Goal: Task Accomplishment & Management: Use online tool/utility

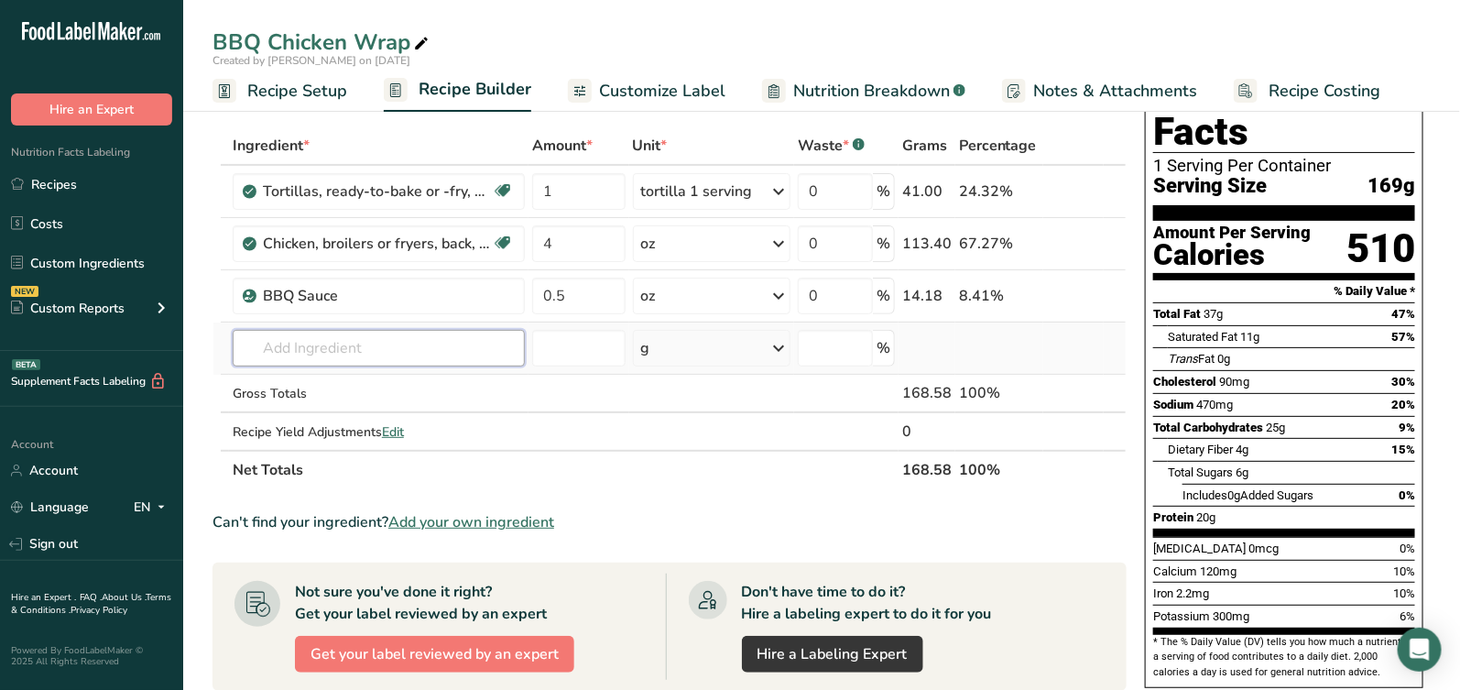
click at [427, 342] on input "text" at bounding box center [379, 348] width 292 height 37
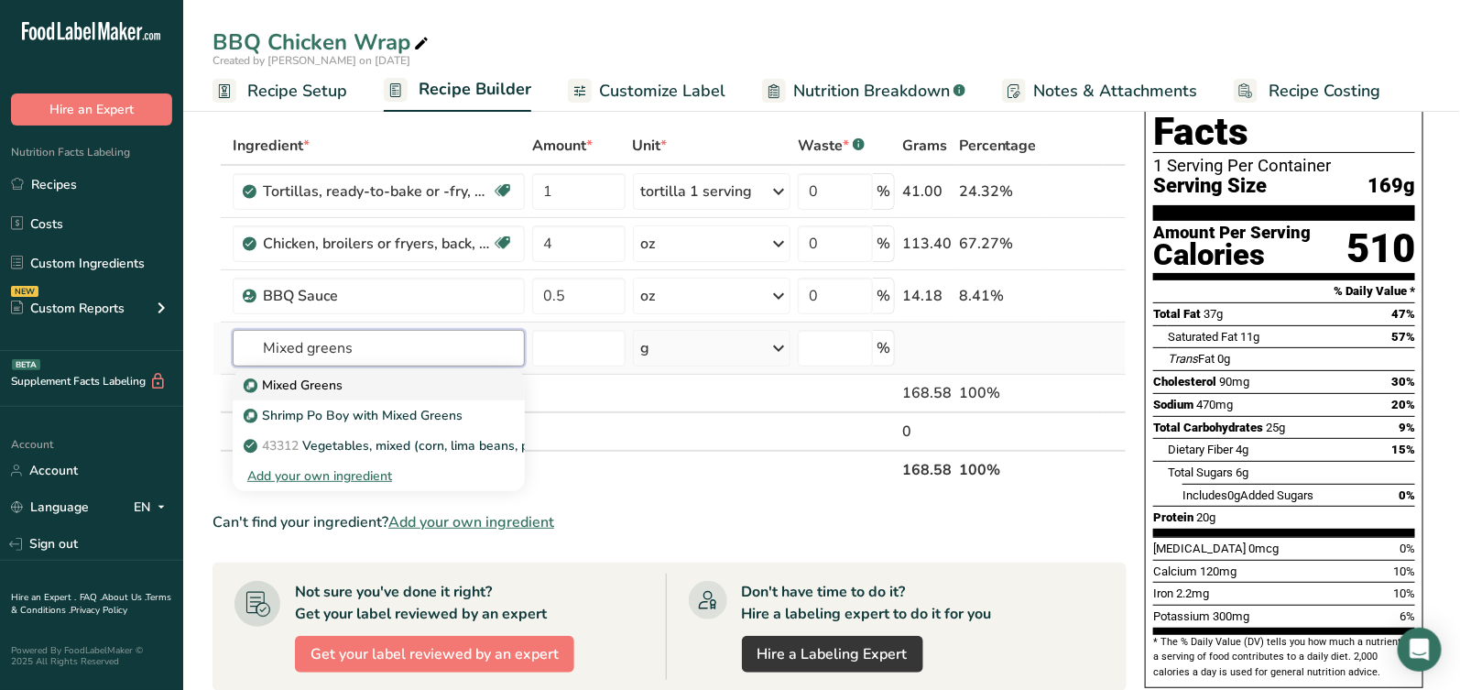
type input "Mixed greens"
click at [291, 388] on p "Mixed Greens" at bounding box center [294, 385] width 95 height 19
type input "Mixed Greens"
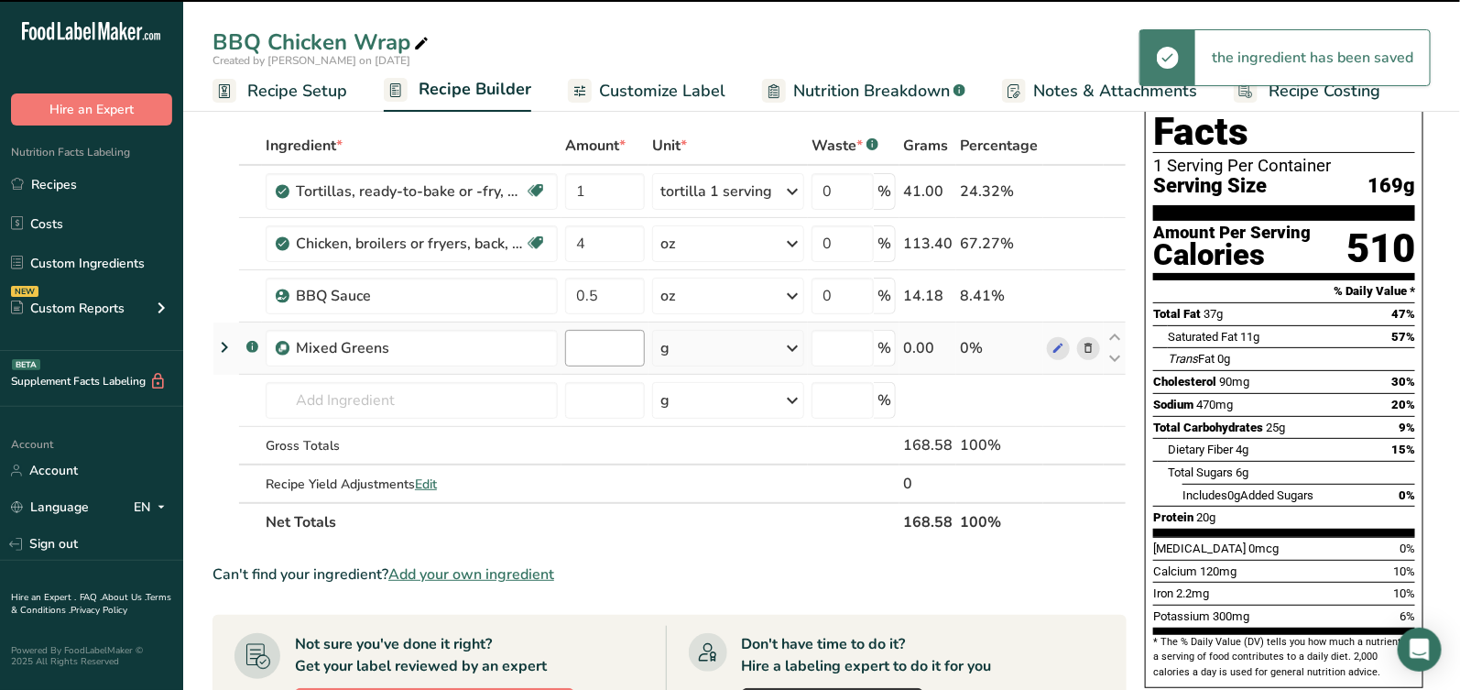
type input "0"
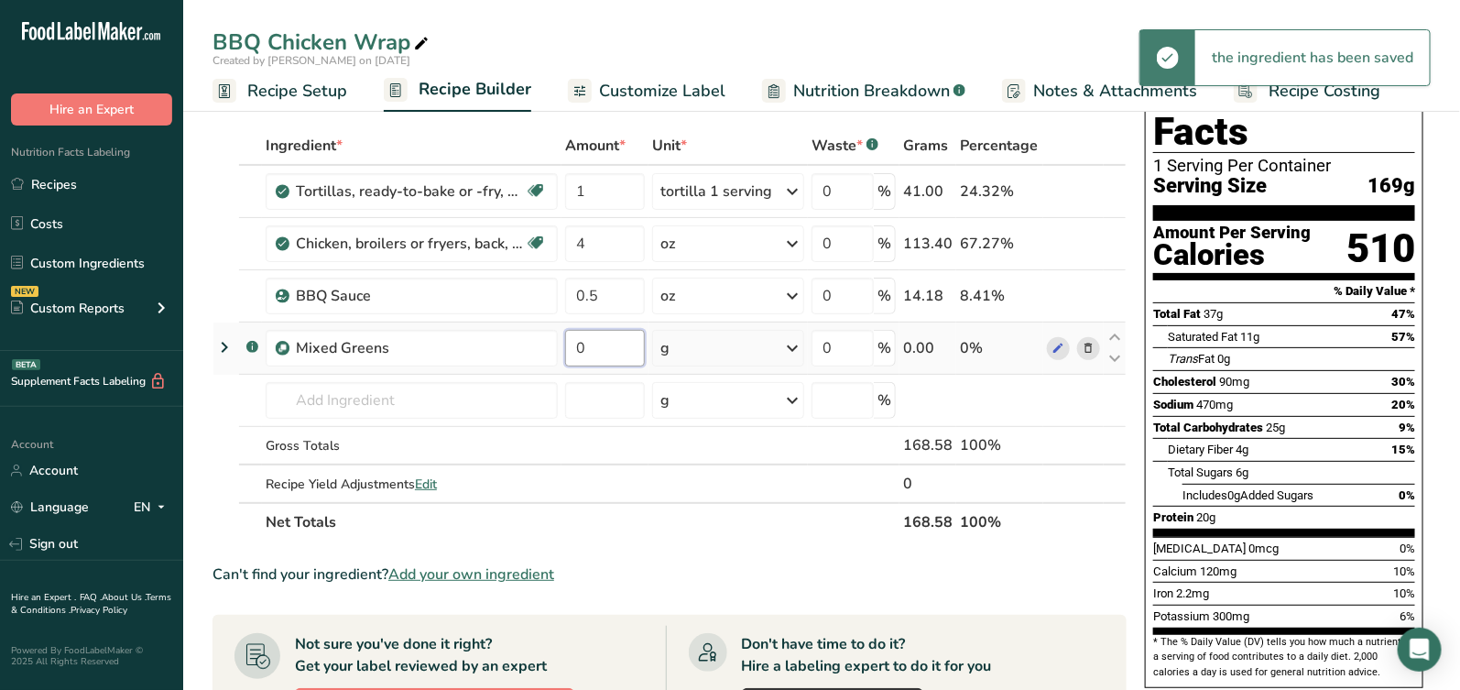
click at [570, 352] on input "0" at bounding box center [605, 348] width 80 height 37
click at [602, 346] on input "0" at bounding box center [605, 348] width 80 height 37
type input "2"
click at [707, 344] on div "Ingredient * Amount * Unit * Waste * .a-a{fill:#347362;}.b-a{fill:#fff;} Grams …" at bounding box center [670, 333] width 914 height 415
click at [709, 349] on div "g" at bounding box center [728, 348] width 152 height 37
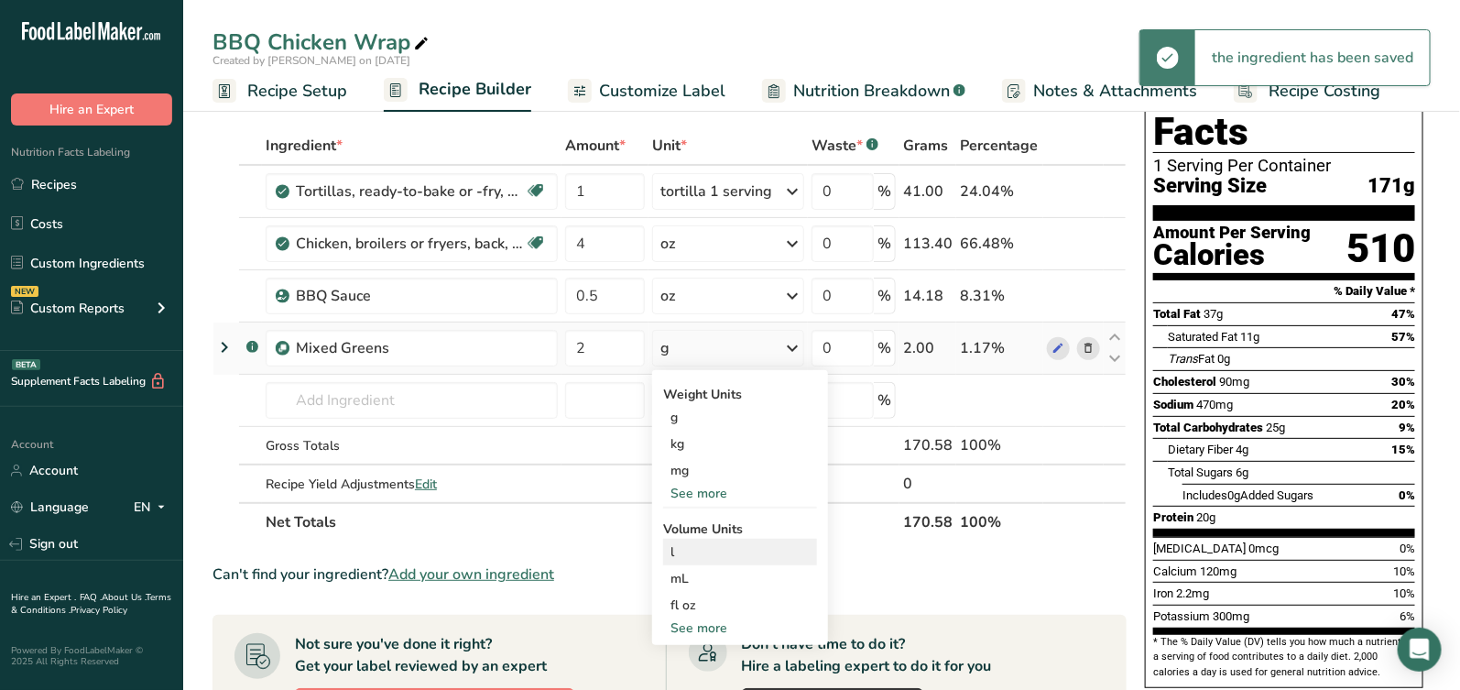
drag, startPoint x: 721, startPoint y: 533, endPoint x: 717, endPoint y: 558, distance: 25.0
click at [716, 493] on div "See more" at bounding box center [740, 493] width 154 height 19
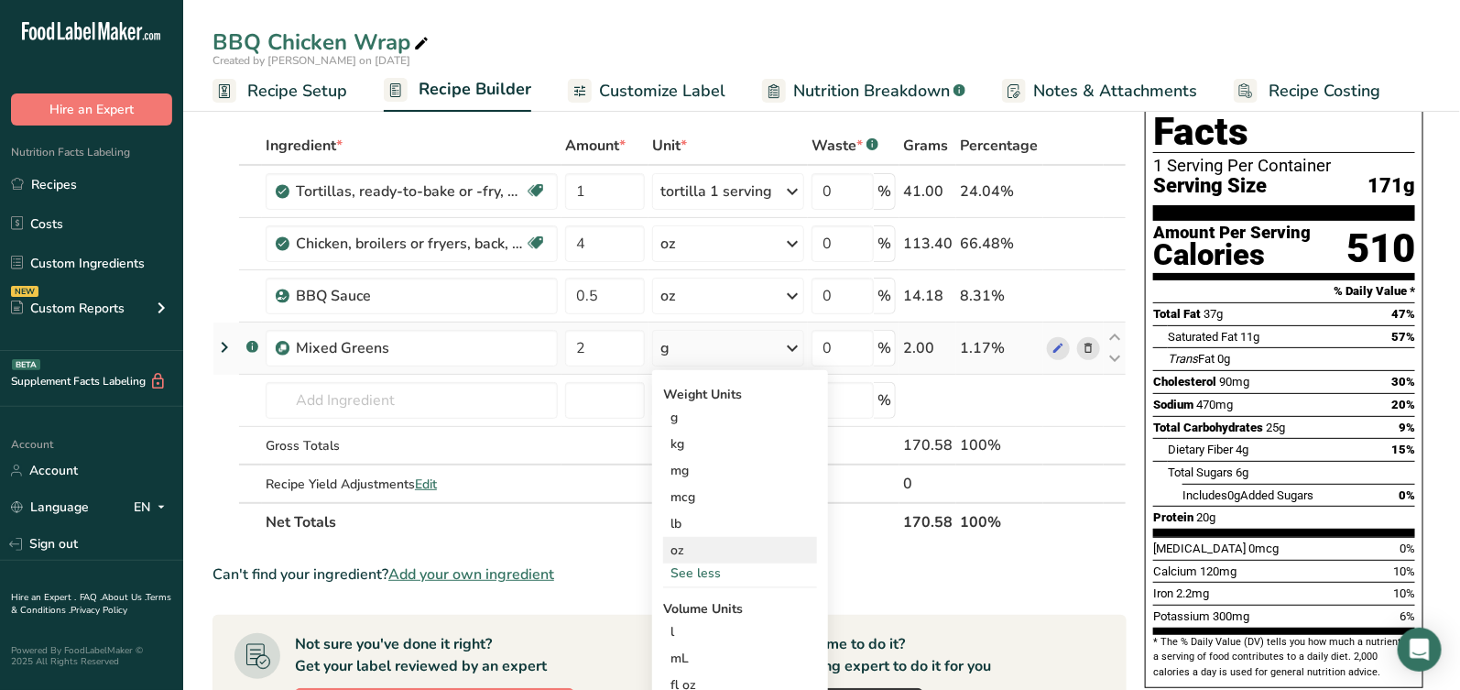
click at [716, 545] on div "oz" at bounding box center [740, 550] width 154 height 27
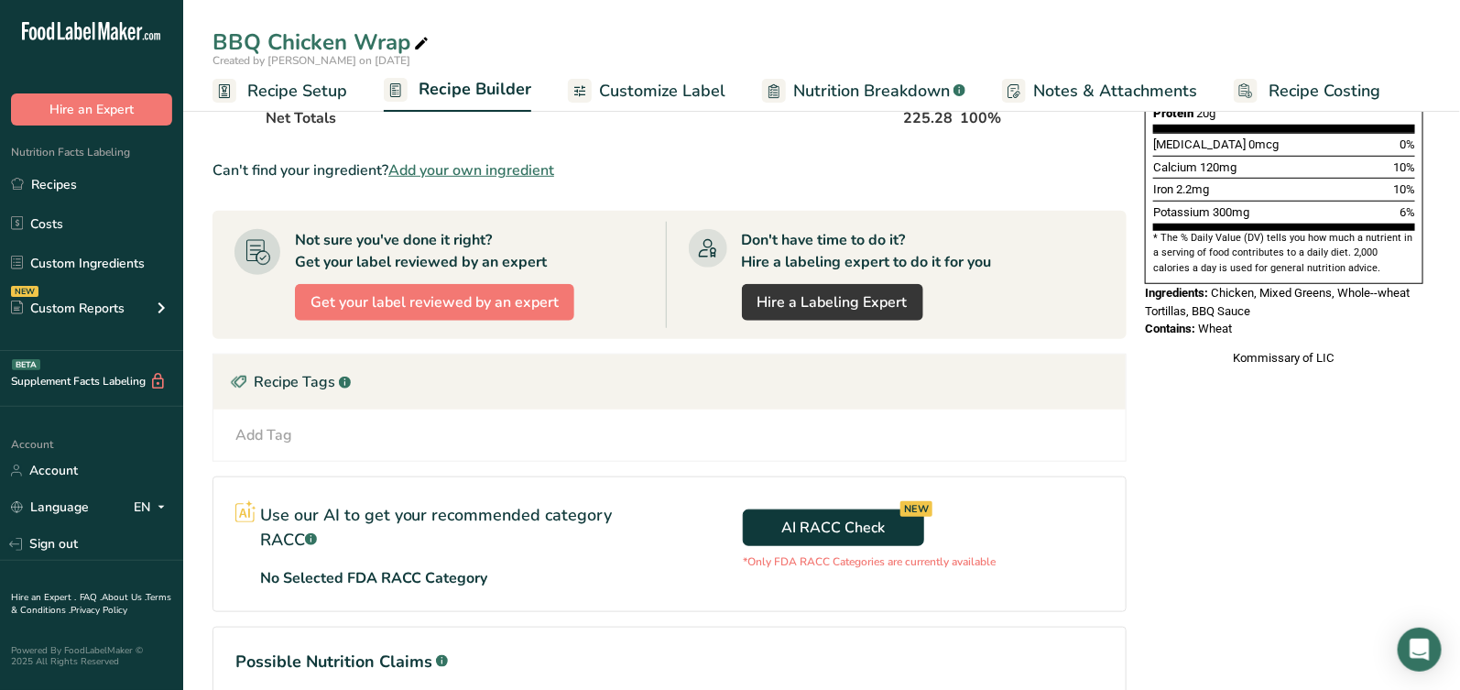
scroll to position [484, 0]
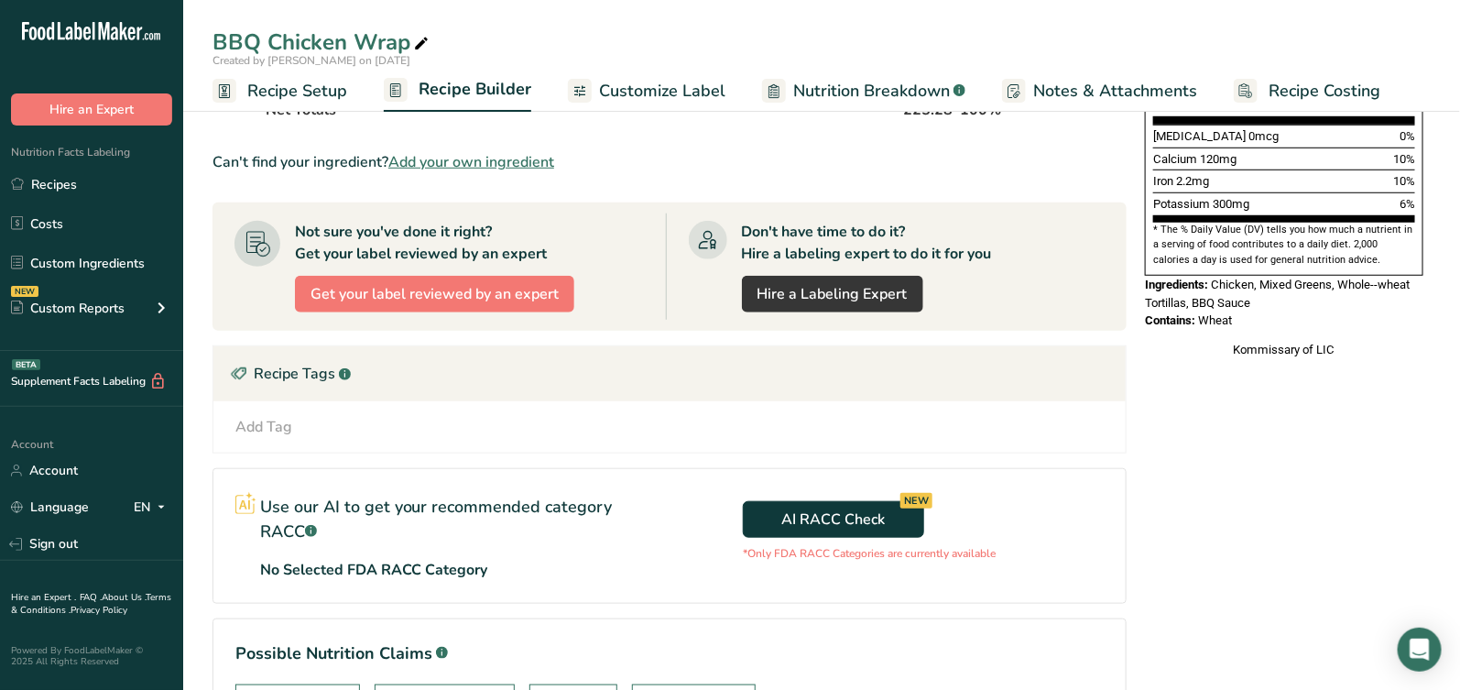
drag, startPoint x: 1215, startPoint y: 248, endPoint x: 1241, endPoint y: 283, distance: 43.2
click at [1241, 283] on div "Nutrition Facts 1 Serving Per Container Serving Size 225g Amount Per Serving Ca…" at bounding box center [1284, 4] width 293 height 726
copy div "Chicken, Mixed Greens, Whole--wheat Tortillas, BBQ Sauce Contains: Wheat"
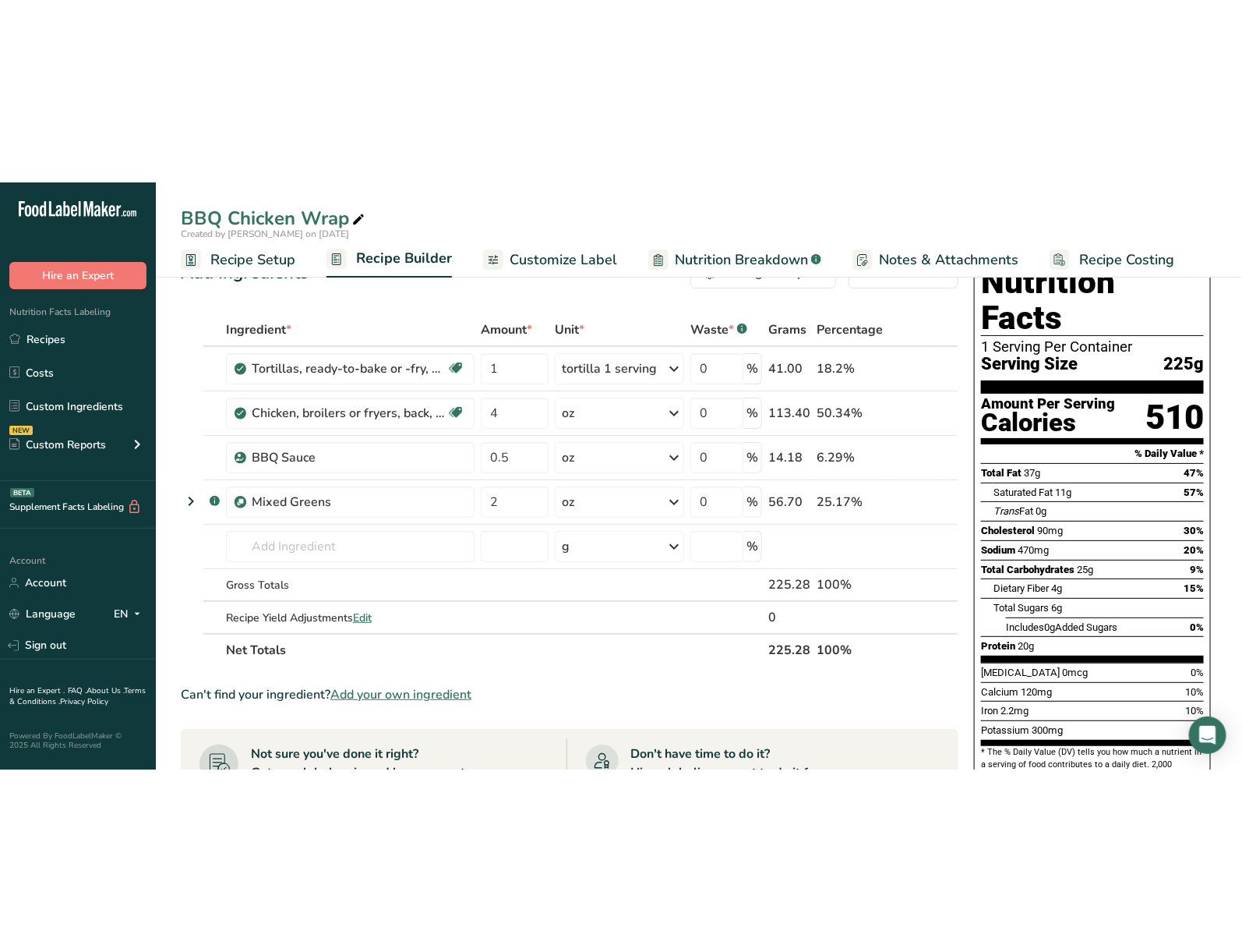
scroll to position [38, 0]
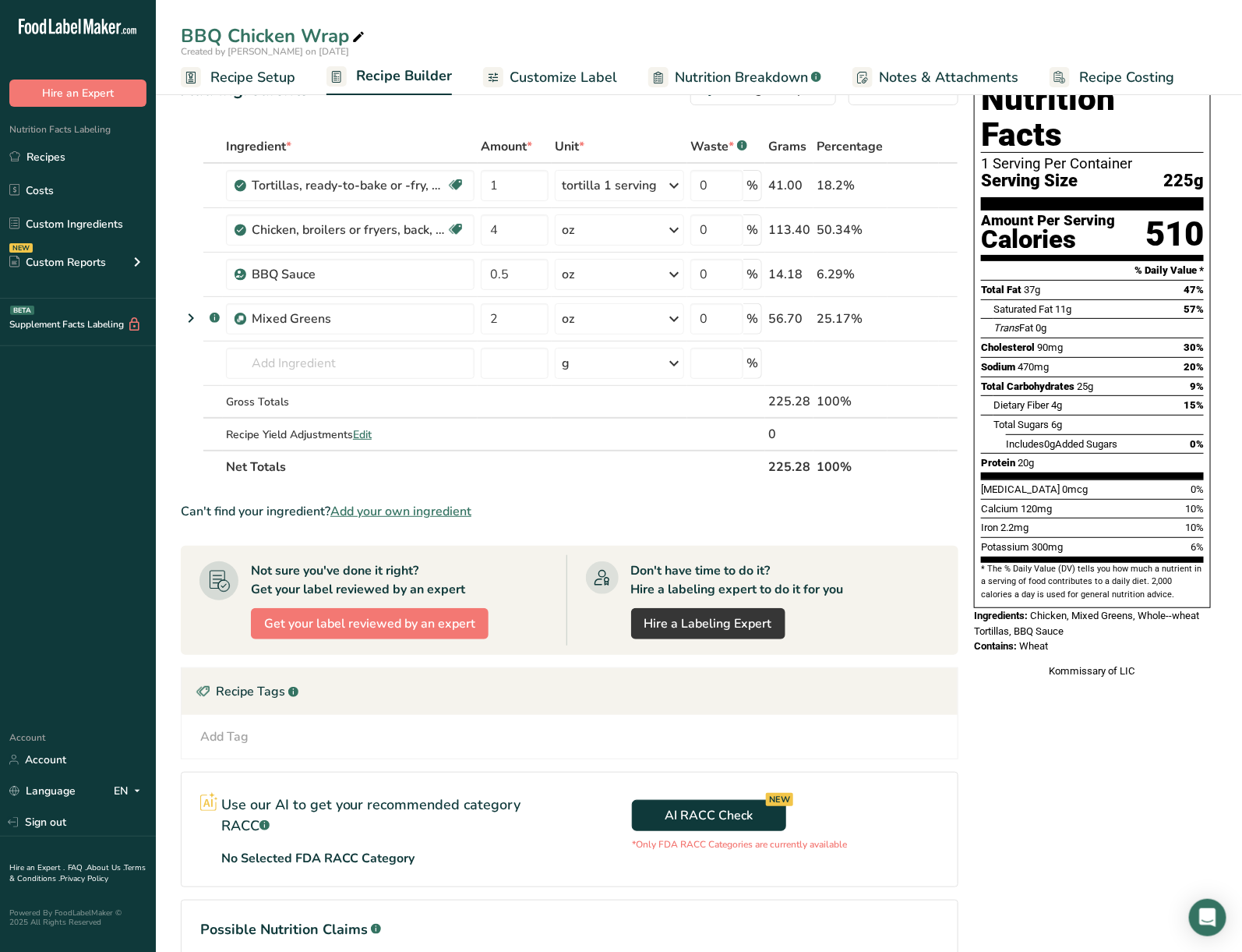
copy div "Chicken, Mixed Greens, Whole--wheat Tortillas, BBQ Sauce Contains: Wheat"
click at [1039, 586] on div "Nutrition Facts 1 Serving Per Container Serving Size 225g Amount Per Serving Ca…" at bounding box center [1092, 560] width 249 height 983
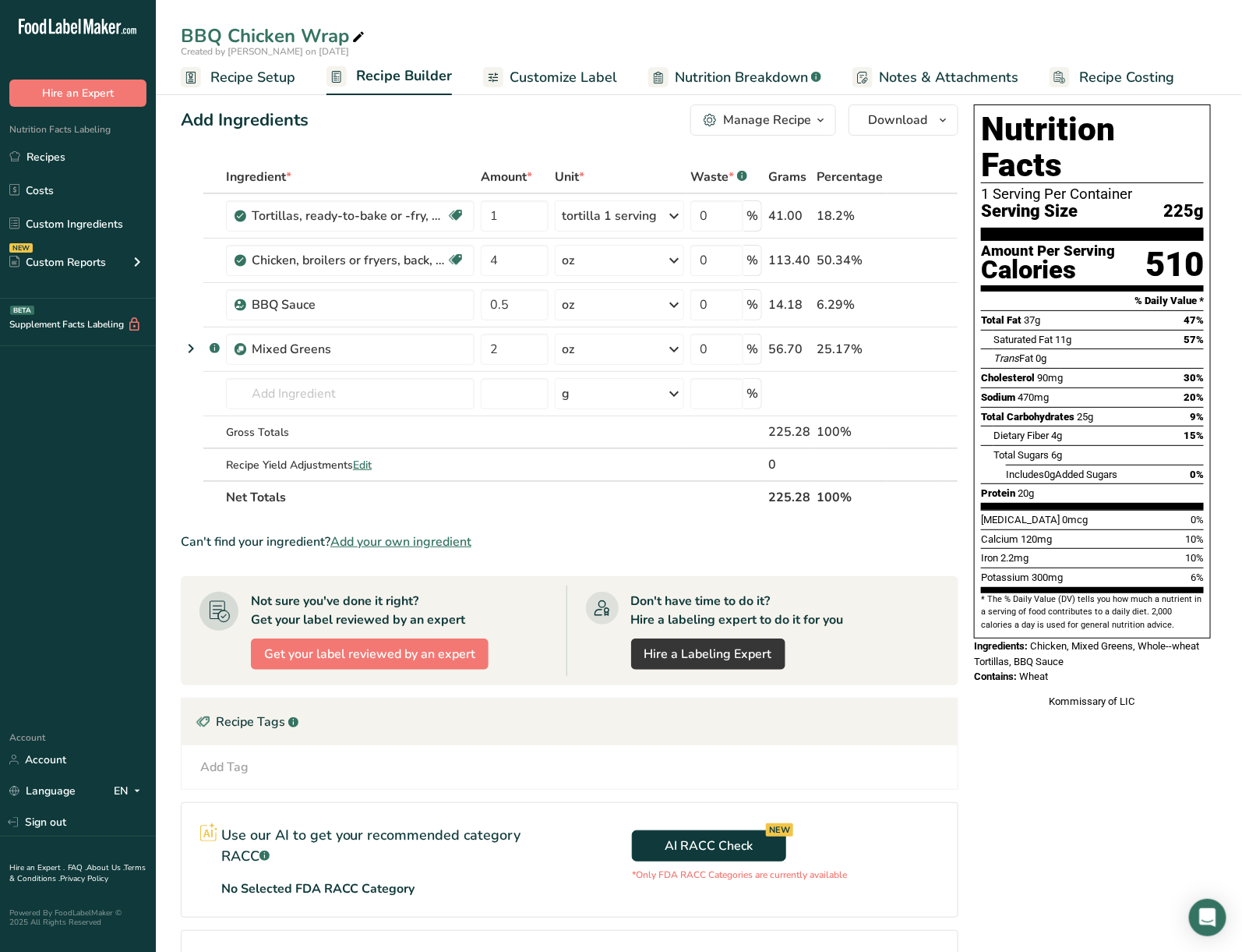
scroll to position [0, 0]
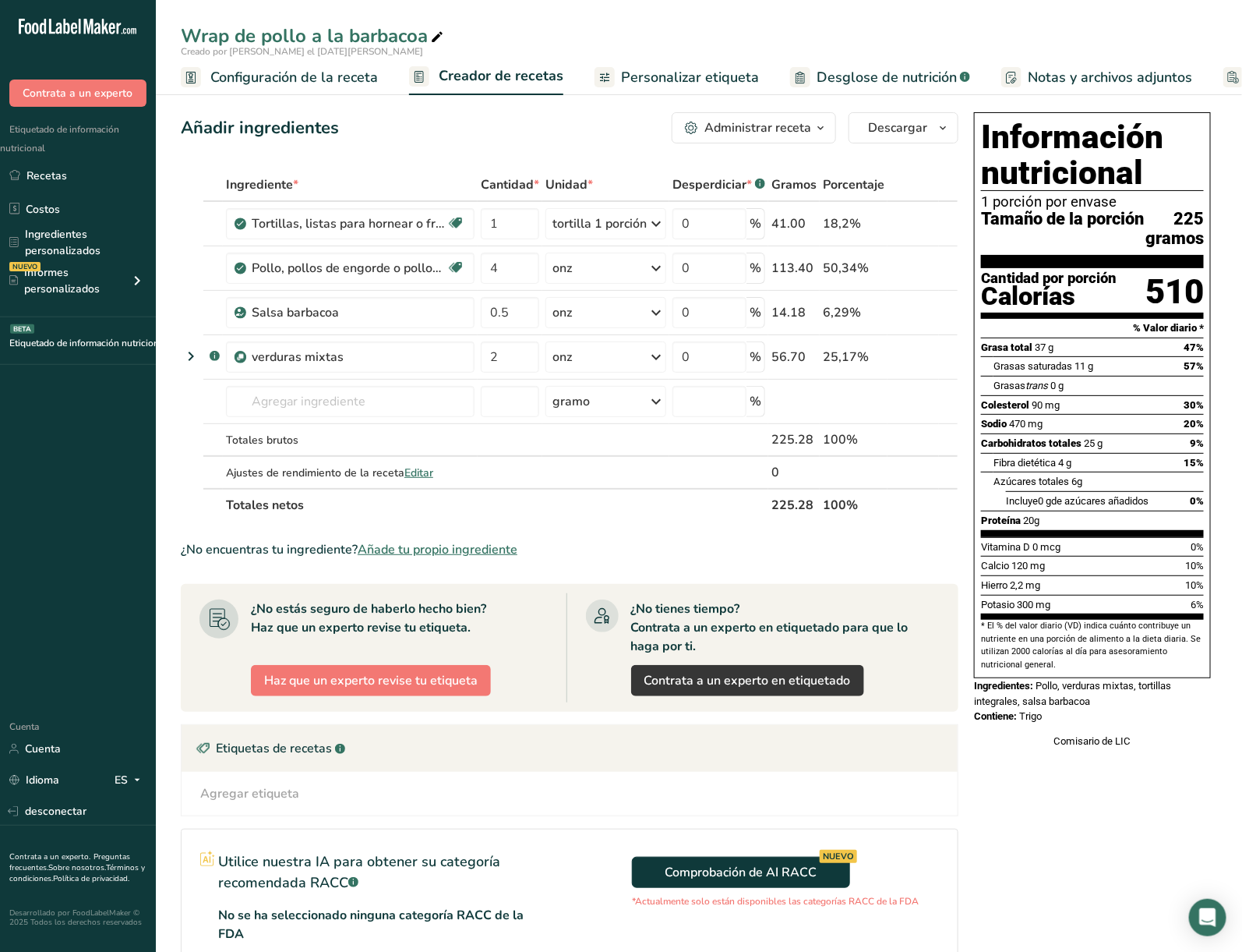
drag, startPoint x: 1038, startPoint y: 707, endPoint x: 1090, endPoint y: 739, distance: 61.1
click at [1090, 586] on div "Información nutricional 1 porción por envase Tamaño de la porción 225 gramos Ca…" at bounding box center [1092, 430] width 249 height 649
copy div "Pollo, verduras mixtas, tortillas integrales, salsa barbacoa Contiene: Trigo"
click at [1042, 586] on font "Trigo" at bounding box center [1030, 716] width 23 height 12
click at [1111, 586] on div "Información nutricional 1 porción por envase Tamaño de la porción 225 gramos Ca…" at bounding box center [1092, 617] width 249 height 1021
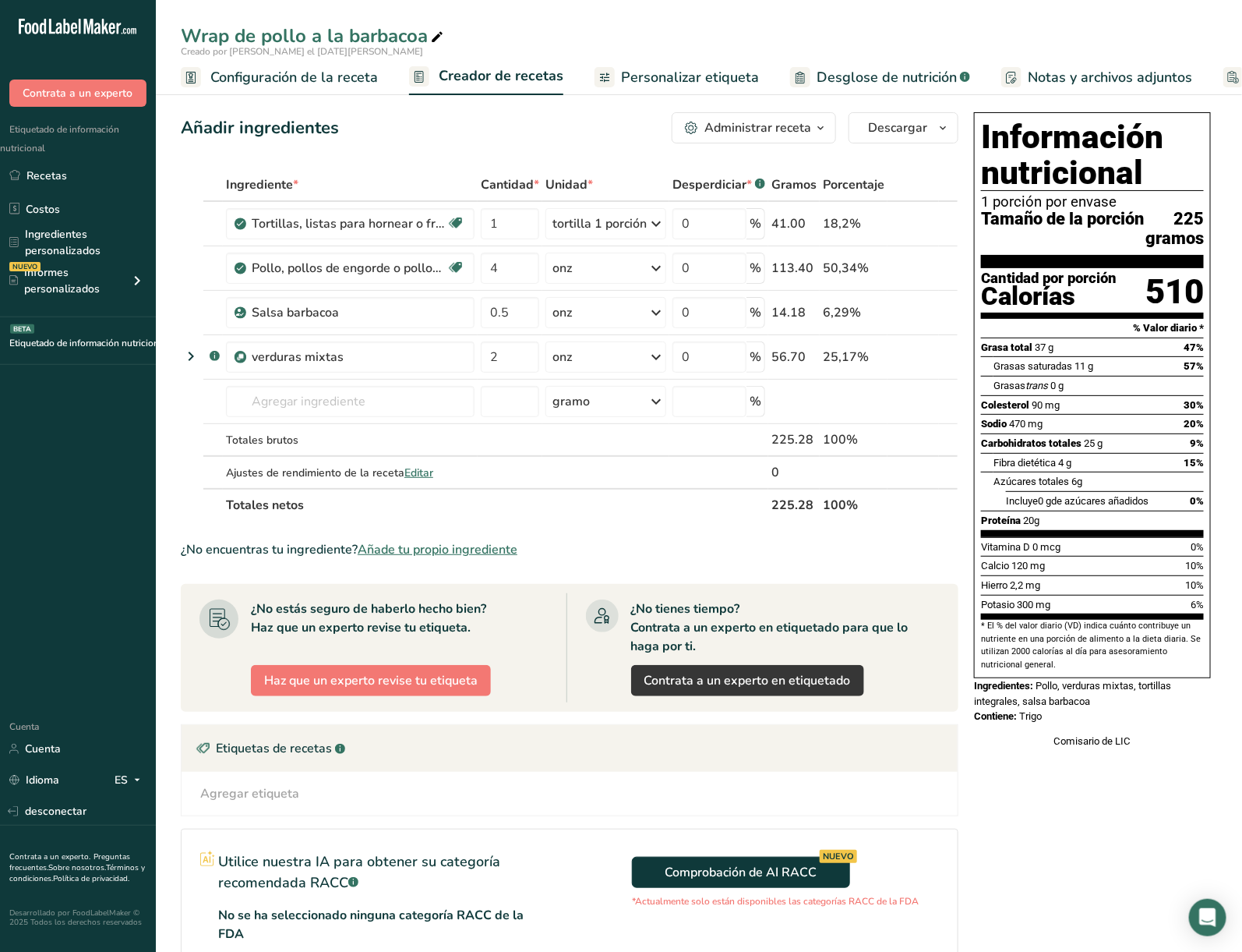
click at [1109, 586] on section "Vitamina D 0 mcg 0% Calcio 120 mg 10% Hierro 2,2 mg 10% Potasio 300 mg 6%" at bounding box center [1093, 579] width 223 height 83
click at [1137, 530] on div "Proteína 20g" at bounding box center [1093, 520] width 223 height 20
click at [1024, 227] on font "Tamaño de la porción" at bounding box center [1063, 219] width 162 height 20
click at [1102, 433] on div "Sodio 470 mg 20%" at bounding box center [1093, 424] width 223 height 20
drag, startPoint x: 1102, startPoint y: 447, endPoint x: 1091, endPoint y: 466, distance: 22.0
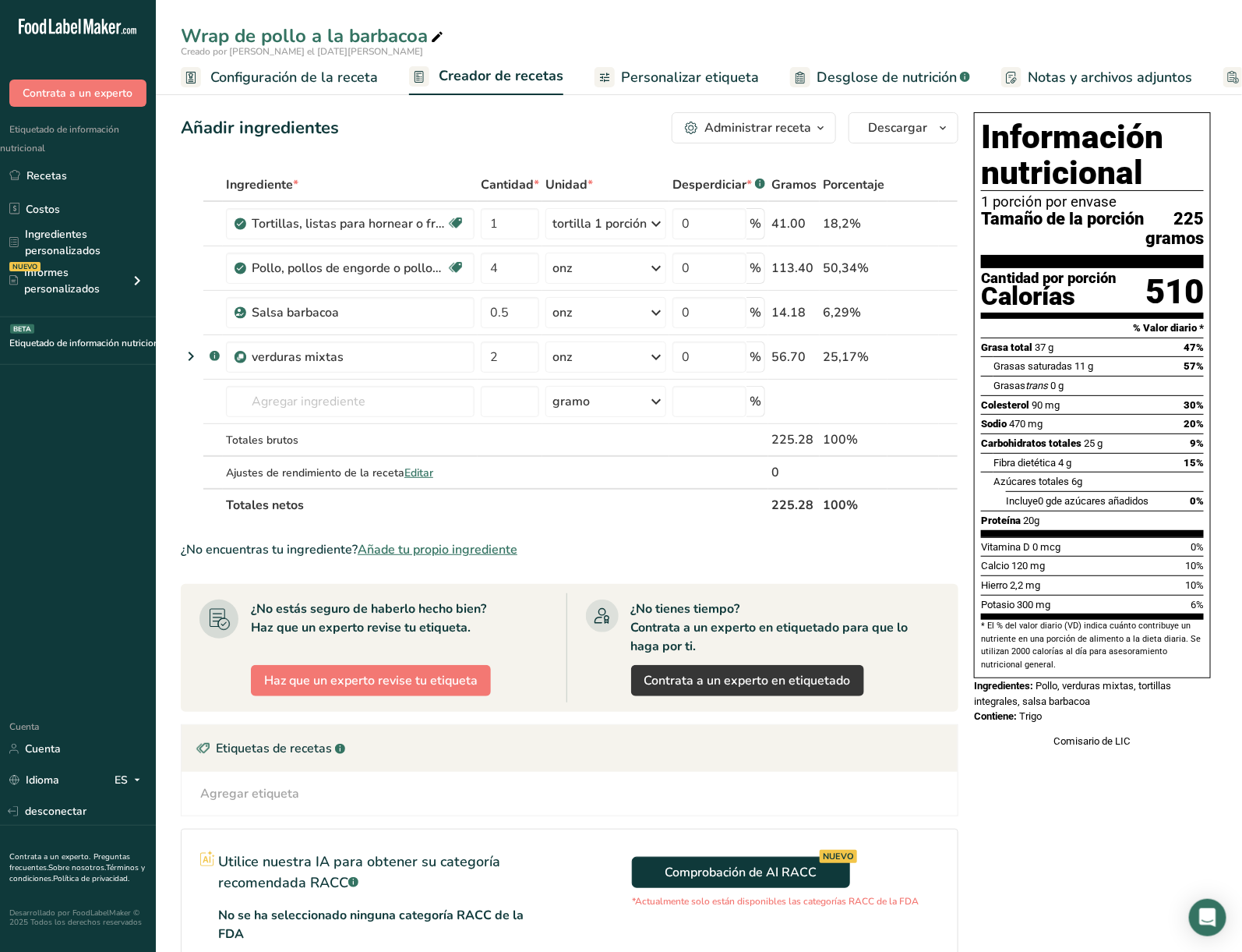
click at [1100, 454] on section "Grasa total 37 g 47% Grasas saturadas 11 g 57% Grasas trans 0 g Colesterol 90 m…" at bounding box center [1093, 437] width 223 height 200
click at [1091, 586] on font "* El % del valor diario (VD) indica cuánto contribuye un nutriente en una porci…" at bounding box center [1091, 644] width 219 height 48
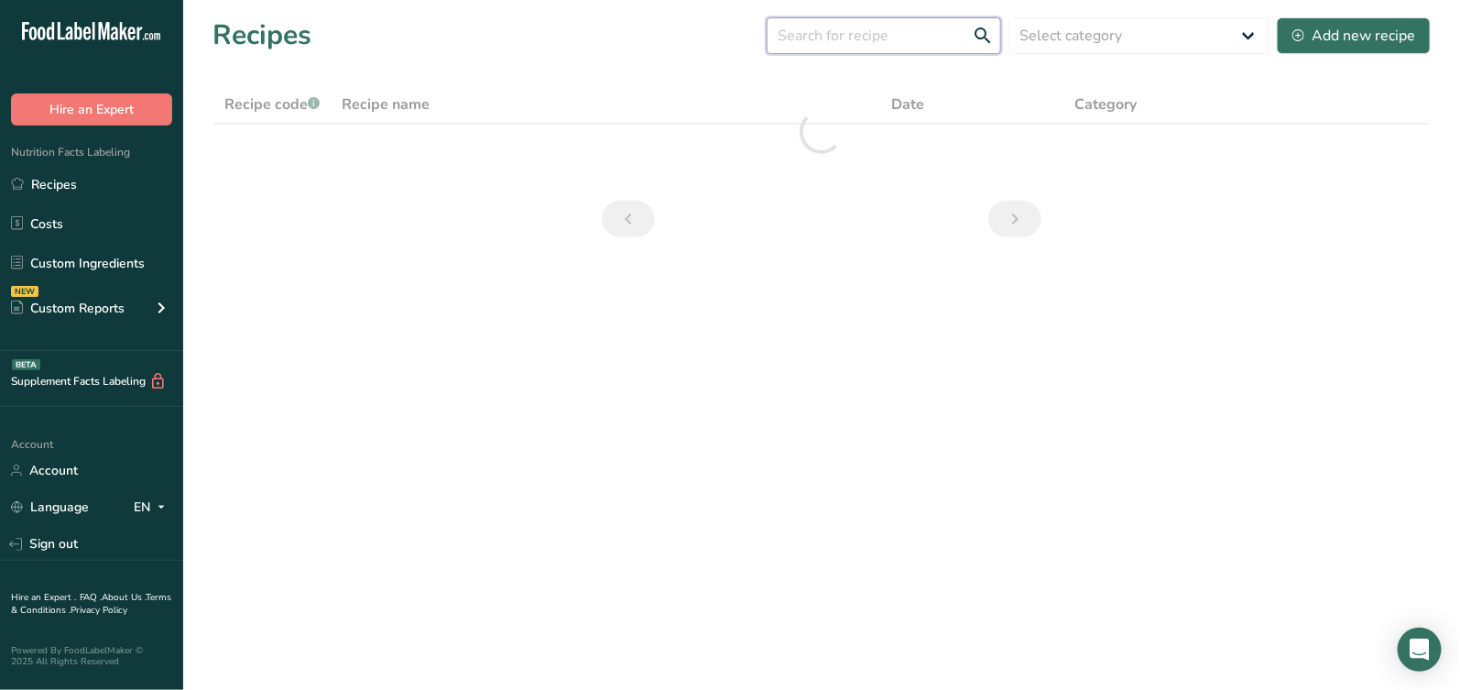
click at [922, 42] on input "text" at bounding box center [884, 35] width 235 height 37
click at [797, 37] on input "B agel" at bounding box center [884, 35] width 235 height 37
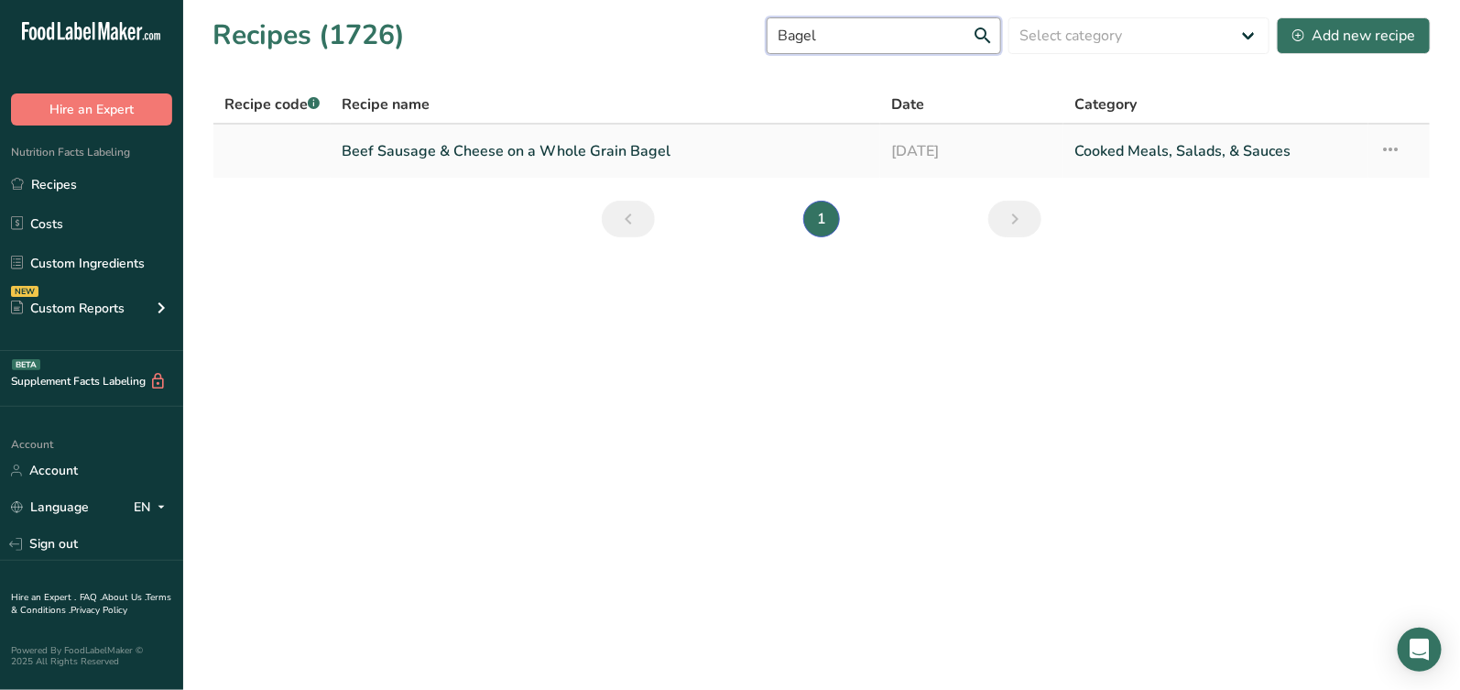
type input "Bagel"
click at [558, 151] on link "Beef Sausage & Cheese on a Whole Grain Bagel" at bounding box center [606, 151] width 528 height 38
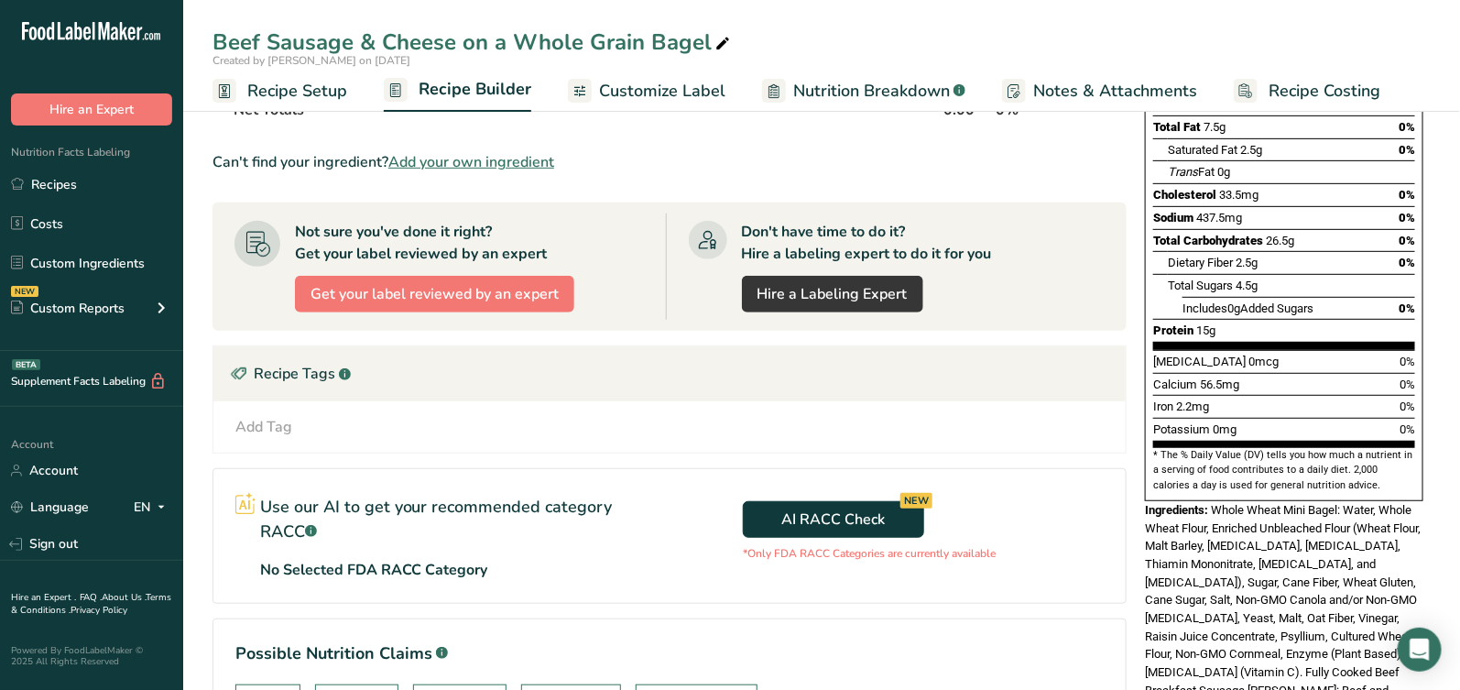
scroll to position [487, 0]
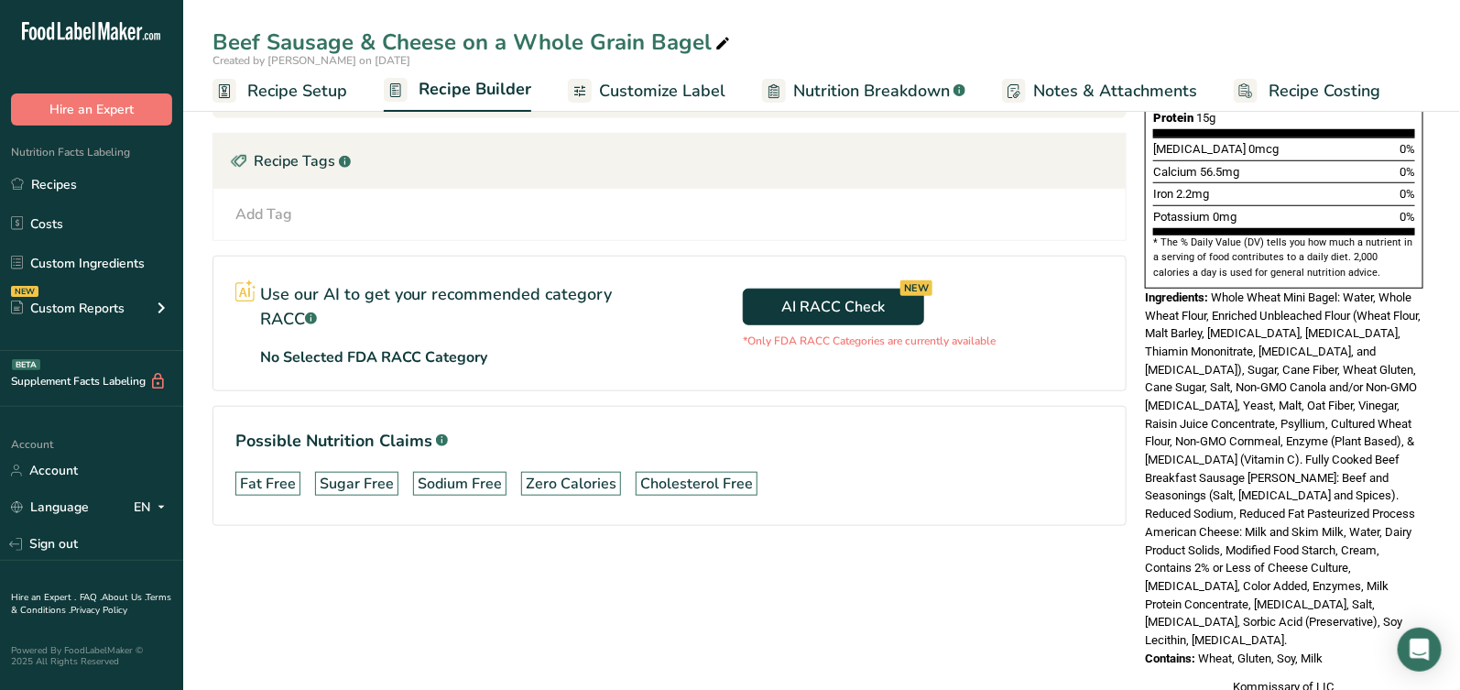
drag, startPoint x: 1216, startPoint y: 254, endPoint x: 1377, endPoint y: 592, distance: 374.6
click at [1377, 592] on div "Nutrition Facts 1 Serving Per Container Serving Size 75g Amount Per Serving Cal…" at bounding box center [1284, 179] width 293 height 1050
copy div "Whole Wheat Mini Bagel: Water, Whole Wheat Flour, Enriched Unbleached Flour (Wh…"
click at [669, 30] on div "Beef Sausage & Cheese on a Whole Grain Bagel" at bounding box center [473, 42] width 521 height 33
click at [669, 30] on input "Beef Sausage & Cheese on a Whole Grain Bagel" at bounding box center [822, 42] width 1219 height 33
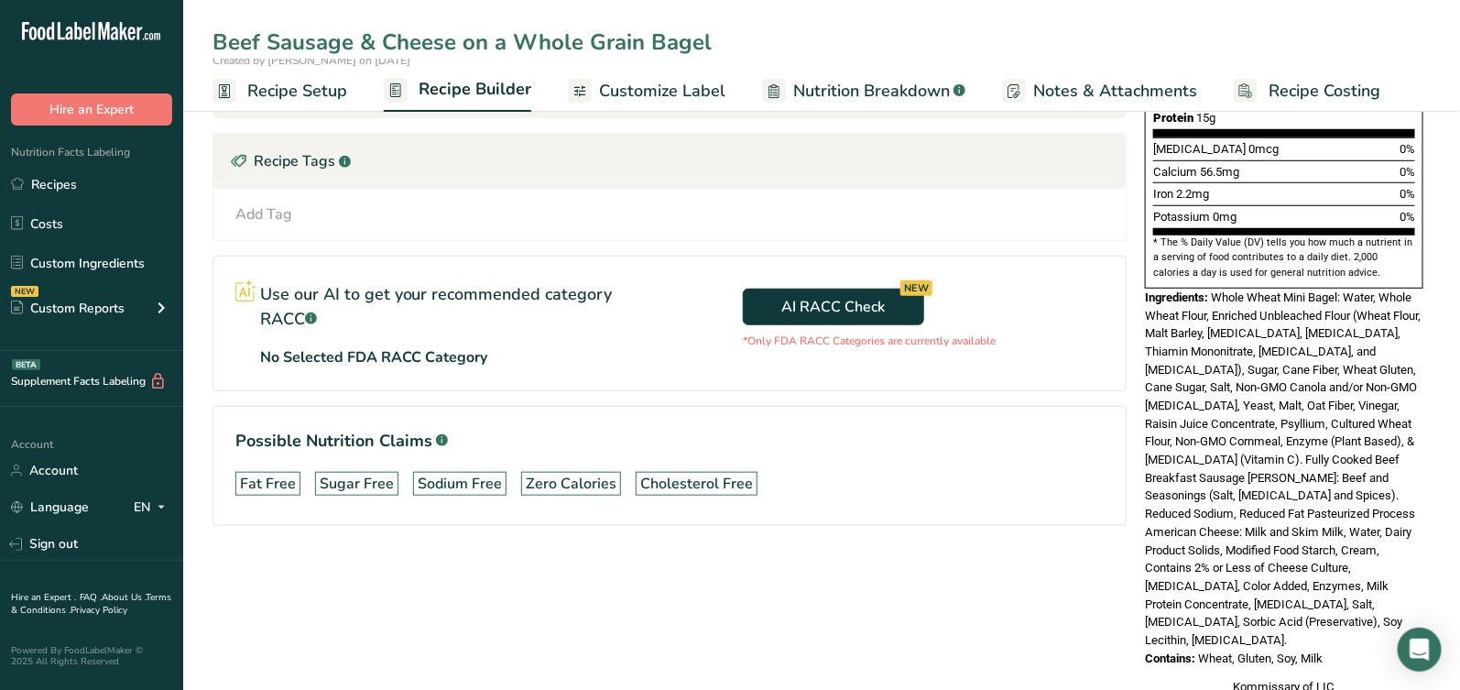
click at [669, 30] on input "Beef Sausage & Cheese on a Whole Grain Bagel" at bounding box center [822, 42] width 1219 height 33
click at [1275, 465] on div "Ingredients: Whole Wheat Mini Bagel: Water, Whole Wheat Flour, Enriched Unbleac…" at bounding box center [1284, 469] width 279 height 361
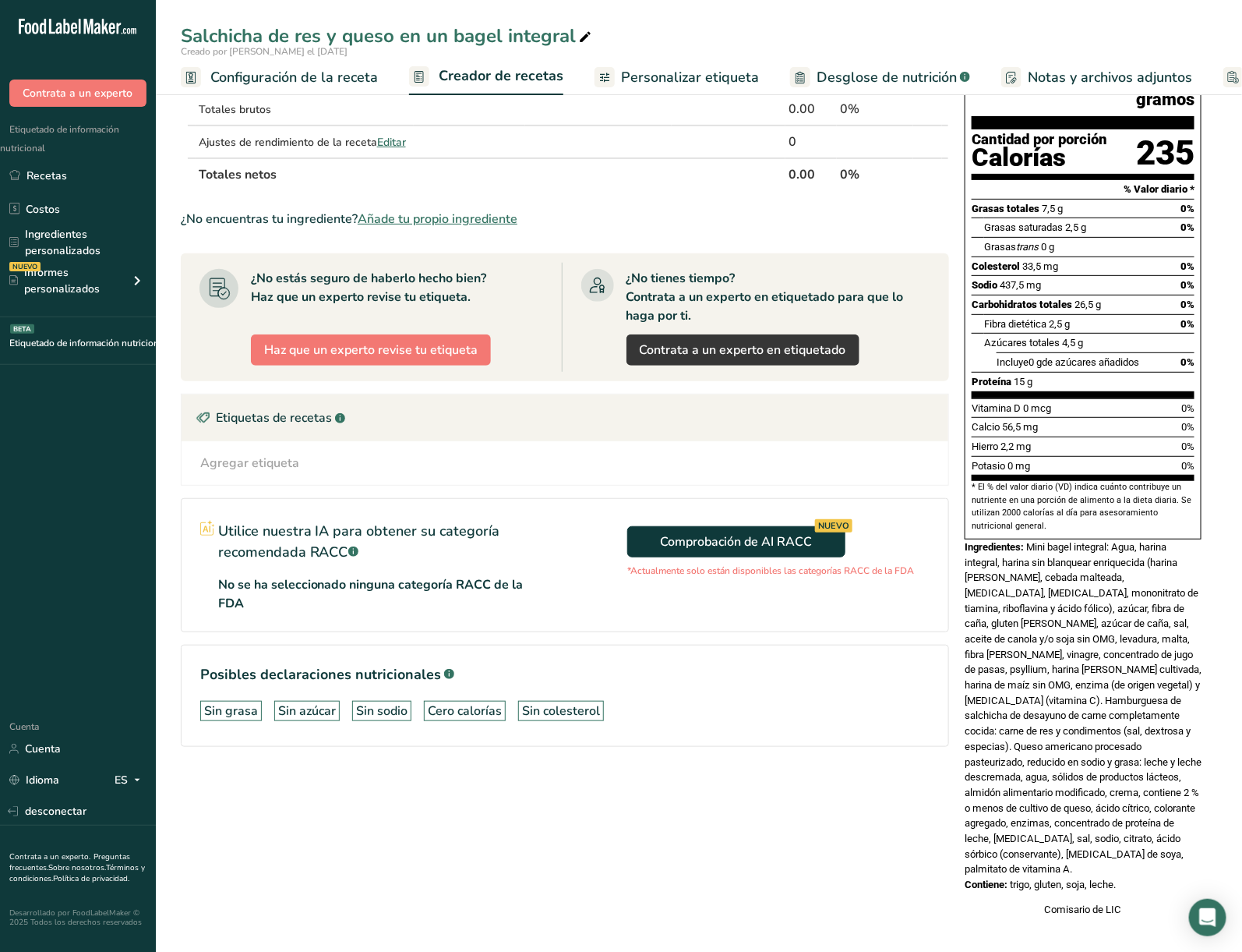
scroll to position [182, 0]
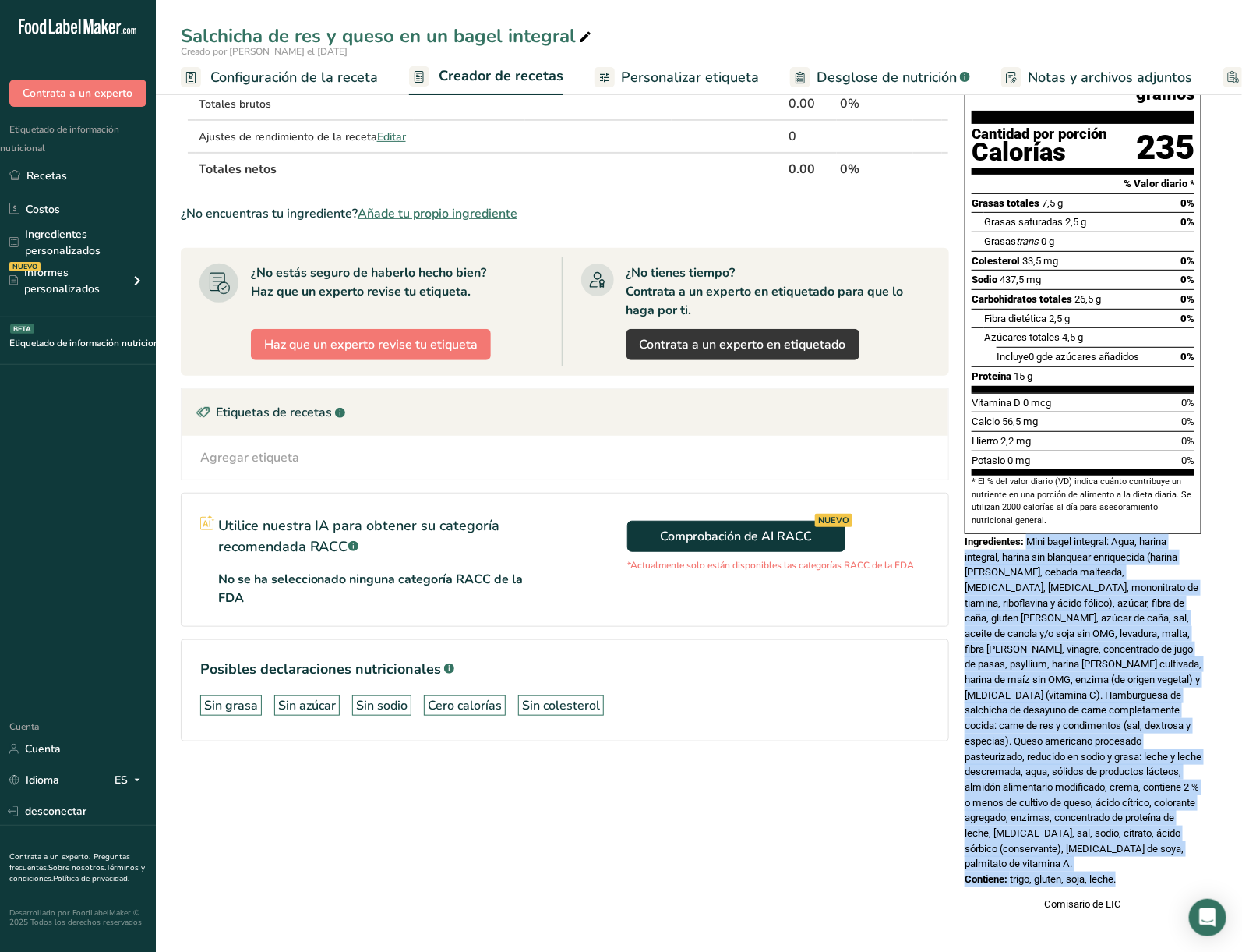
drag, startPoint x: 1024, startPoint y: 538, endPoint x: 1158, endPoint y: 889, distance: 375.7
click at [1158, 586] on div "Información nutricional 1 porción por envase Tamaño de la porción 75 gramos Can…" at bounding box center [1083, 439] width 249 height 955
copy div "Mini bagel integral: Agua, harina integral, harina sin blanquear enriquecida (h…"
drag, startPoint x: 1139, startPoint y: 703, endPoint x: 1134, endPoint y: 710, distance: 8.6
click at [1139, 586] on div "Ingredientes:" at bounding box center [1083, 703] width 237 height 338
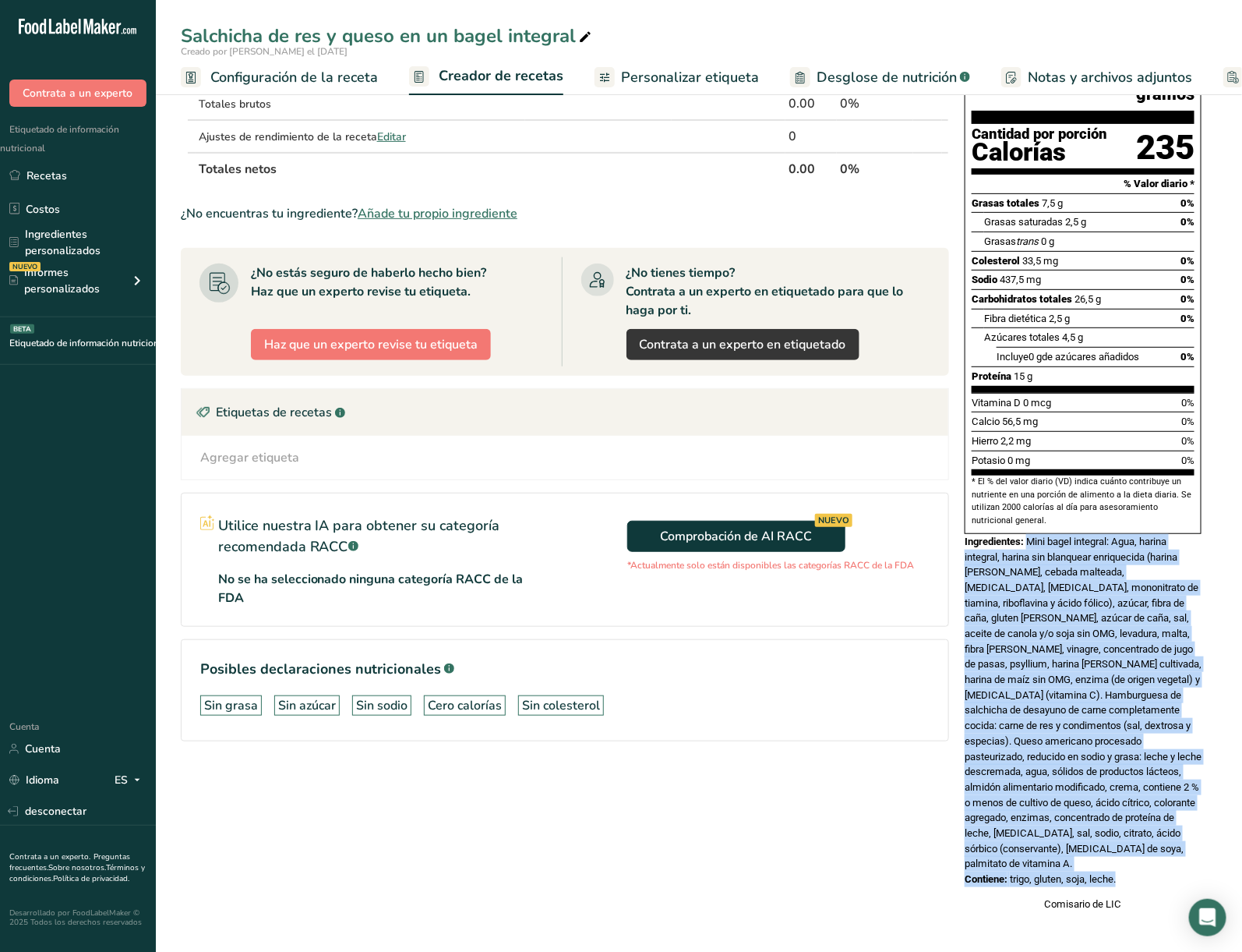
scroll to position [0, 0]
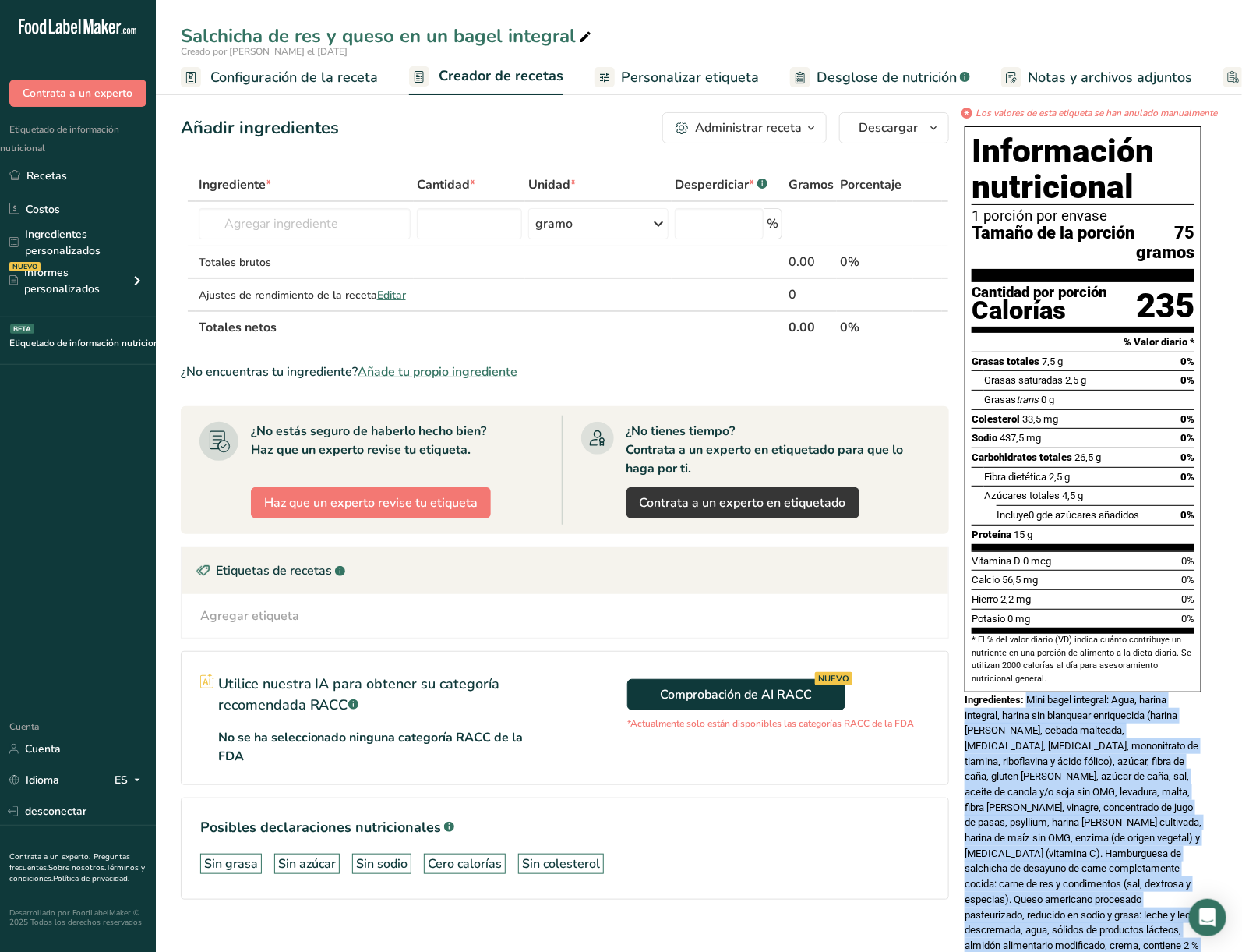
click at [1065, 586] on div "Ingredientes:" at bounding box center [1083, 861] width 237 height 338
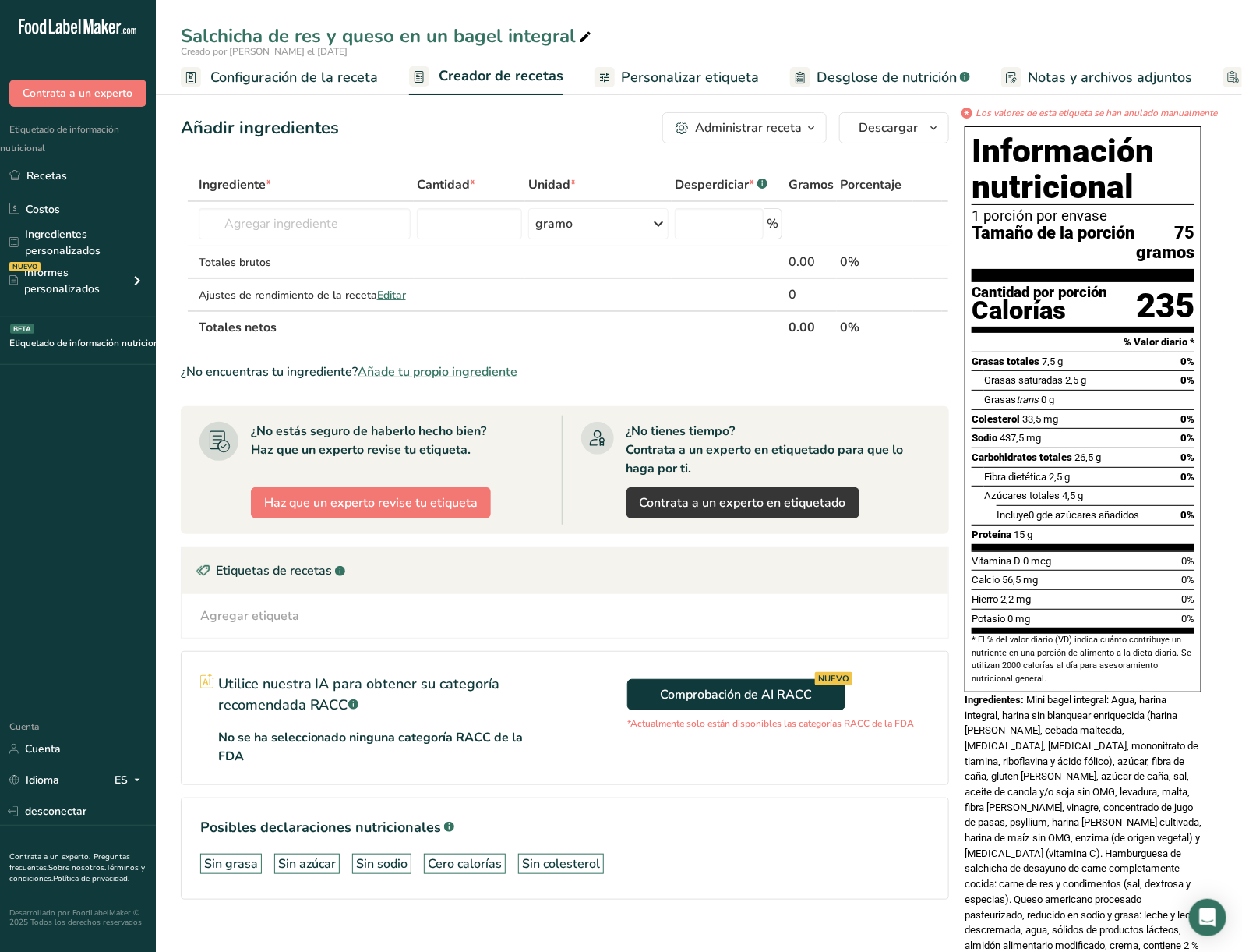
click at [556, 38] on font "Salchicha de res y queso en un bagel integral" at bounding box center [379, 35] width 396 height 25
click at [555, 37] on input "Beef Sausage & Cheese on a Whole Grain Bagel" at bounding box center [699, 36] width 1037 height 28
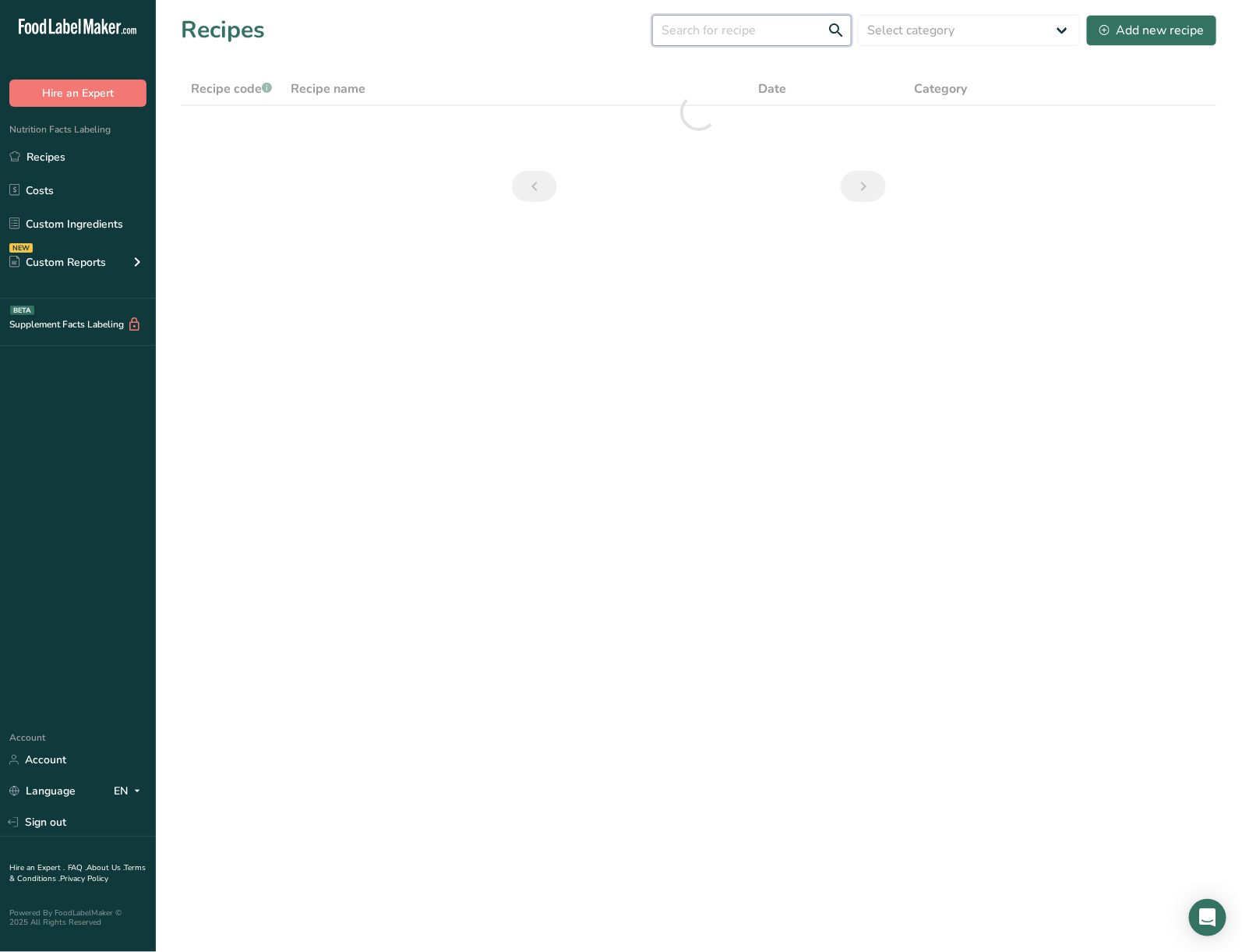
click at [763, 44] on input "text" at bounding box center [752, 30] width 200 height 31
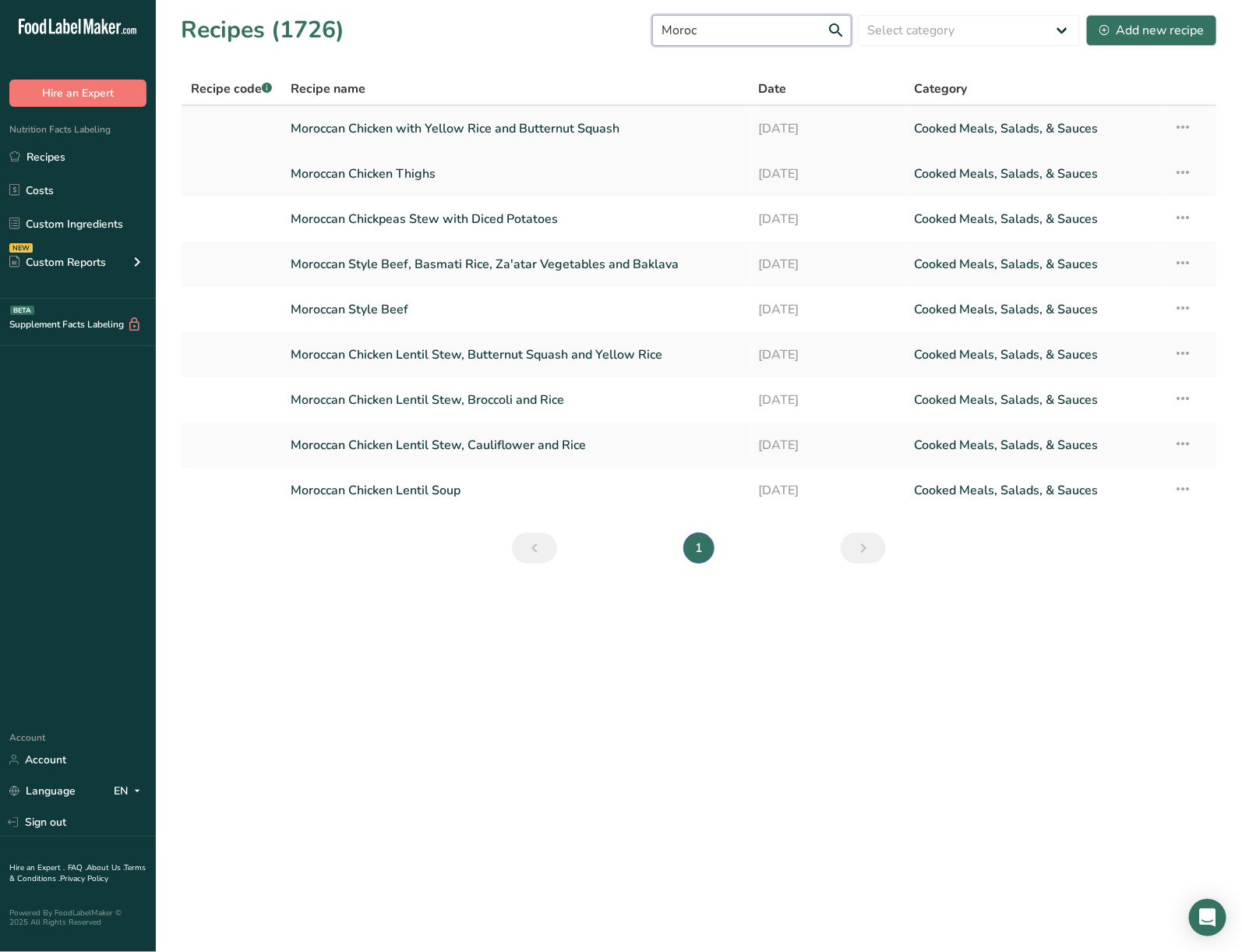
type input "Moroc"
click at [1184, 124] on icon at bounding box center [1183, 127] width 19 height 28
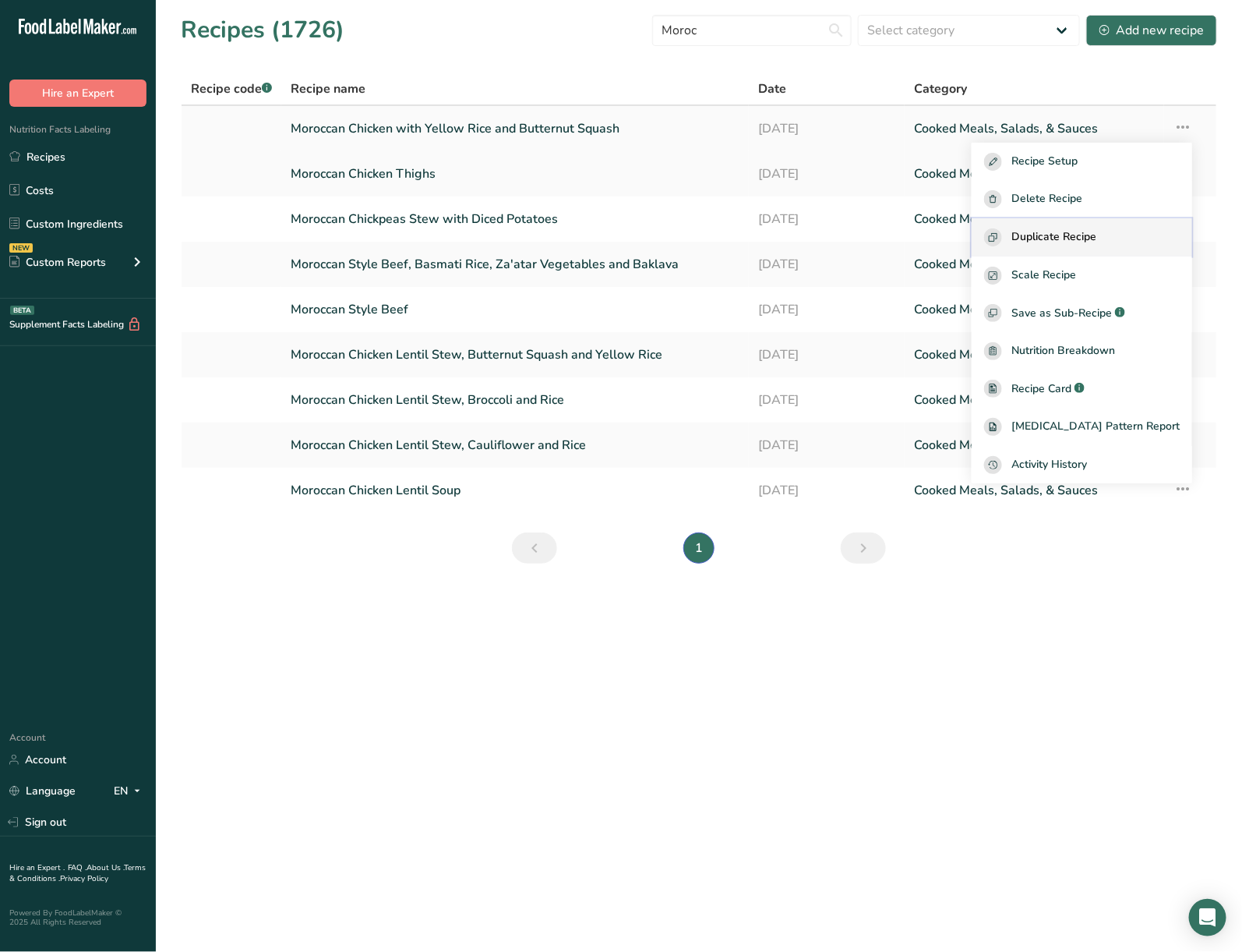
click at [1071, 237] on span "Duplicate Recipe" at bounding box center [1054, 237] width 85 height 18
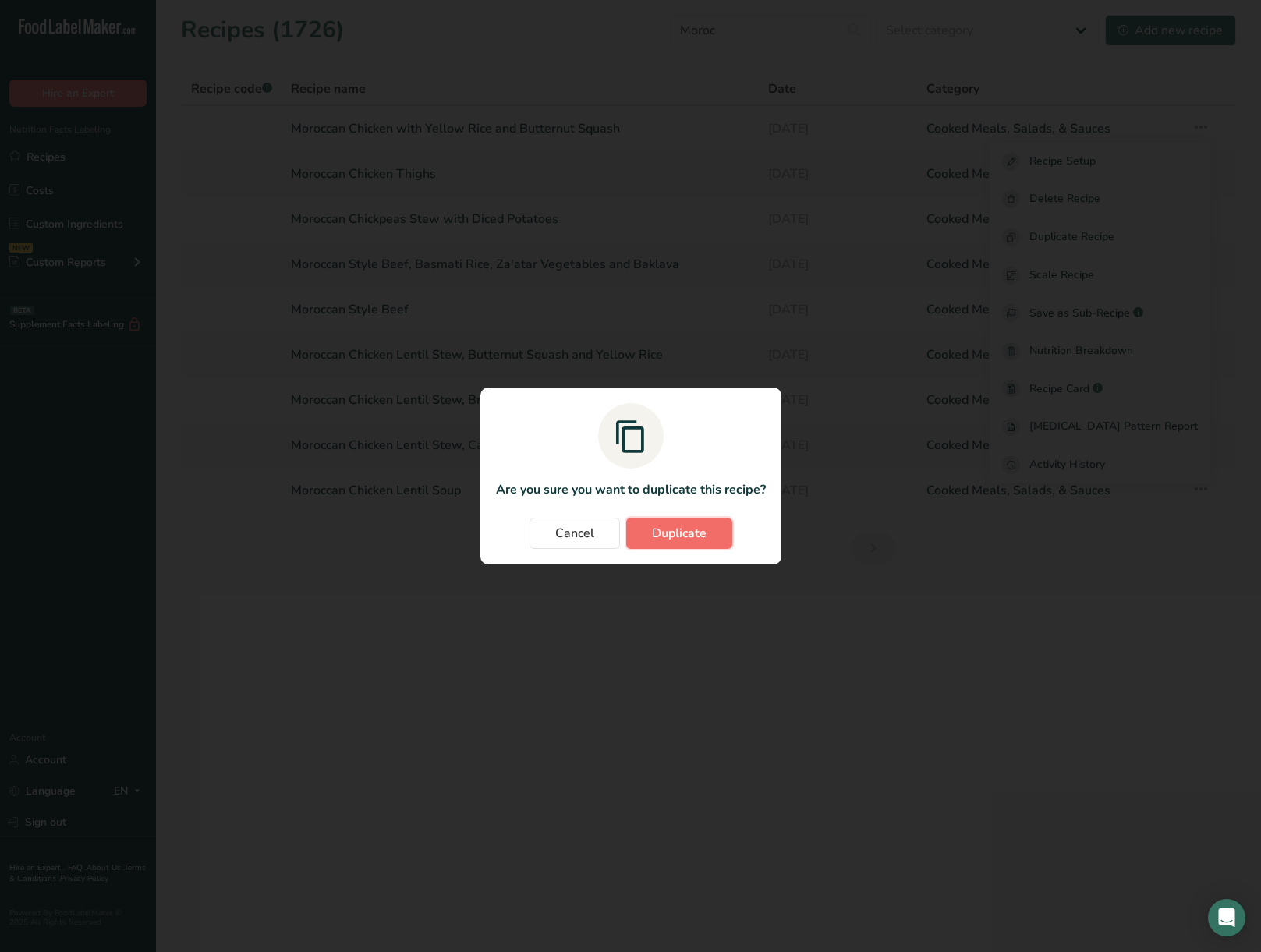
click at [702, 535] on span "Duplicate" at bounding box center [679, 533] width 54 height 19
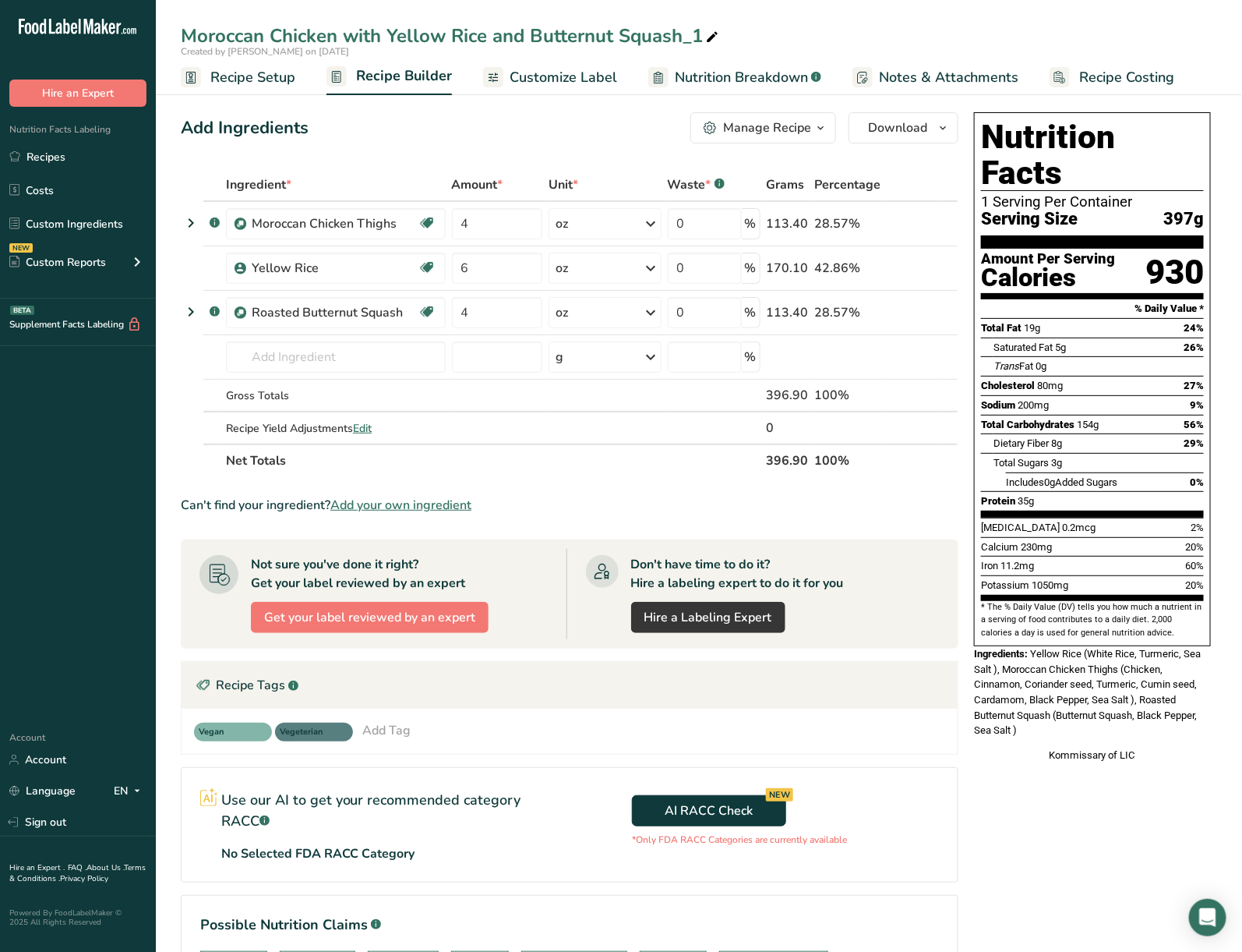
click at [714, 31] on icon at bounding box center [712, 37] width 14 height 22
drag, startPoint x: 713, startPoint y: 31, endPoint x: 391, endPoint y: 60, distance: 323.3
click at [391, 60] on div "Moroccan Chicken with Yellow Rice and Butternut Squash_1 Created by Kimberly Fe…" at bounding box center [698, 48] width 1086 height 95
type input "Moroccan Chicken with White Rice and Zucchini"
click at [922, 270] on icon at bounding box center [926, 268] width 11 height 16
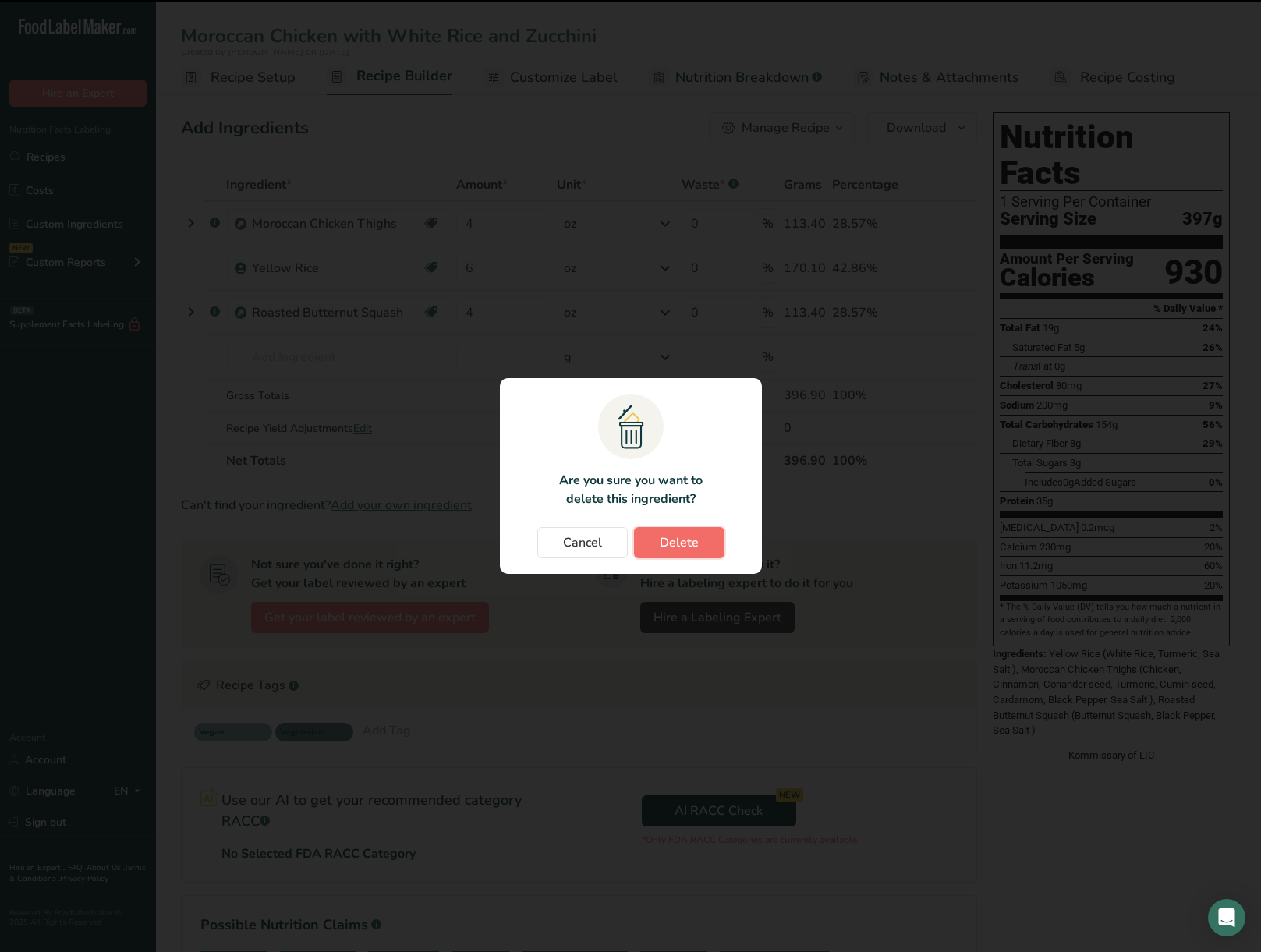
click at [698, 533] on button "Delete" at bounding box center [679, 542] width 90 height 31
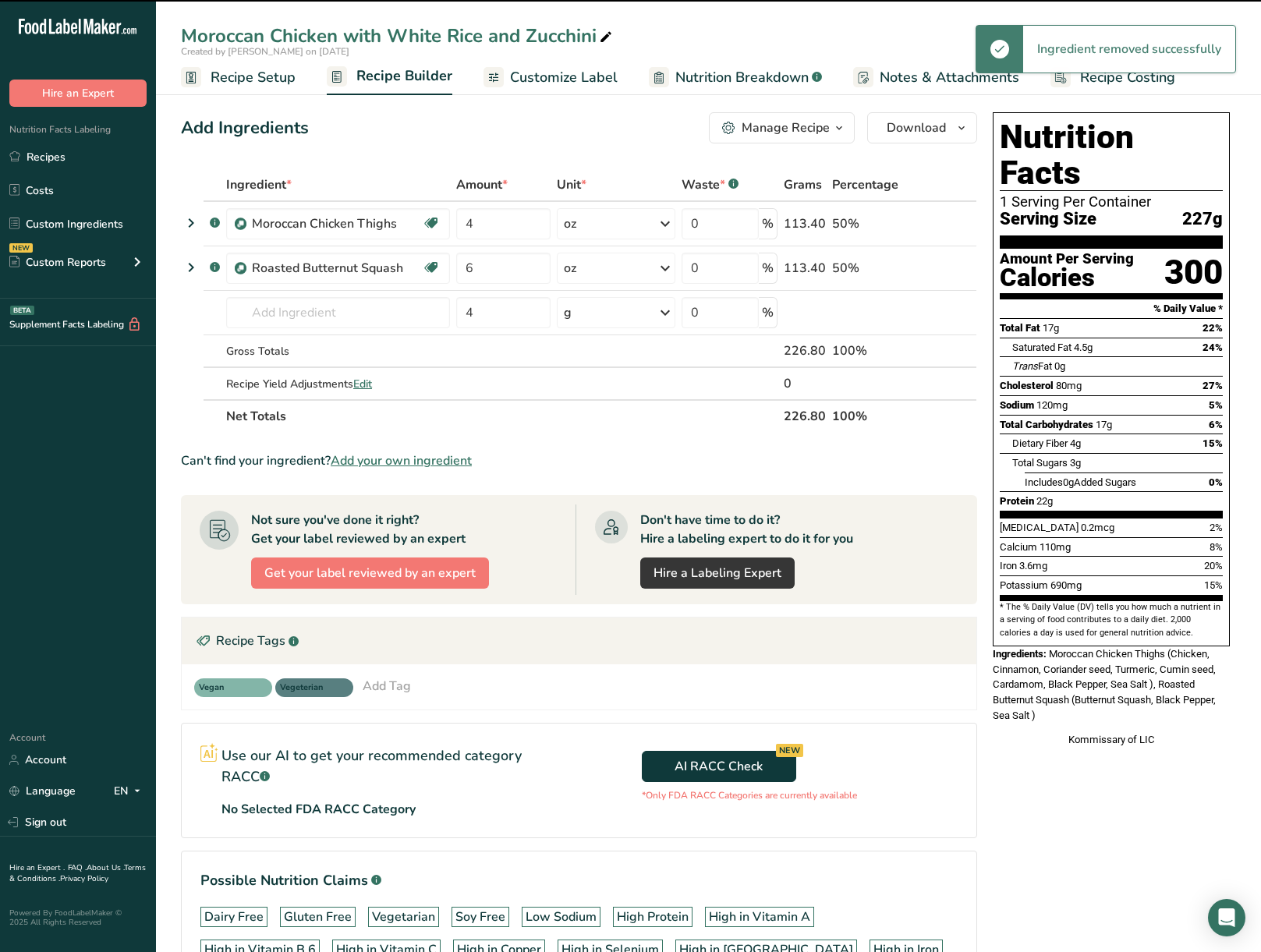
type input "4"
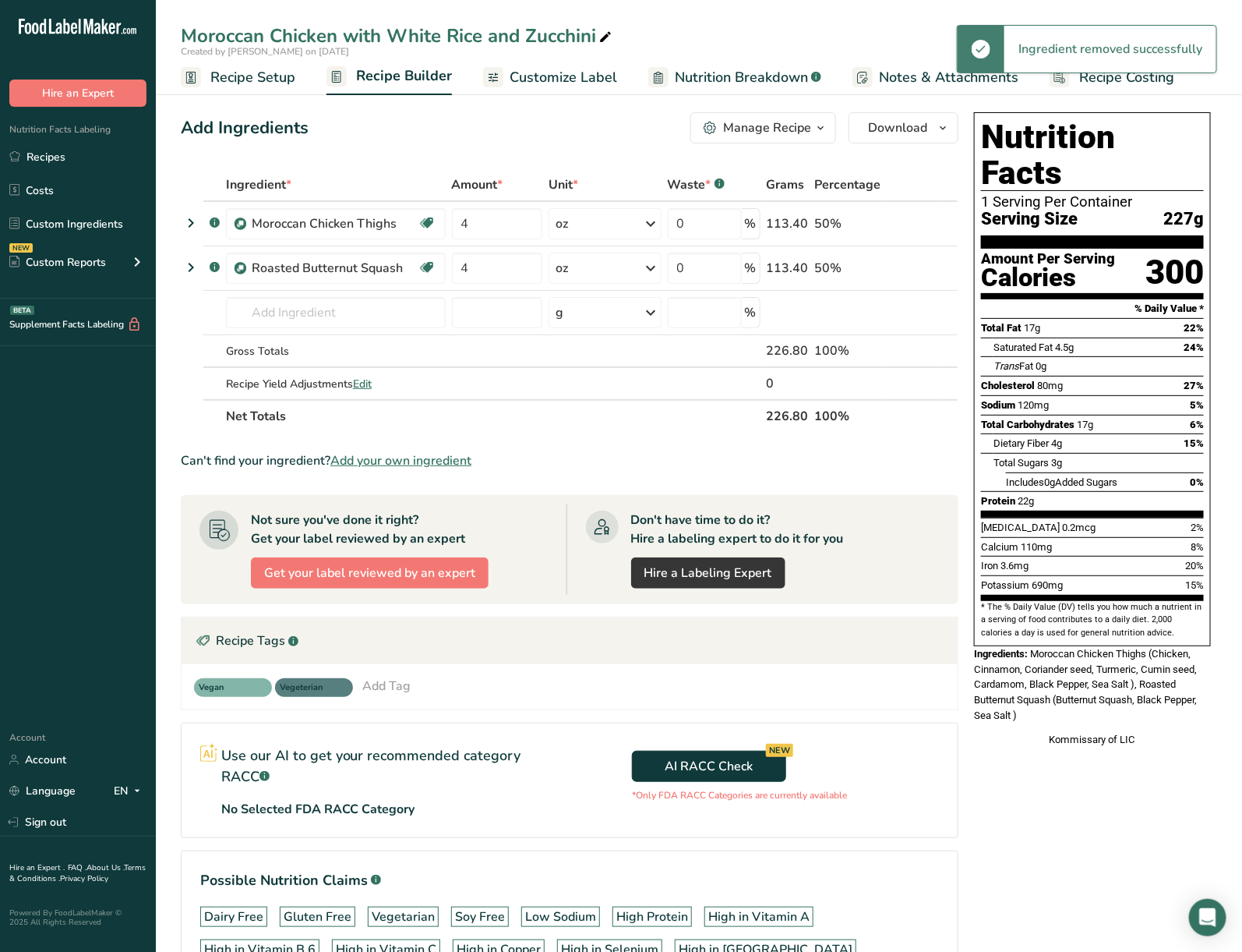
click at [926, 266] on icon at bounding box center [926, 268] width 11 height 16
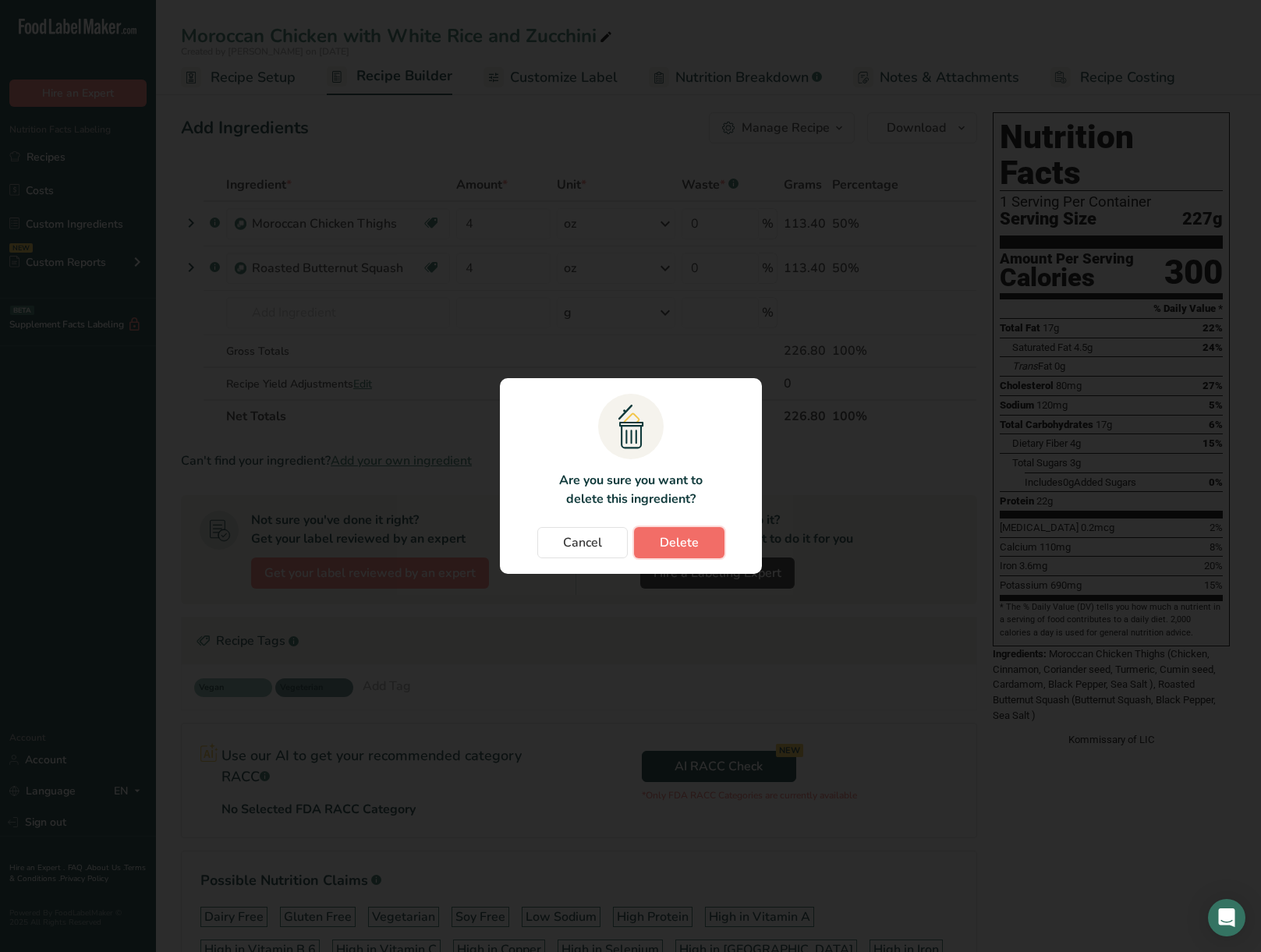
click at [704, 539] on button "Delete" at bounding box center [679, 542] width 90 height 31
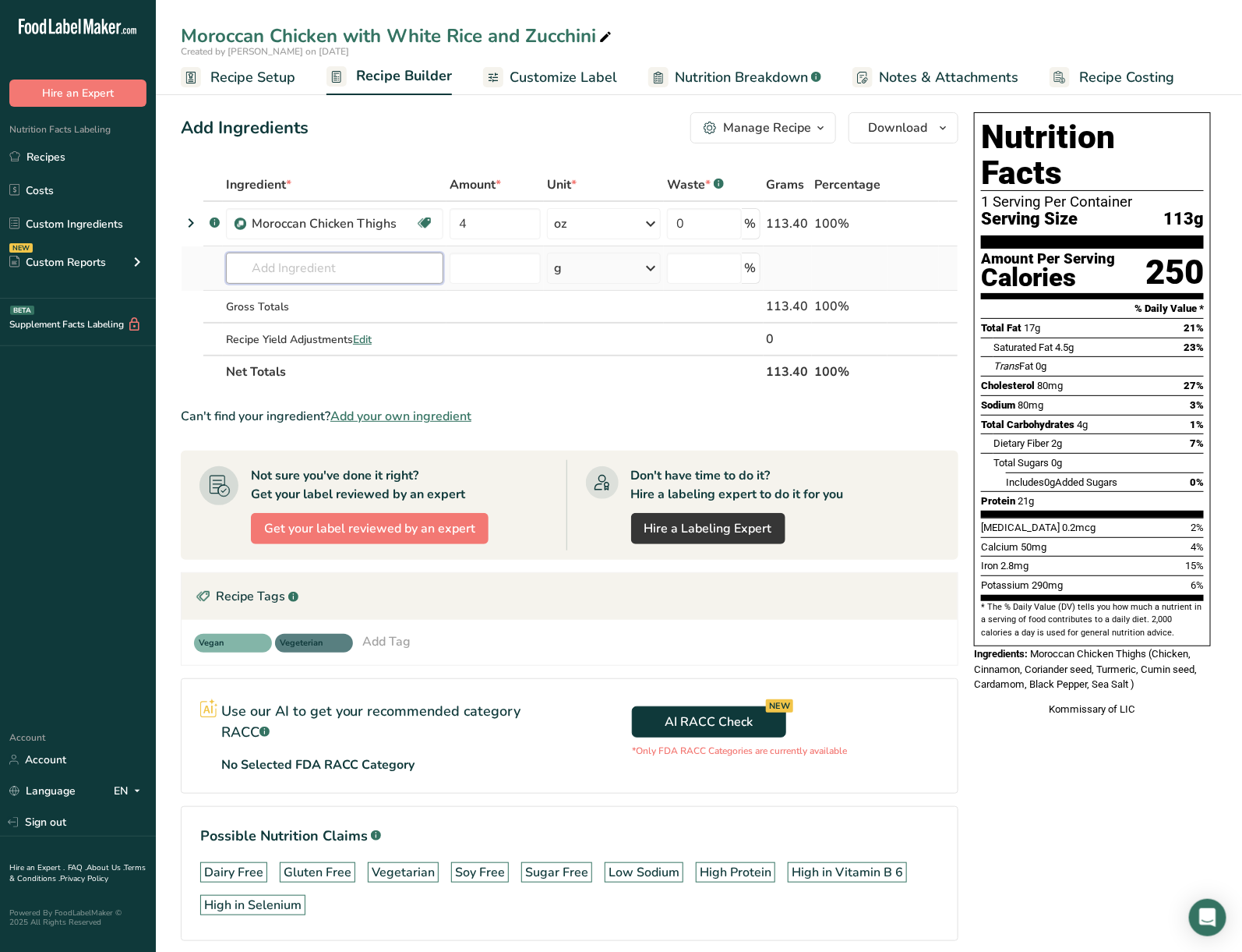
click at [377, 260] on input "text" at bounding box center [335, 268] width 218 height 31
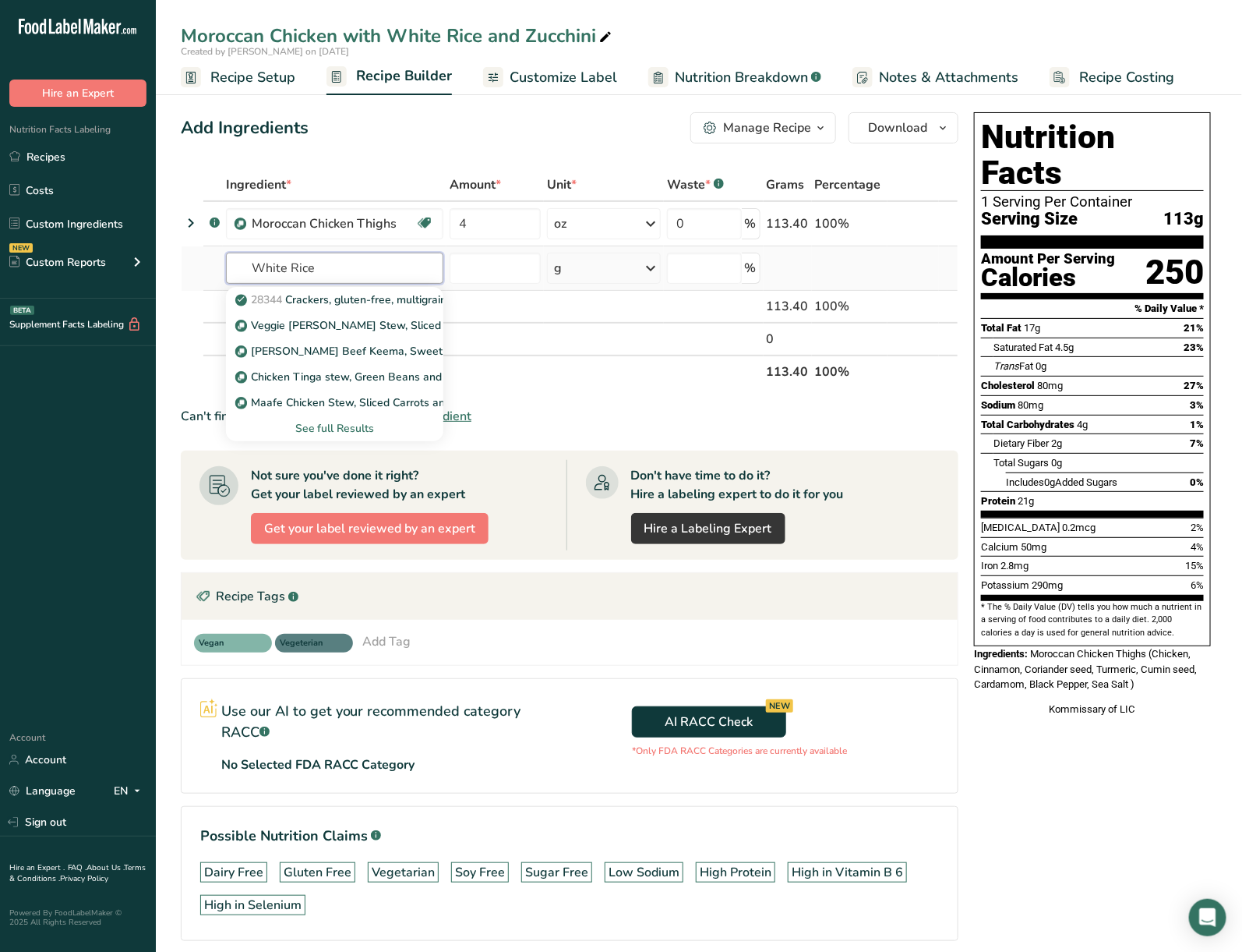
type input "White Rice"
click at [337, 428] on div "See full Results" at bounding box center [334, 428] width 192 height 16
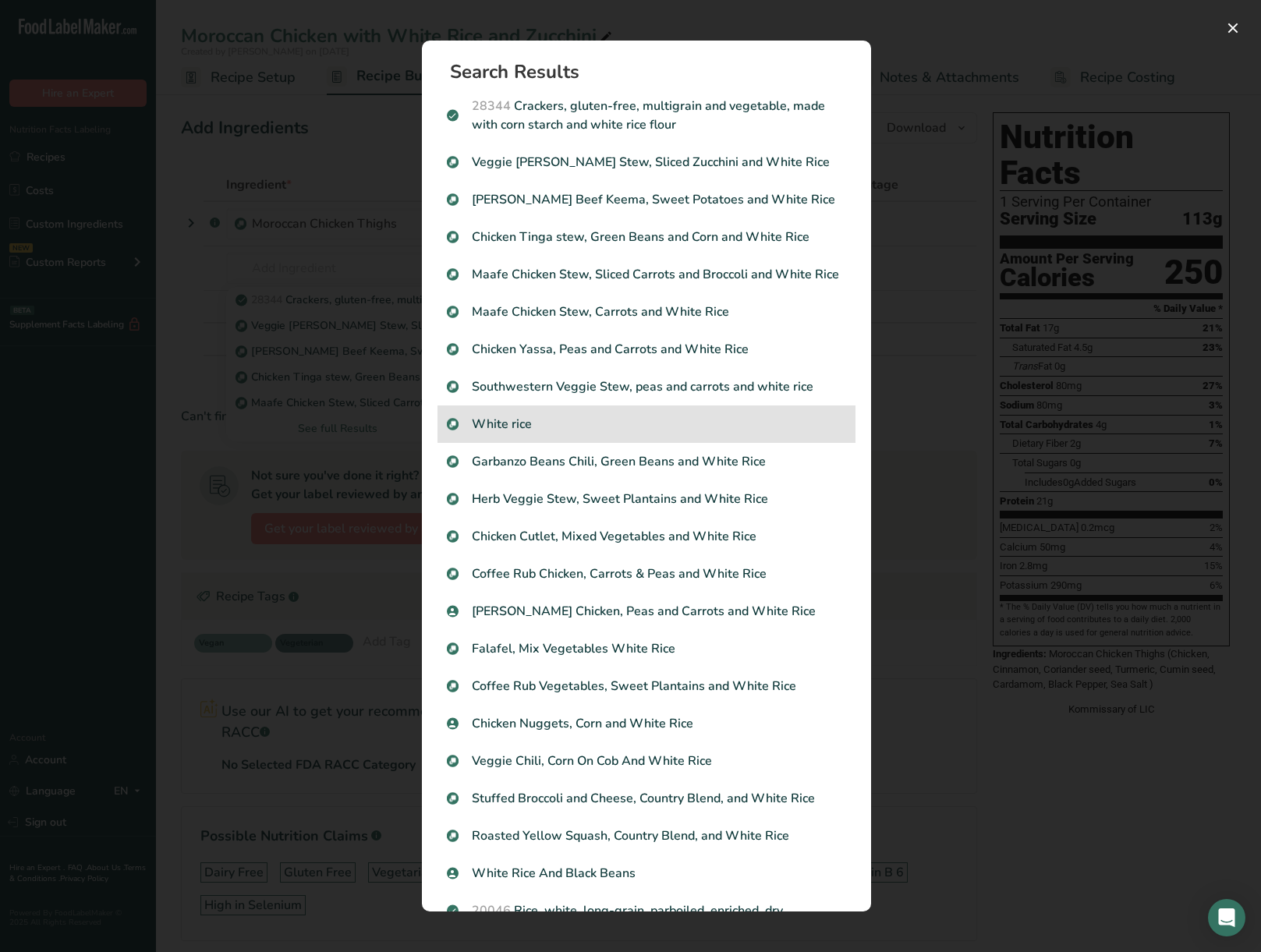
click at [638, 433] on p "White rice" at bounding box center [646, 424] width 399 height 19
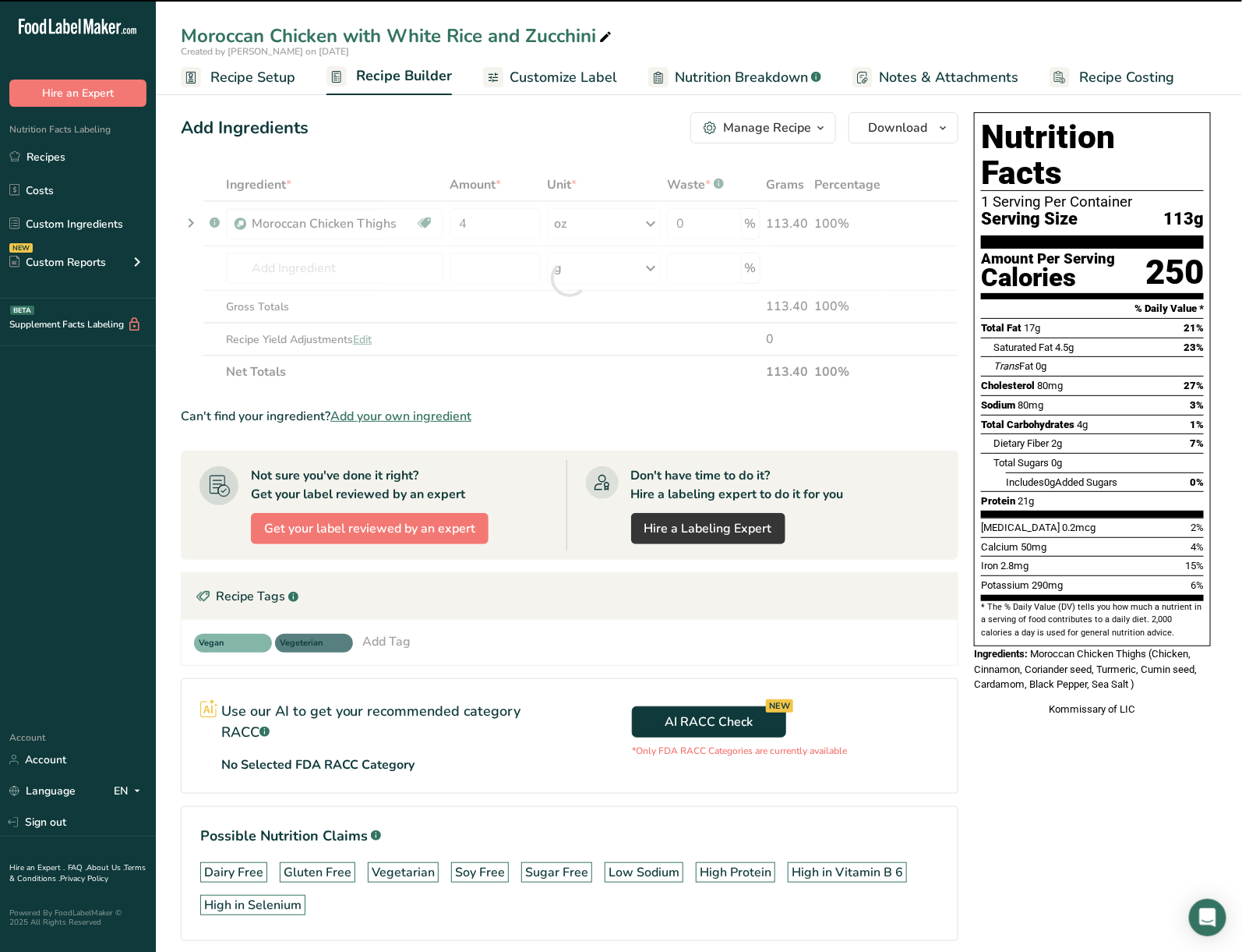
type input "0"
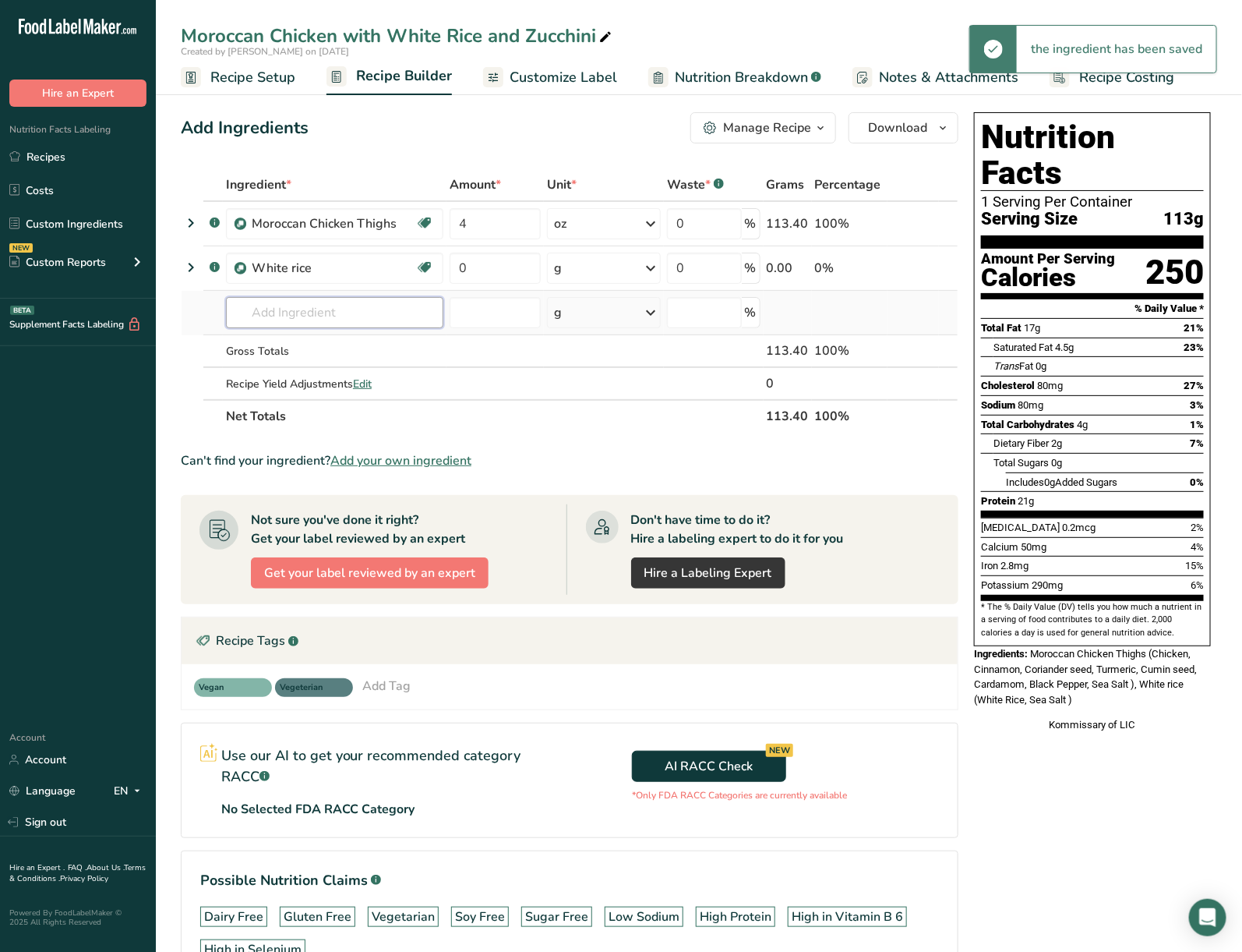
click at [275, 310] on input "text" at bounding box center [335, 312] width 218 height 31
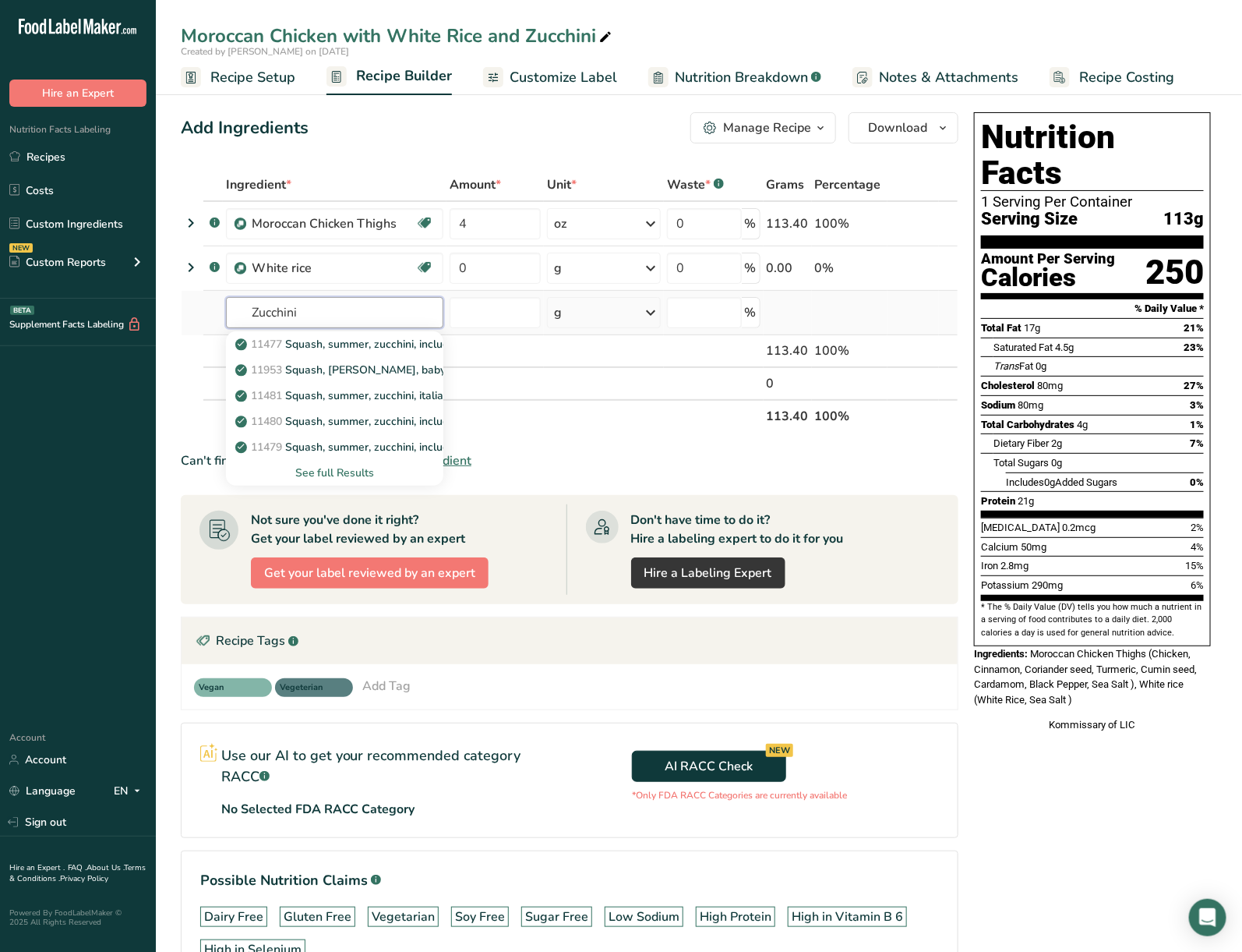
type input "Zucchini"
click at [358, 469] on div "See full Results" at bounding box center [334, 472] width 192 height 16
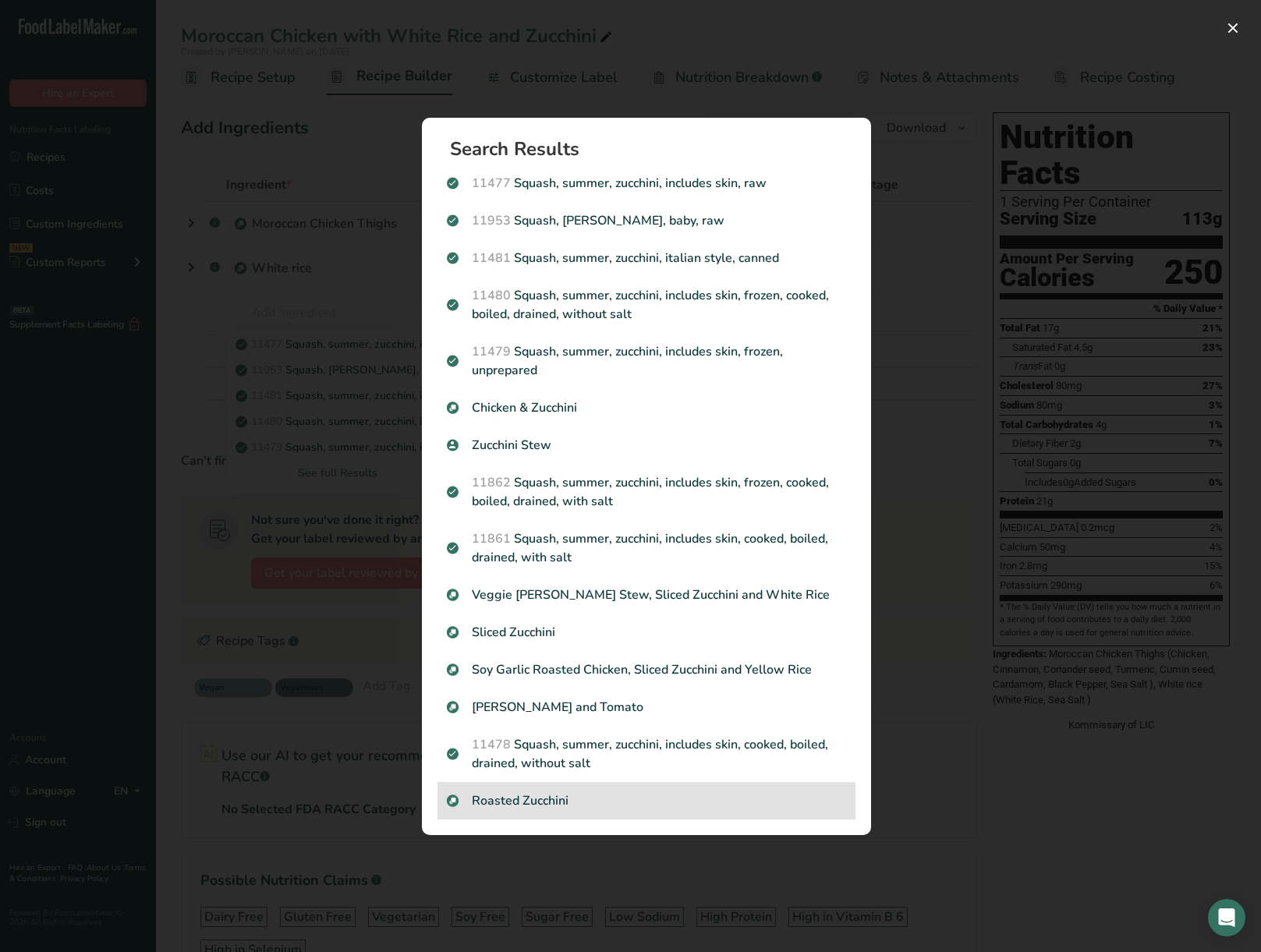
click at [560, 791] on p "Roasted Zucchini" at bounding box center [646, 801] width 399 height 19
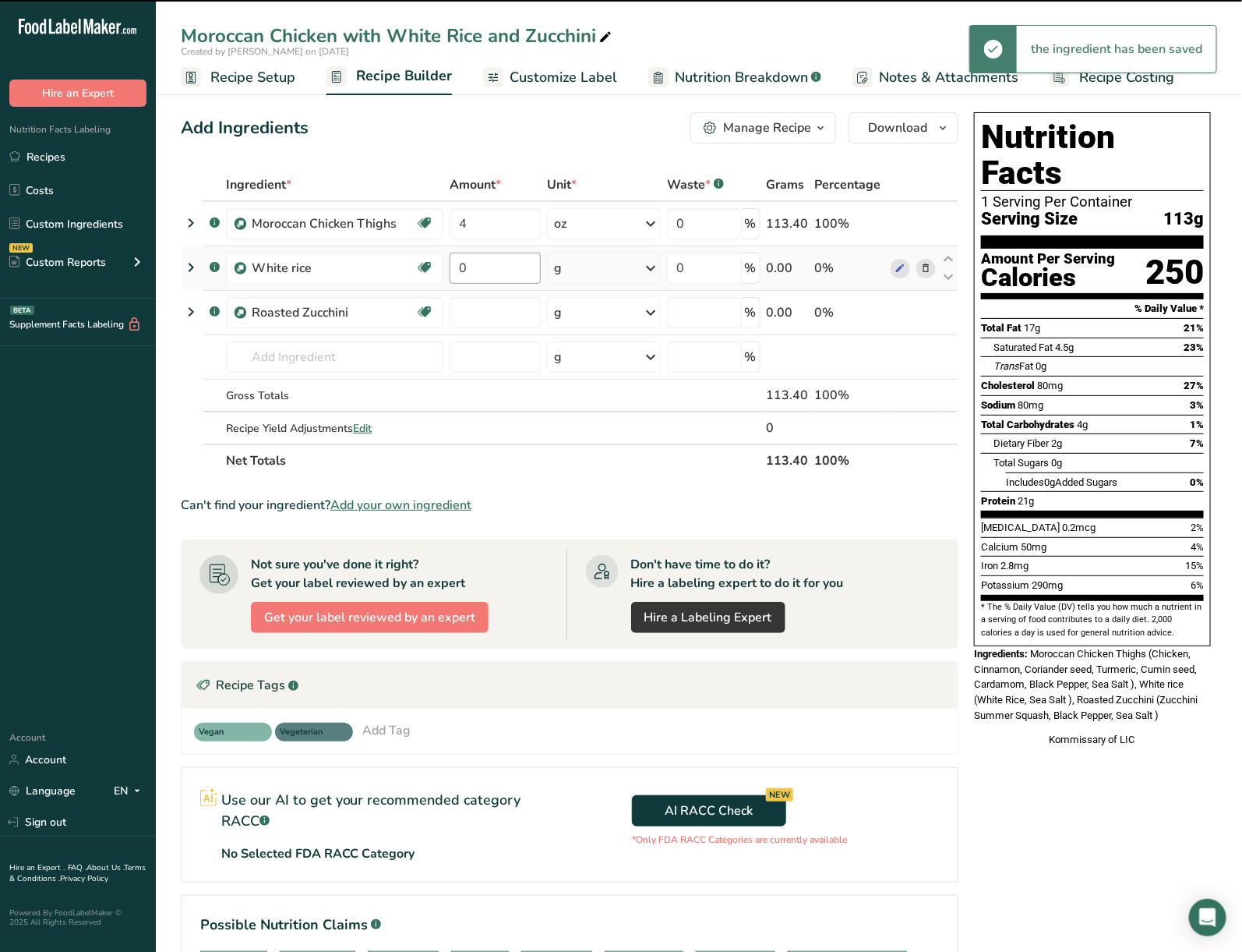
type input "0"
click at [507, 265] on input "0" at bounding box center [495, 268] width 91 height 31
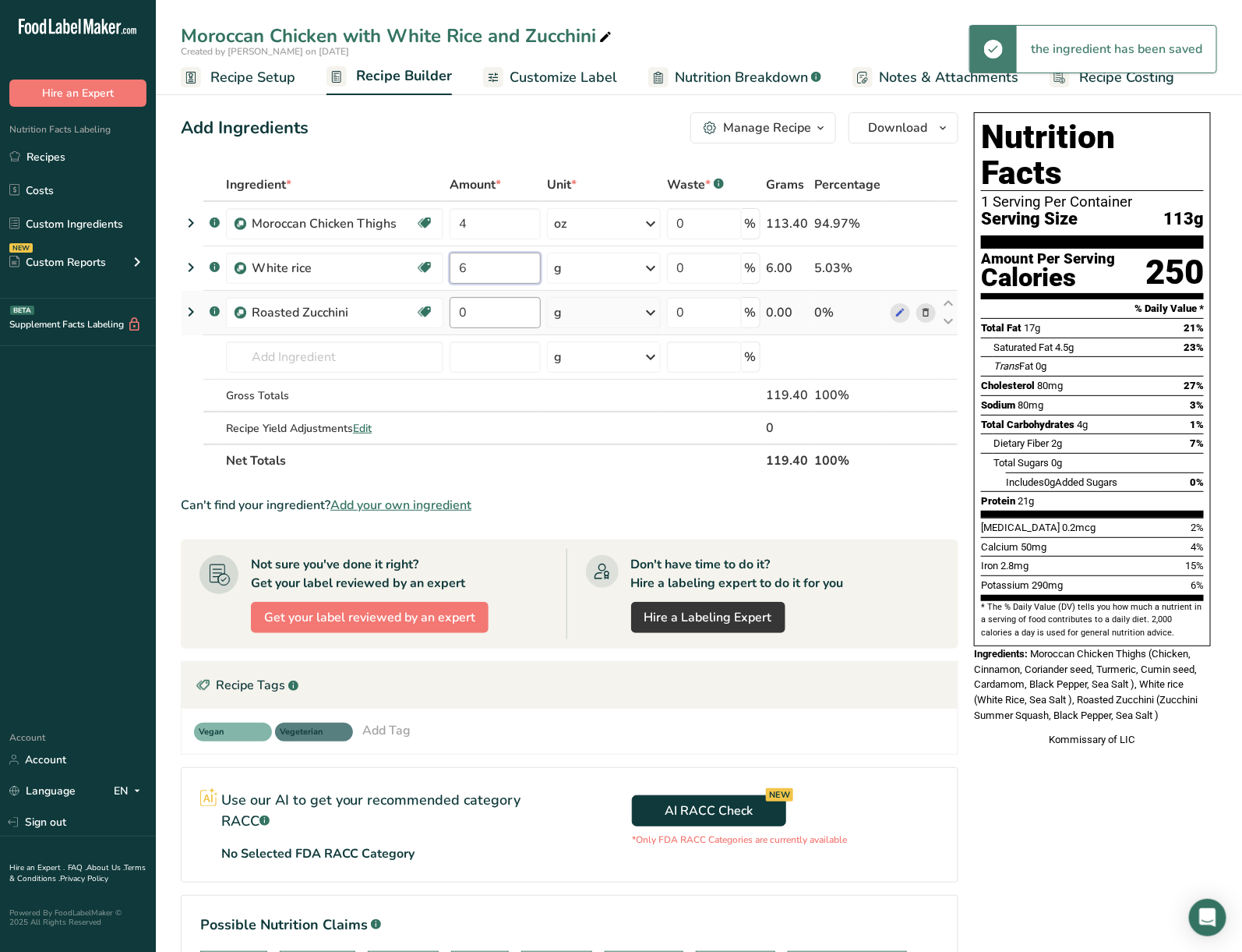
type input "6"
click at [515, 326] on div "Ingredient * Amount * Unit * Waste * .a-a{fill:#347362;}.b-a{fill:#fff;} Grams …" at bounding box center [570, 322] width 778 height 309
type input "4"
click at [585, 271] on div "Ingredient * Amount * Unit * Waste * .a-a{fill:#347362;}.b-a{fill:#fff;} Grams …" at bounding box center [570, 322] width 778 height 309
click at [584, 272] on div "g" at bounding box center [604, 268] width 114 height 31
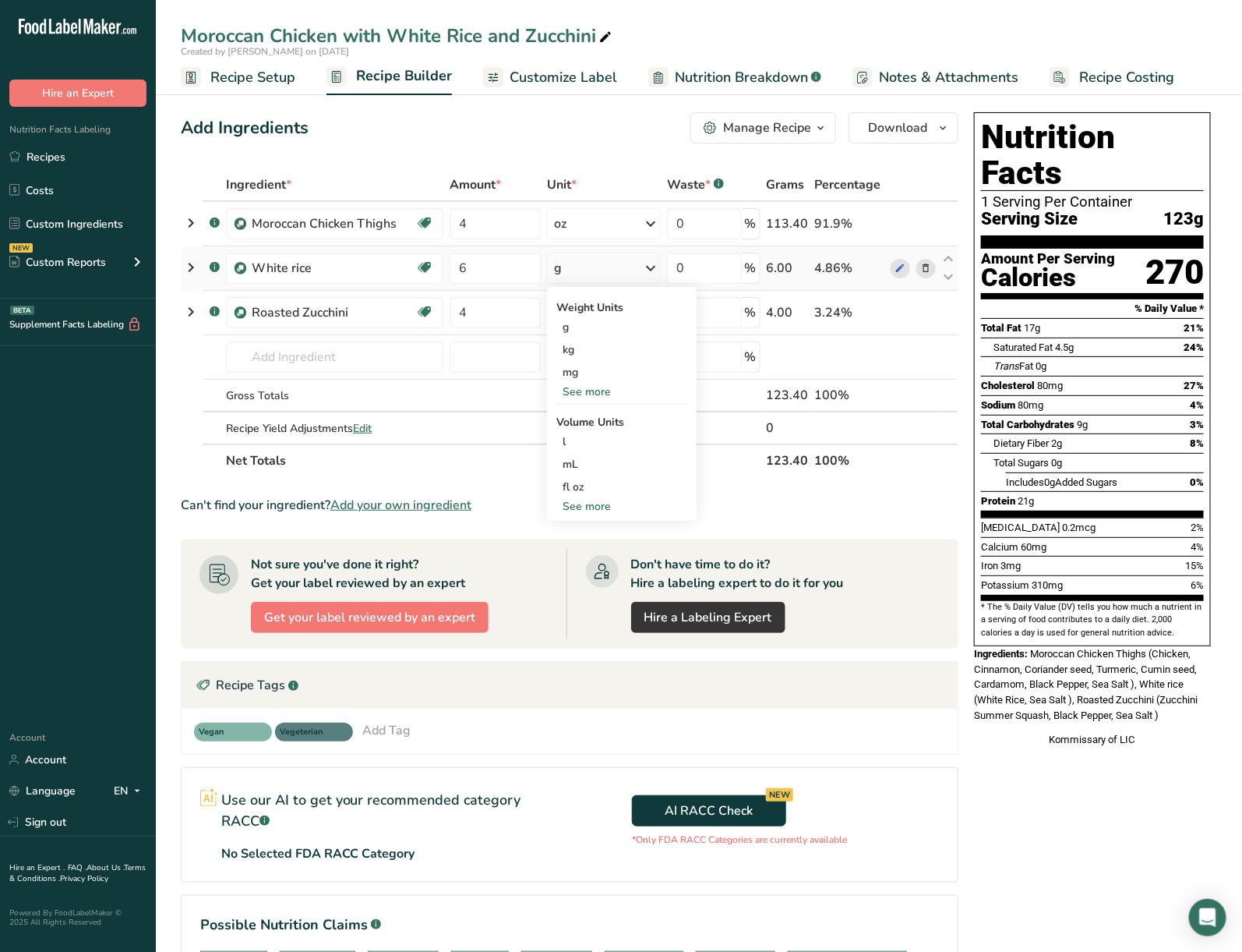
click at [604, 388] on div "See more" at bounding box center [622, 391] width 131 height 16
click at [599, 437] on div "oz" at bounding box center [622, 440] width 131 height 23
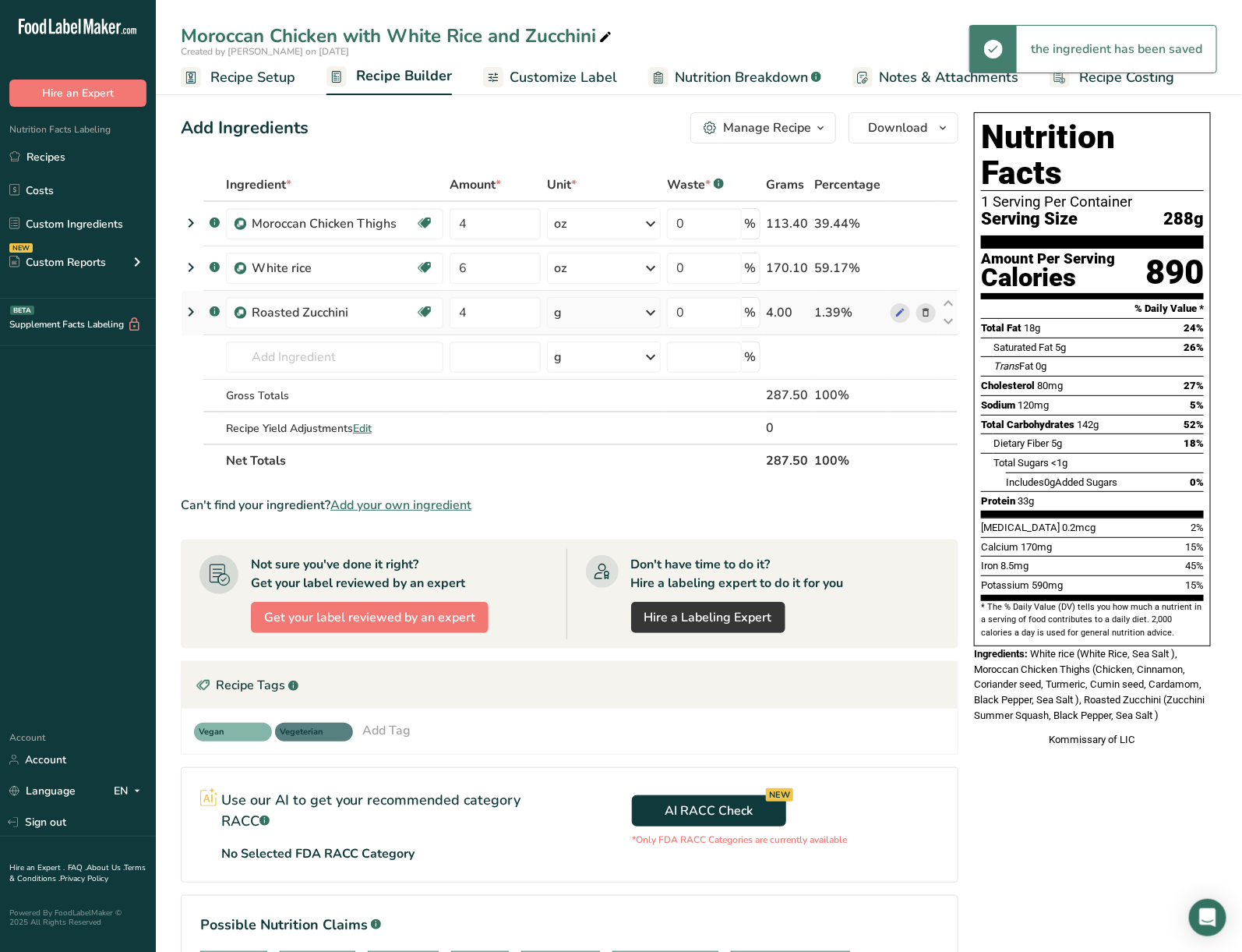
click at [643, 316] on icon at bounding box center [651, 312] width 19 height 28
click at [590, 430] on div "See more" at bounding box center [622, 436] width 131 height 16
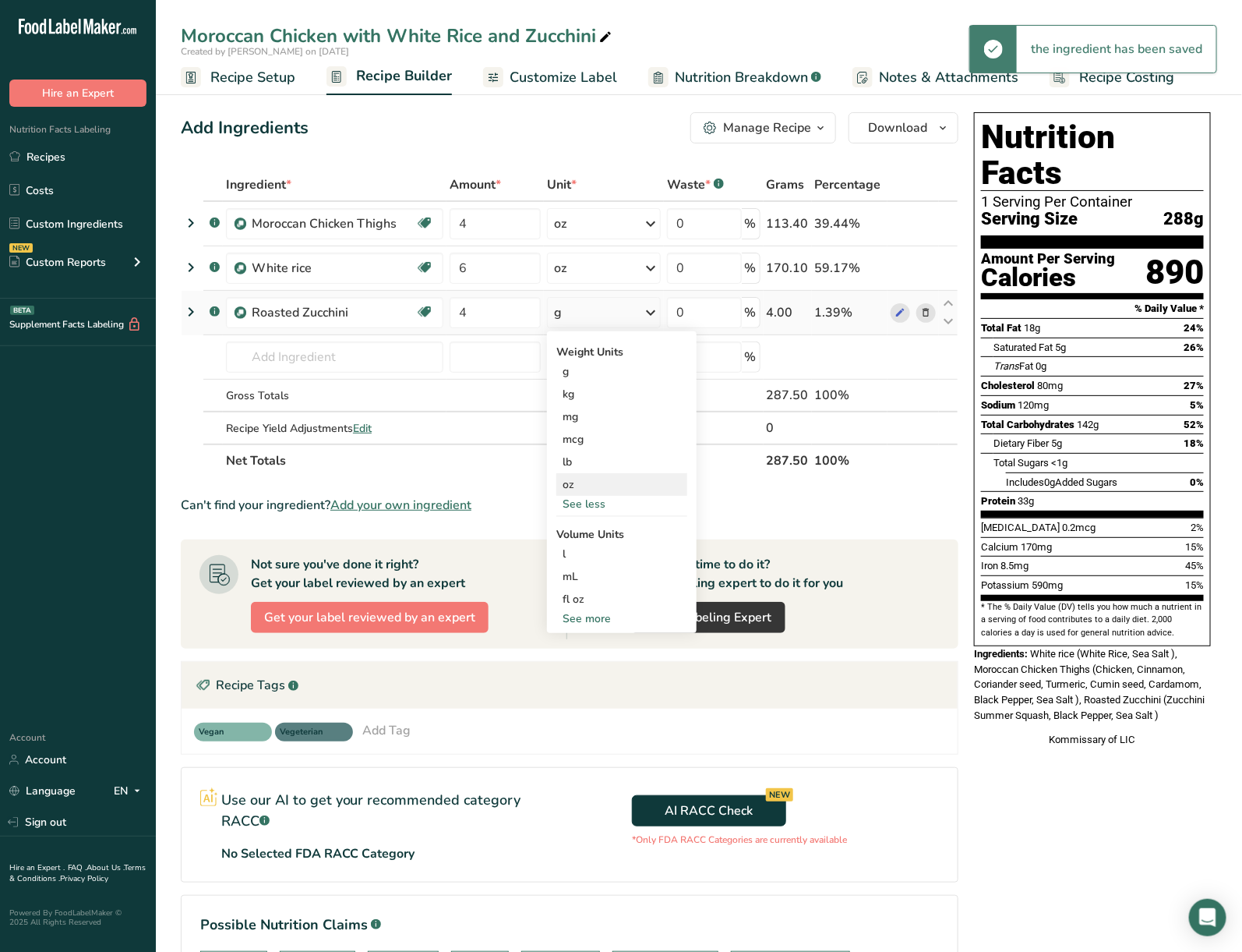
click at [590, 482] on div "oz" at bounding box center [622, 484] width 131 height 23
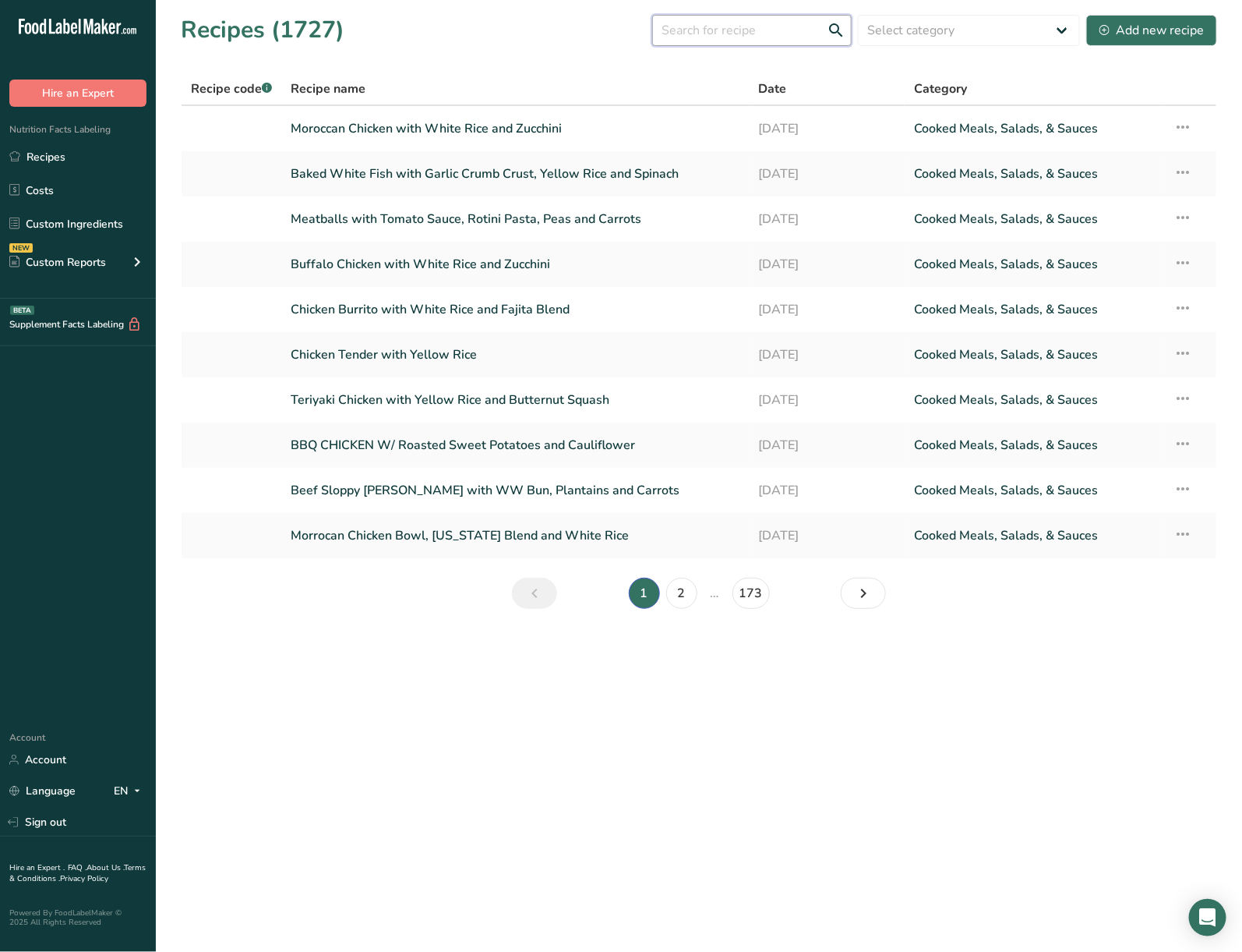
click at [754, 23] on input "text" at bounding box center [752, 30] width 200 height 31
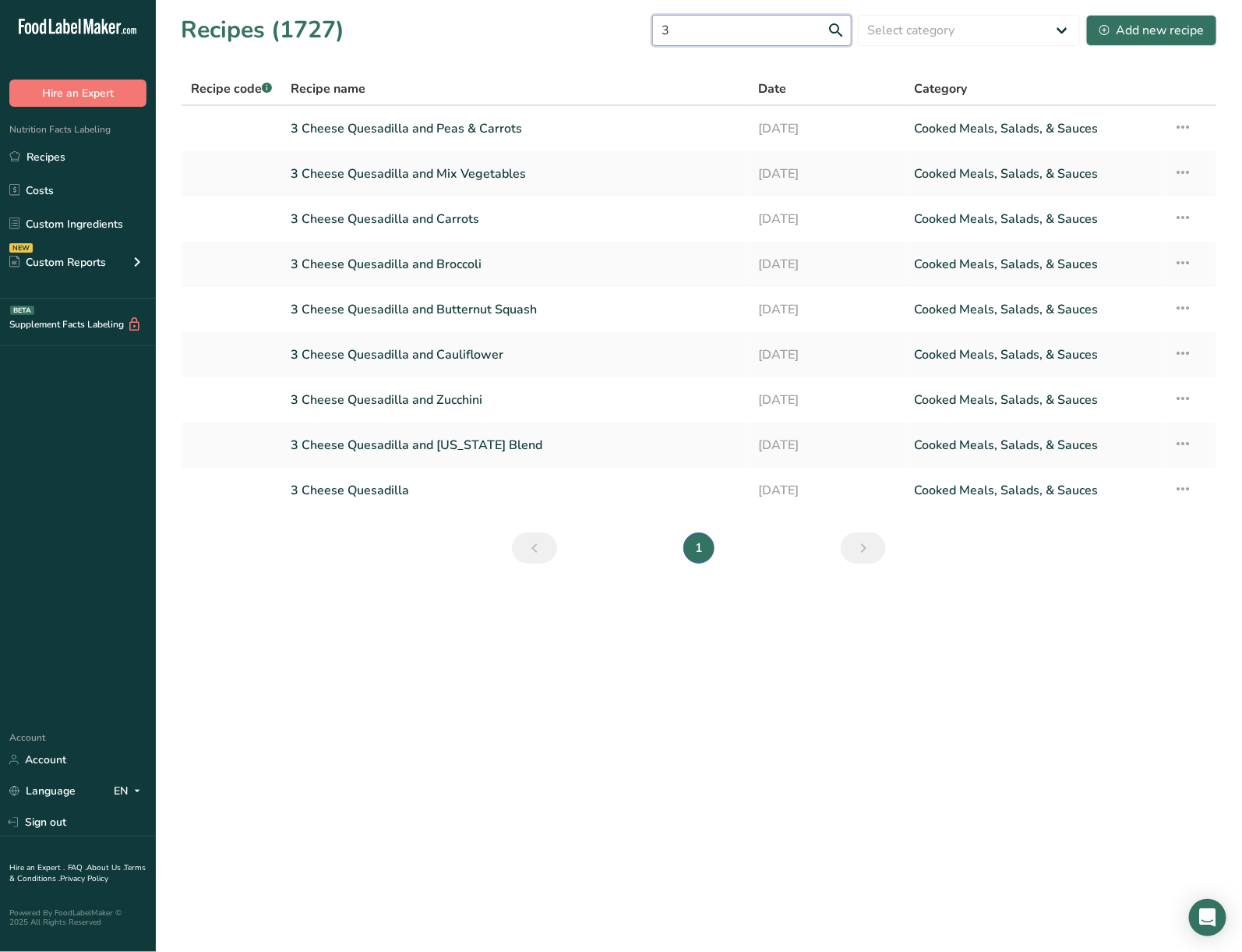
drag, startPoint x: 706, startPoint y: 29, endPoint x: 611, endPoint y: 35, distance: 95.2
click at [611, 35] on div "Recipes (1727) 3 Select category All Baked Goods [GEOGRAPHIC_DATA] Confectioner…" at bounding box center [699, 30] width 1037 height 35
click at [730, 26] on input "3" at bounding box center [752, 30] width 200 height 31
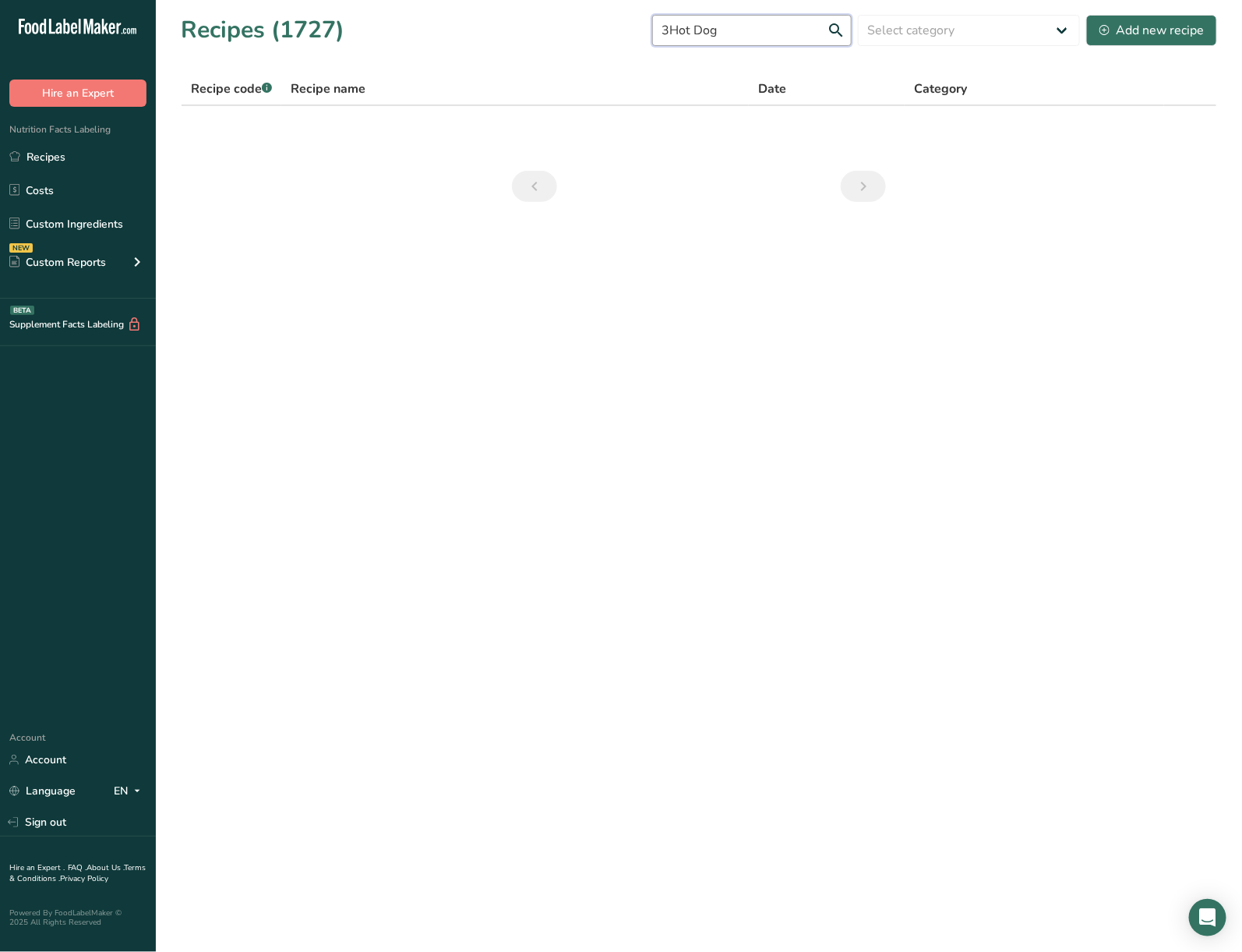
click at [669, 28] on input "3Hot Dog" at bounding box center [752, 30] width 200 height 31
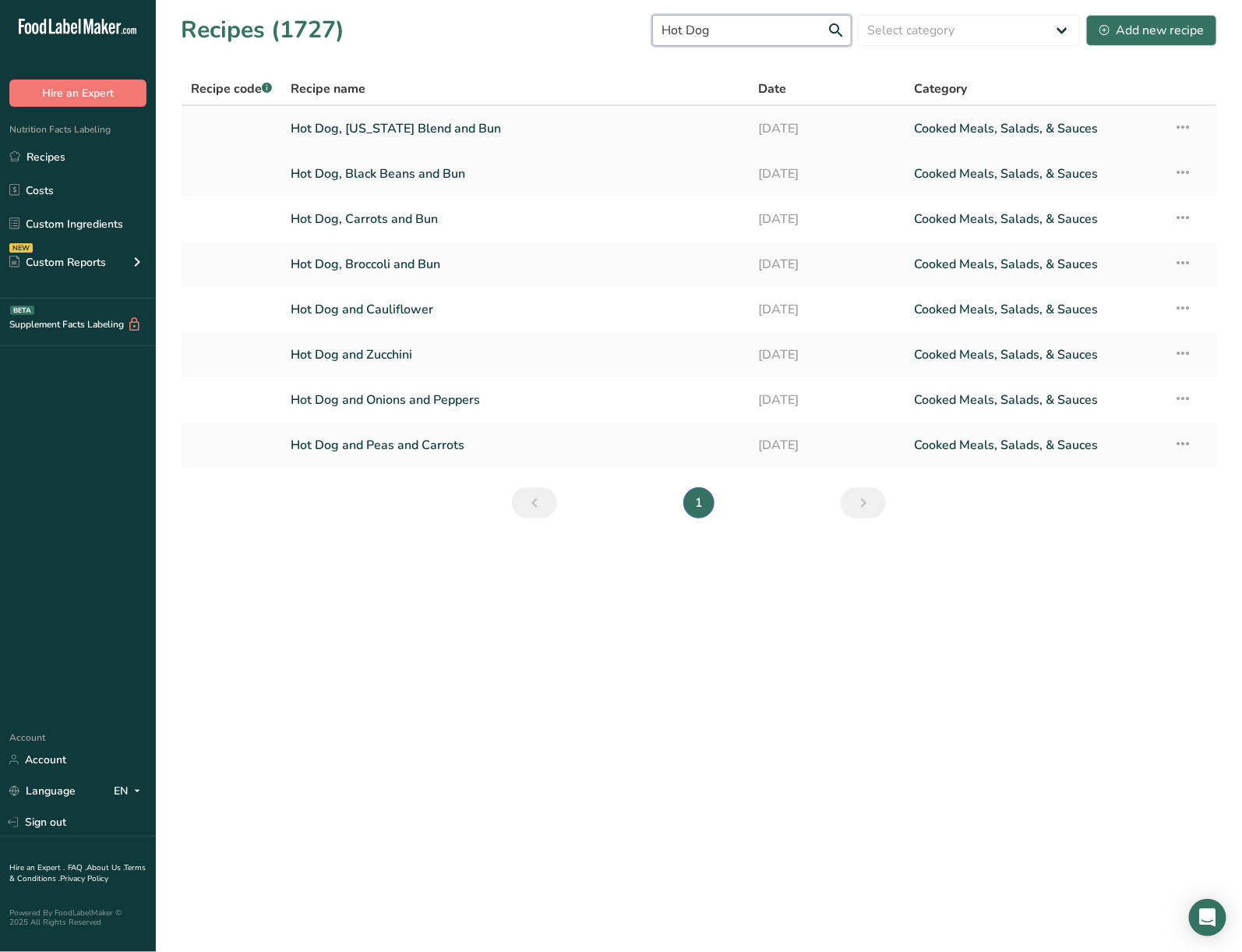
type input "Hot Dog"
click at [1175, 129] on icon at bounding box center [1183, 127] width 19 height 28
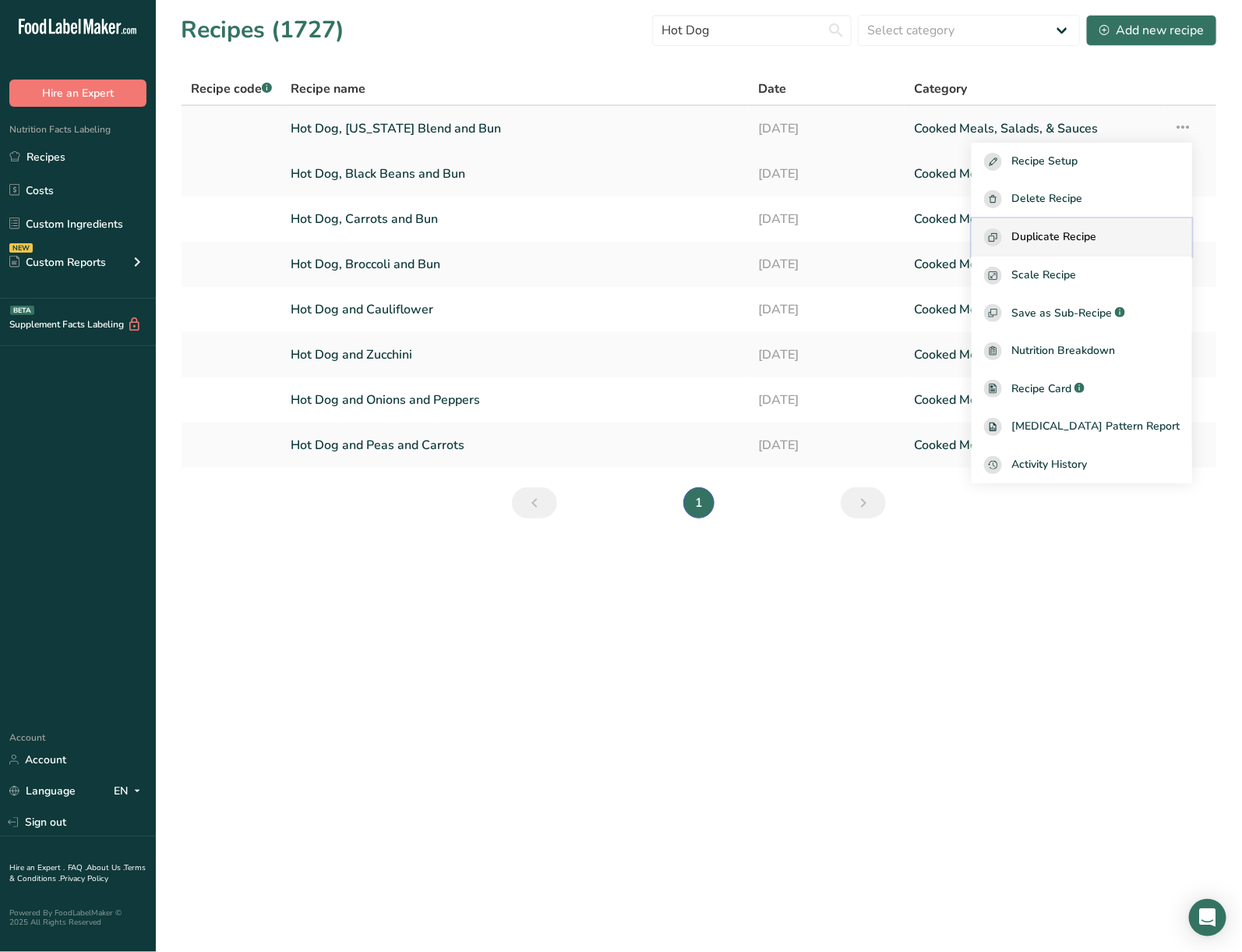
click at [1088, 237] on span "Duplicate Recipe" at bounding box center [1054, 237] width 85 height 18
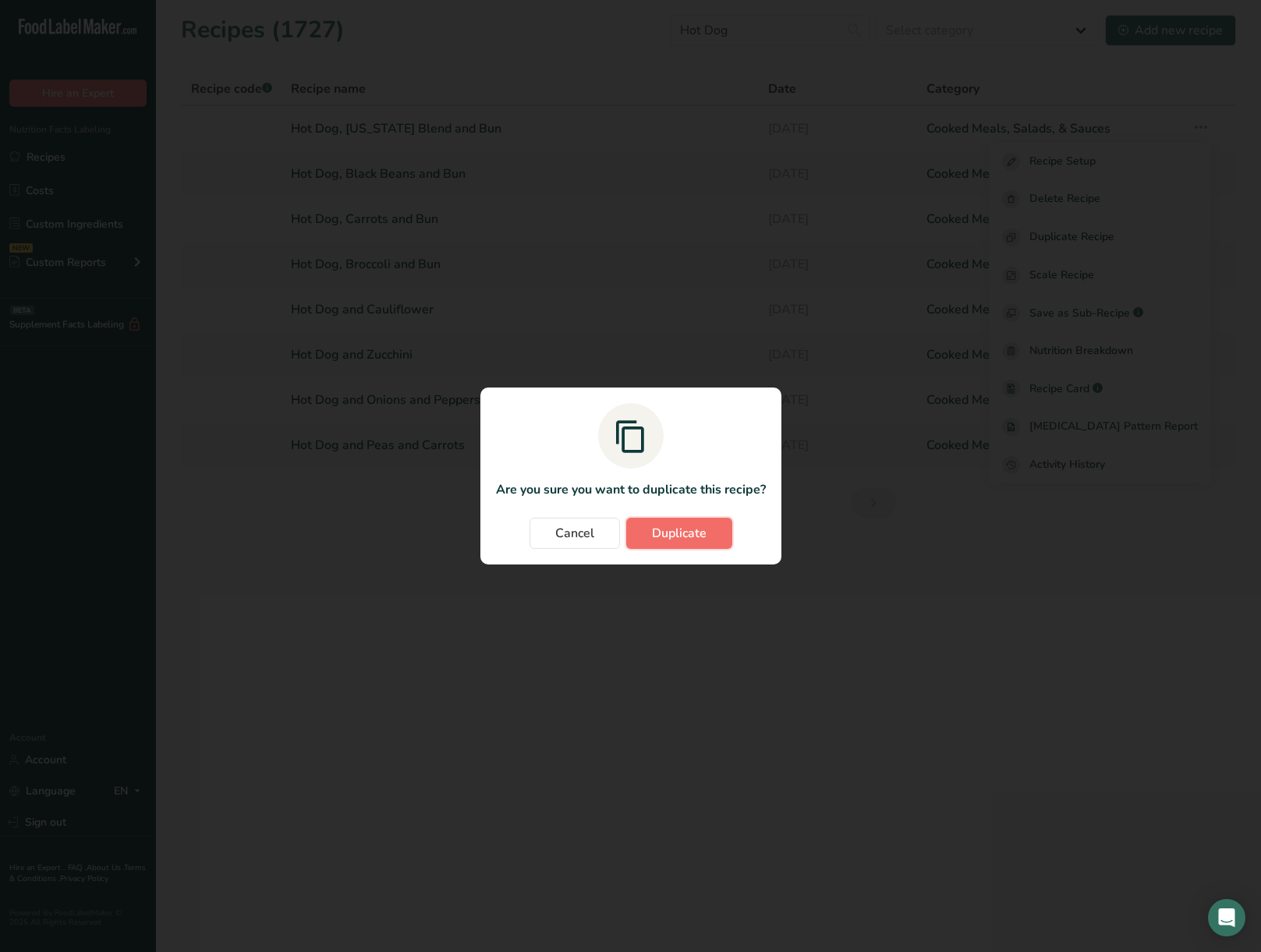
click at [685, 539] on span "Duplicate" at bounding box center [679, 533] width 54 height 19
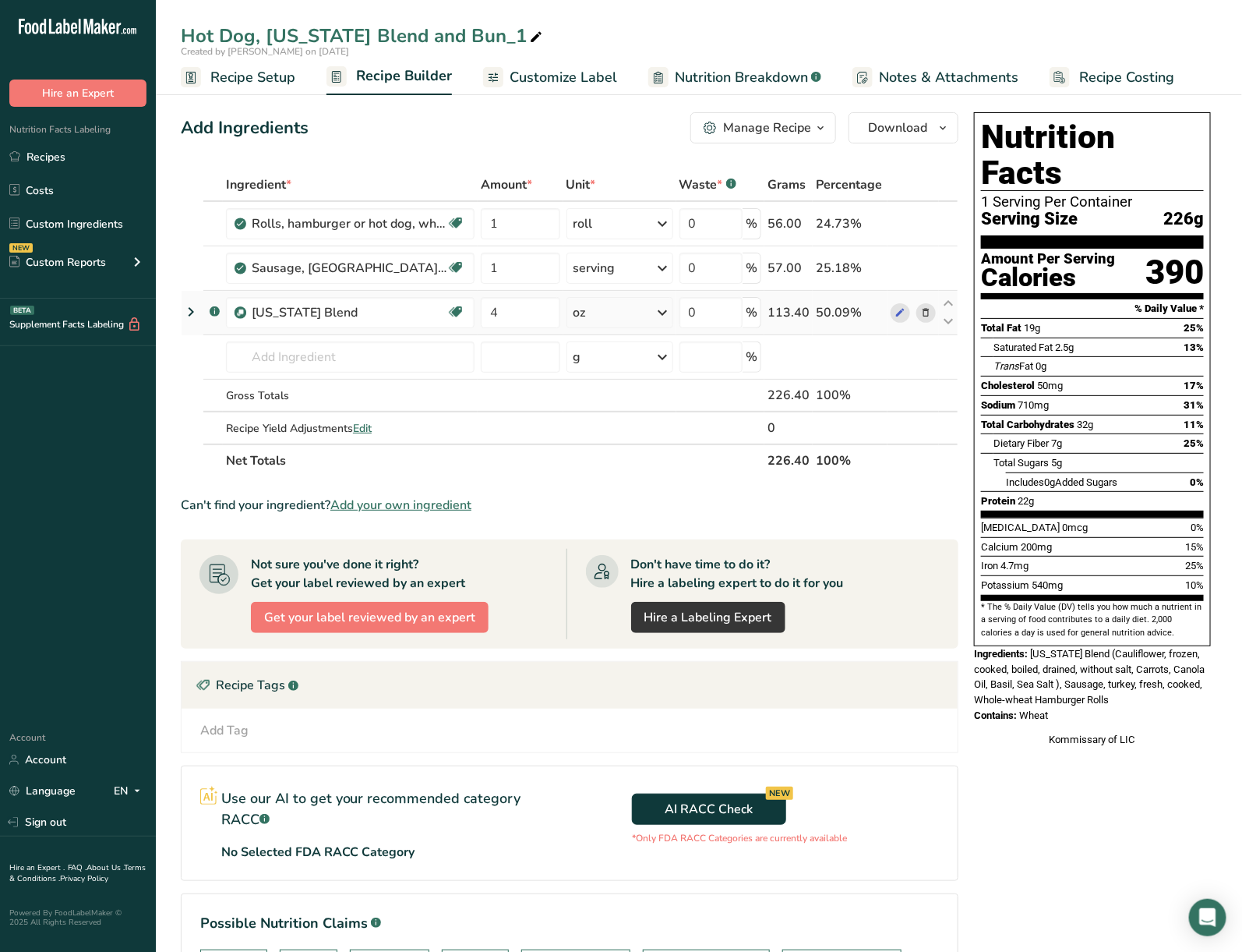
click at [917, 314] on span at bounding box center [926, 312] width 19 height 19
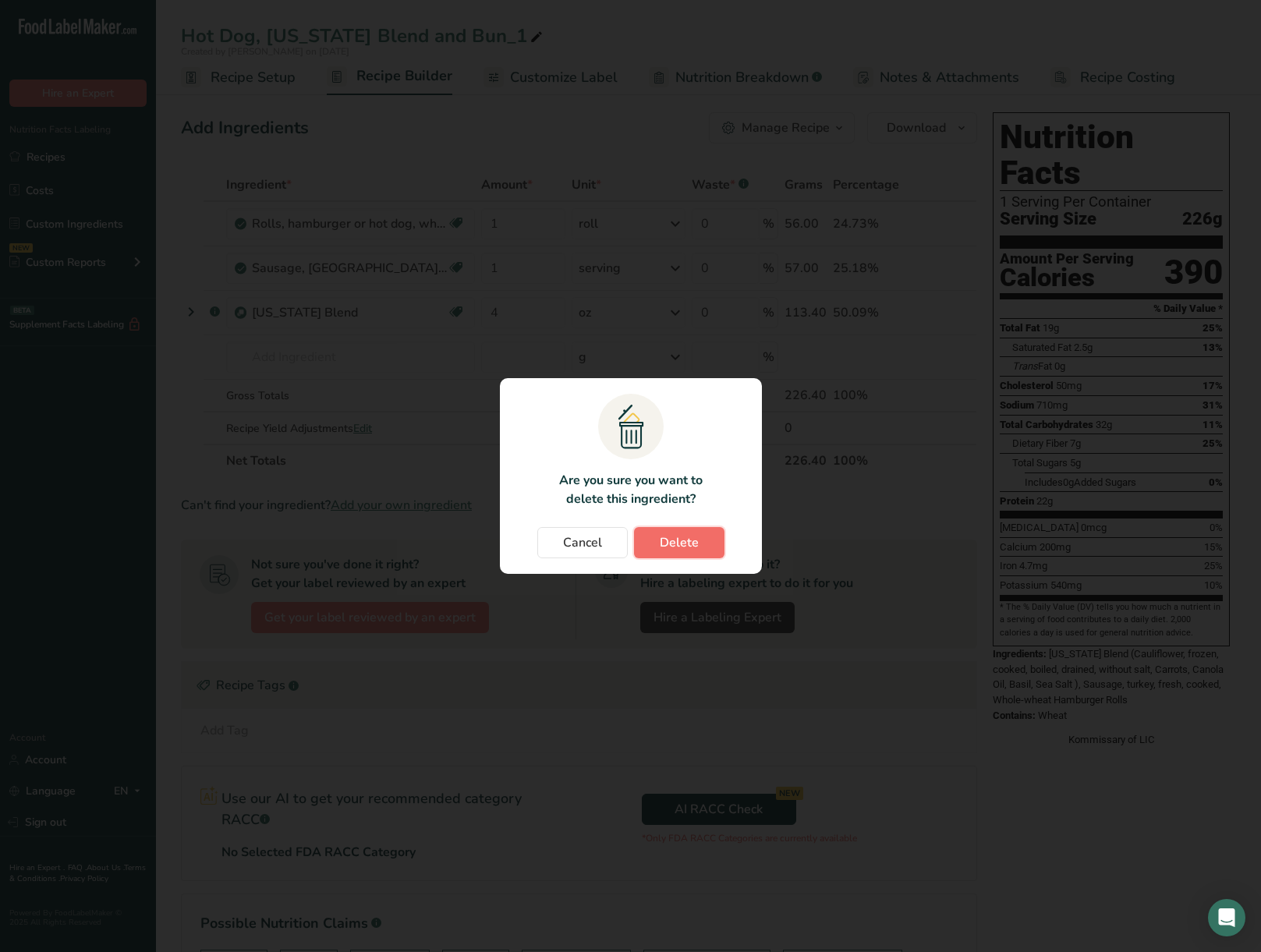
click at [702, 534] on button "Delete" at bounding box center [679, 542] width 90 height 31
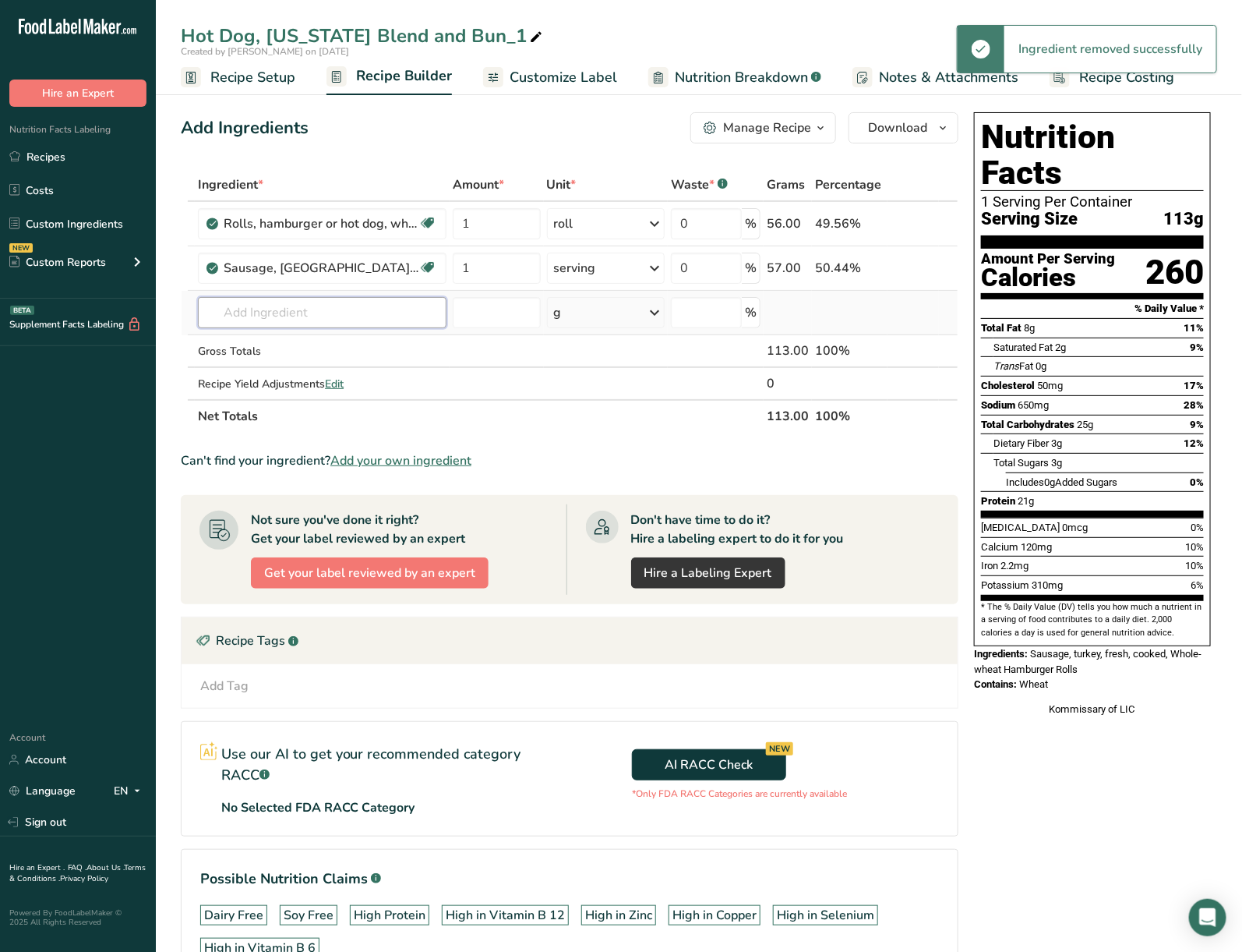
click at [330, 309] on input "text" at bounding box center [322, 312] width 248 height 31
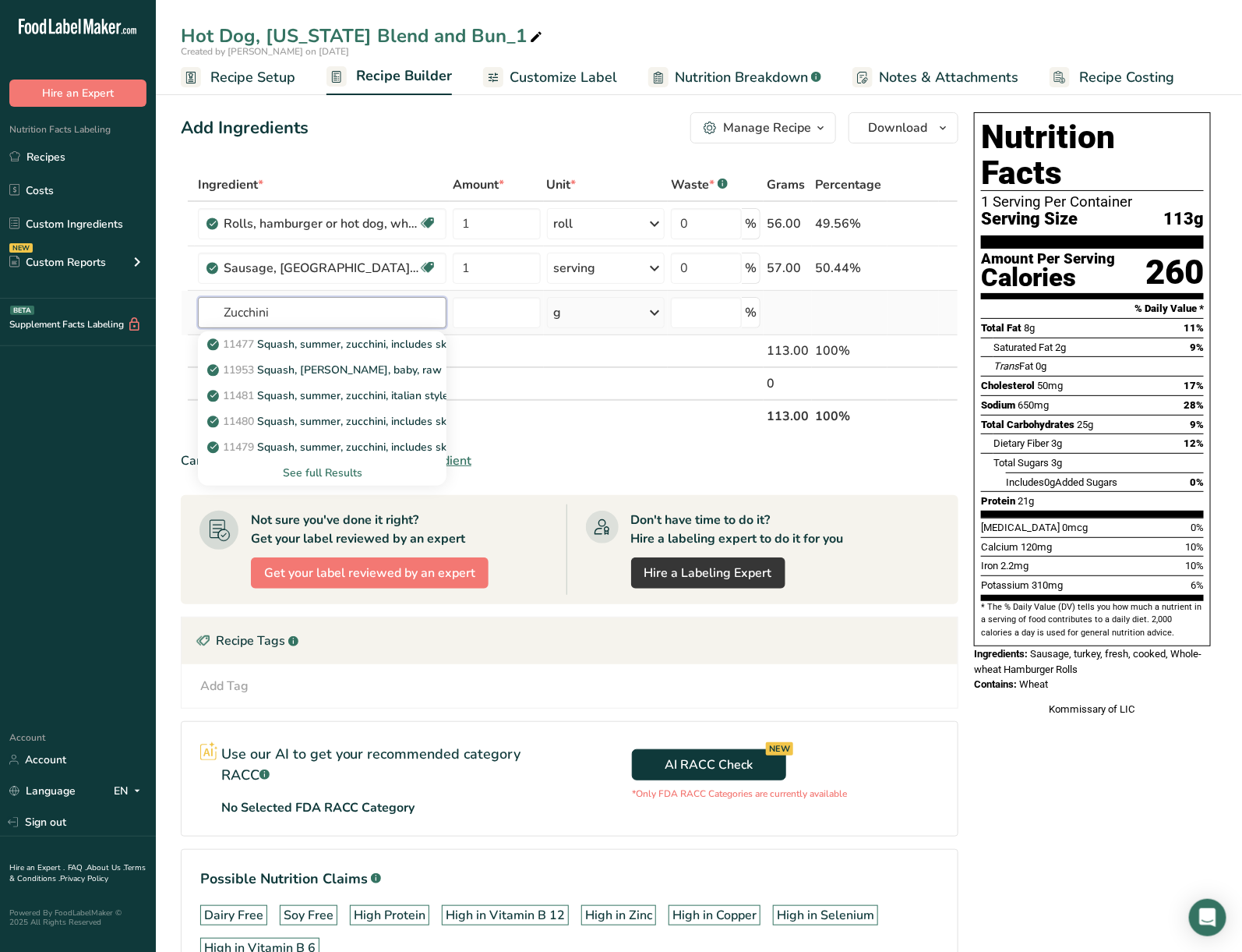
type input "Zucchini"
click at [300, 468] on div "See full Results" at bounding box center [322, 472] width 224 height 16
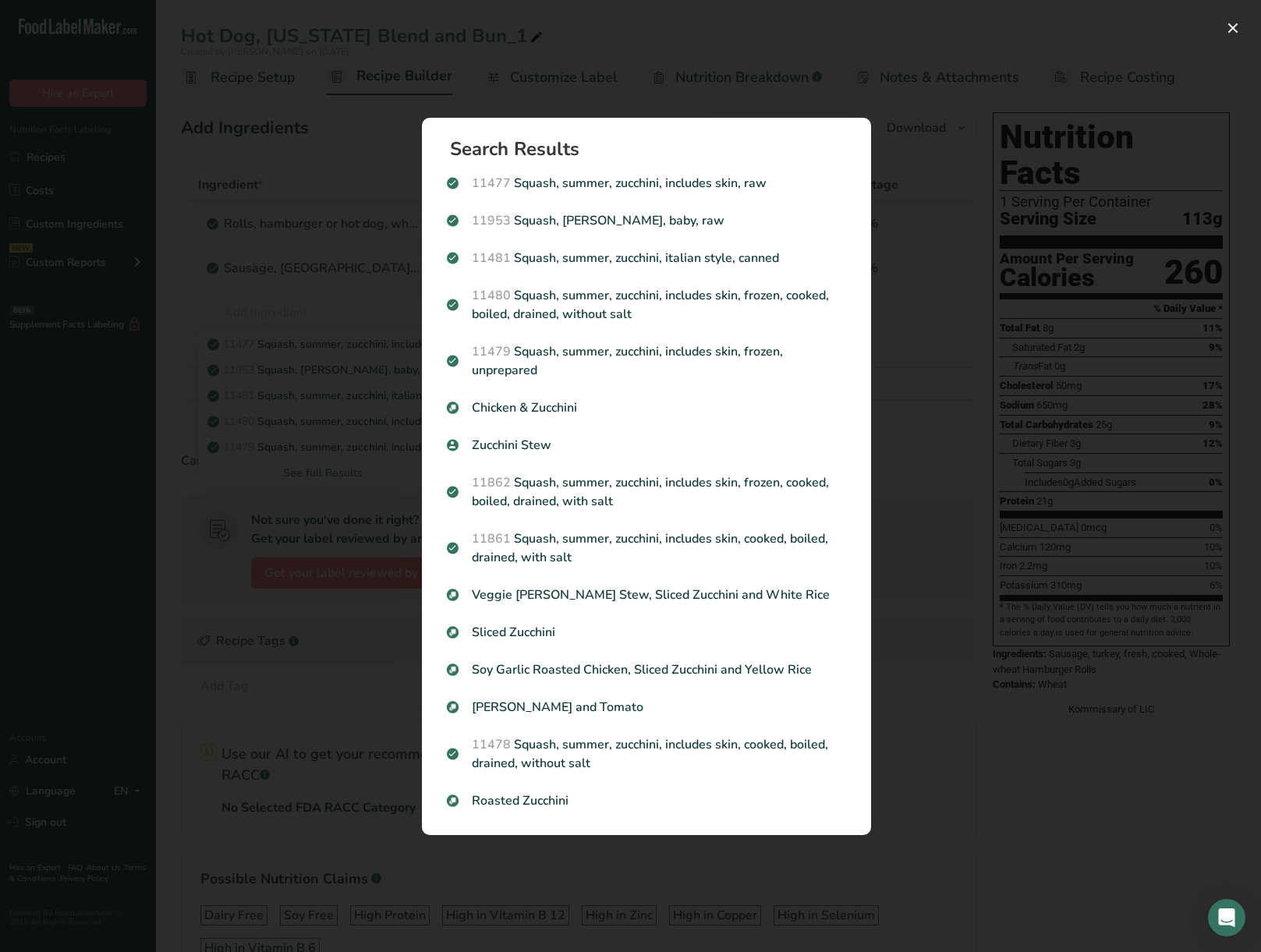
click at [563, 782] on div "Roasted Zucchini" at bounding box center [646, 801] width 418 height 37
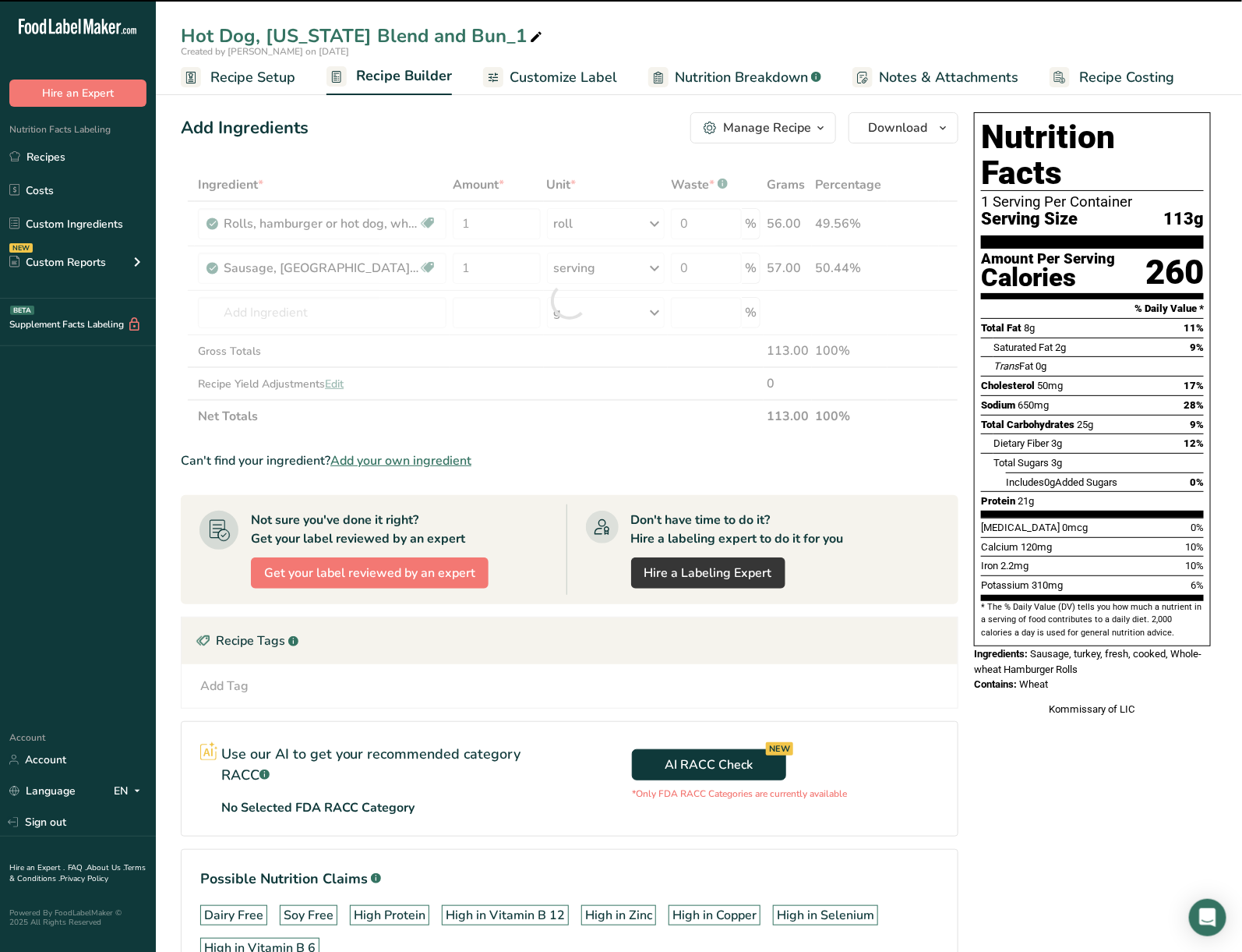
type input "0"
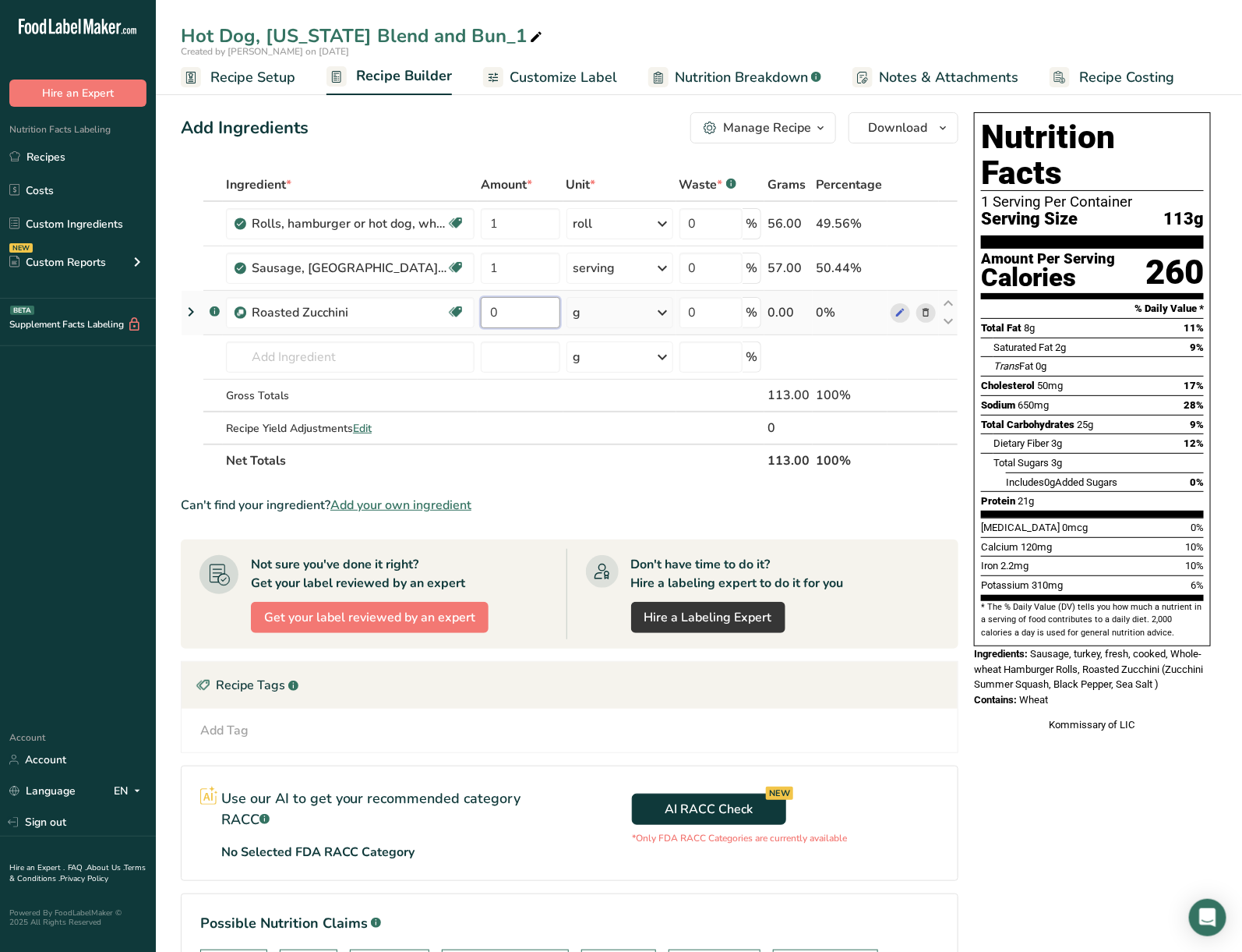
click at [543, 305] on input "0" at bounding box center [520, 312] width 79 height 31
type input "4"
click at [638, 300] on div "Ingredient * Amount * Unit * Waste * .a-a{fill:#347362;}.b-a{fill:#fff;} Grams …" at bounding box center [570, 322] width 778 height 309
click at [630, 313] on div "g" at bounding box center [620, 312] width 107 height 31
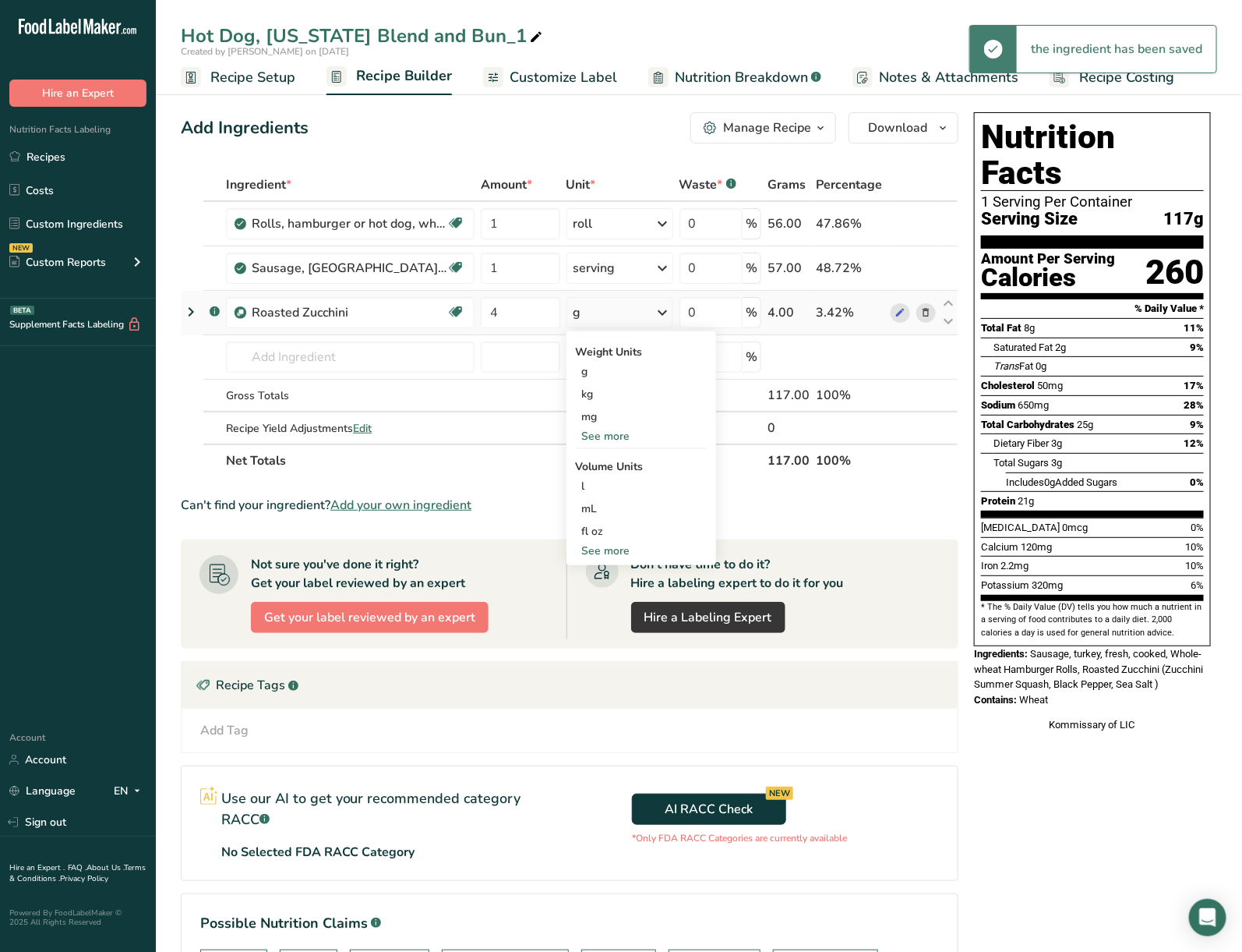
click at [611, 428] on div "See more" at bounding box center [641, 436] width 131 height 16
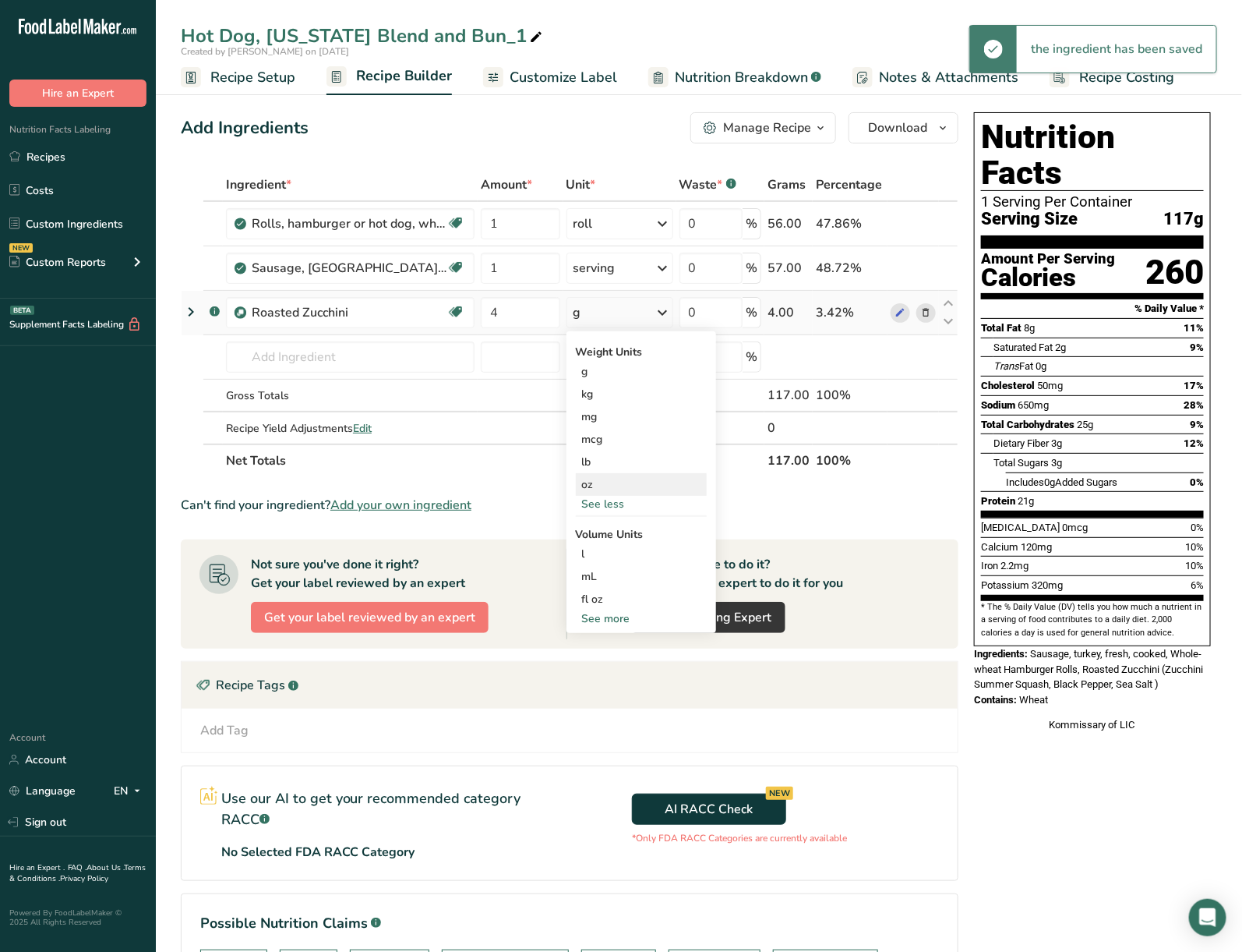
click at [615, 489] on div "oz" at bounding box center [641, 484] width 131 height 23
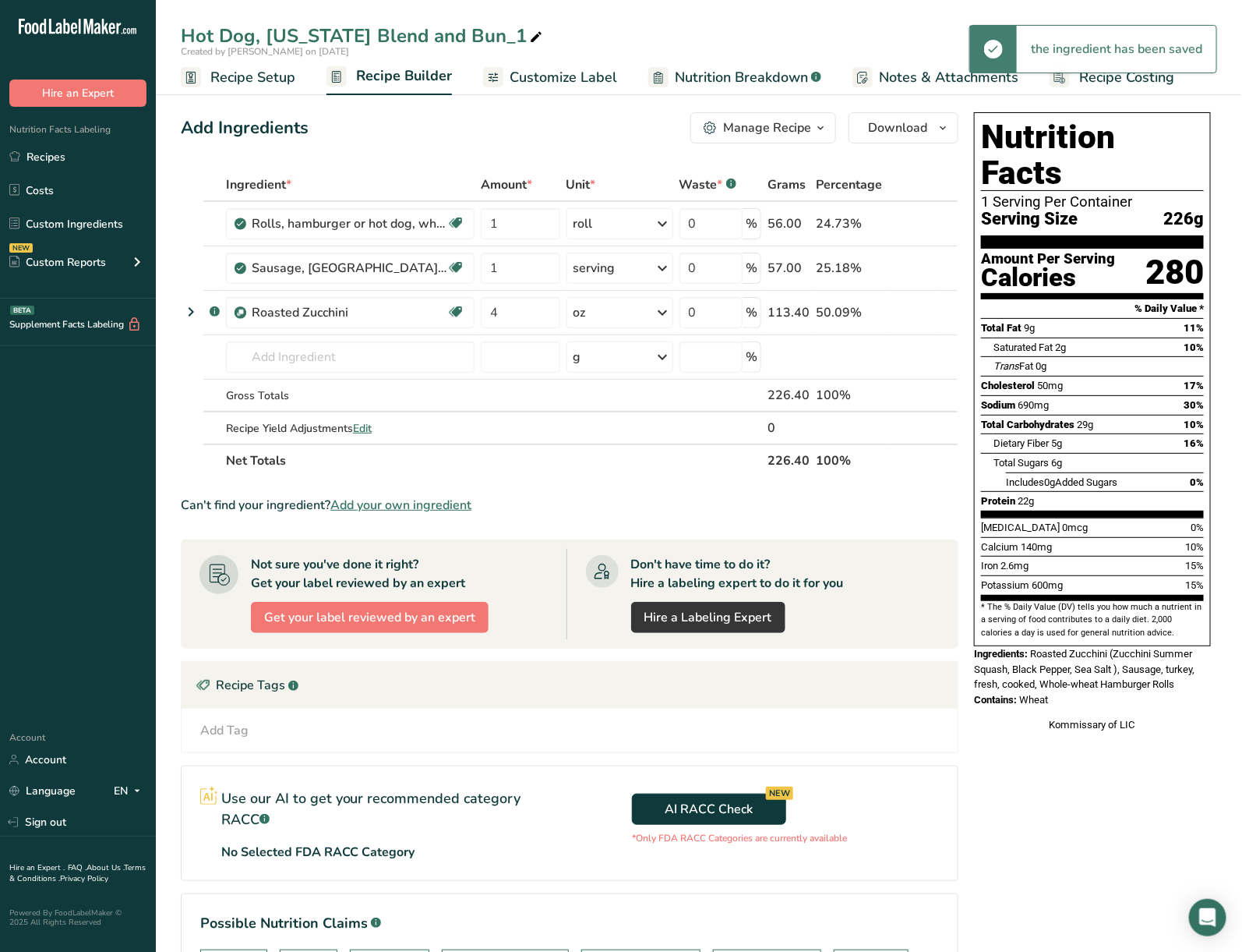
click at [529, 38] on icon at bounding box center [536, 37] width 14 height 22
click at [379, 26] on input "Hot Dog, California Blend and Bun" at bounding box center [699, 36] width 1037 height 28
click at [381, 26] on input "Hot Dog, California Blend and Bun" at bounding box center [699, 36] width 1037 height 28
click at [557, 37] on input "Hot Dog, [PERSON_NAME] and Bun" at bounding box center [699, 36] width 1037 height 28
type input "Hot Dog, [PERSON_NAME] and Bun"
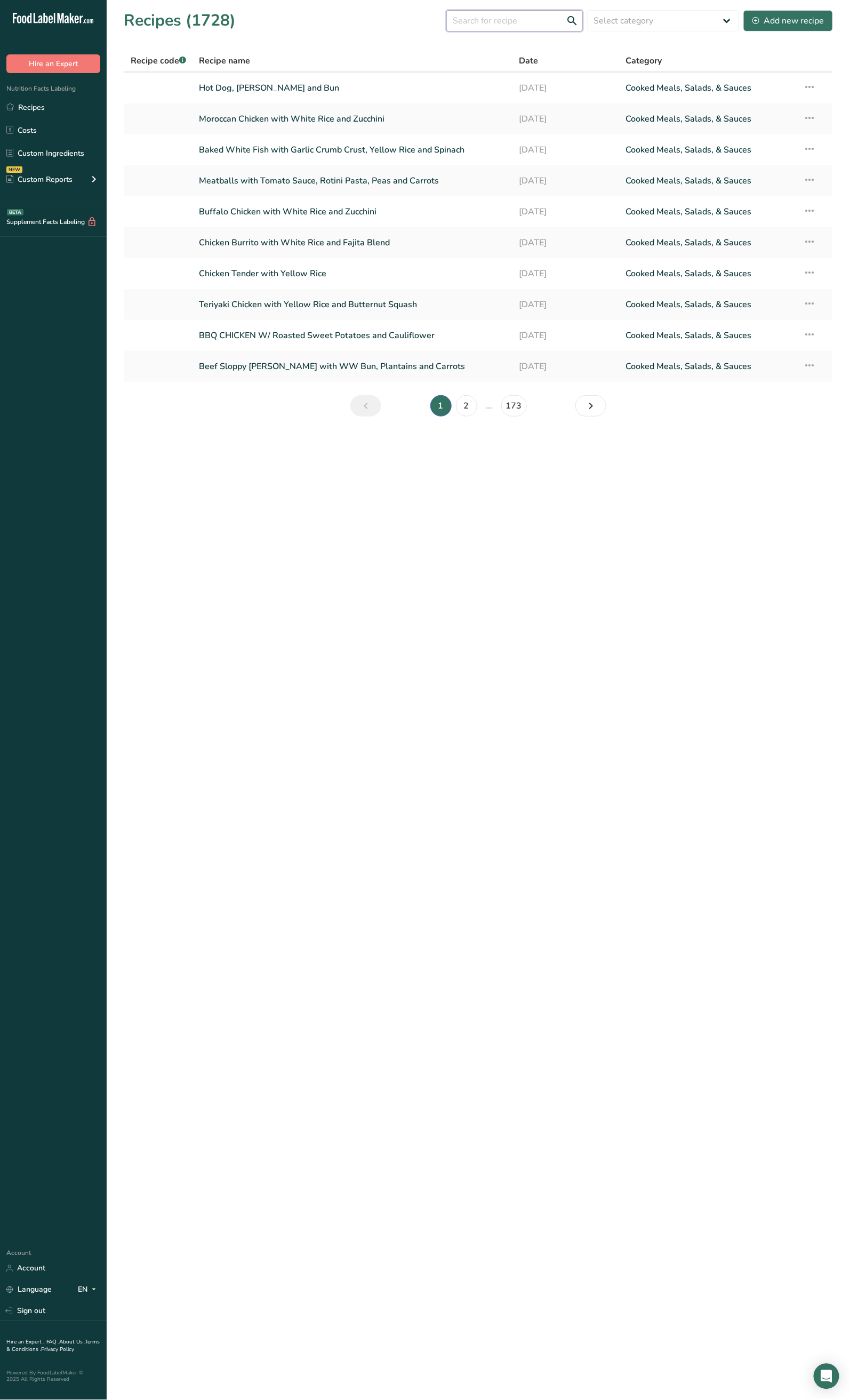
click at [516, 13] on input "text" at bounding box center [515, 20] width 137 height 22
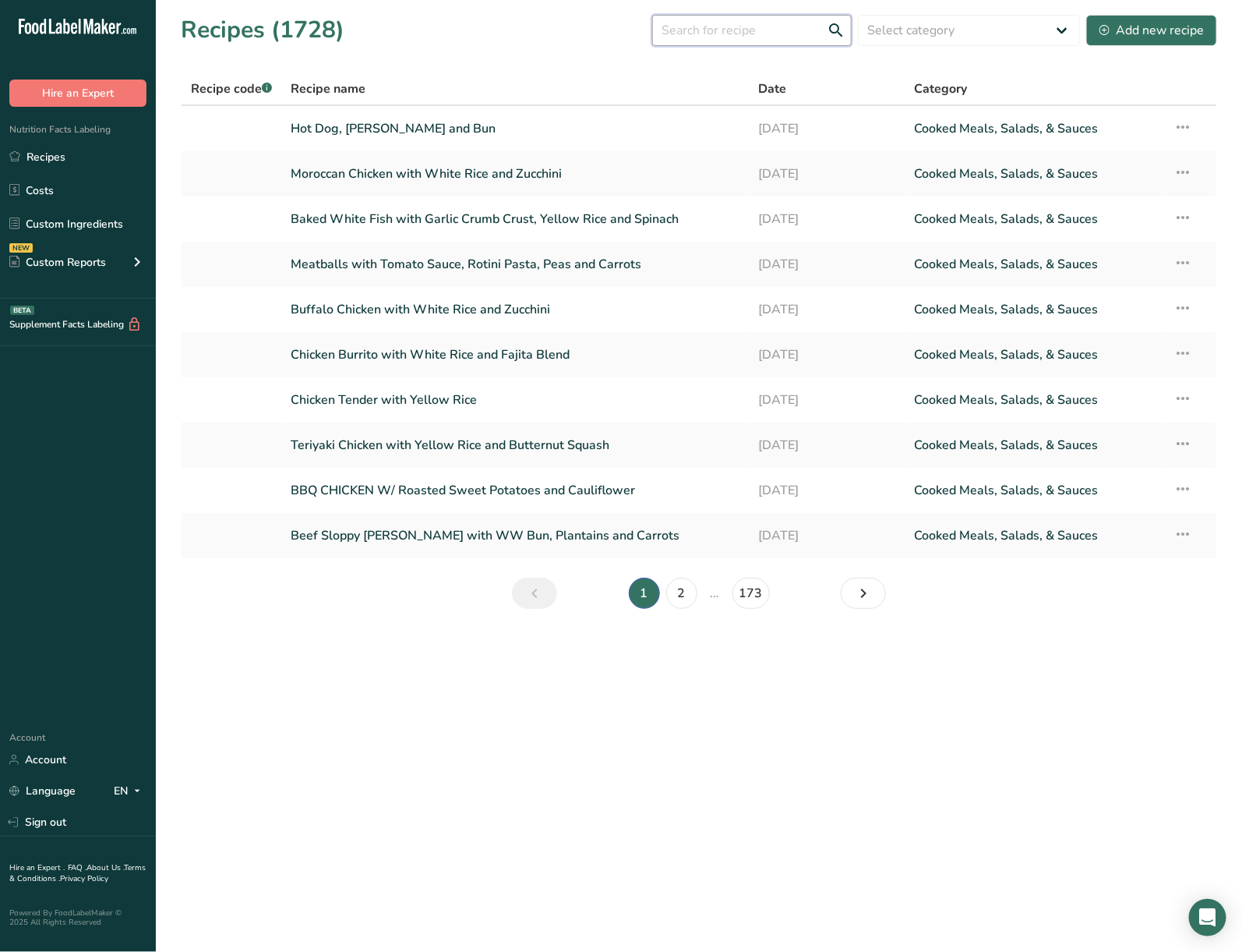
click at [718, 26] on input "text" at bounding box center [752, 30] width 200 height 31
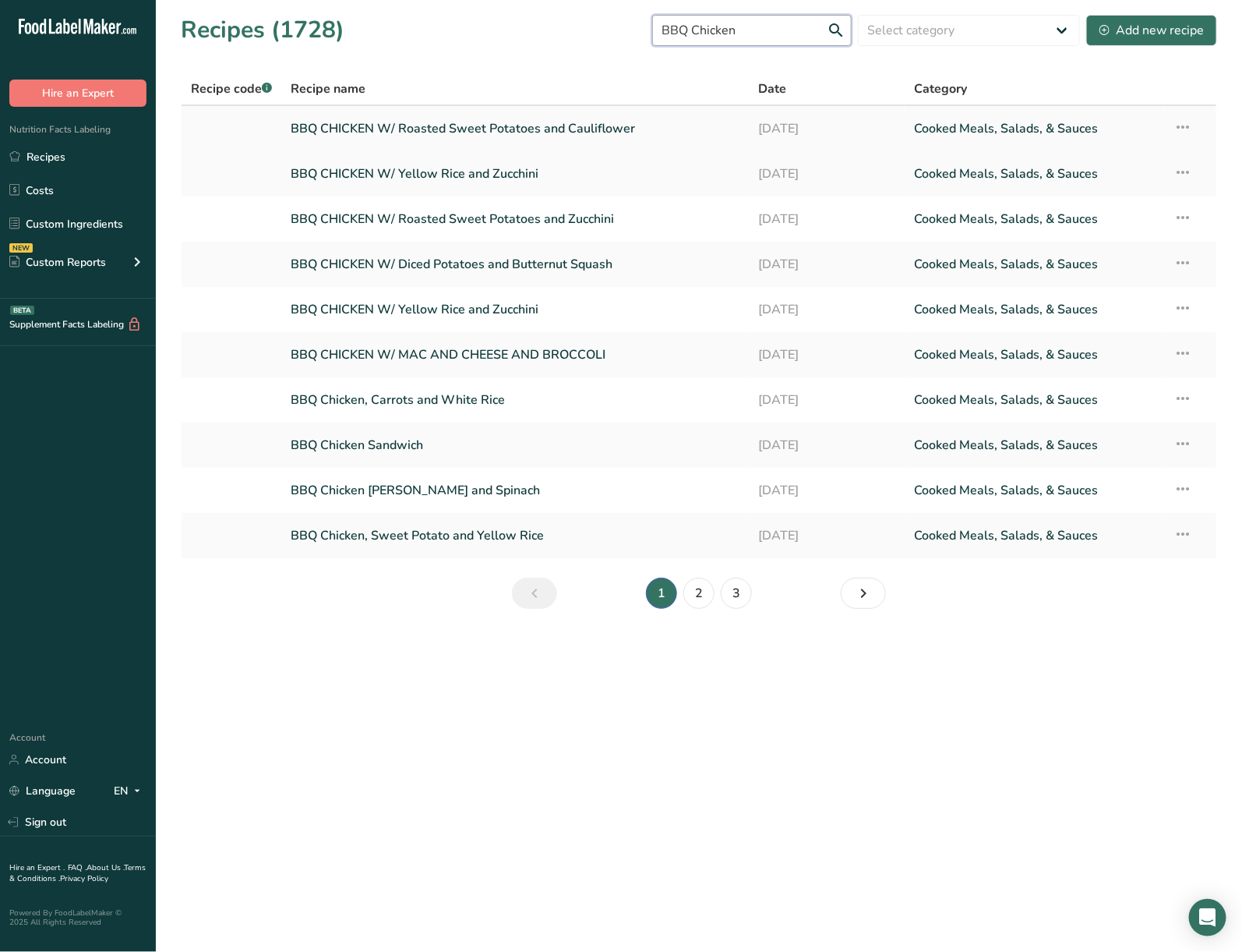
type input "BBQ Chicken"
click at [566, 125] on link "BBQ CHICKEN W/ Roasted Sweet Potatoes and Cauliflower" at bounding box center [516, 128] width 449 height 32
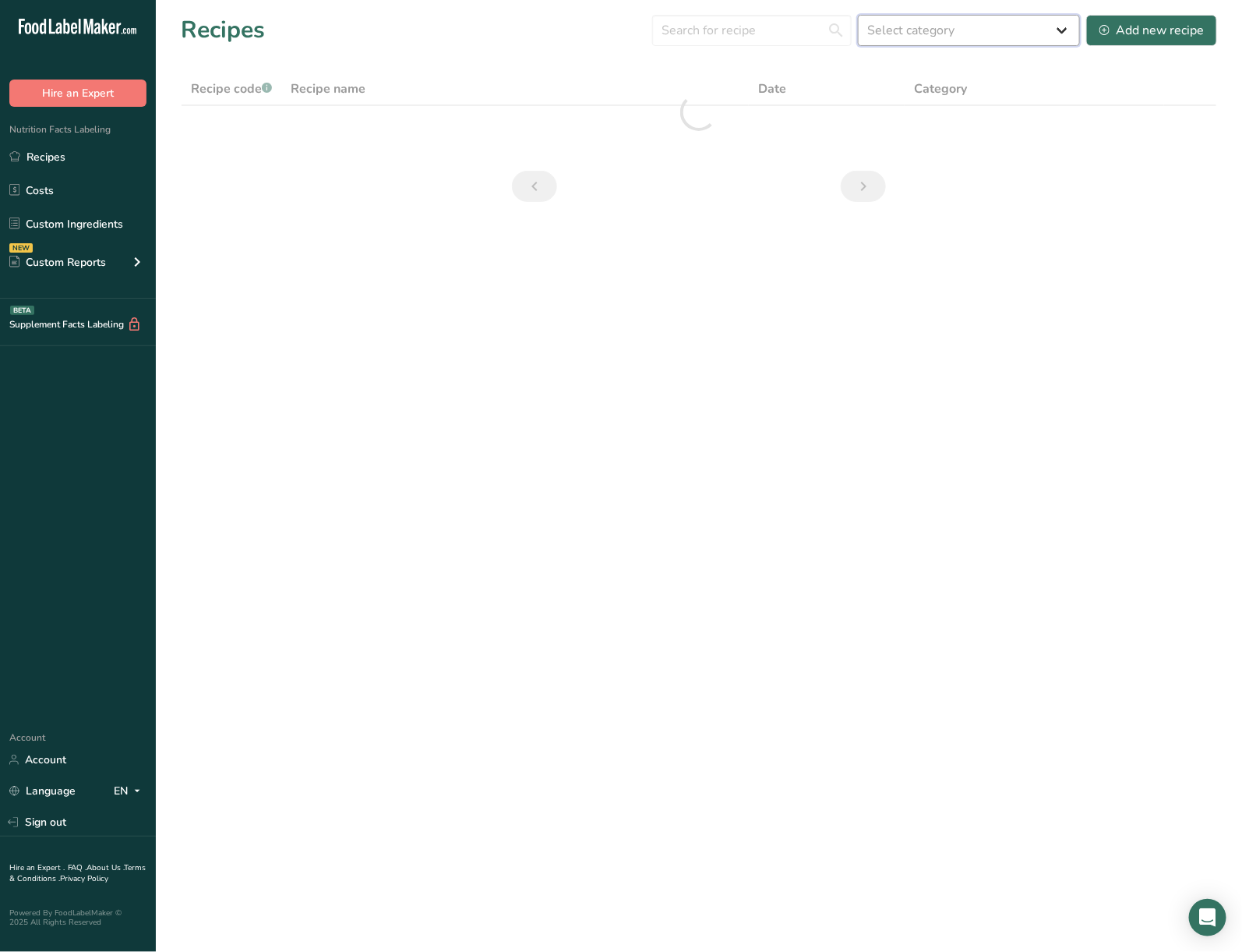
click at [870, 26] on select "Select category All Baked Goods [GEOGRAPHIC_DATA] Confectionery Cooked Meals, S…" at bounding box center [969, 30] width 222 height 31
click at [803, 33] on input "text" at bounding box center [752, 30] width 200 height 31
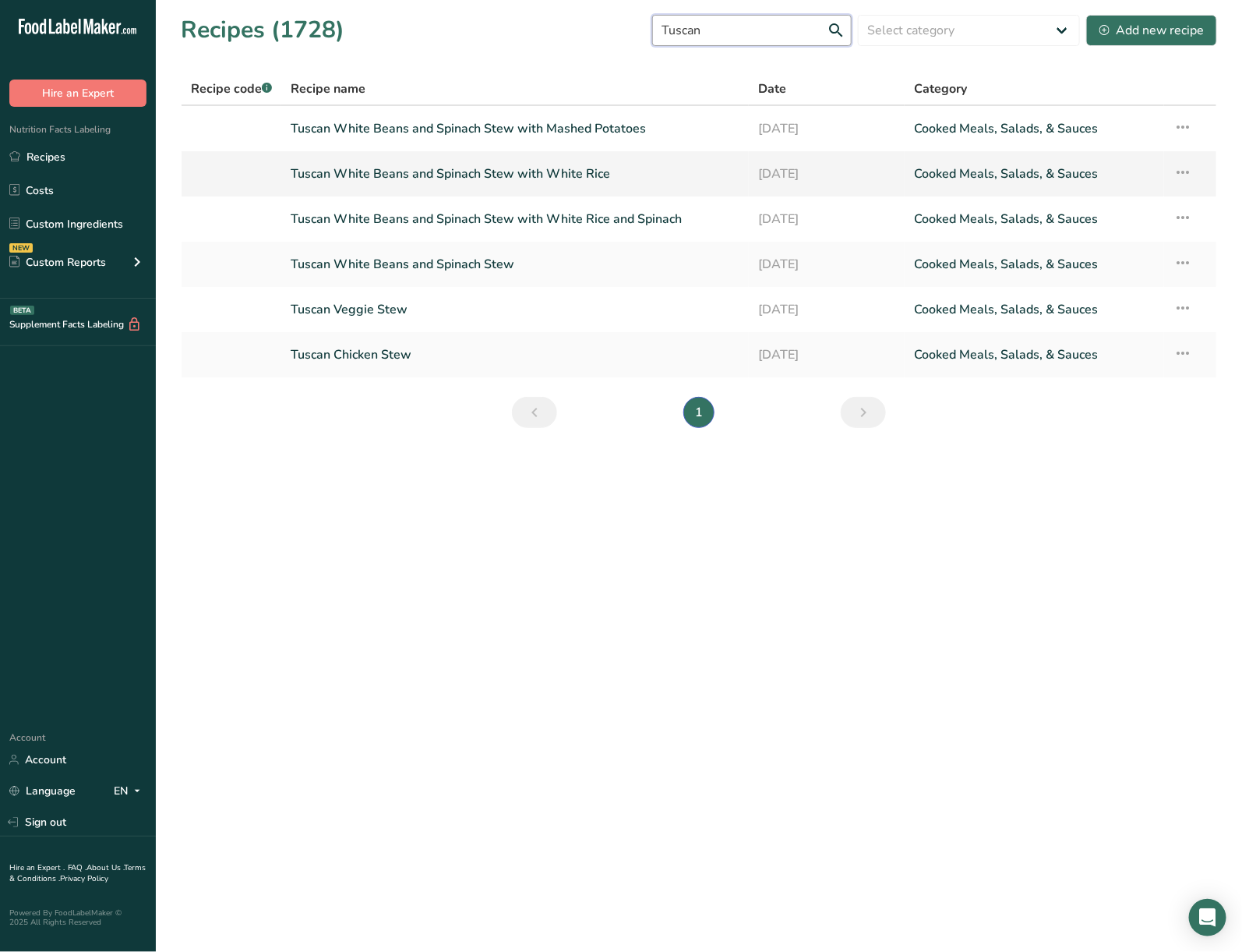
type input "Tuscan"
click at [1181, 173] on icon at bounding box center [1183, 172] width 19 height 28
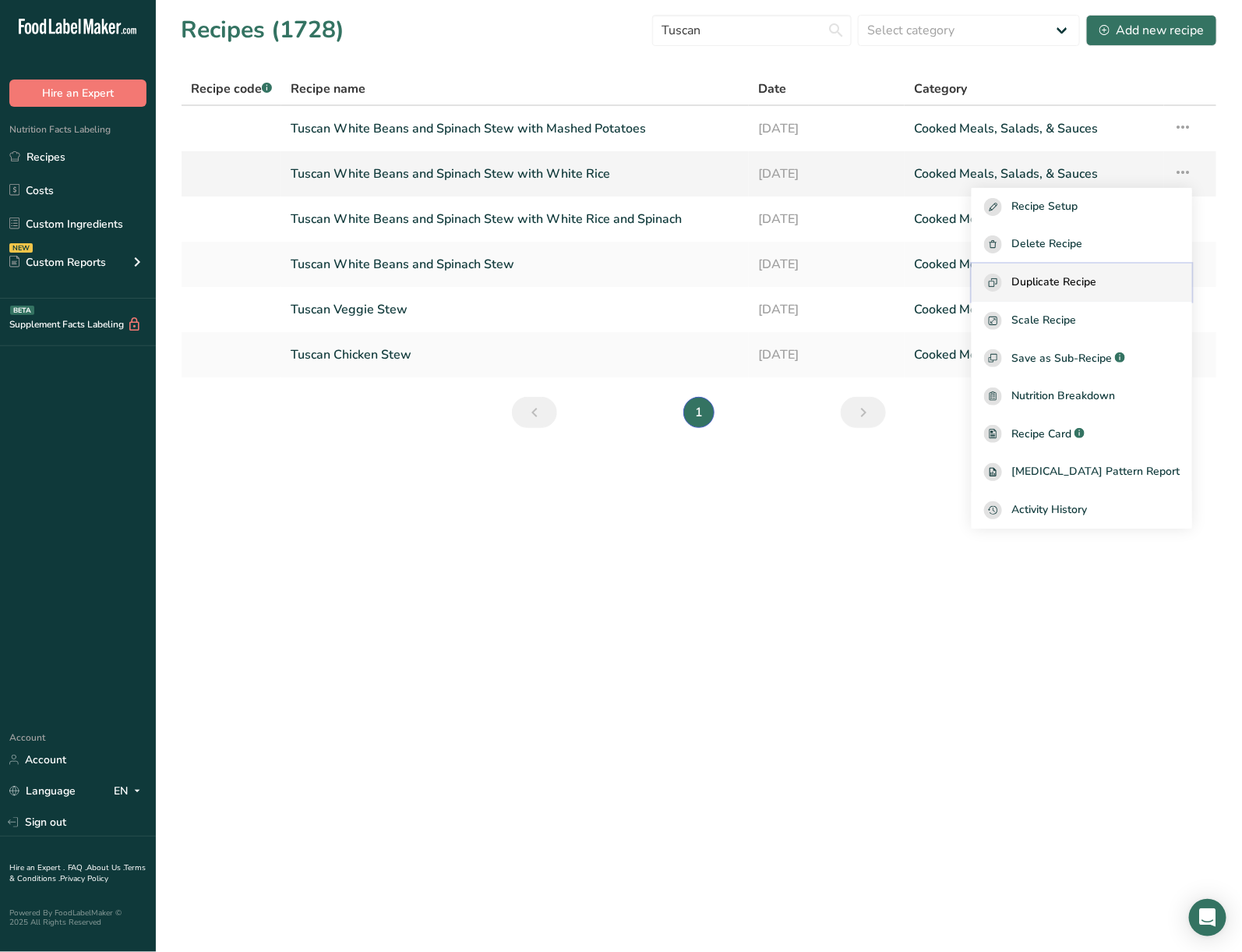
click at [1097, 274] on span "Duplicate Recipe" at bounding box center [1054, 282] width 85 height 18
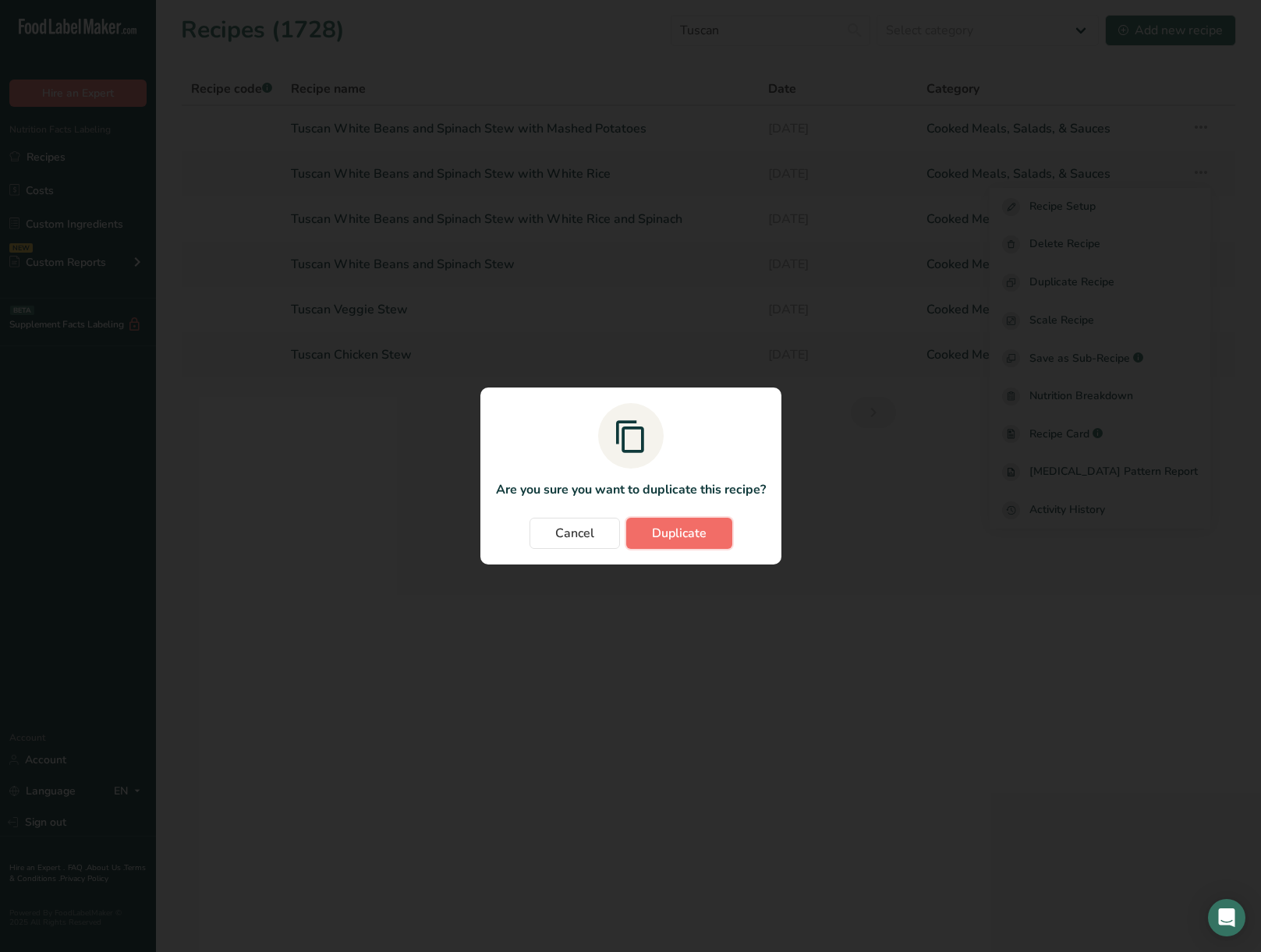
click at [693, 533] on span "Duplicate" at bounding box center [679, 533] width 54 height 19
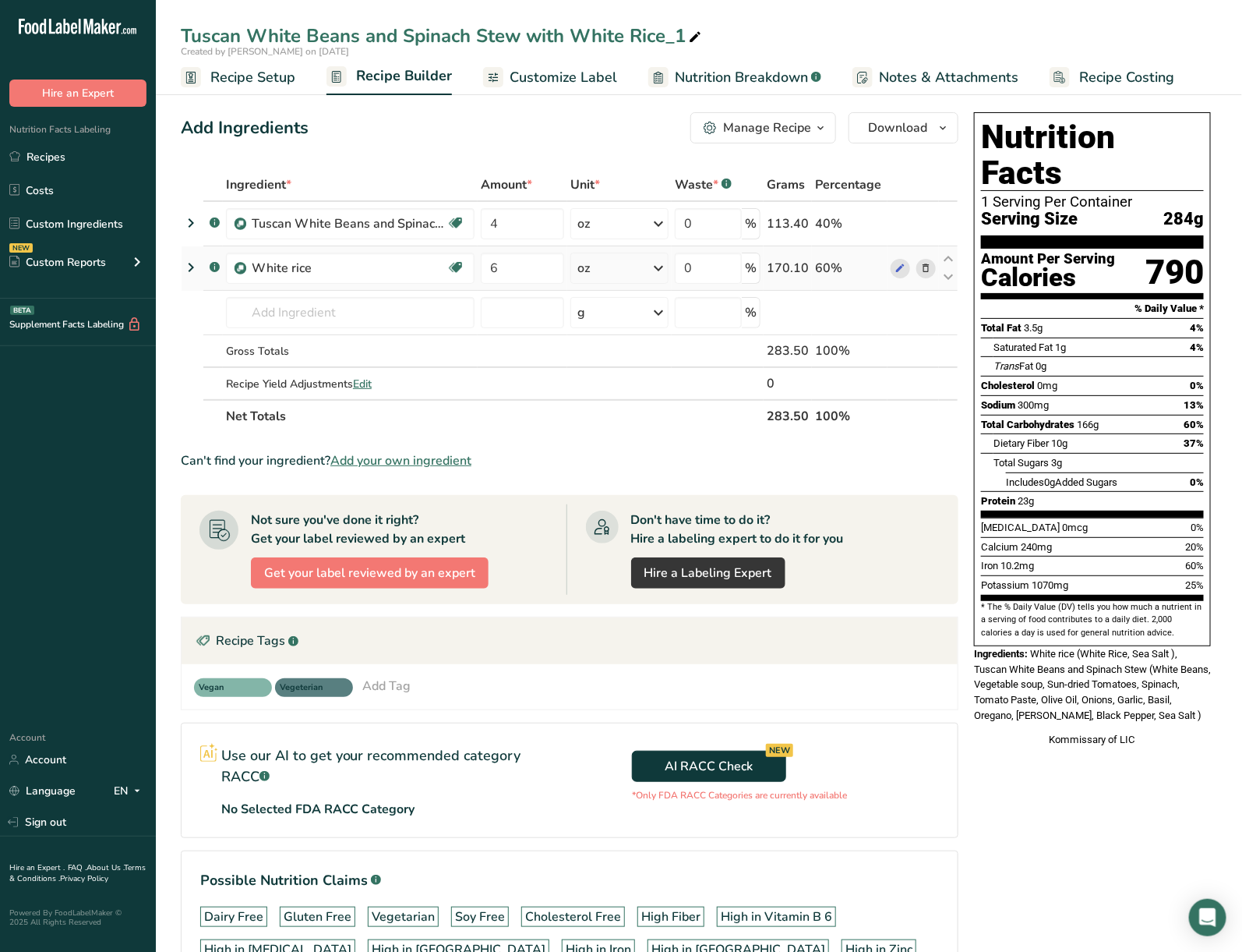
click at [926, 271] on icon at bounding box center [926, 268] width 11 height 16
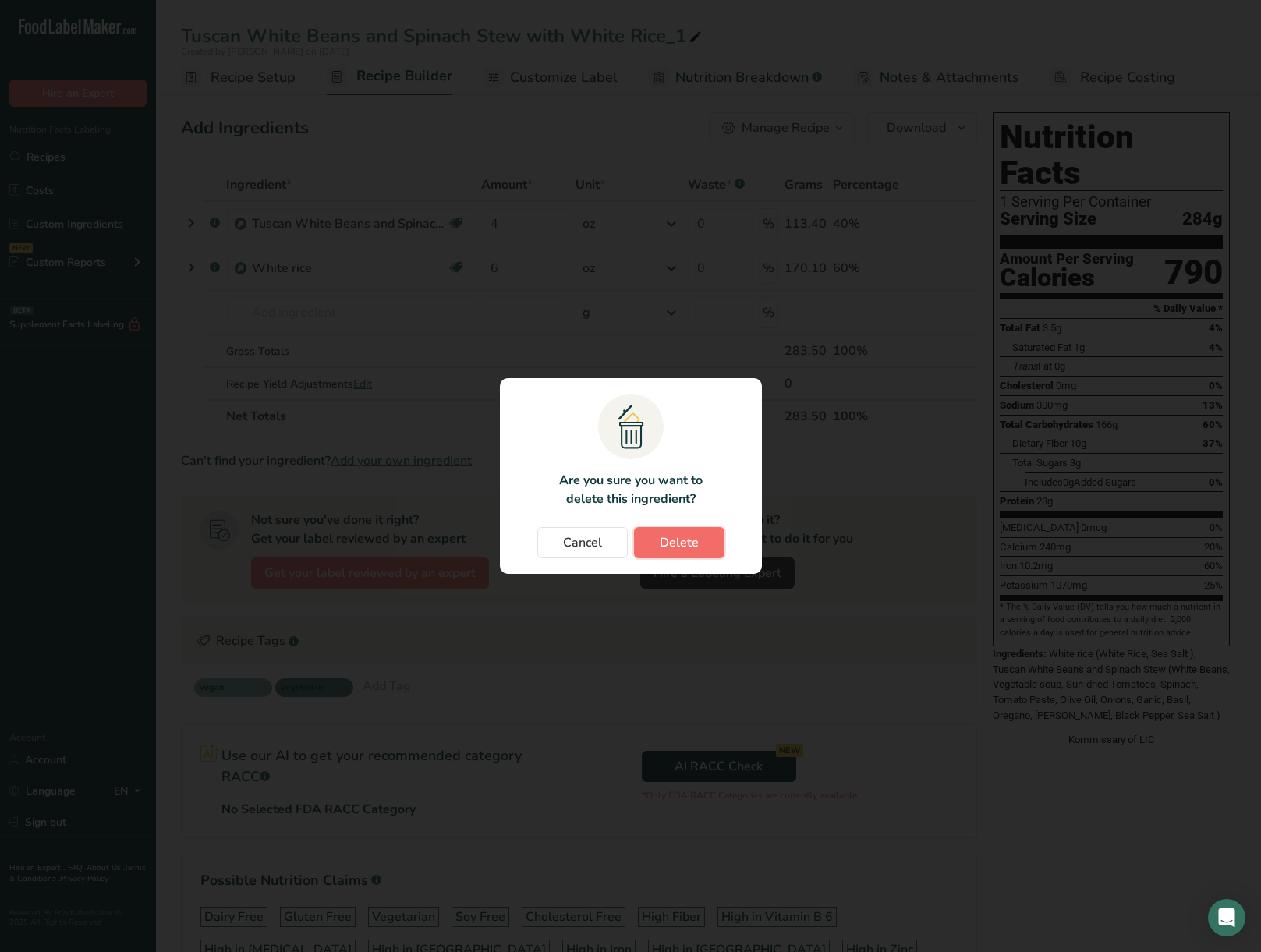
click at [688, 541] on span "Delete" at bounding box center [679, 543] width 39 height 19
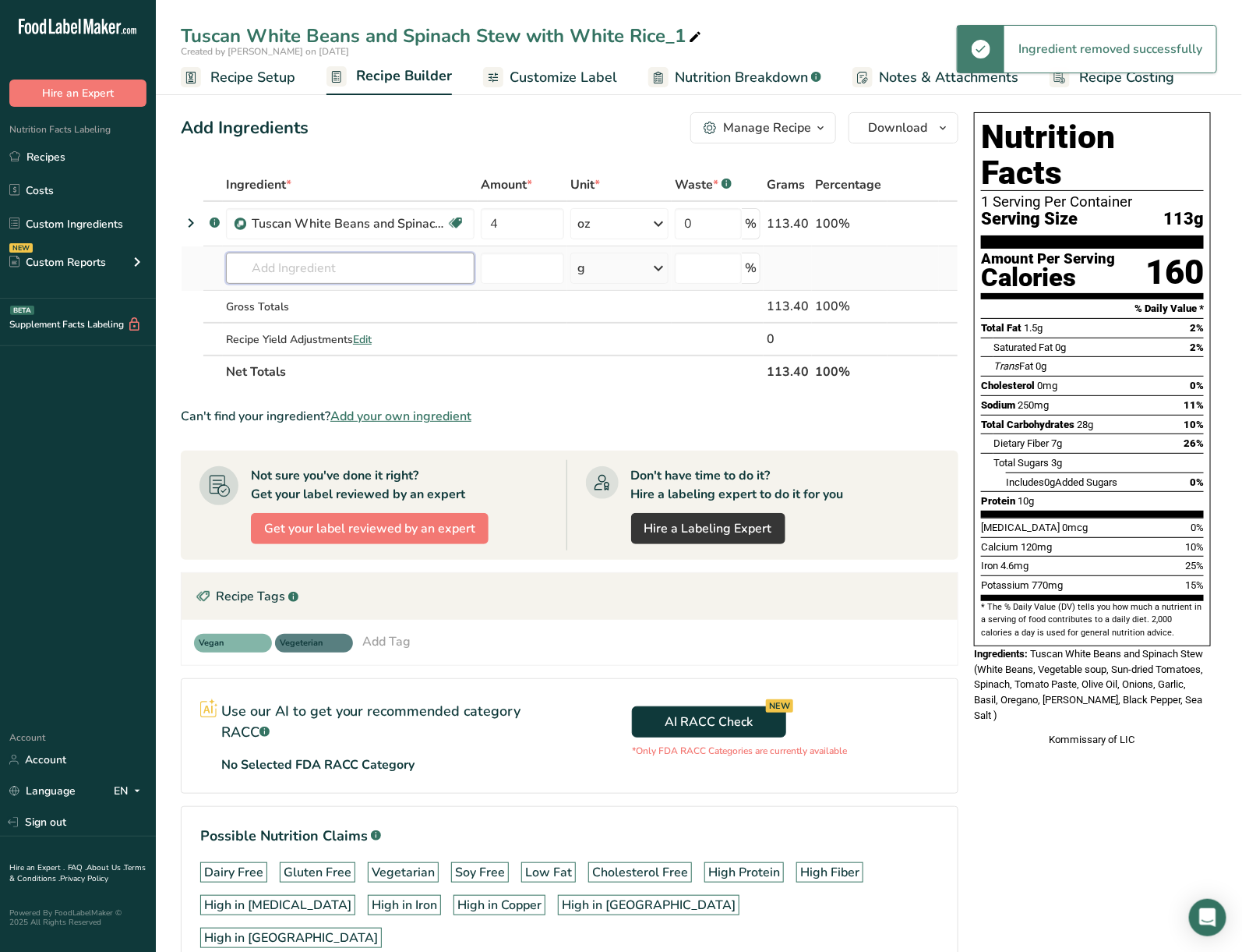
click at [397, 265] on input "text" at bounding box center [350, 268] width 248 height 31
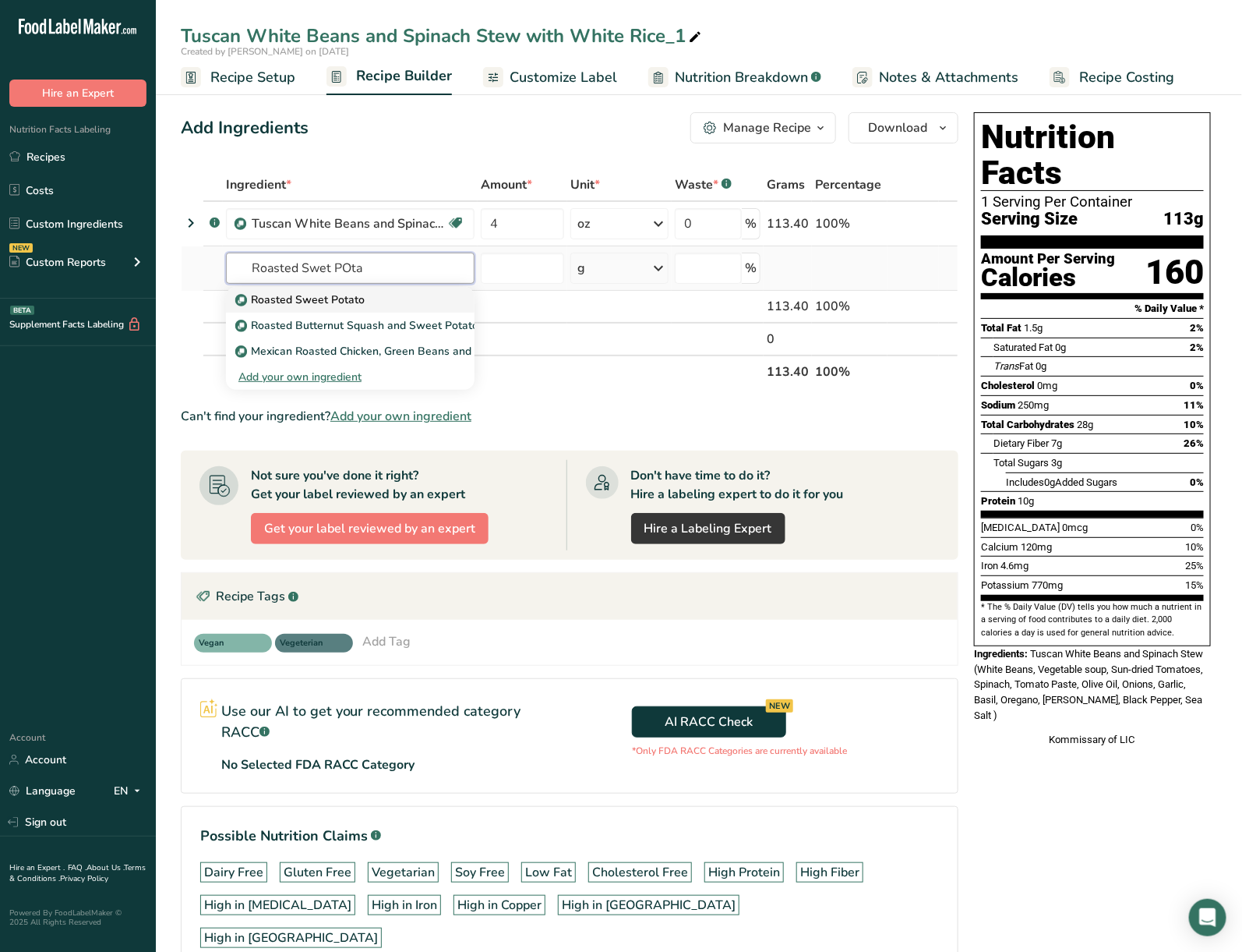
type input "Roasted Swet POta"
click at [386, 299] on div "Roasted Sweet Potato" at bounding box center [338, 299] width 199 height 16
type input "Roasted Sweet Potato"
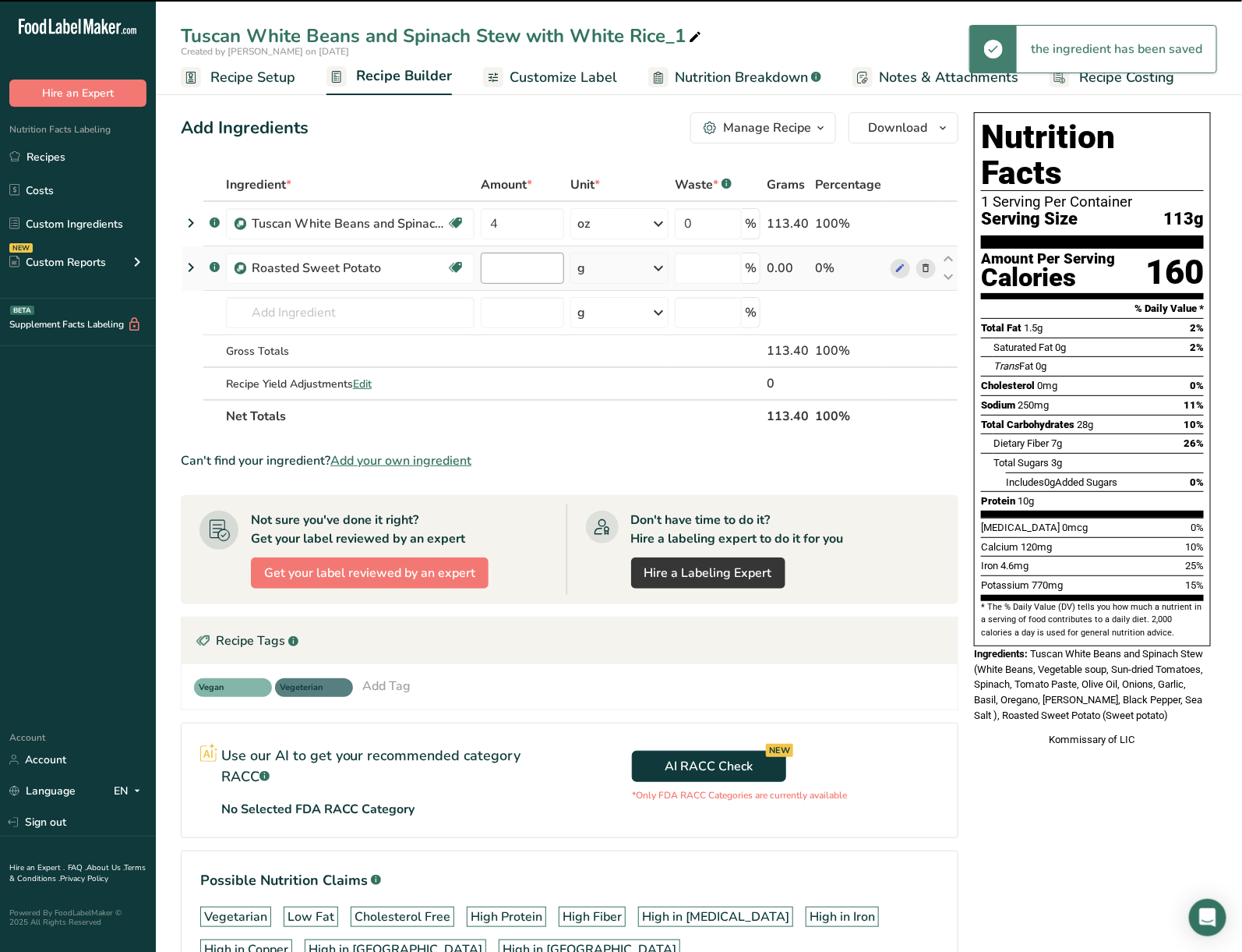
type input "0"
click at [529, 259] on input "0" at bounding box center [522, 268] width 83 height 31
type input "6"
click at [611, 265] on div "Ingredient * Amount * Unit * Waste * .a-a{fill:#347362;}.b-a{fill:#fff;} Grams …" at bounding box center [570, 300] width 778 height 265
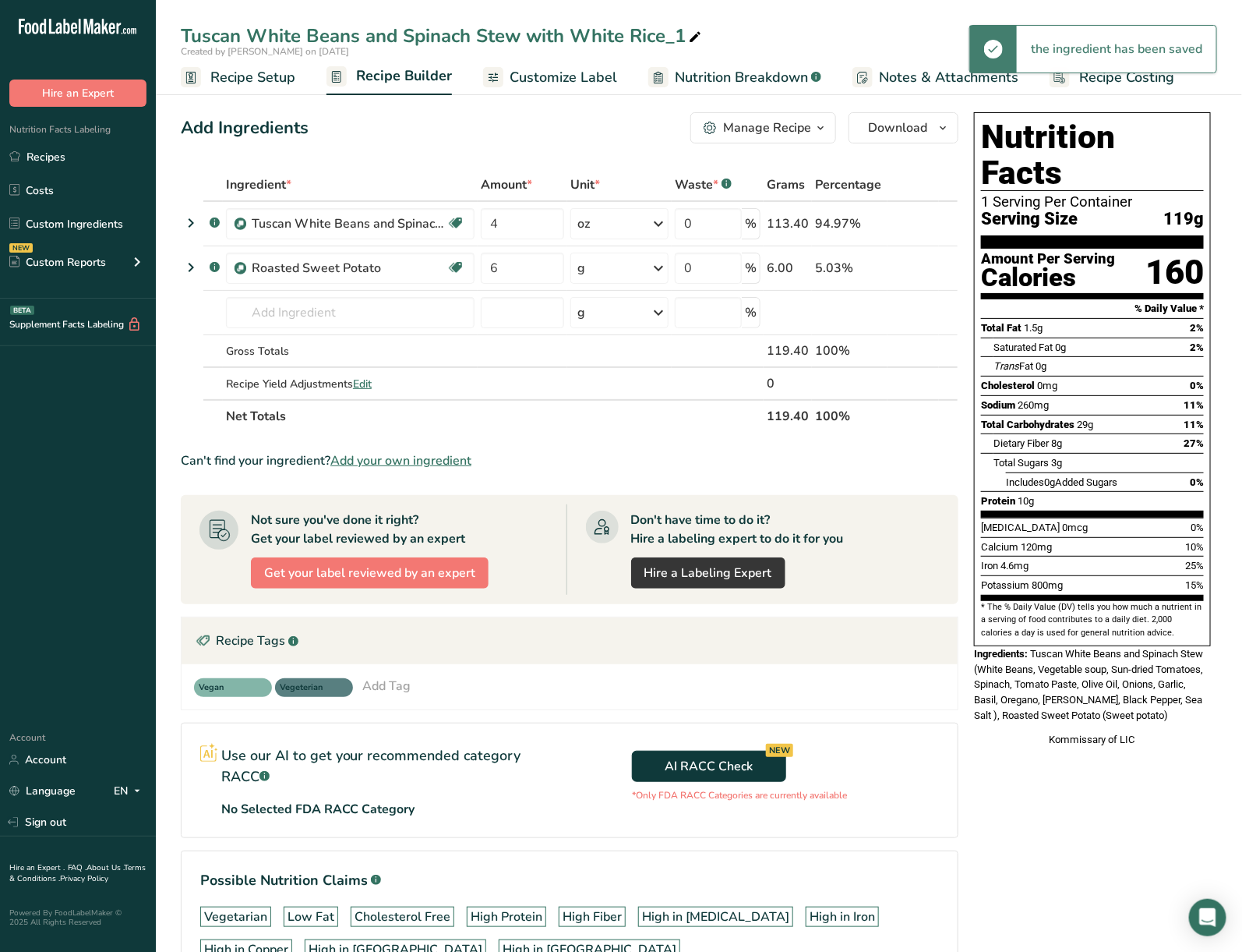
click at [613, 265] on div "g" at bounding box center [620, 268] width 99 height 31
click at [612, 388] on div "See more" at bounding box center [646, 391] width 131 height 16
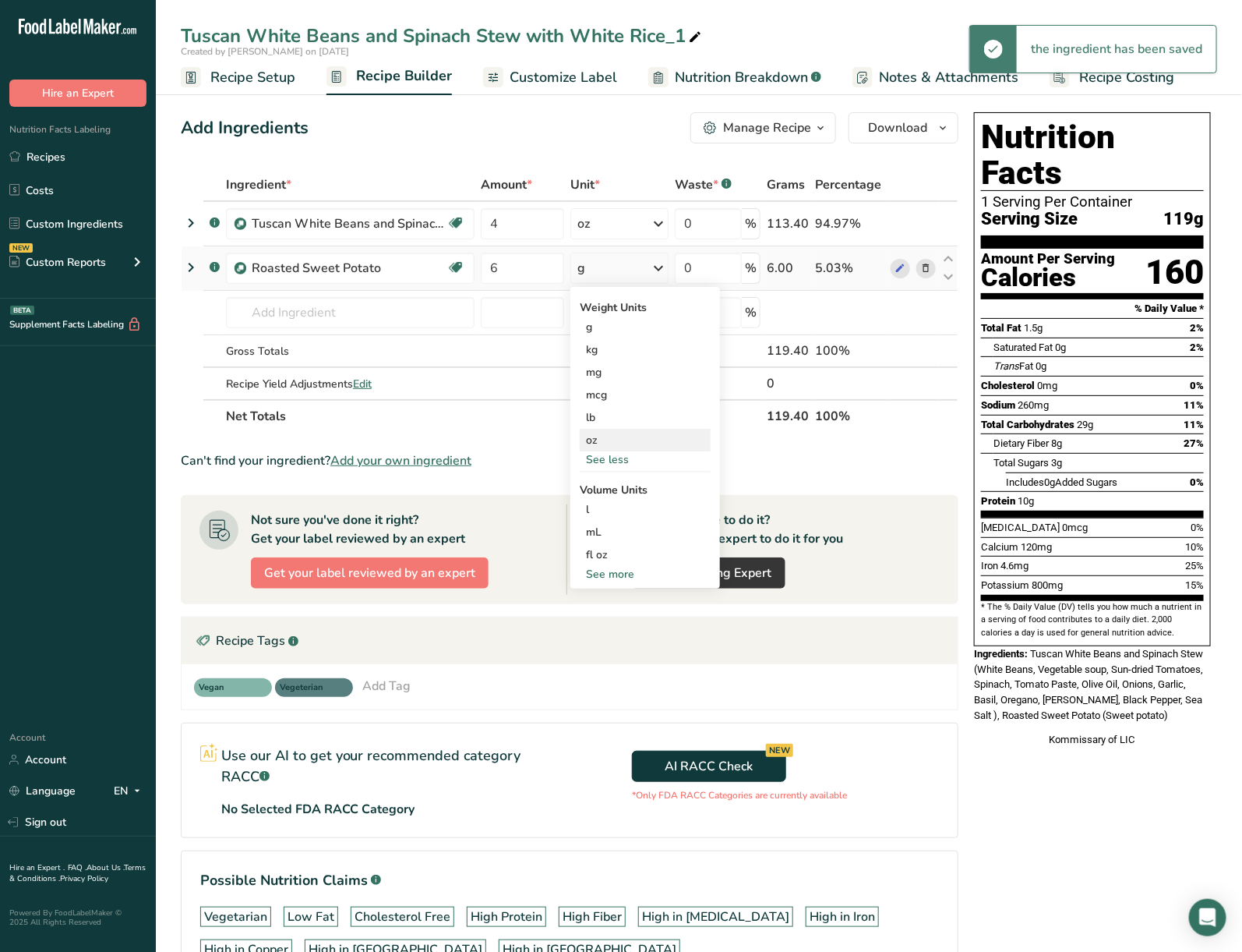
click at [608, 440] on div "oz" at bounding box center [646, 440] width 131 height 23
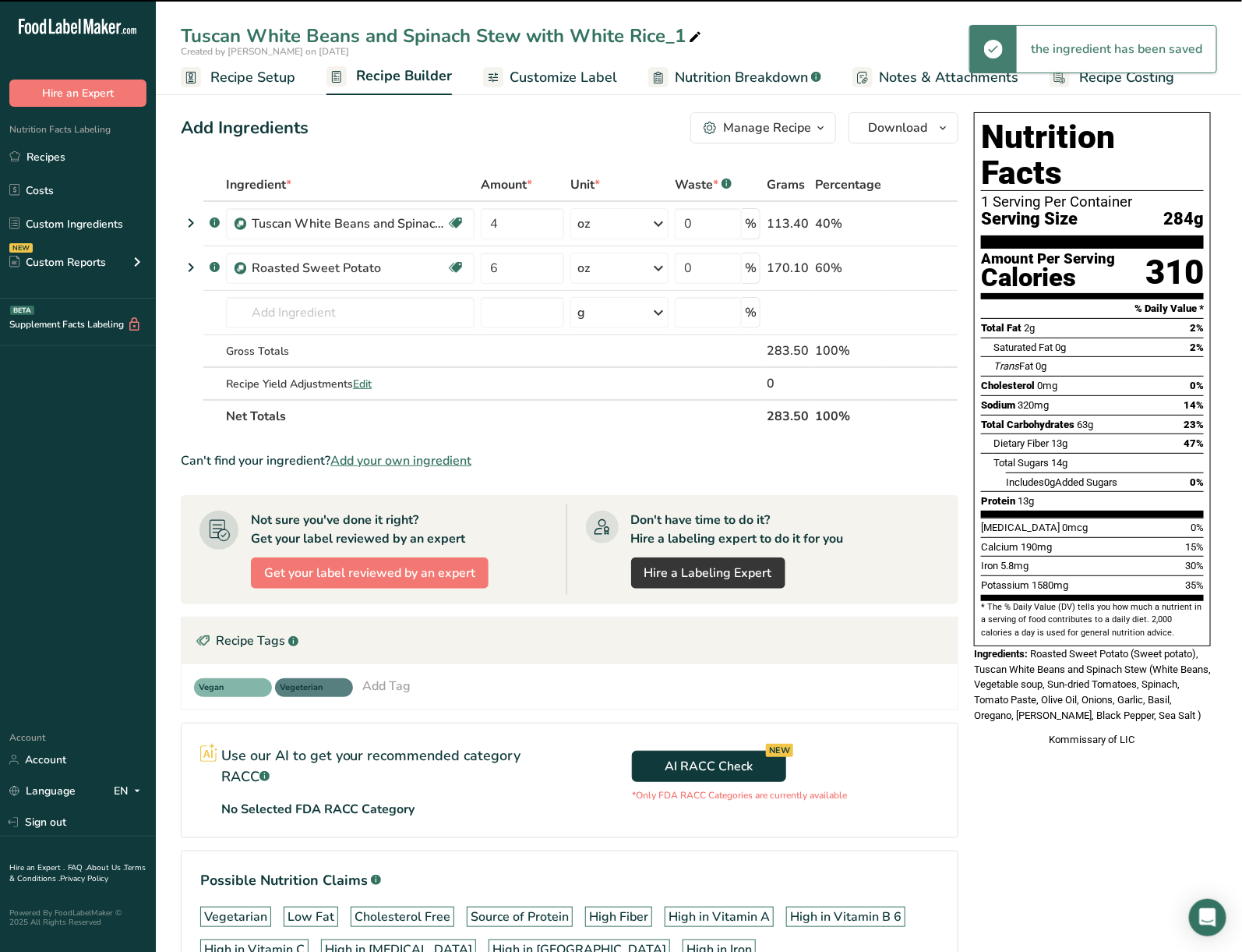
click at [691, 37] on icon at bounding box center [695, 37] width 14 height 22
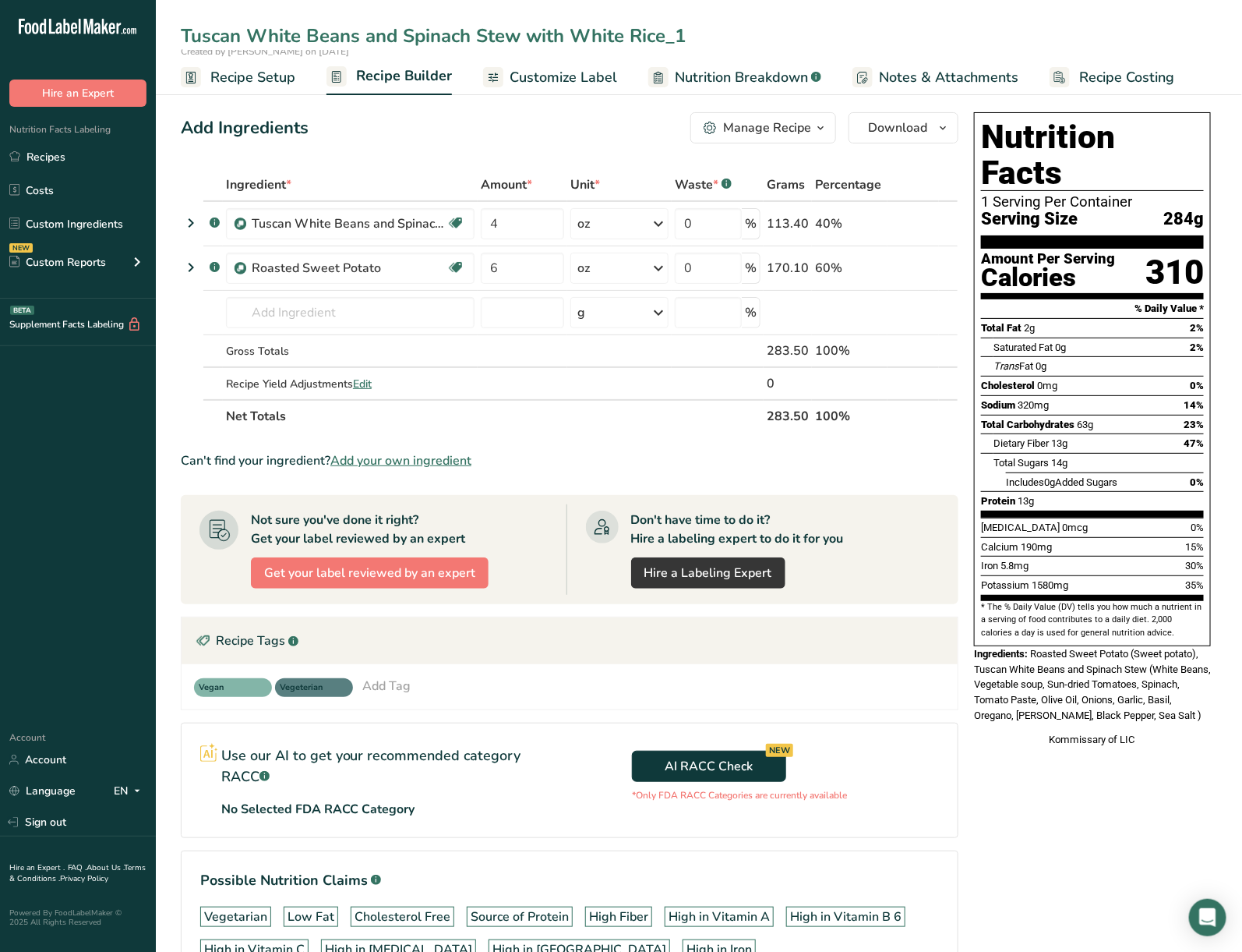
drag, startPoint x: 691, startPoint y: 37, endPoint x: 580, endPoint y: 37, distance: 111.0
click at [580, 37] on input "Tuscan White Beans and Spinach Stew with White Rice_1" at bounding box center [699, 36] width 1037 height 28
click at [740, 31] on input "Tuscan White Beans and Spinach Stew with Roasted Sweet Pottaoes" at bounding box center [699, 36] width 1037 height 28
type input "Tuscan White Beans and Spinach Stew with Roasted Sweet Potaotes"
click at [877, 459] on div "Can't find your ingredient? Add your own ingredient" at bounding box center [570, 461] width 778 height 19
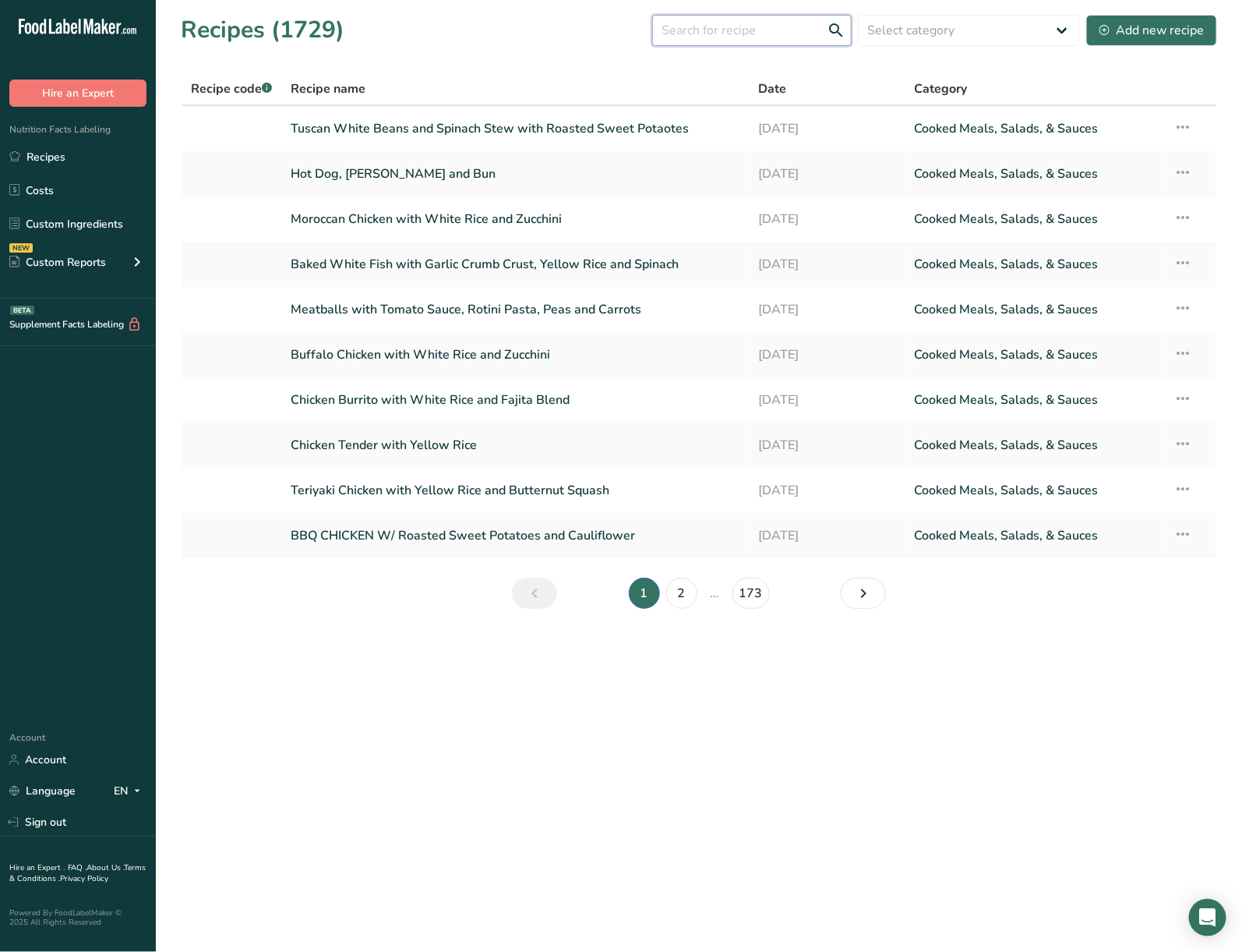
click at [763, 22] on input "text" at bounding box center [752, 30] width 200 height 31
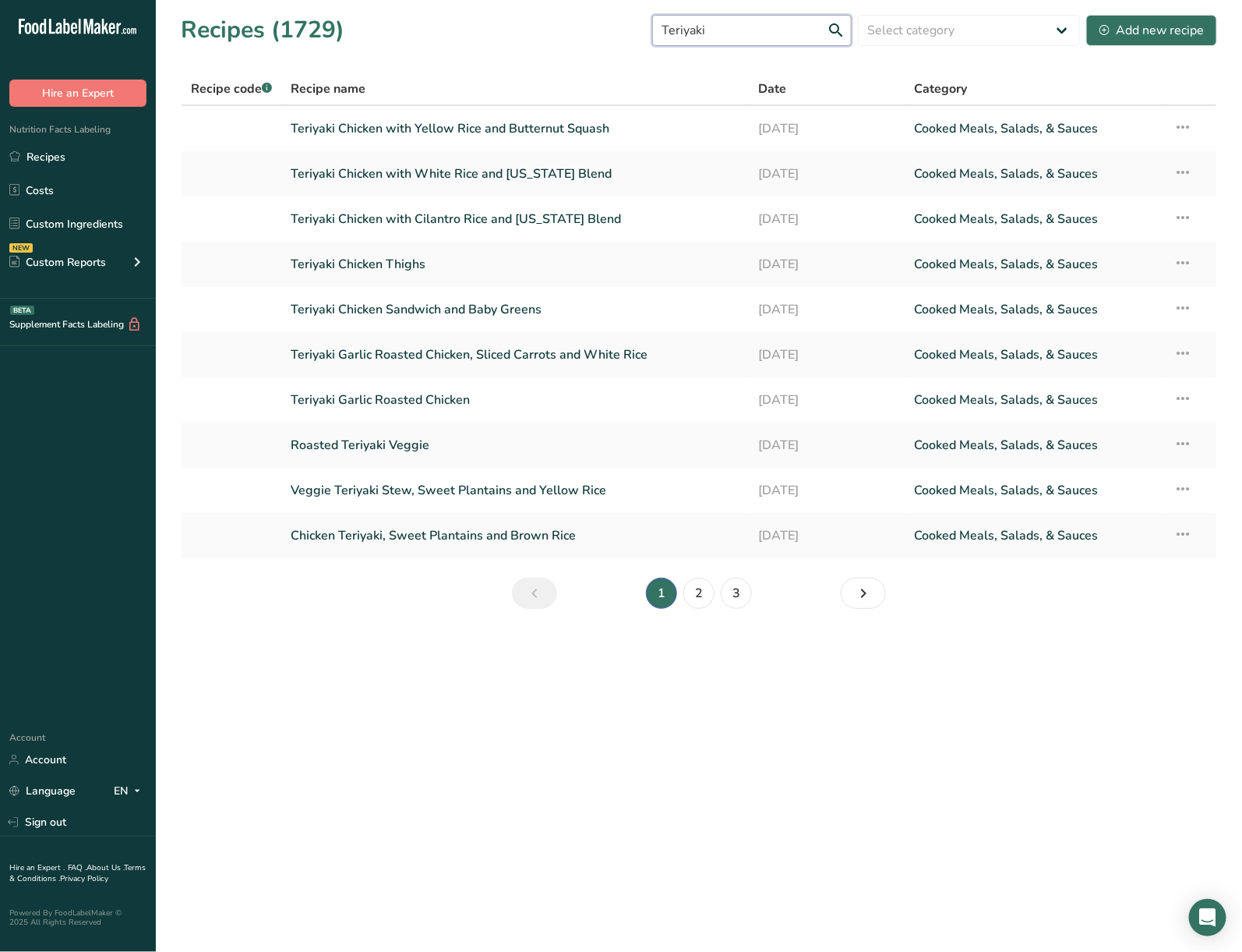
drag, startPoint x: 712, startPoint y: 21, endPoint x: 630, endPoint y: 23, distance: 82.0
click at [630, 23] on div "Recipes (1729) Teriyaki Select category All Baked Goods [GEOGRAPHIC_DATA] Confe…" at bounding box center [699, 30] width 1037 height 35
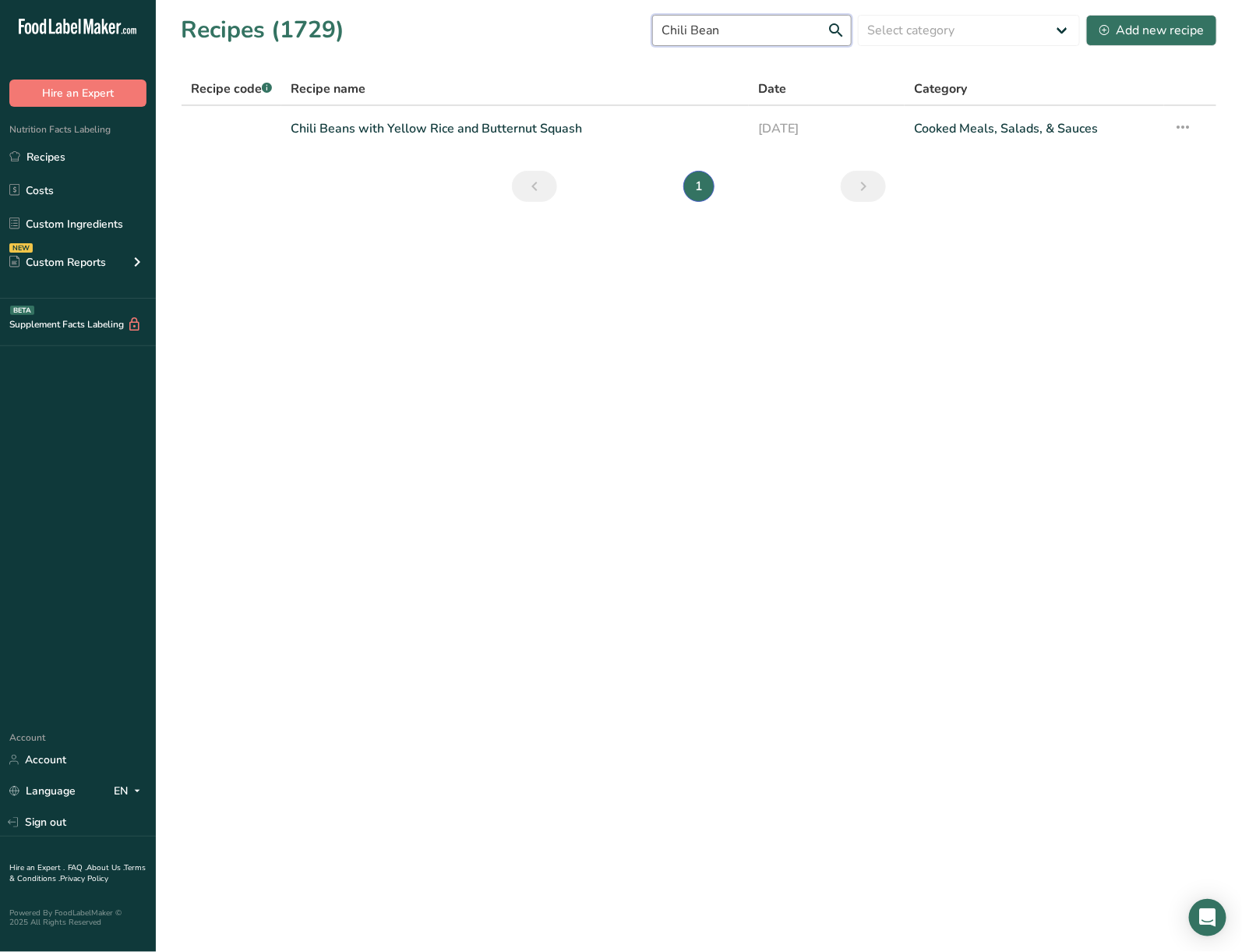
drag, startPoint x: 750, startPoint y: 16, endPoint x: 596, endPoint y: 35, distance: 155.2
click at [596, 35] on div "Recipes (1729) Chili Bean Select category All Baked Goods [GEOGRAPHIC_DATA] Con…" at bounding box center [699, 30] width 1037 height 35
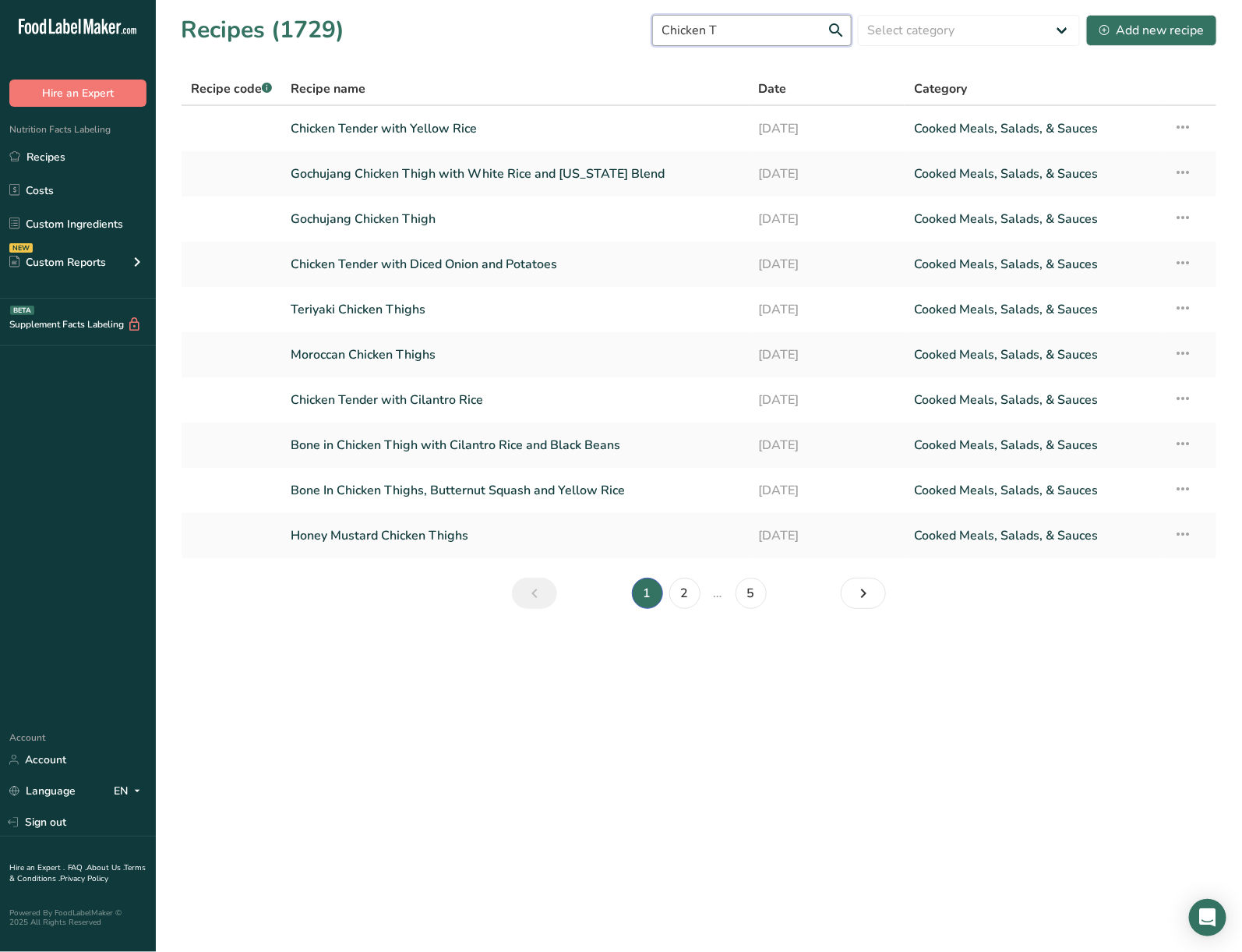
drag, startPoint x: 758, startPoint y: 19, endPoint x: 567, endPoint y: 31, distance: 191.4
click at [567, 31] on div "Recipes (1729) Chicken T Select category All Baked Goods Beverages Confectioner…" at bounding box center [699, 30] width 1037 height 35
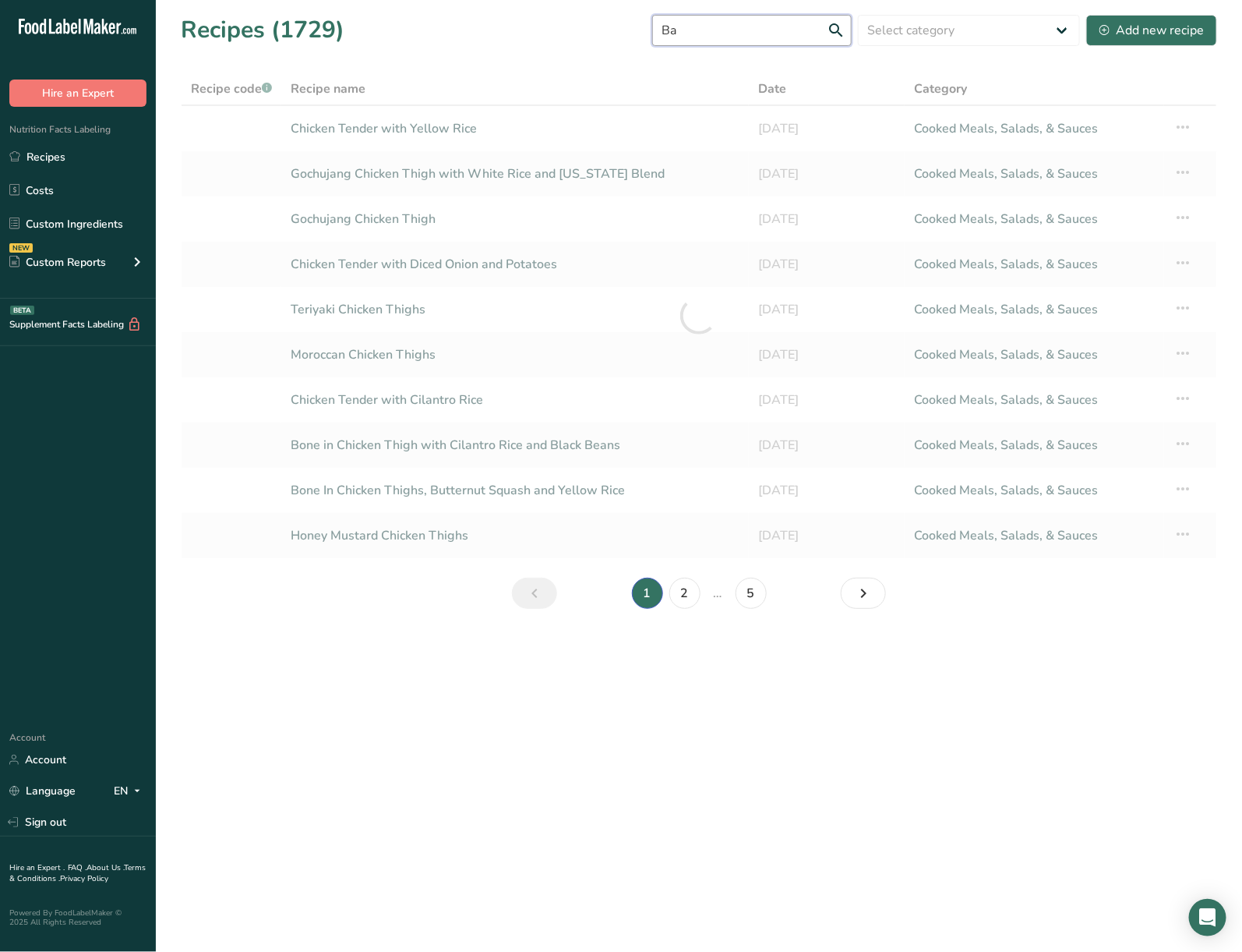
type input "B"
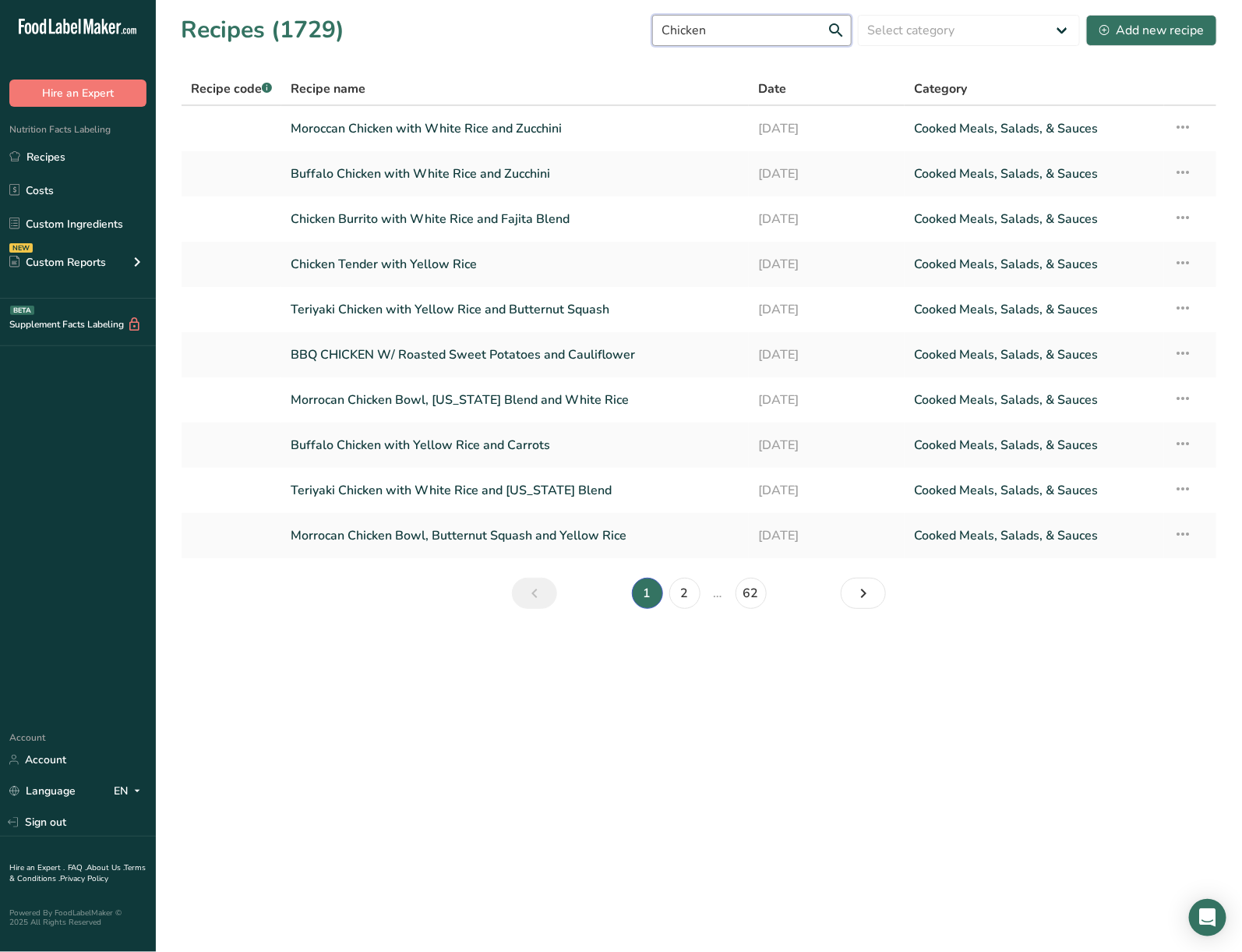
click at [765, 31] on input "Chicken" at bounding box center [752, 30] width 200 height 31
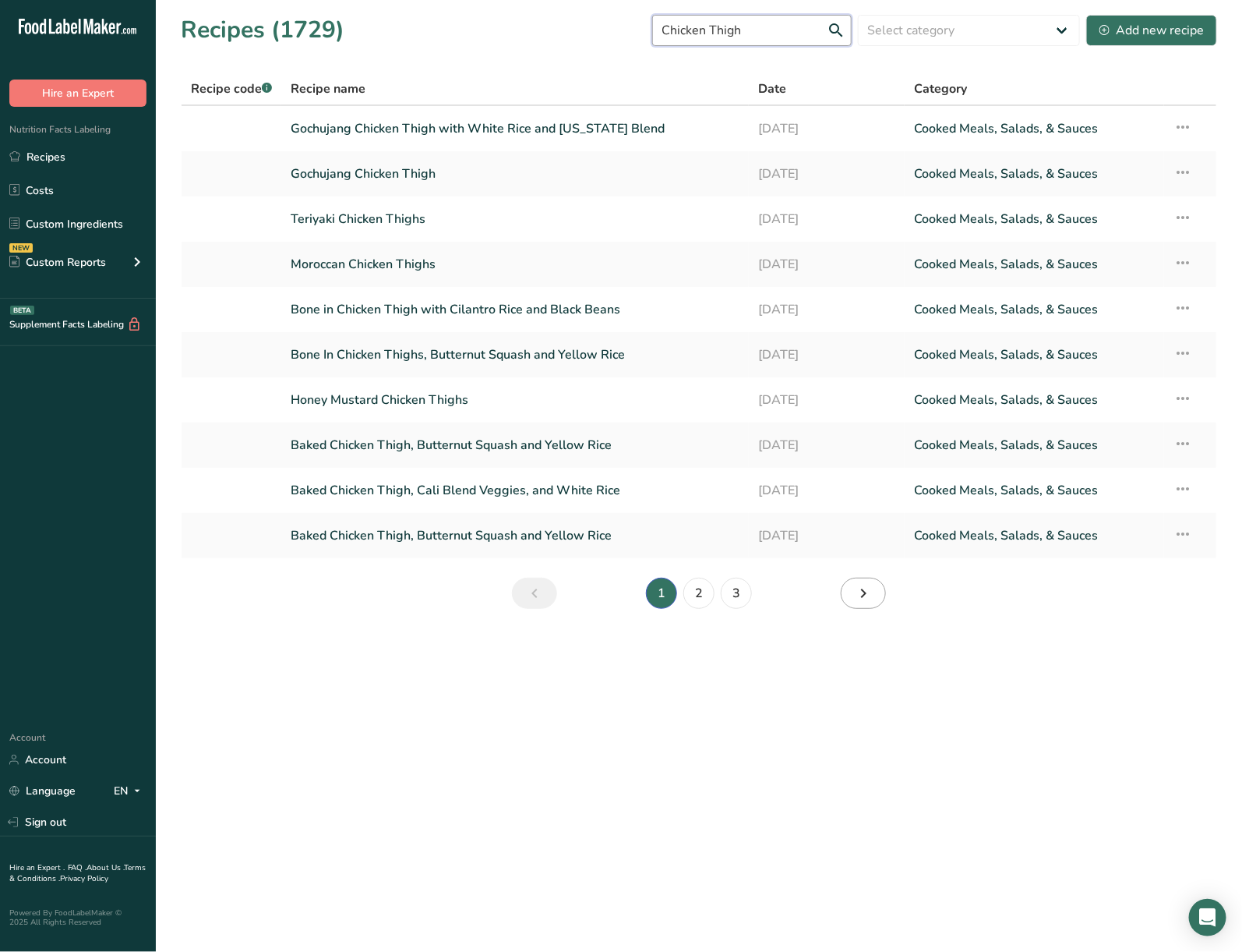
type input "Chicken Thigh"
click at [863, 590] on icon "Next page" at bounding box center [863, 593] width 19 height 28
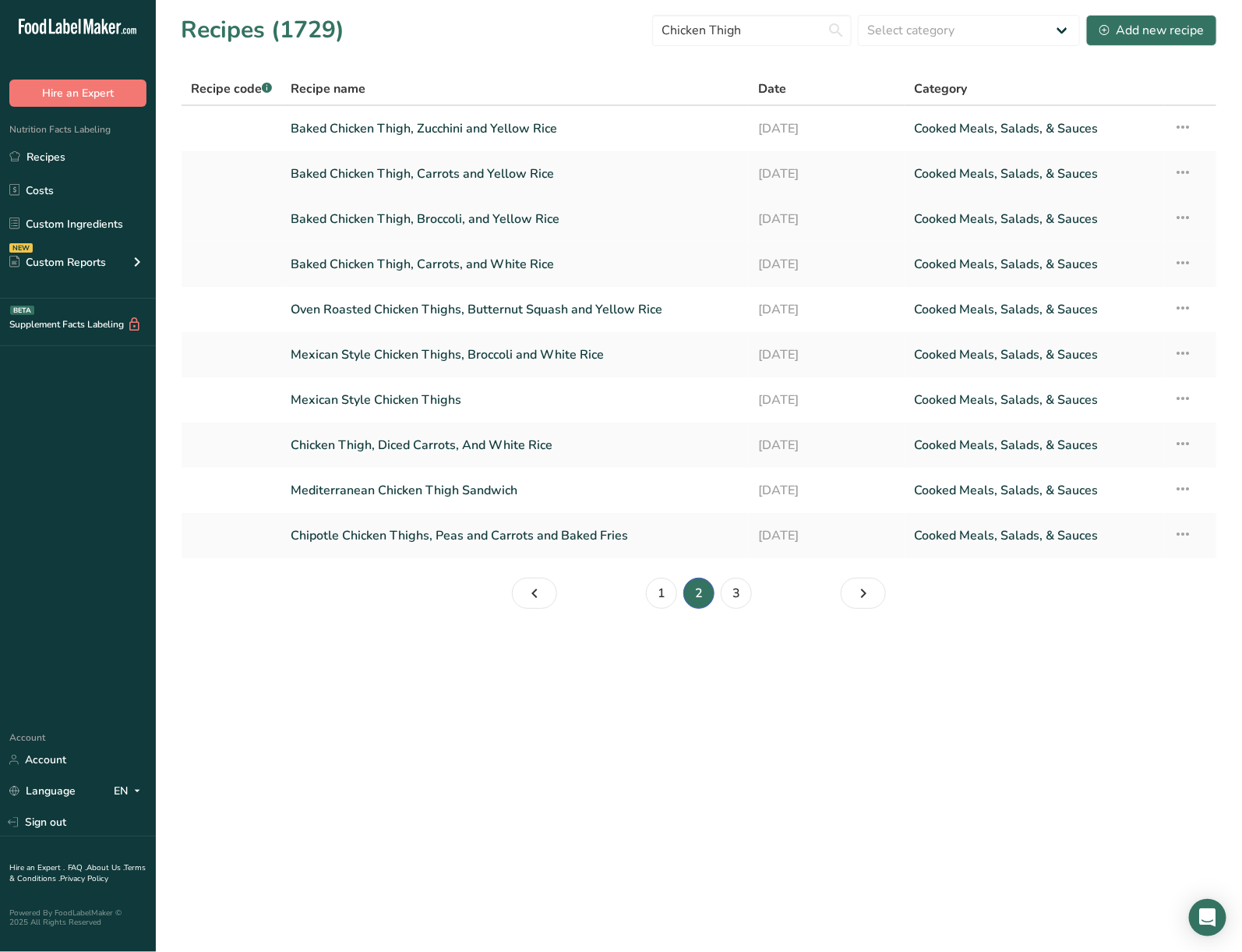
click at [1191, 211] on icon at bounding box center [1183, 217] width 19 height 28
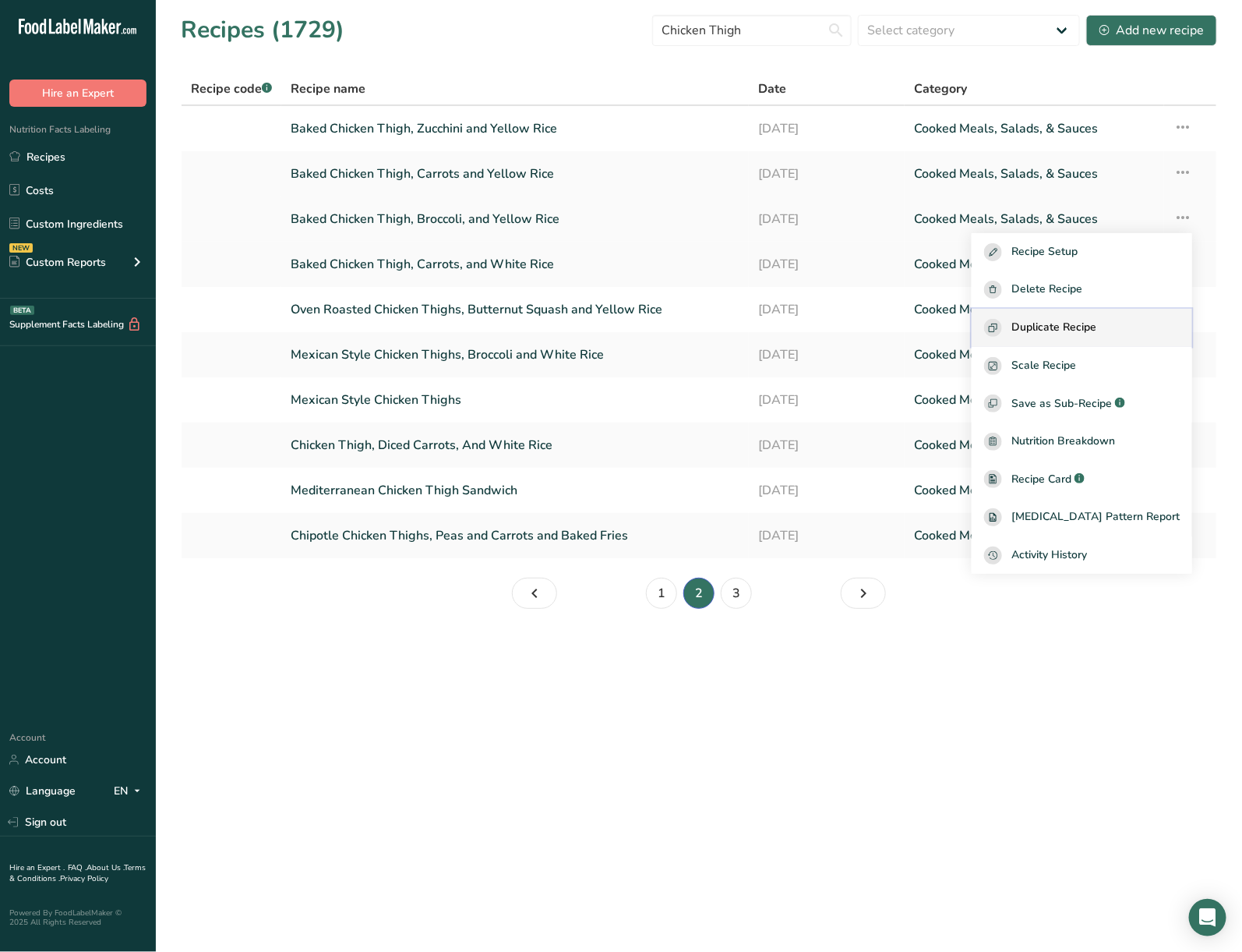
click at [1091, 319] on span "Duplicate Recipe" at bounding box center [1054, 328] width 85 height 18
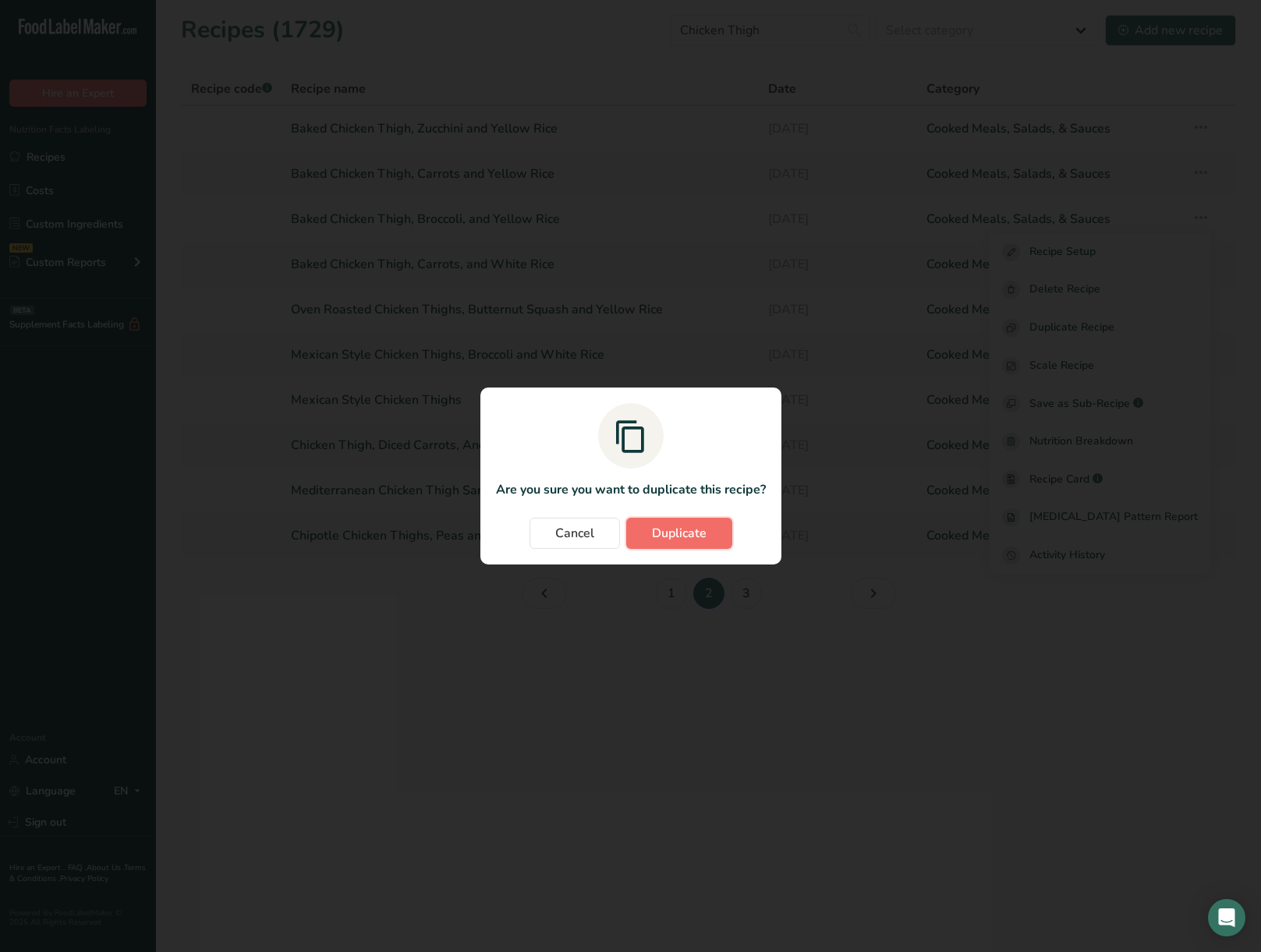
click at [702, 517] on button "Duplicate" at bounding box center [679, 533] width 106 height 31
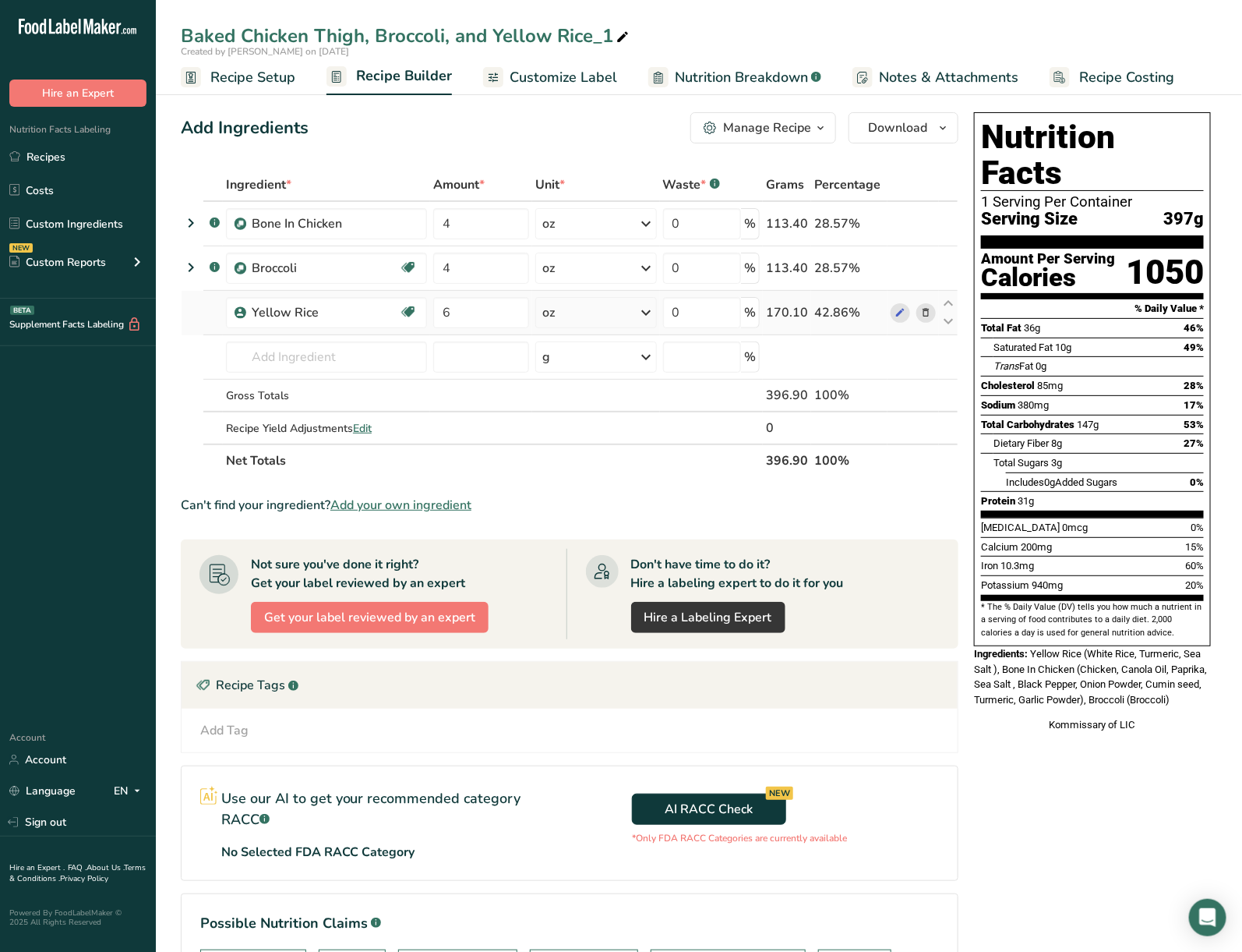
click at [926, 311] on icon at bounding box center [926, 312] width 11 height 16
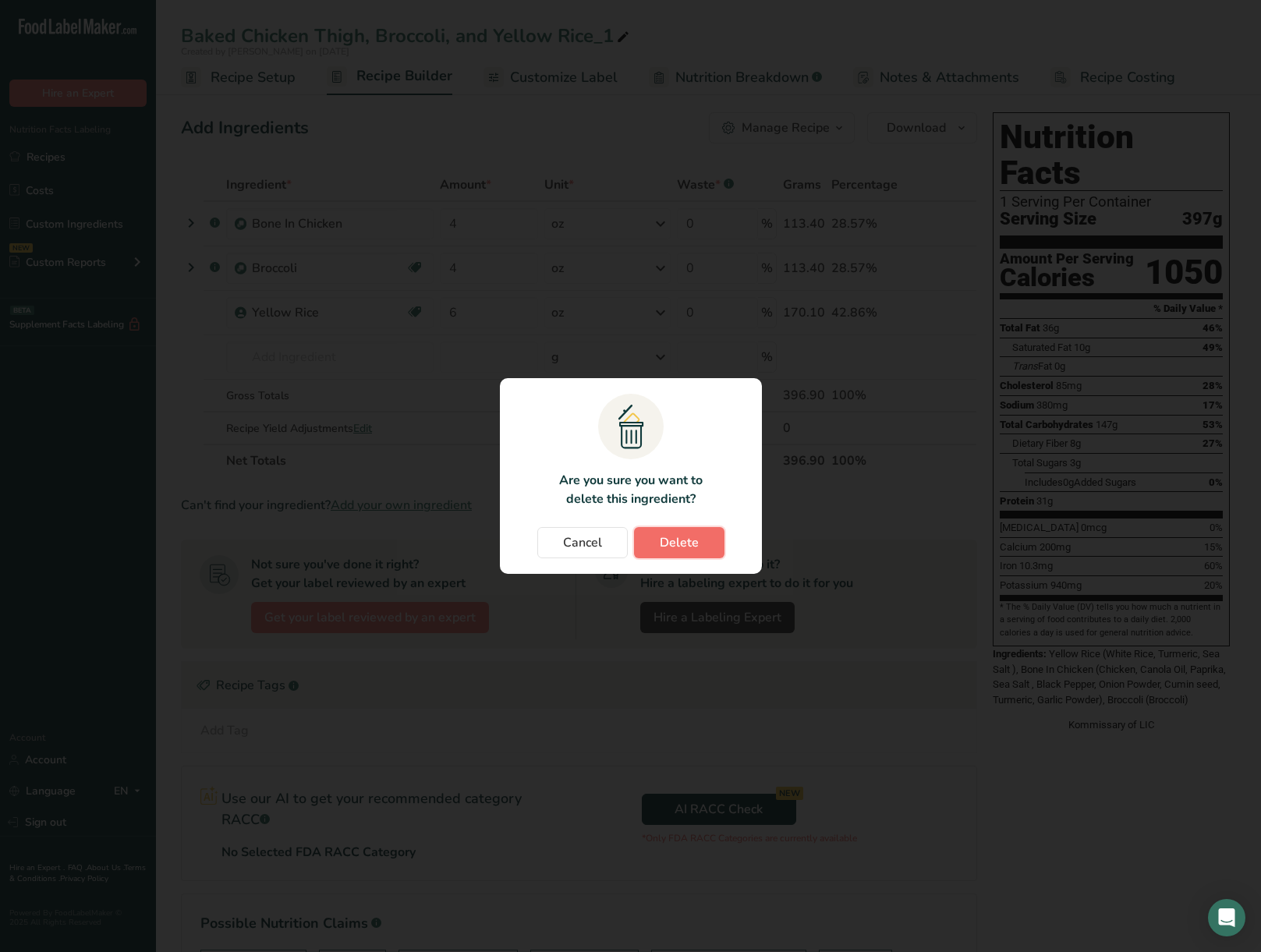
click at [709, 544] on button "Delete" at bounding box center [679, 542] width 90 height 31
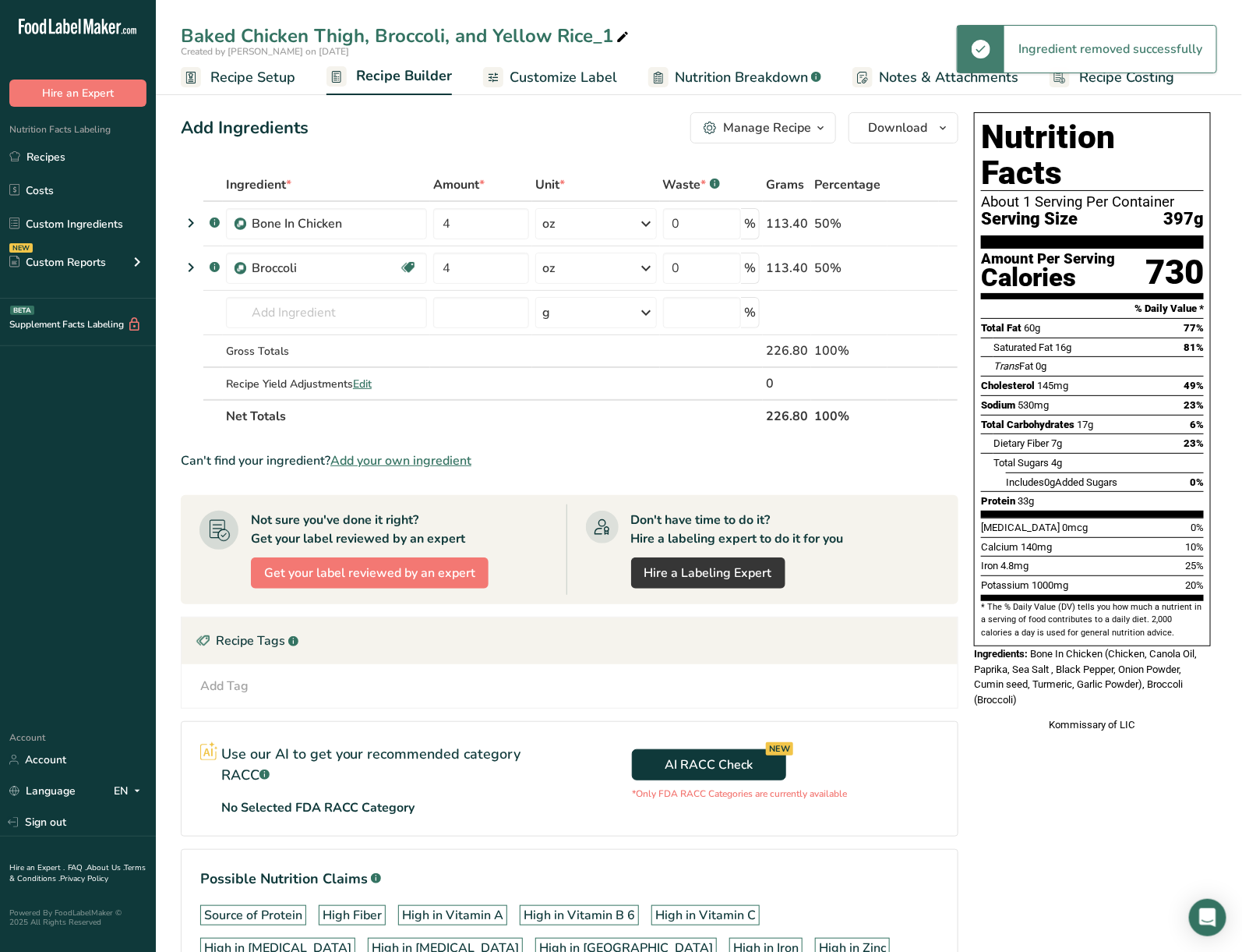
click at [620, 40] on icon at bounding box center [623, 37] width 14 height 22
click at [597, 29] on input "Baked Chicken Thigh, Broccoli, and Mashed Pottaoes" at bounding box center [699, 36] width 1037 height 28
type input "Baked Chicken Thigh, Broccoli, and Mashed Potatoes"
click at [278, 313] on input "text" at bounding box center [327, 312] width 201 height 31
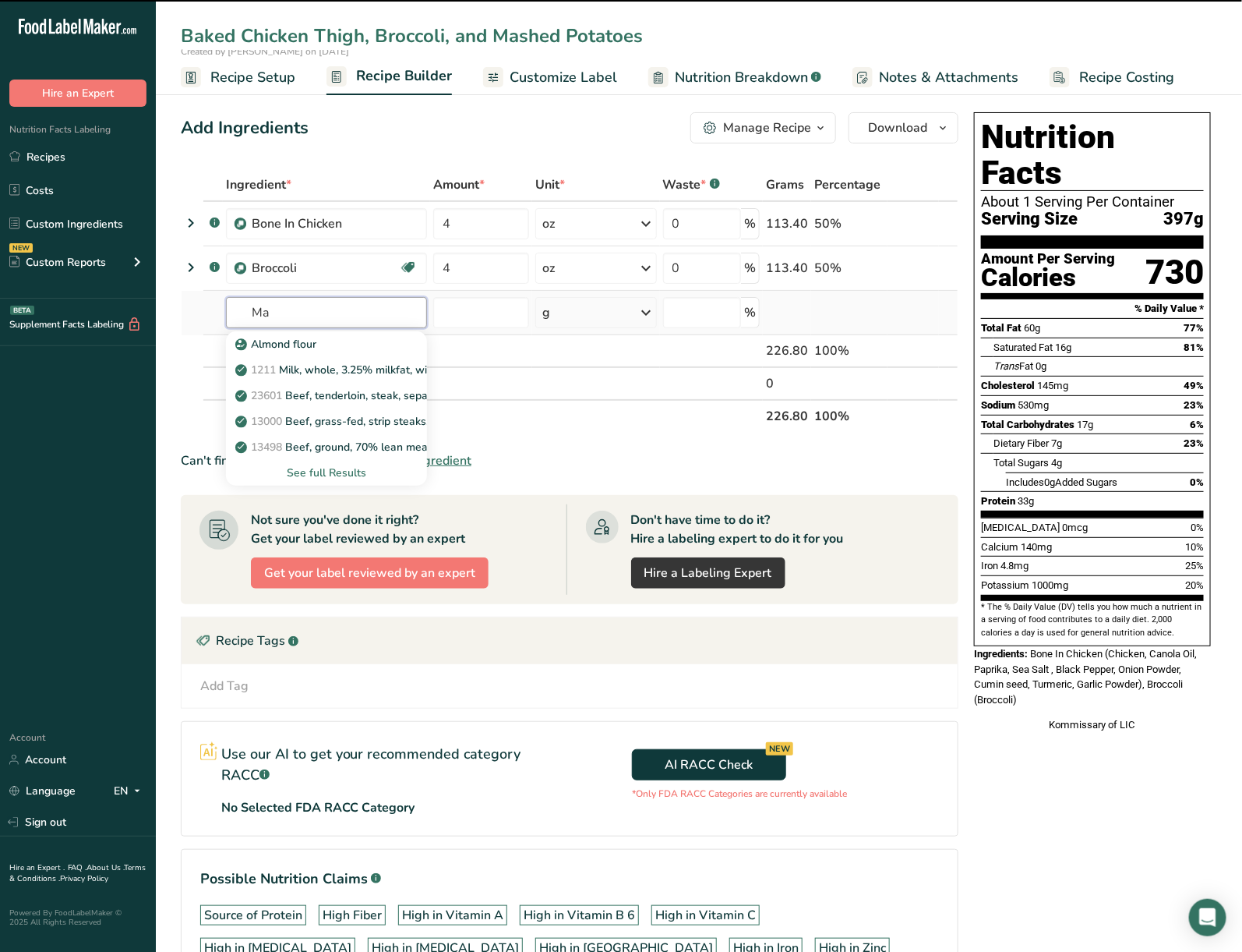
type input "Mas"
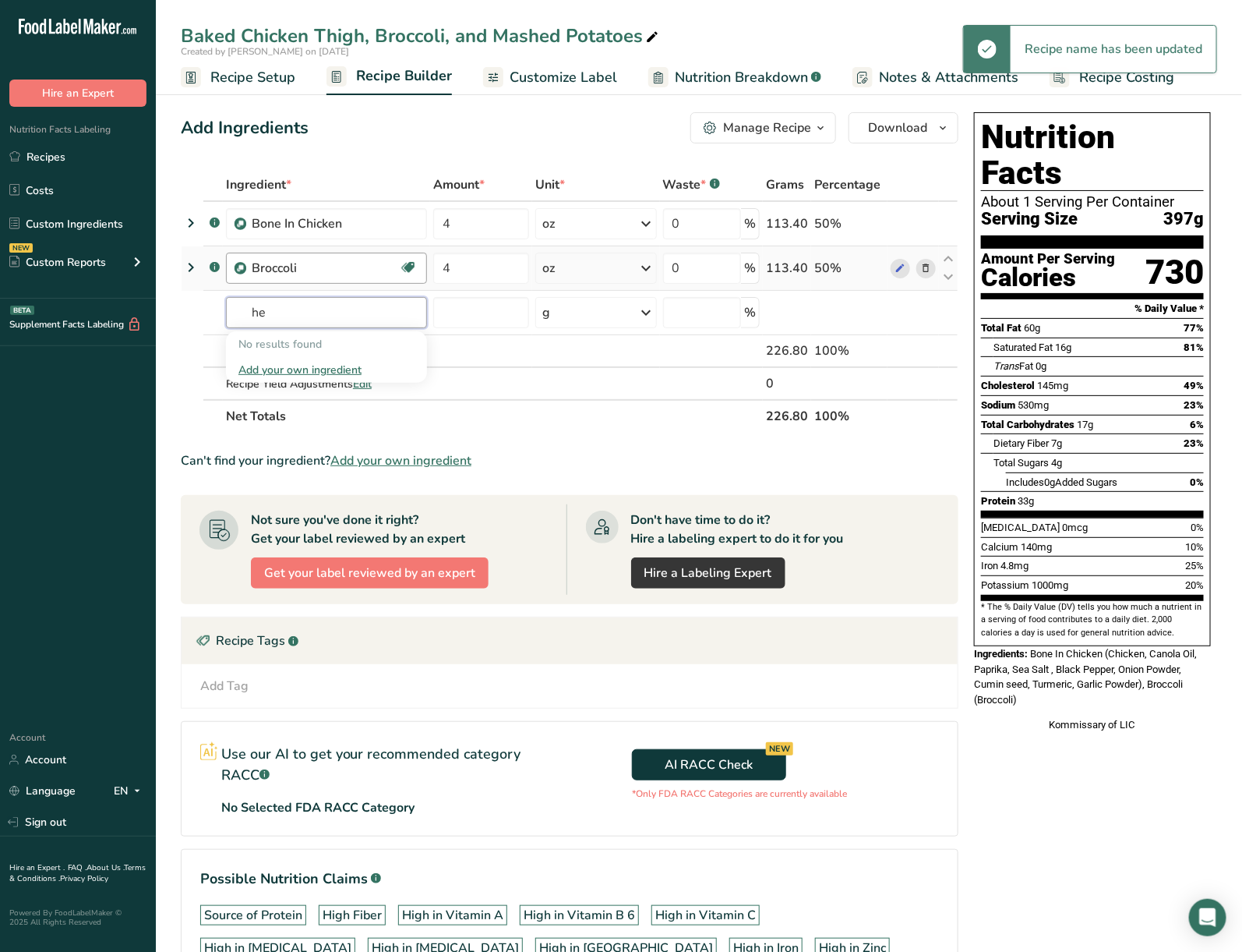
type input "h"
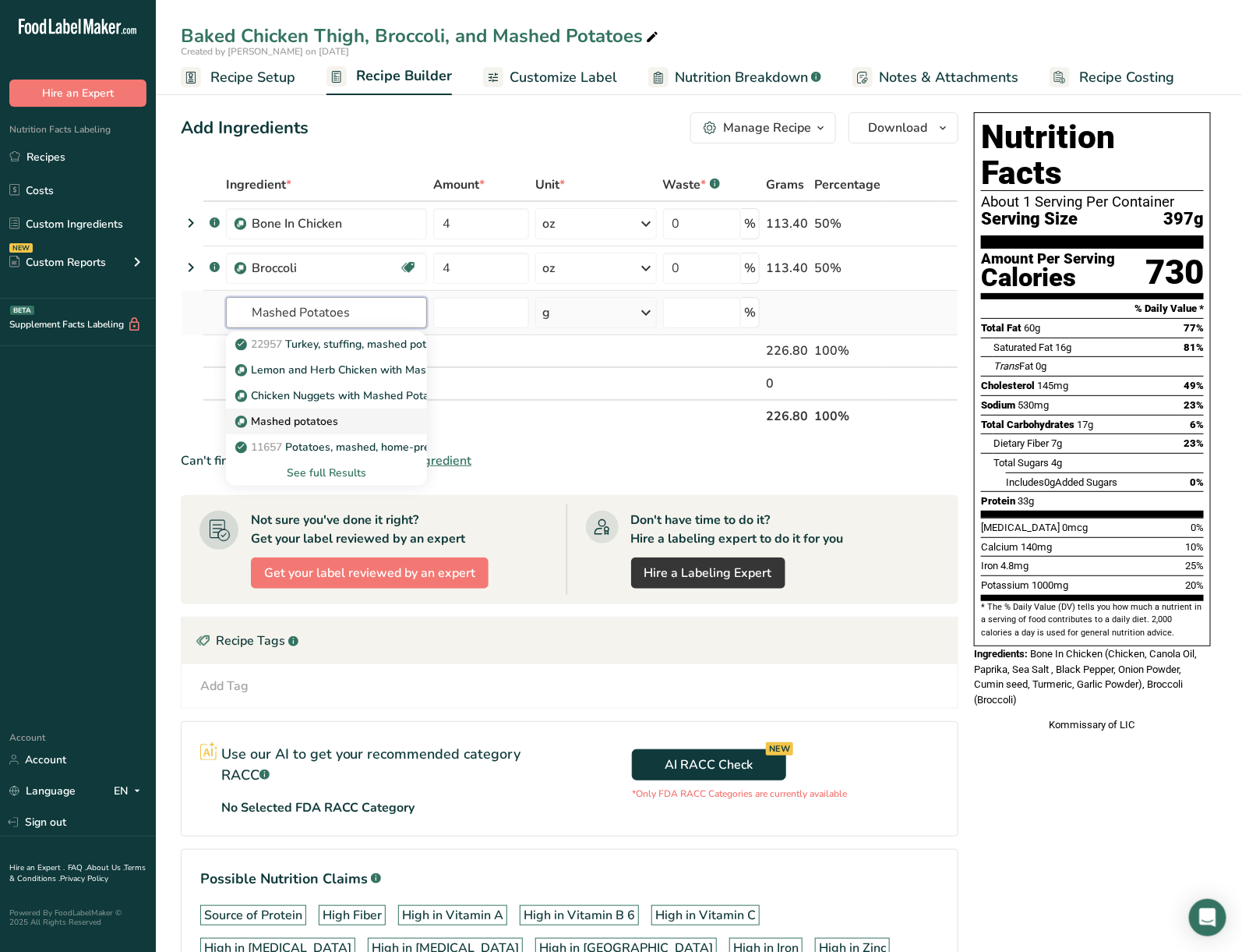
type input "Mashed Potatoes"
click at [337, 414] on p "Mashed potatoes" at bounding box center [288, 421] width 100 height 16
type input "Mashed potatoes"
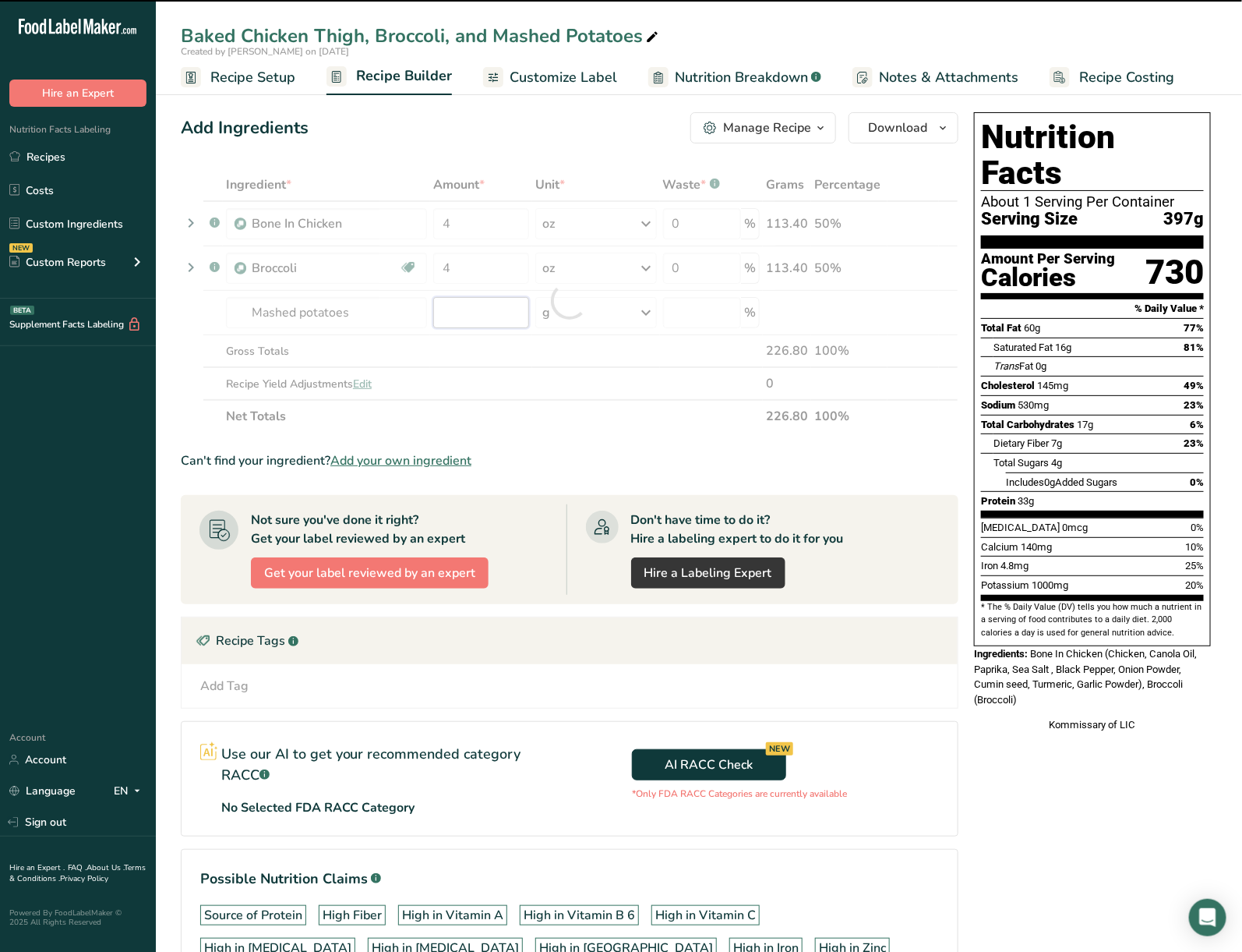
click at [488, 311] on input "number" at bounding box center [481, 312] width 96 height 31
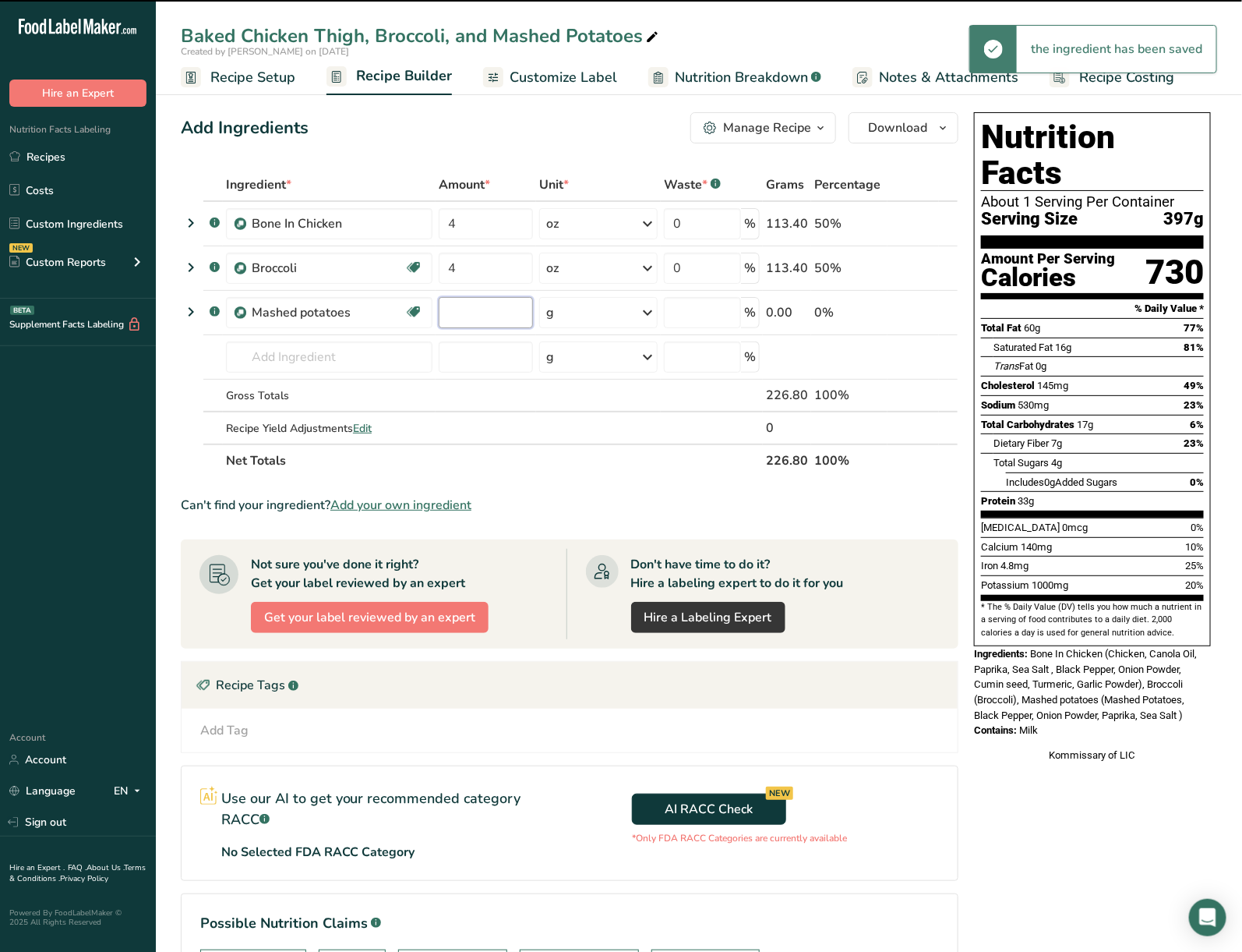
type input "0"
click at [488, 311] on input "0" at bounding box center [486, 312] width 94 height 31
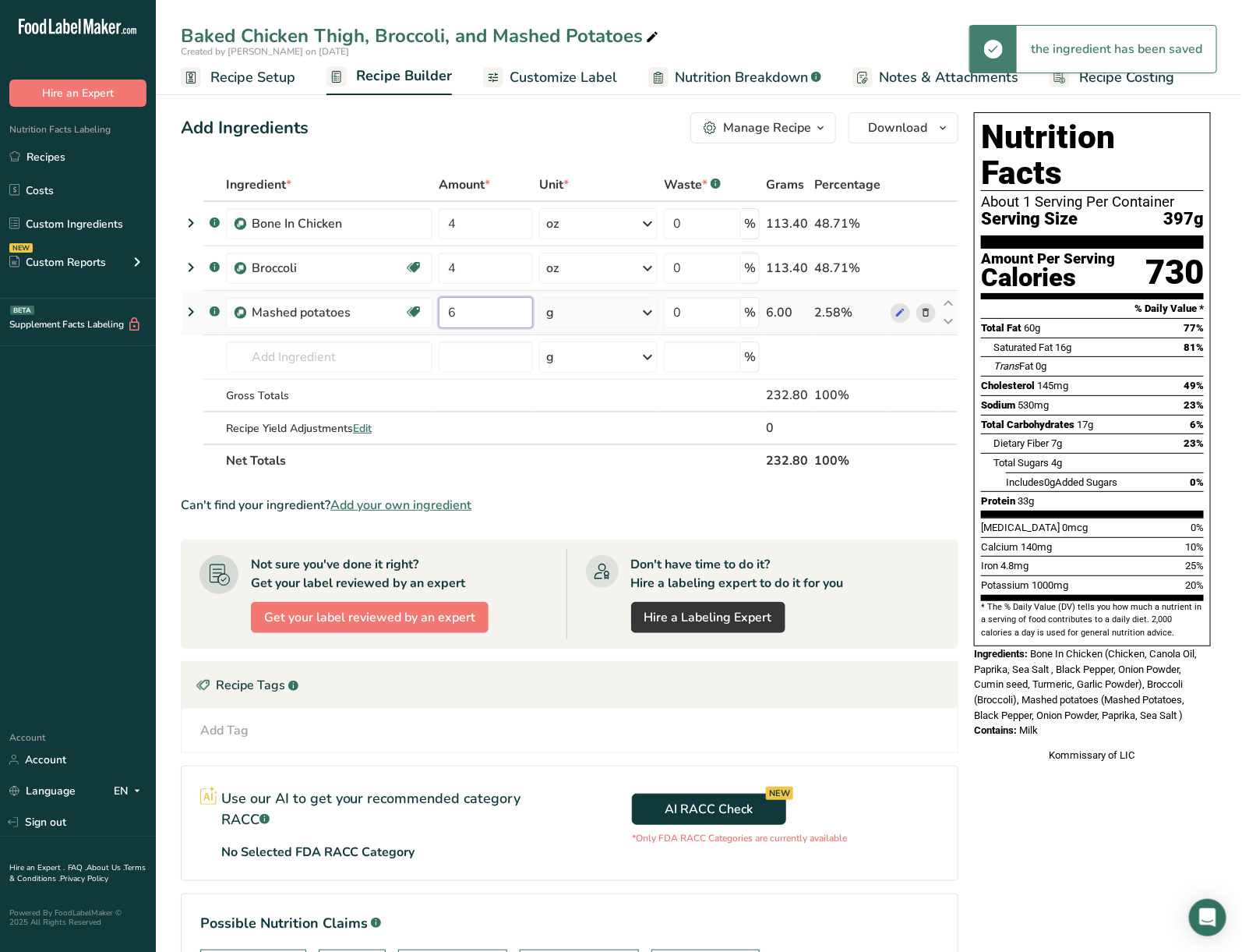
type input "6"
click at [560, 311] on div "Ingredient * Amount * Unit * Waste * .a-a{fill:#347362;}.b-a{fill:#fff;} Grams …" at bounding box center [570, 322] width 778 height 309
click at [561, 314] on div "g" at bounding box center [599, 312] width 119 height 31
click at [597, 430] on div "See more" at bounding box center [614, 436] width 131 height 16
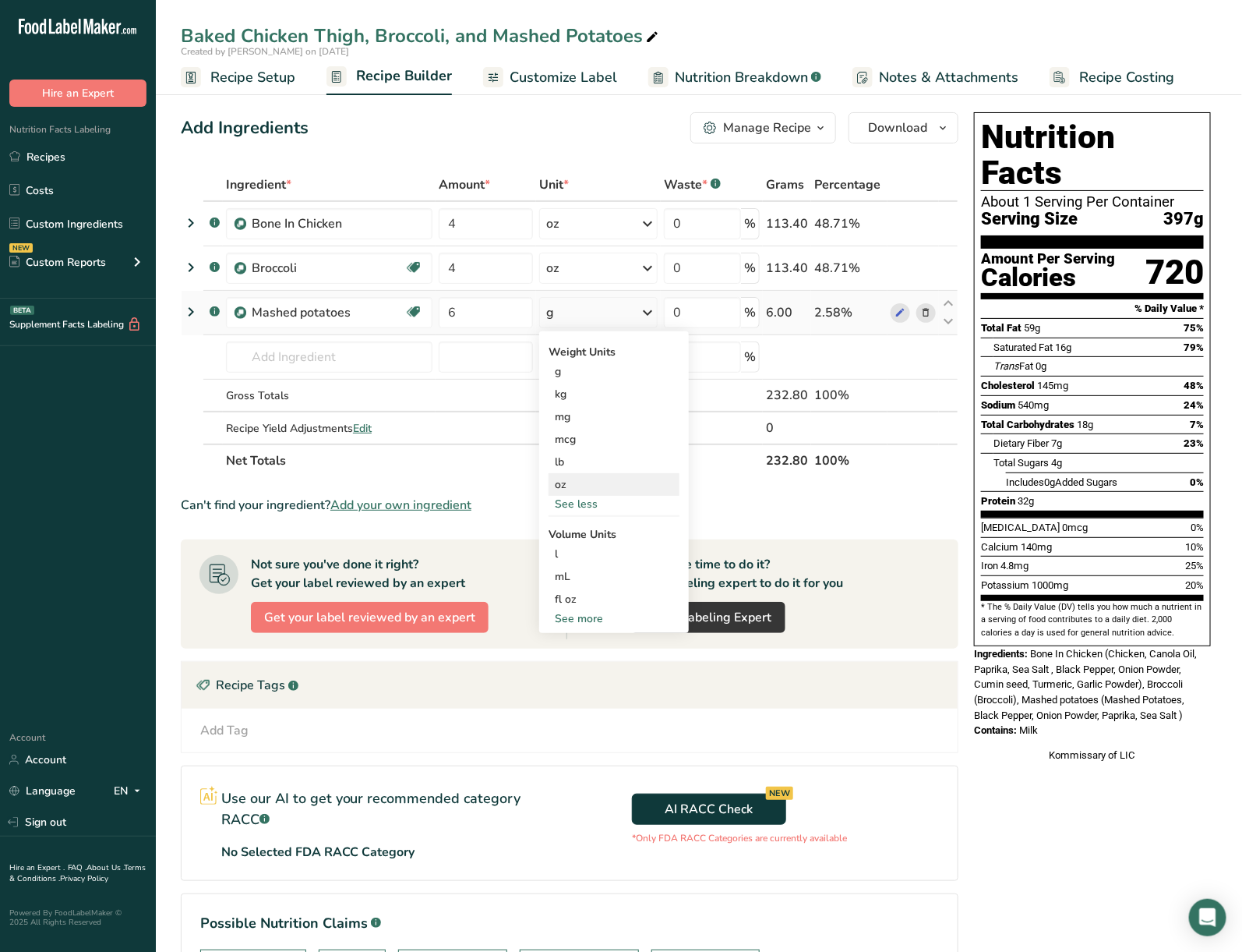
click at [595, 480] on div "oz" at bounding box center [614, 484] width 131 height 23
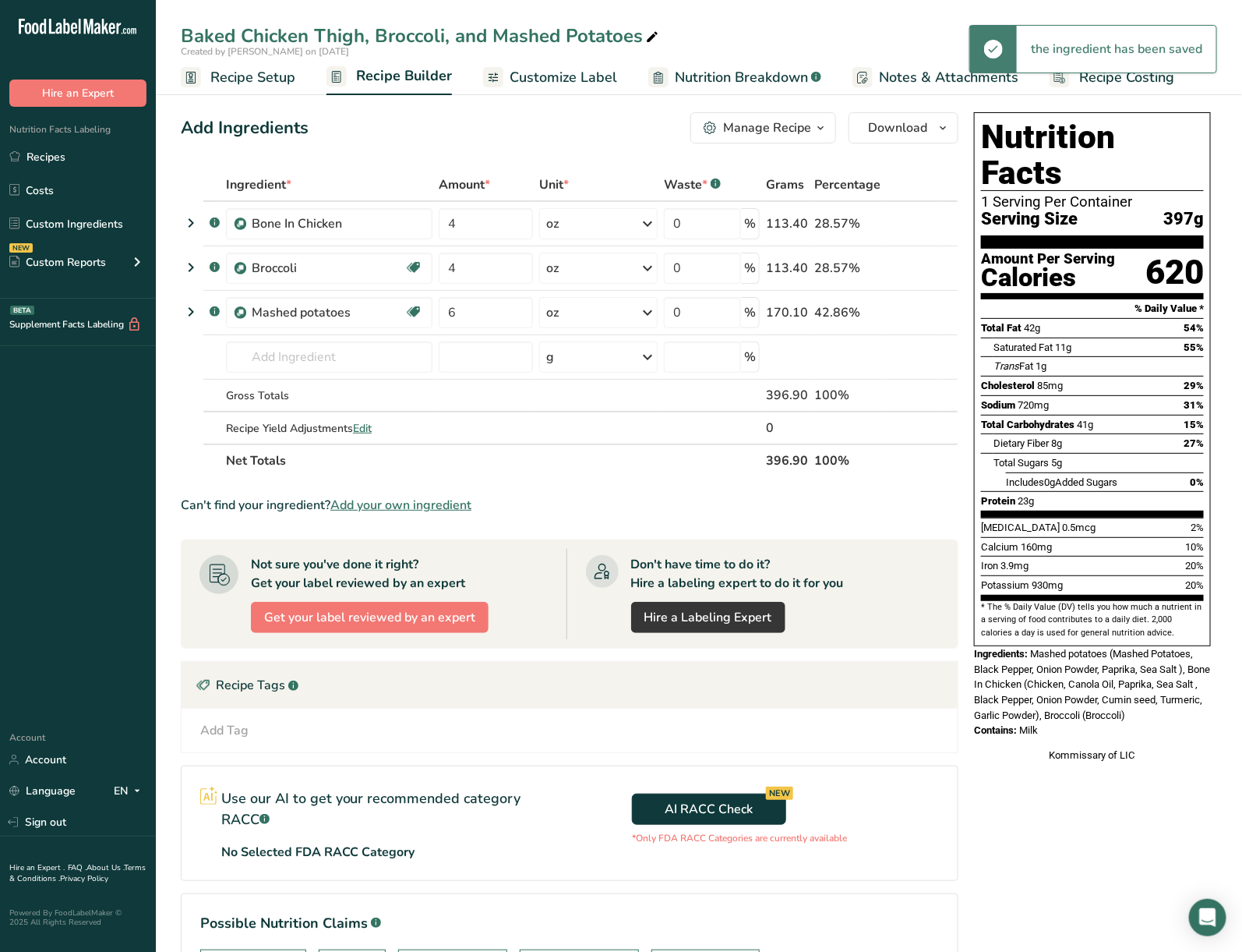
drag, startPoint x: 585, startPoint y: 82, endPoint x: 553, endPoint y: 98, distance: 35.8
click at [585, 82] on span "Customize Label" at bounding box center [563, 77] width 107 height 21
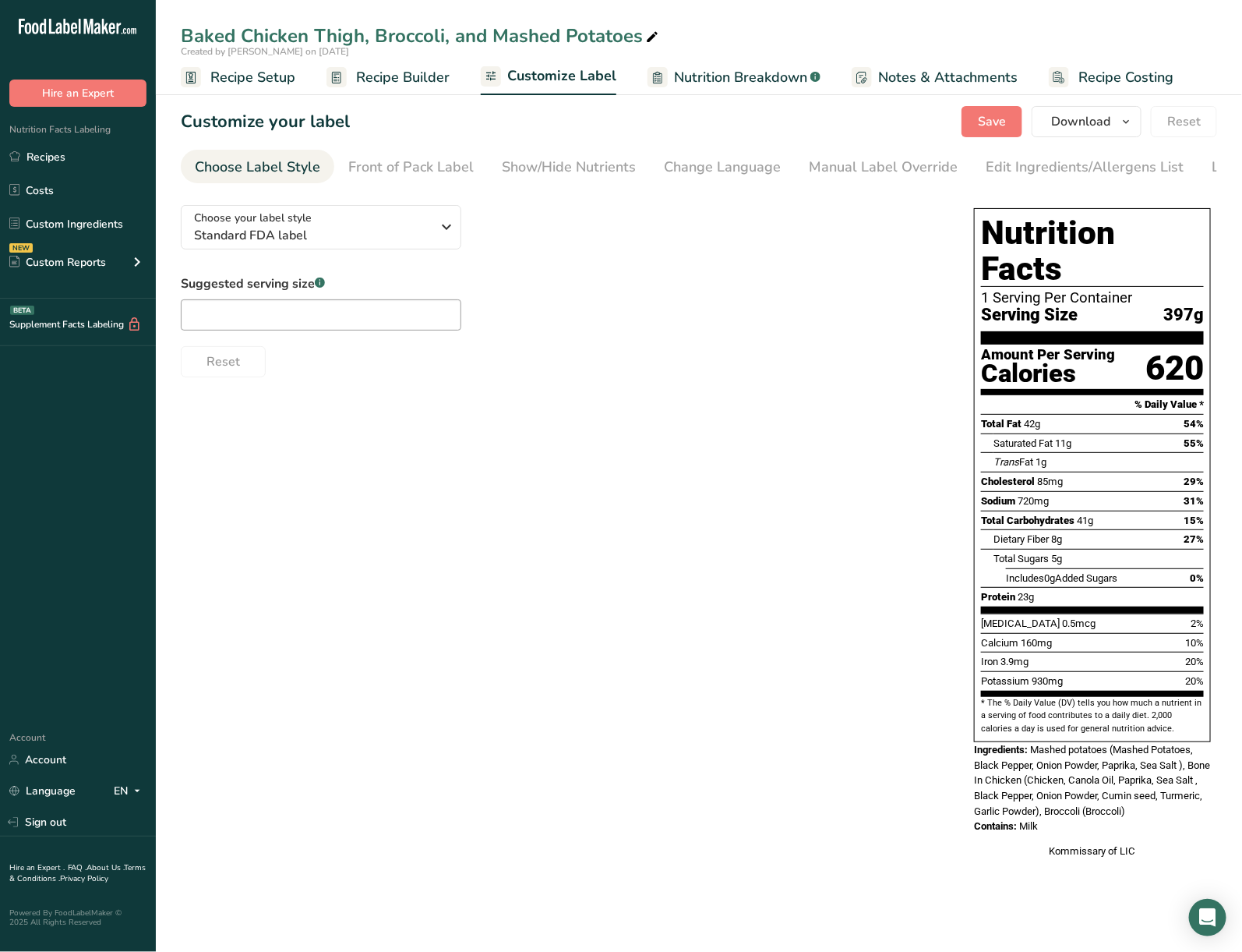
drag, startPoint x: 256, startPoint y: 83, endPoint x: 550, endPoint y: 314, distance: 373.9
click at [258, 83] on span "Recipe Setup" at bounding box center [253, 77] width 85 height 21
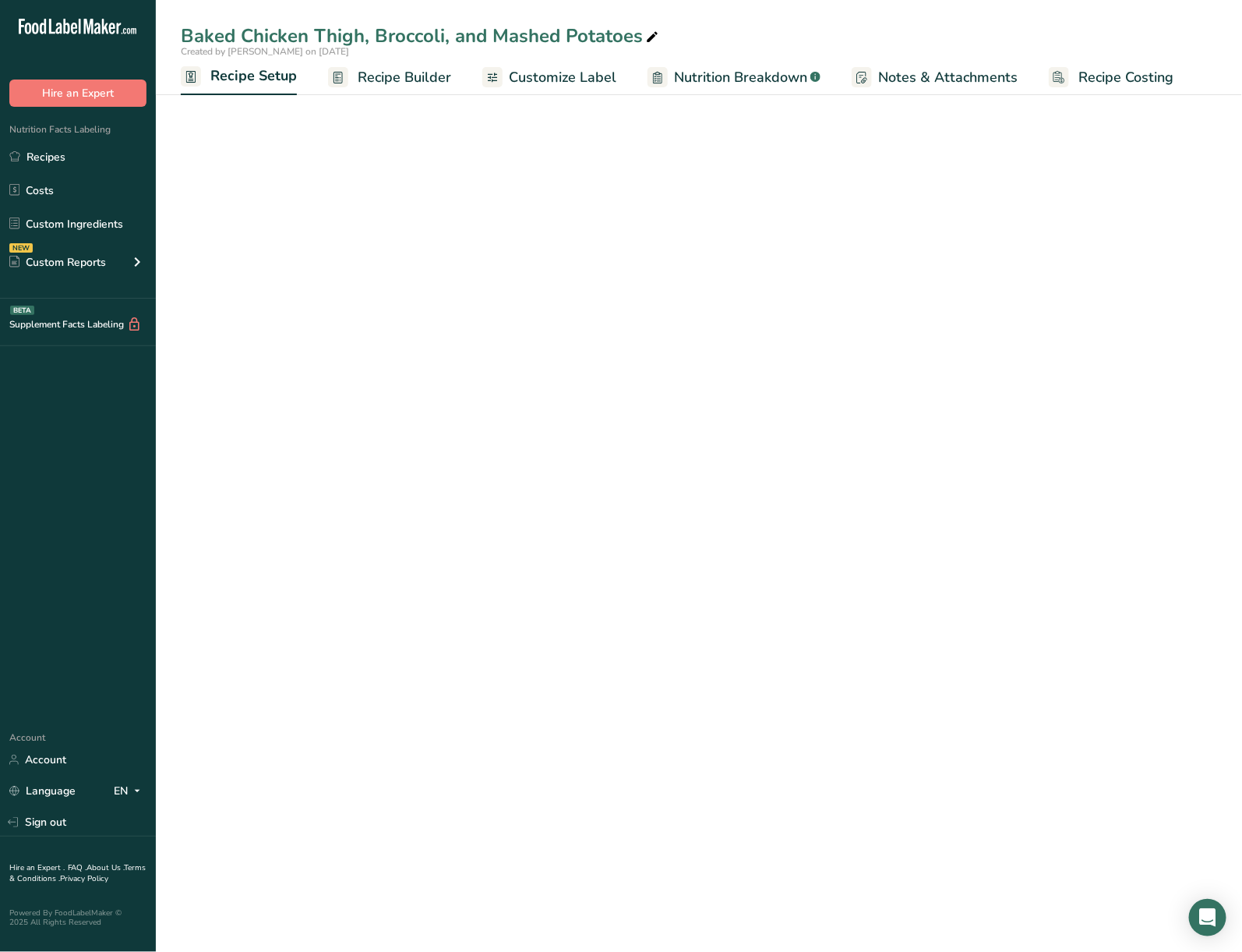
select select "5"
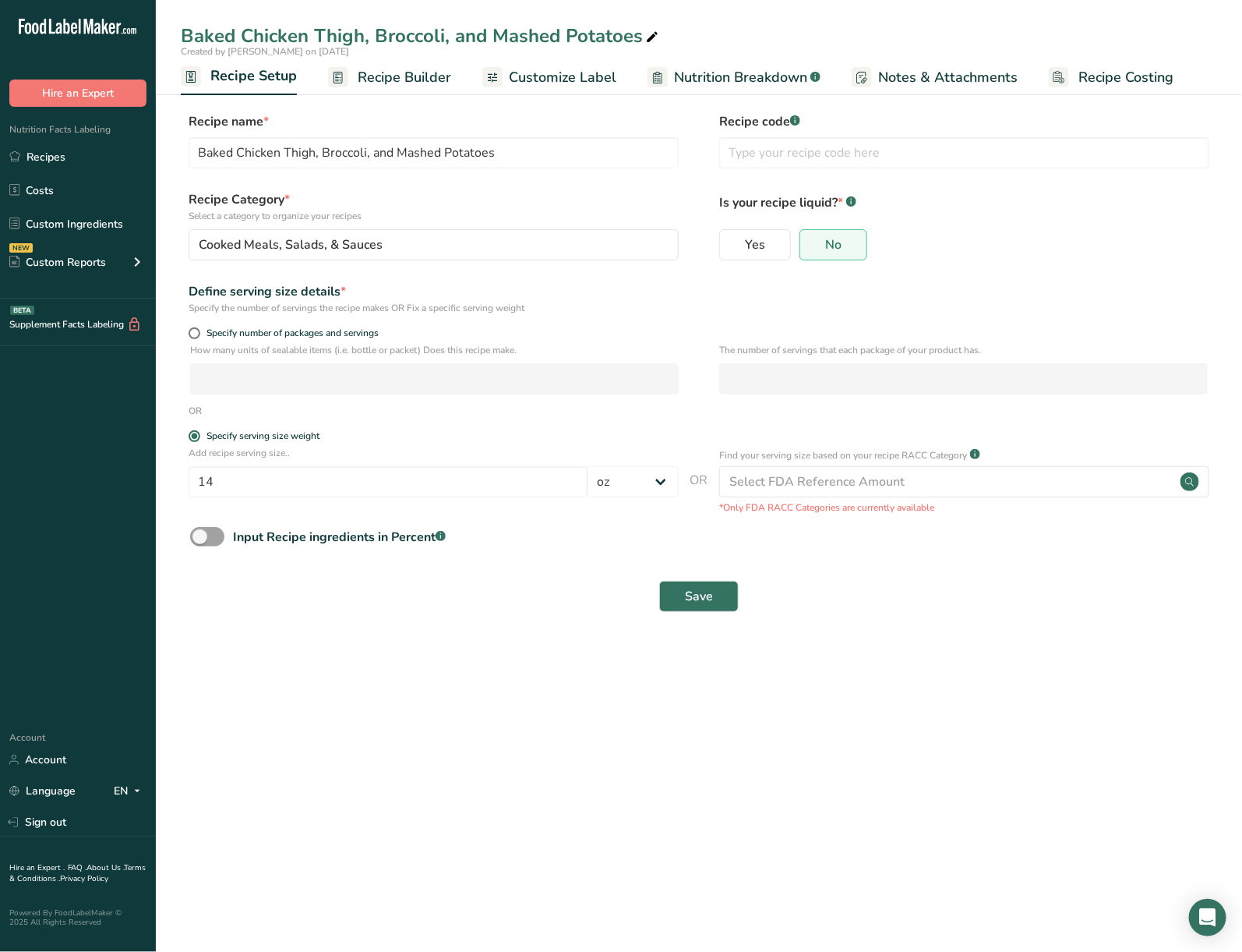
click at [202, 339] on div "Specify number of packages and servings" at bounding box center [434, 335] width 490 height 15
click at [197, 328] on span at bounding box center [195, 333] width 12 height 12
click at [197, 328] on input "Specify number of packages and servings" at bounding box center [194, 333] width 10 height 10
radio input "true"
radio input "false"
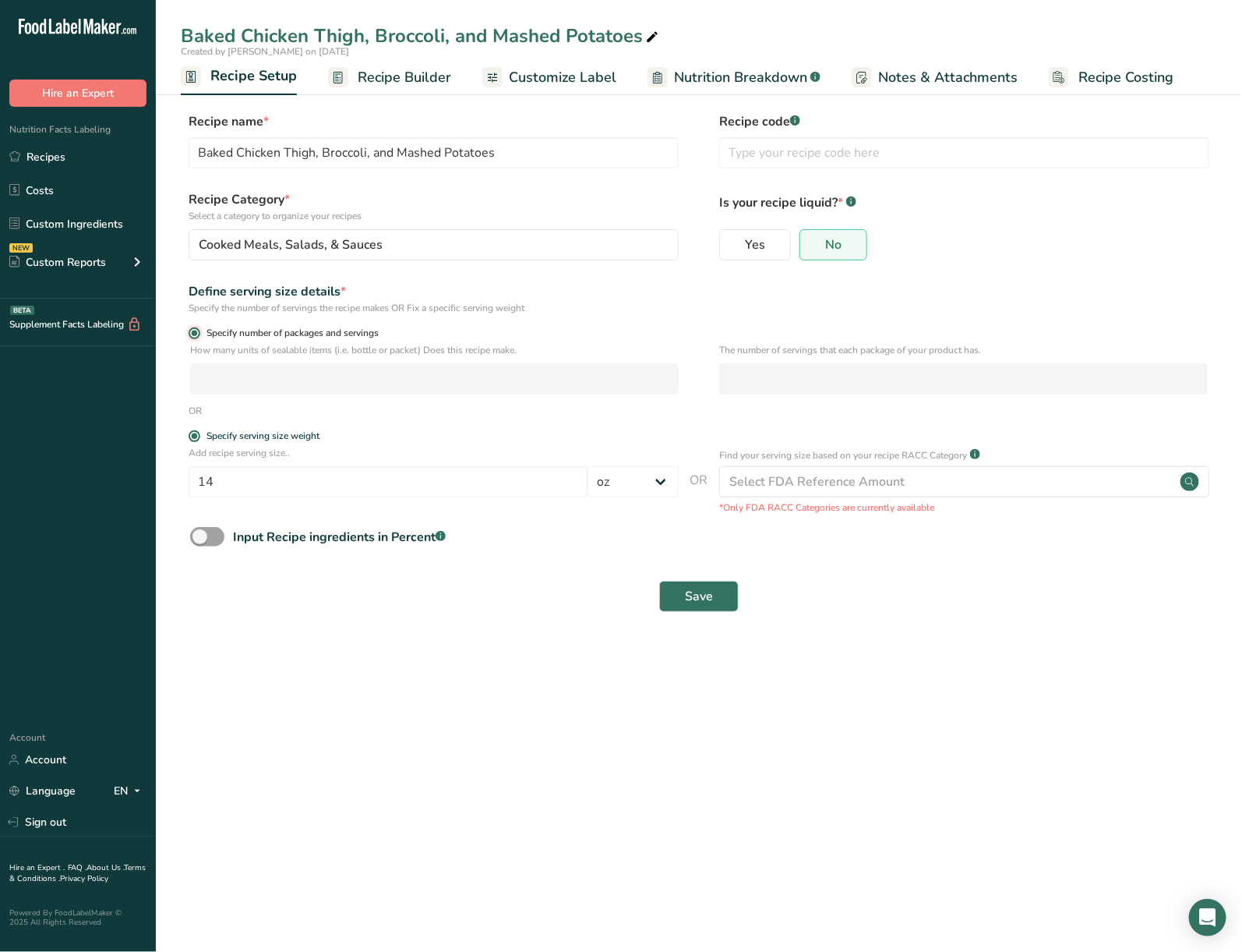
select select "0"
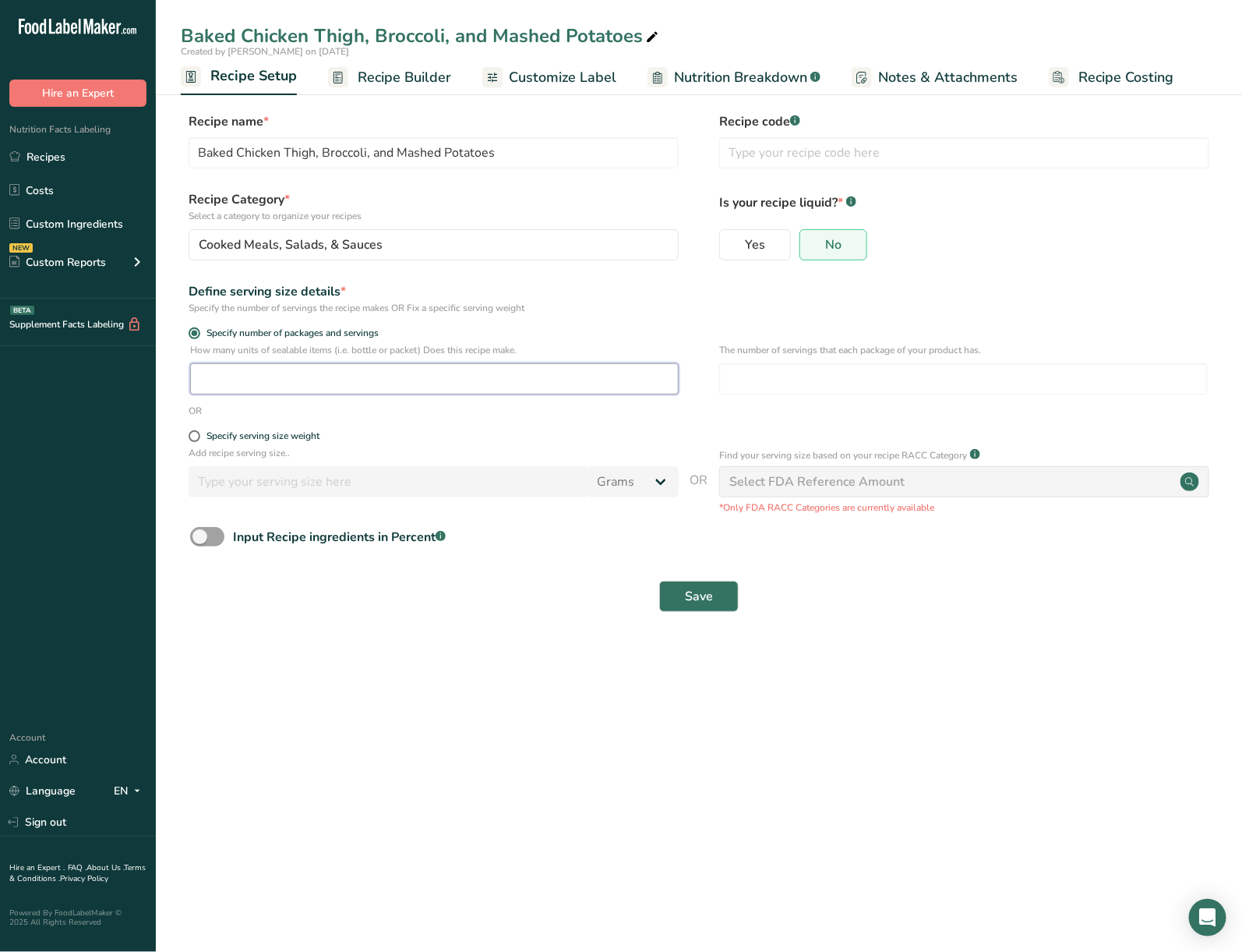
click at [230, 379] on input "number" at bounding box center [435, 379] width 488 height 31
type input "1"
click at [716, 590] on button "Save" at bounding box center [698, 596] width 79 height 31
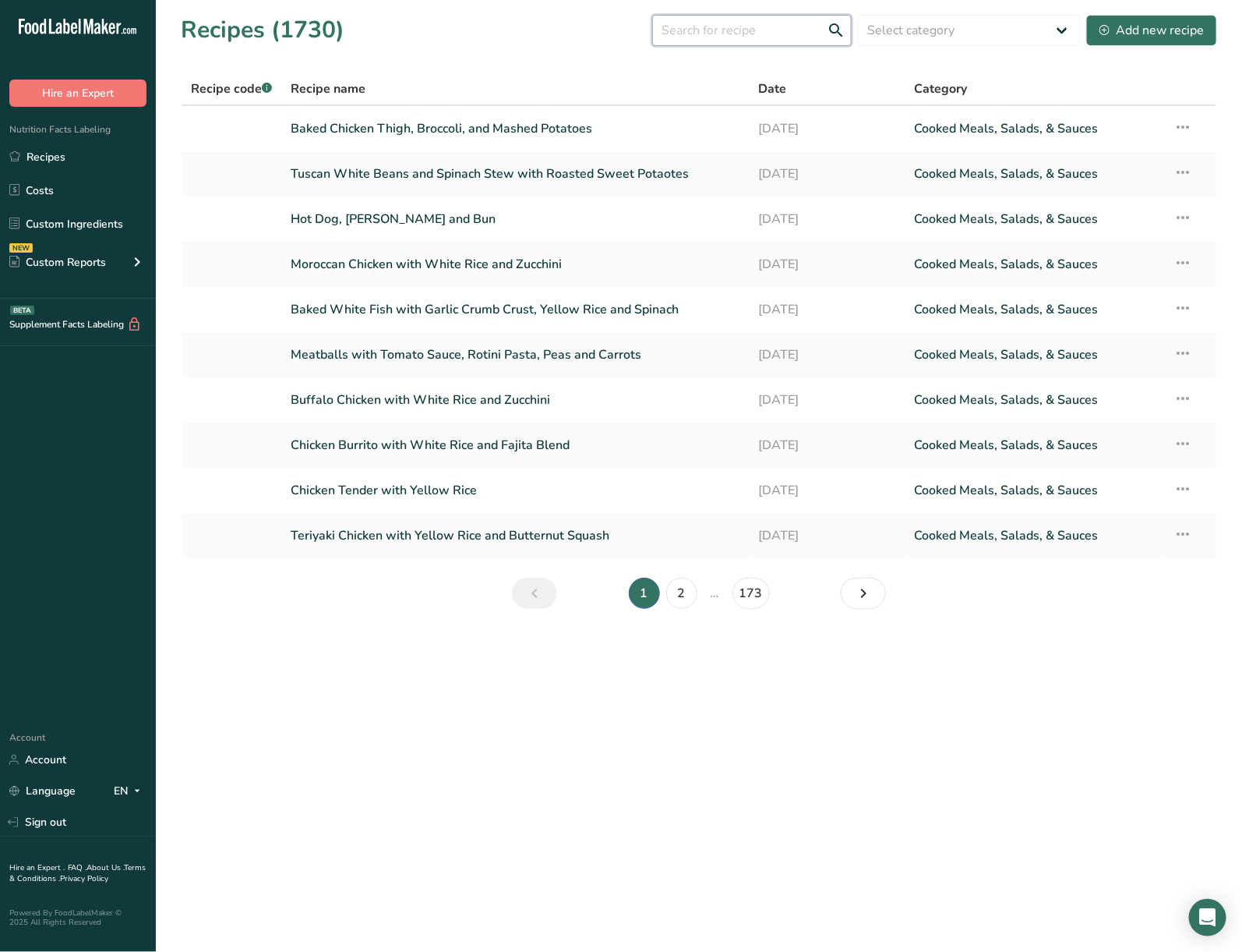
click at [783, 16] on input "text" at bounding box center [752, 30] width 200 height 31
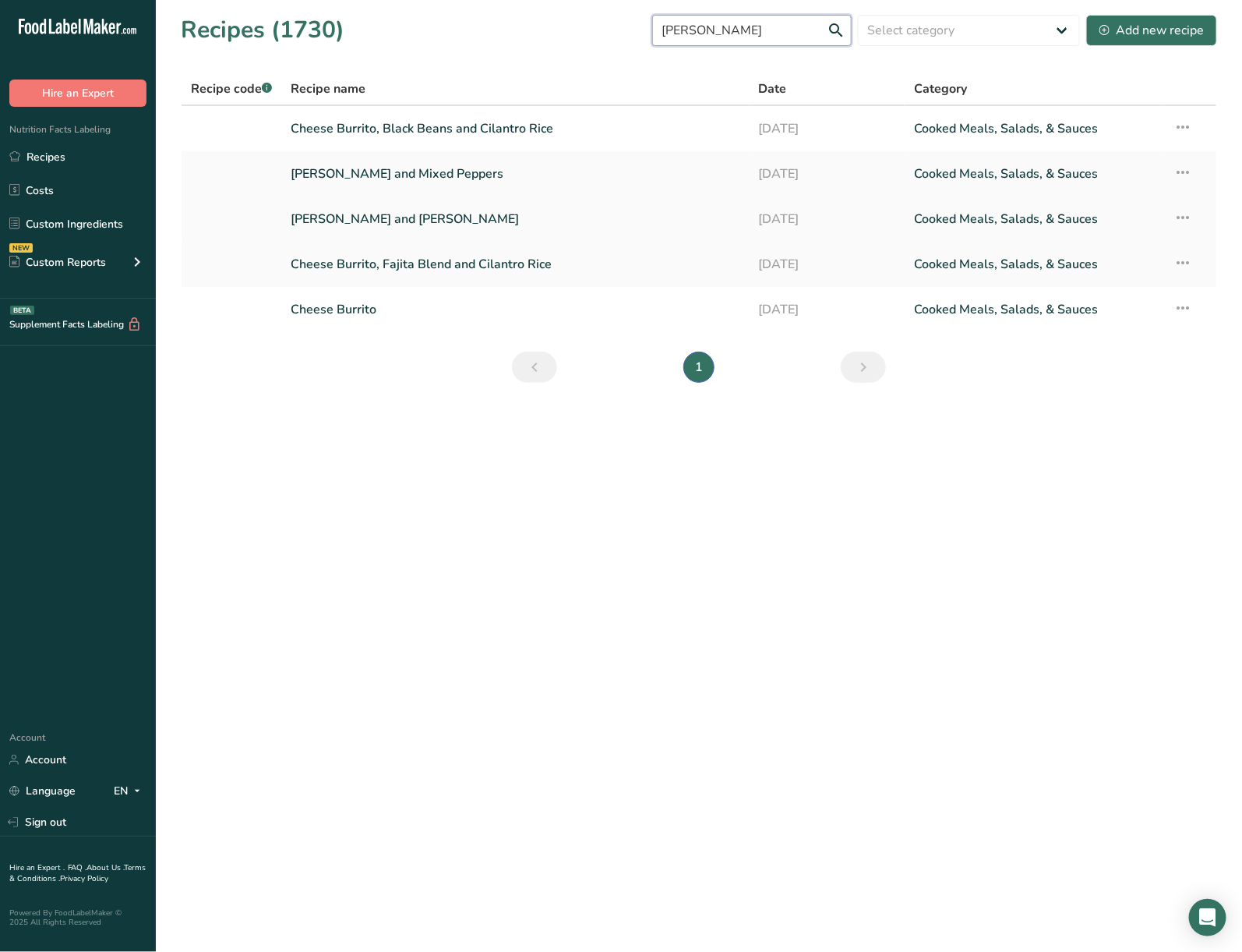
type input "Cheese Burr"
click at [1177, 215] on icon at bounding box center [1183, 217] width 19 height 28
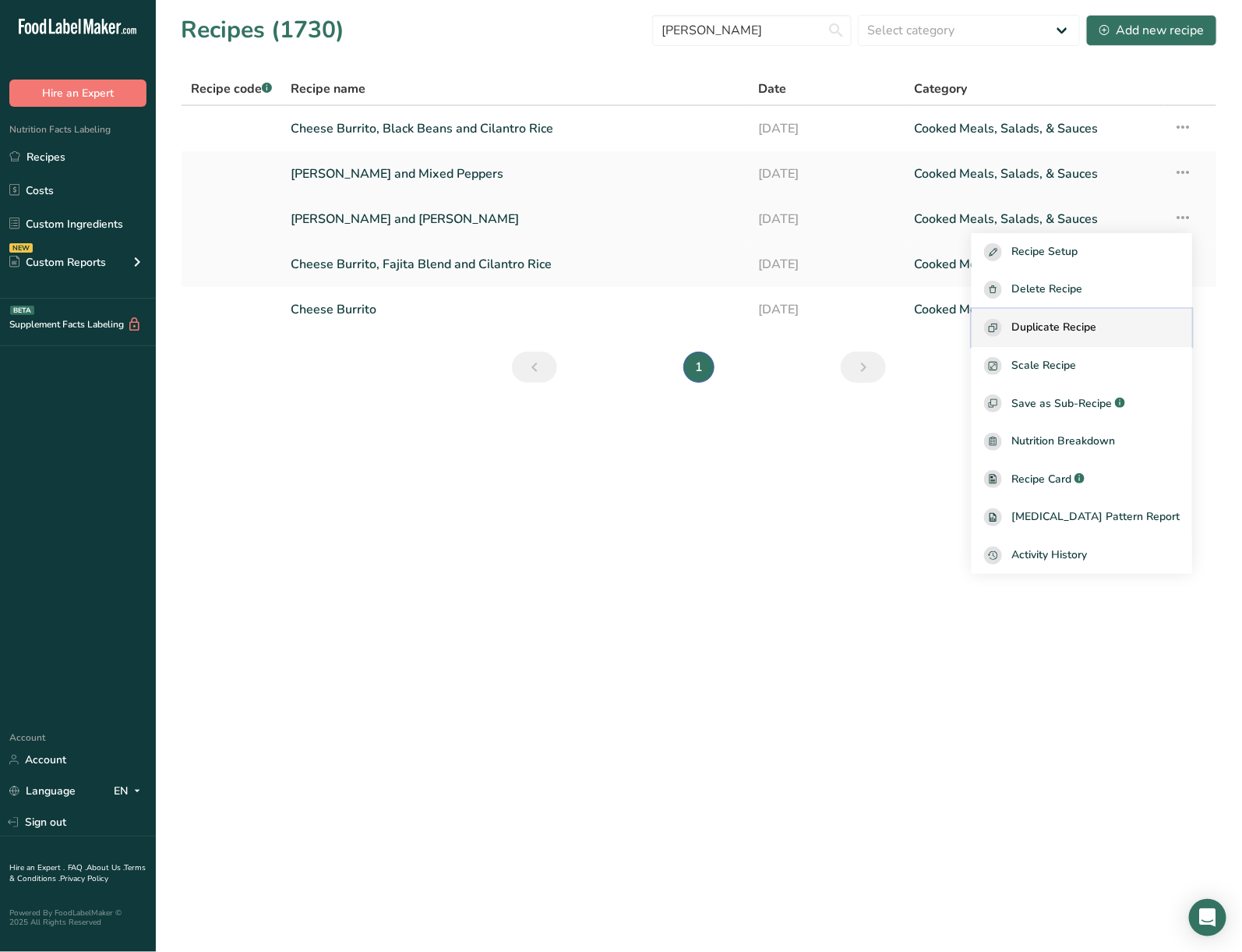
click at [1102, 316] on button "Duplicate Recipe" at bounding box center [1082, 328] width 220 height 38
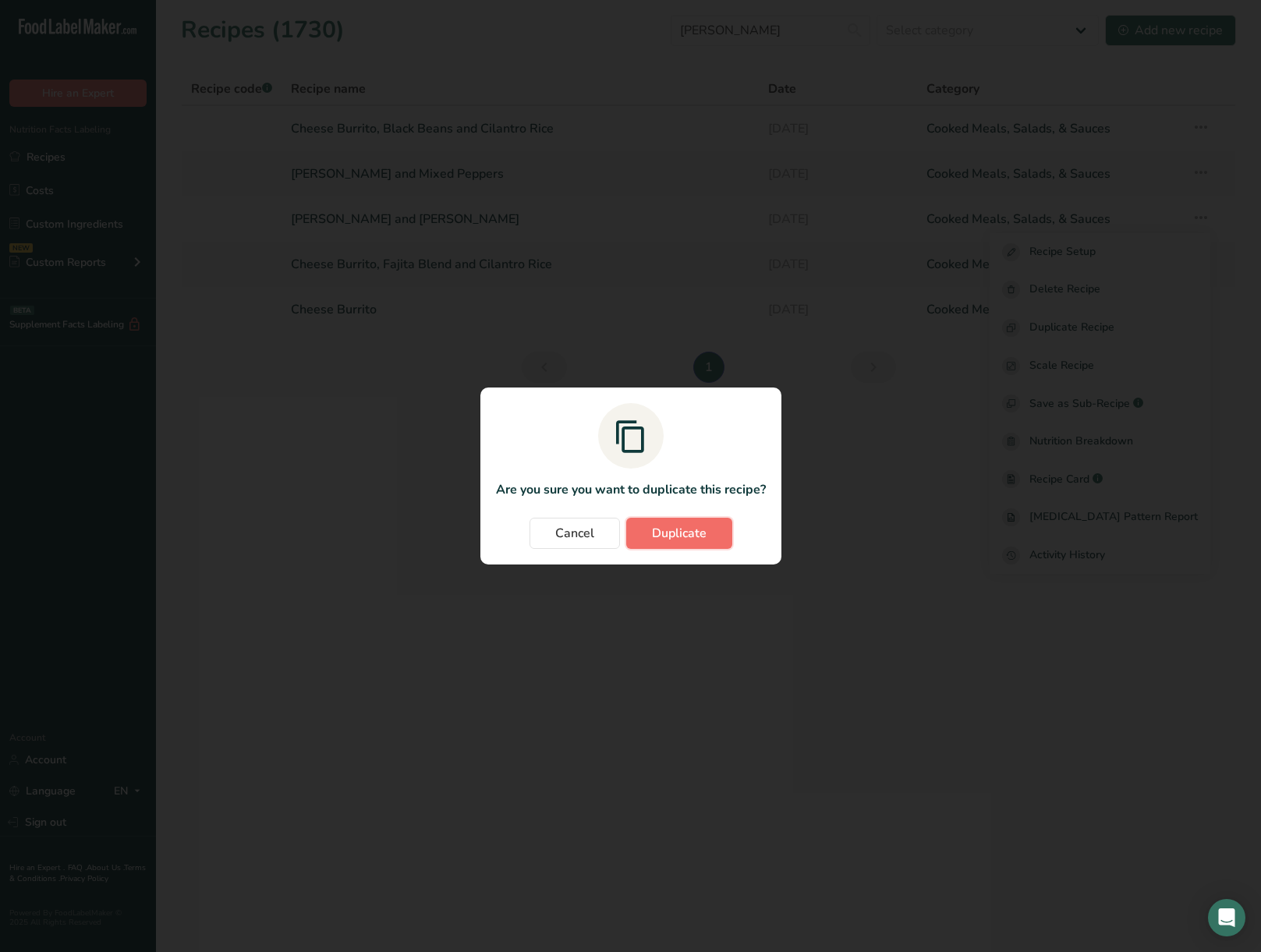
click at [702, 525] on span "Duplicate" at bounding box center [679, 533] width 54 height 19
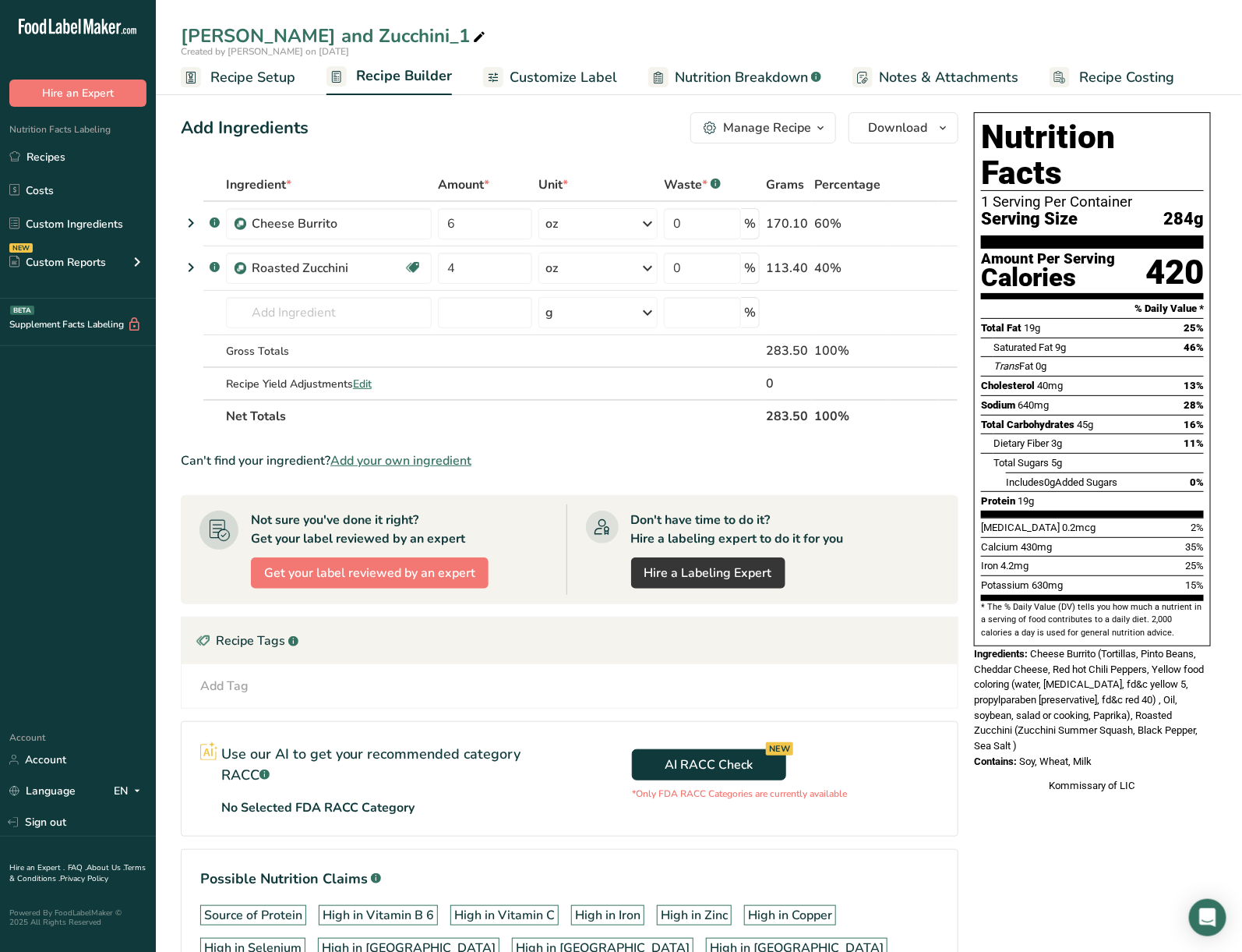
click at [472, 28] on icon at bounding box center [479, 37] width 14 height 22
type input "[PERSON_NAME] and Broccoli"
click at [931, 262] on icon at bounding box center [926, 268] width 11 height 16
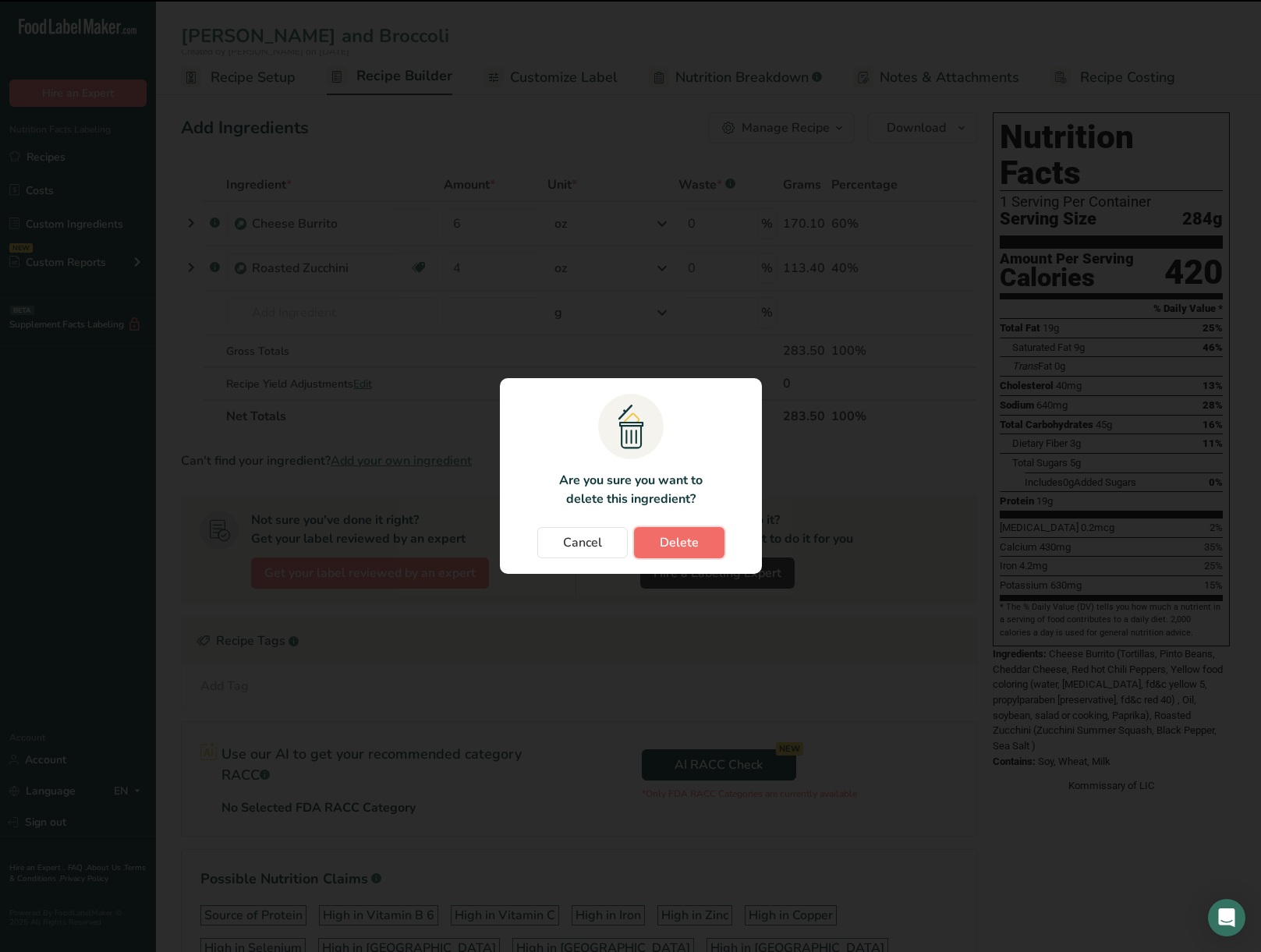
click at [704, 539] on button "Delete" at bounding box center [679, 542] width 90 height 31
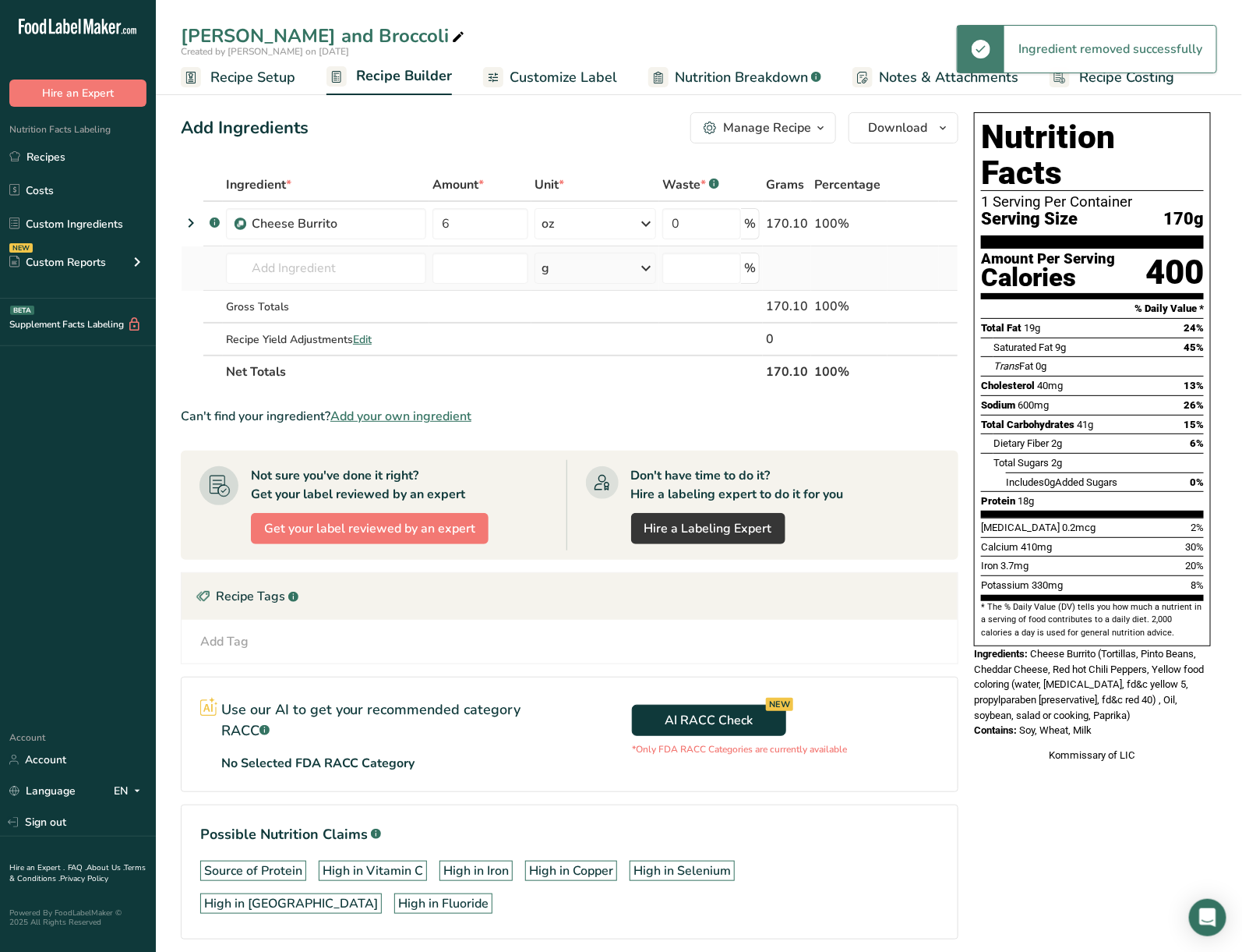
click at [311, 285] on td "Almond flour 1211 Milk, whole, 3.25% milkfat, without added vitamin A and vitam…" at bounding box center [326, 269] width 207 height 44
click at [294, 262] on input "text" at bounding box center [326, 268] width 200 height 31
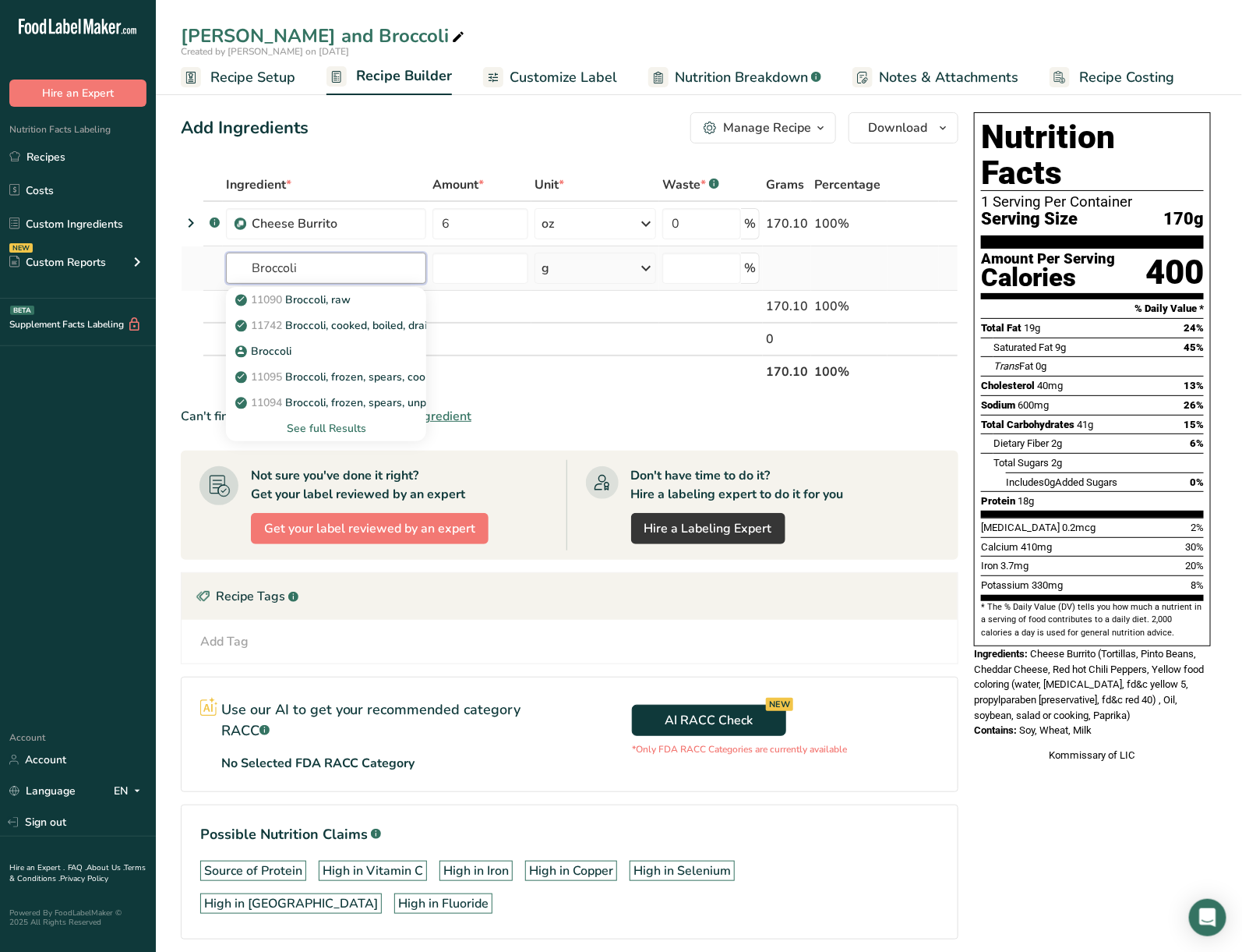
type input "Broccoli"
click at [338, 424] on div "See full Results" at bounding box center [326, 428] width 175 height 16
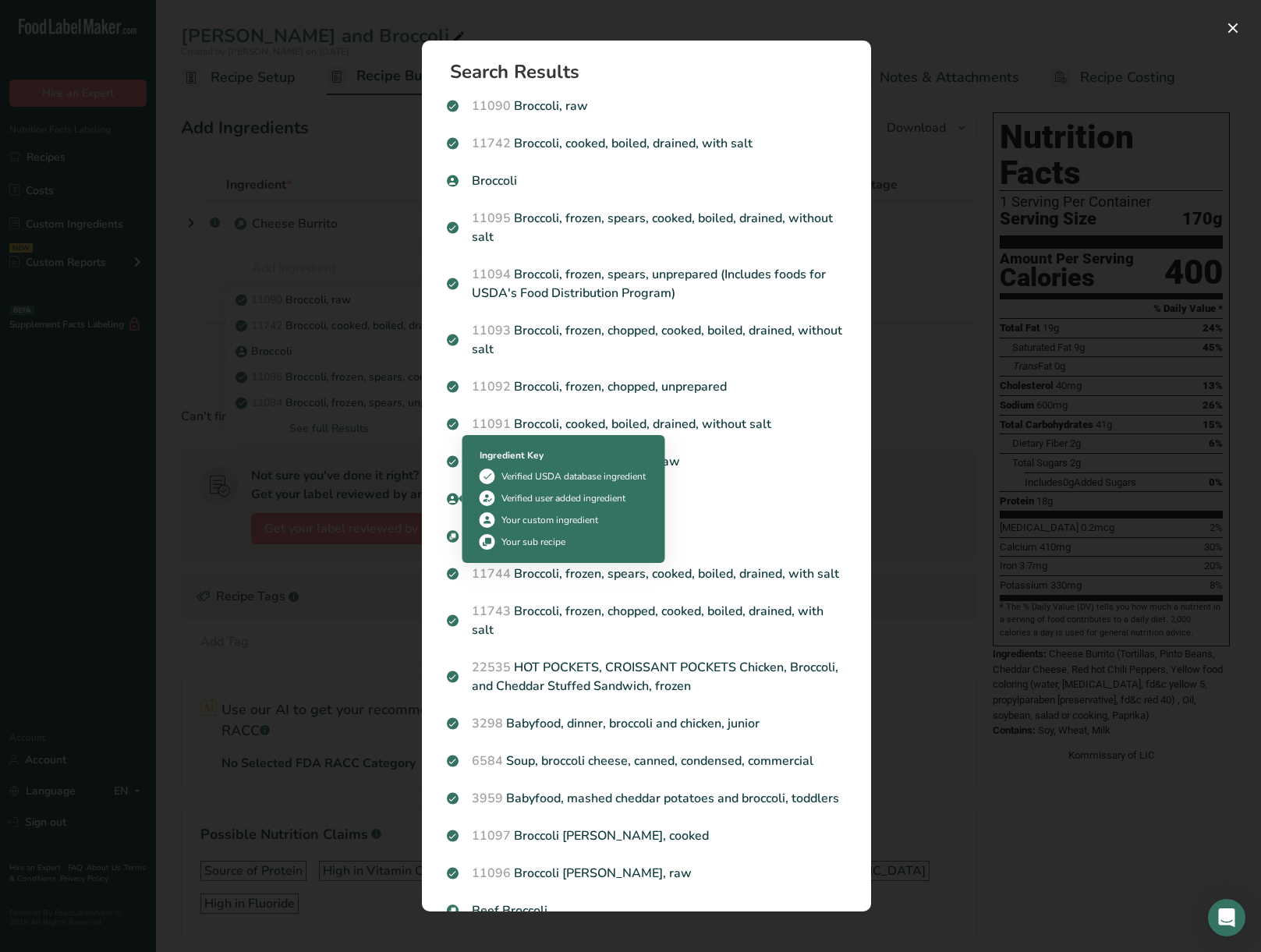
click at [564, 544] on div "Your sub recipe" at bounding box center [563, 542] width 168 height 15
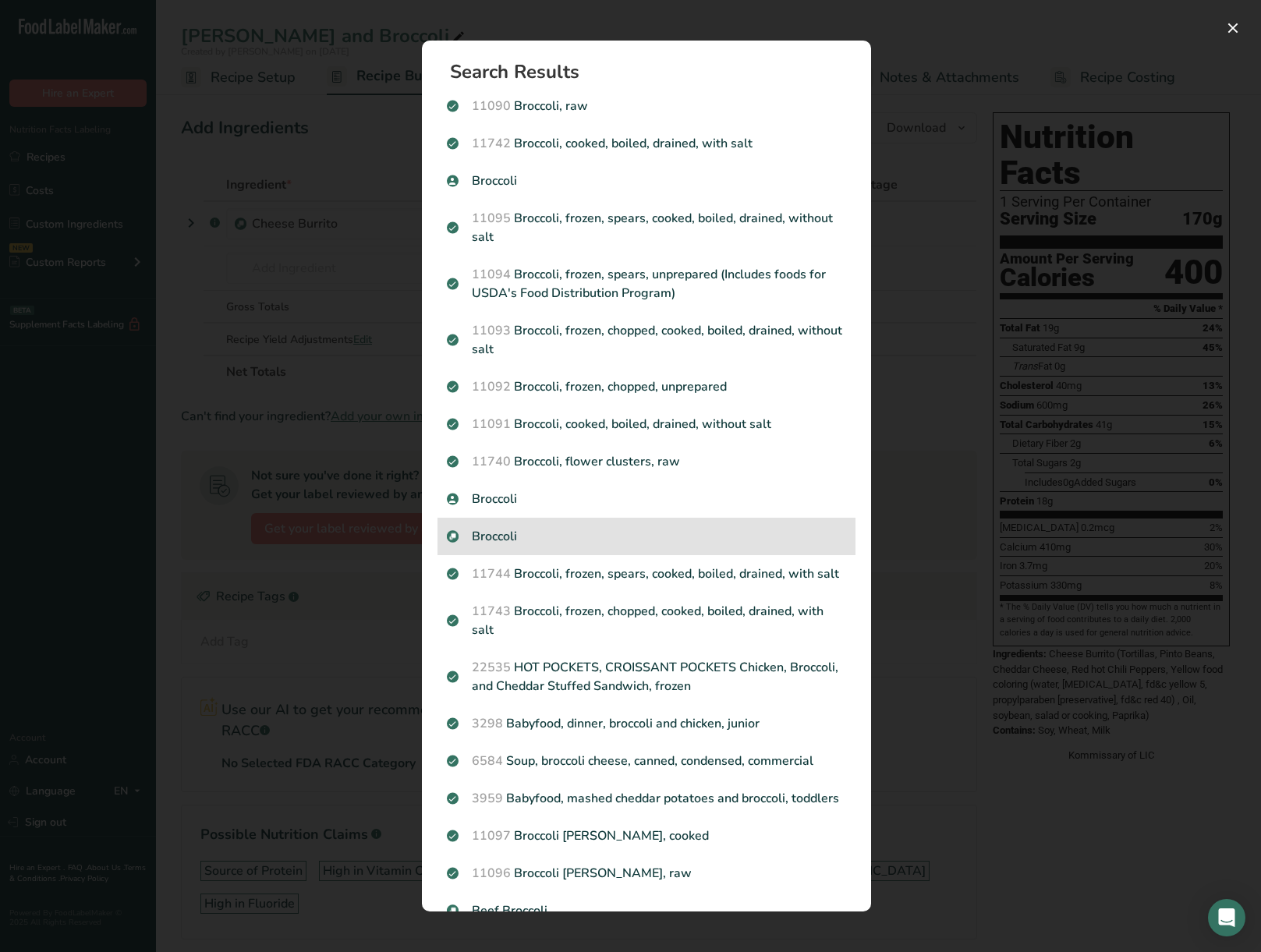
click at [691, 531] on p "Broccoli" at bounding box center [646, 536] width 399 height 19
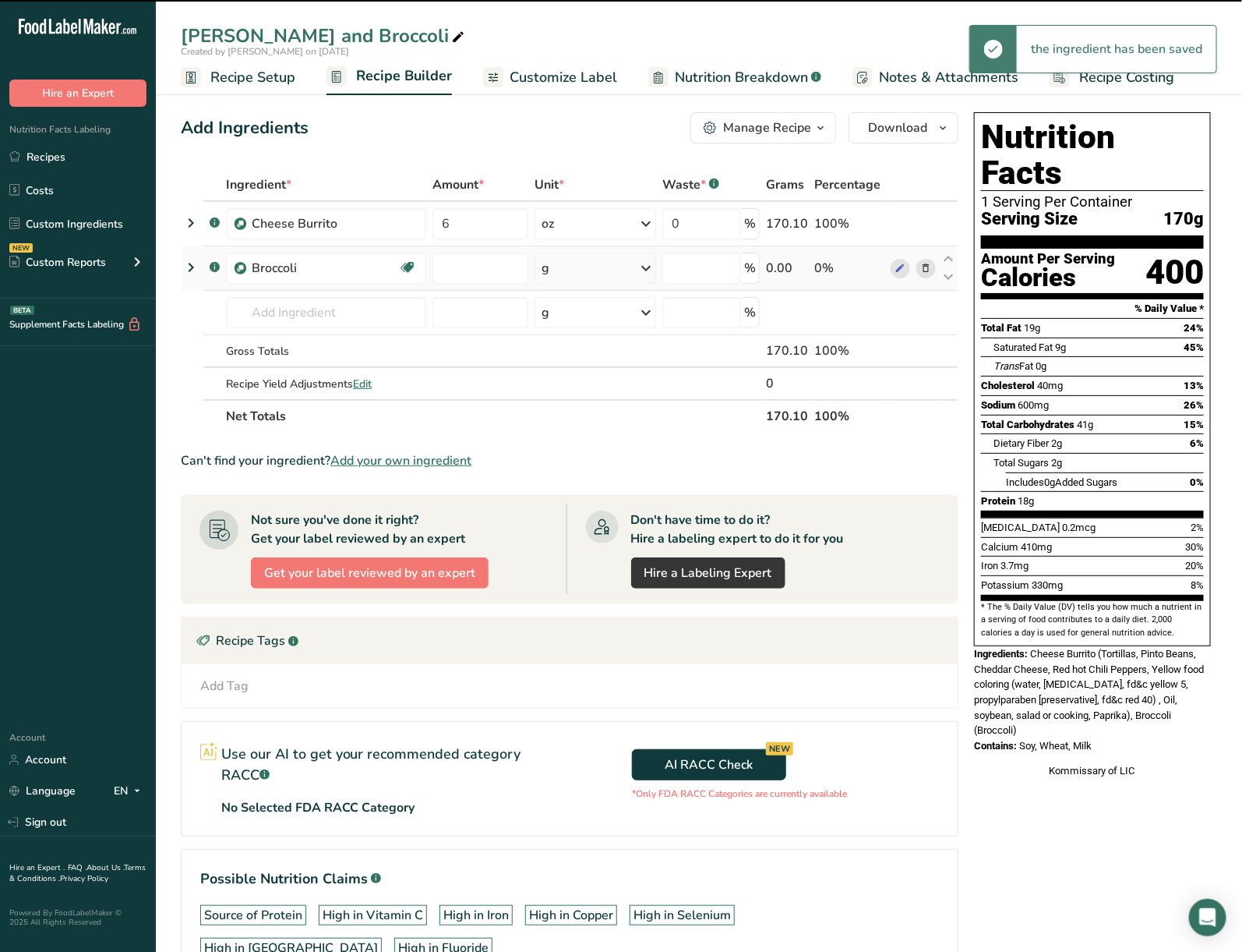
type input "0"
click at [487, 265] on input "0" at bounding box center [481, 268] width 96 height 31
type input "4"
click at [597, 275] on div "Ingredient * Amount * Unit * Waste * .a-a{fill:#347362;}.b-a{fill:#fff;} Grams …" at bounding box center [570, 300] width 778 height 265
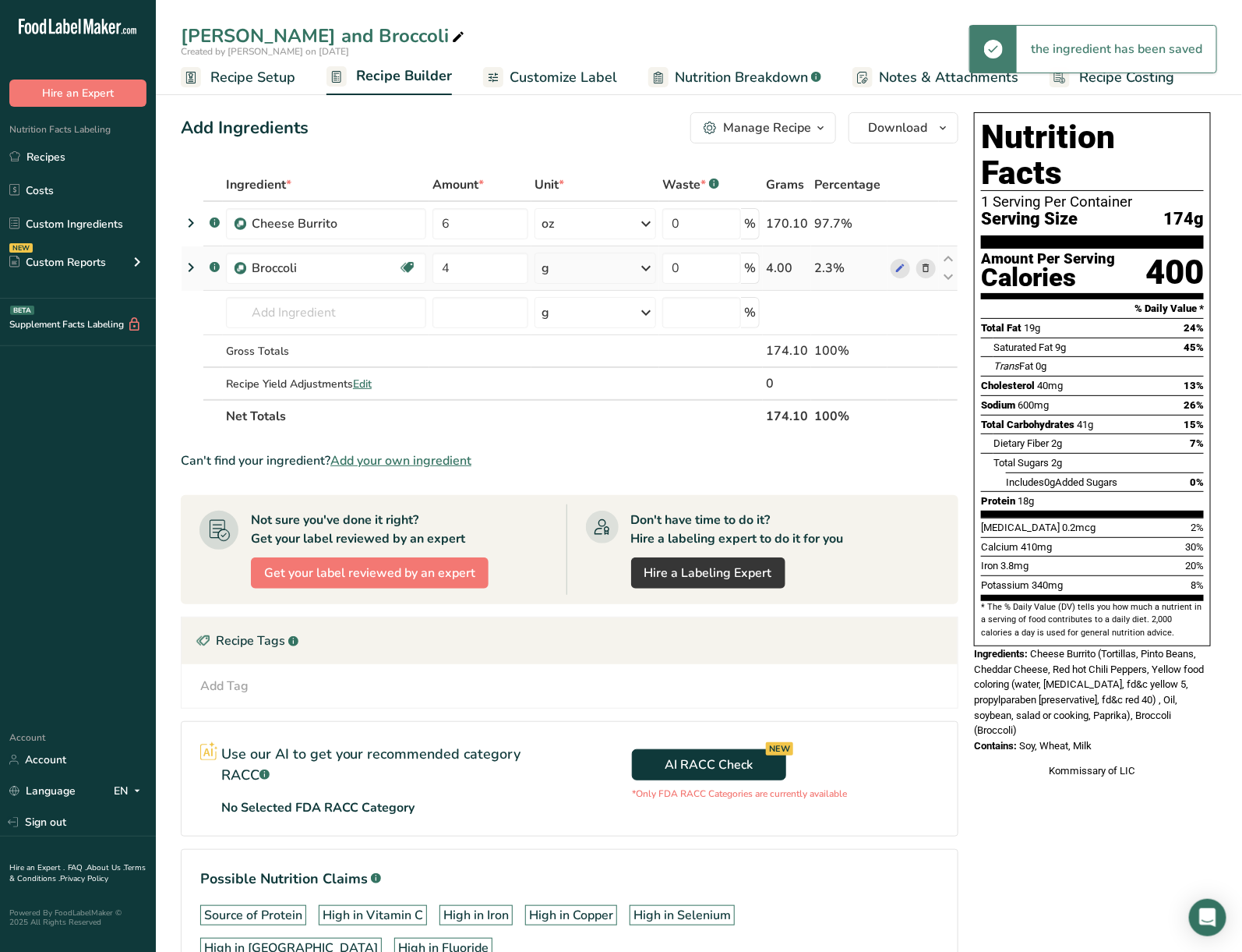
click at [599, 274] on div "g" at bounding box center [595, 268] width 122 height 31
click at [587, 390] on div "See more" at bounding box center [610, 391] width 131 height 16
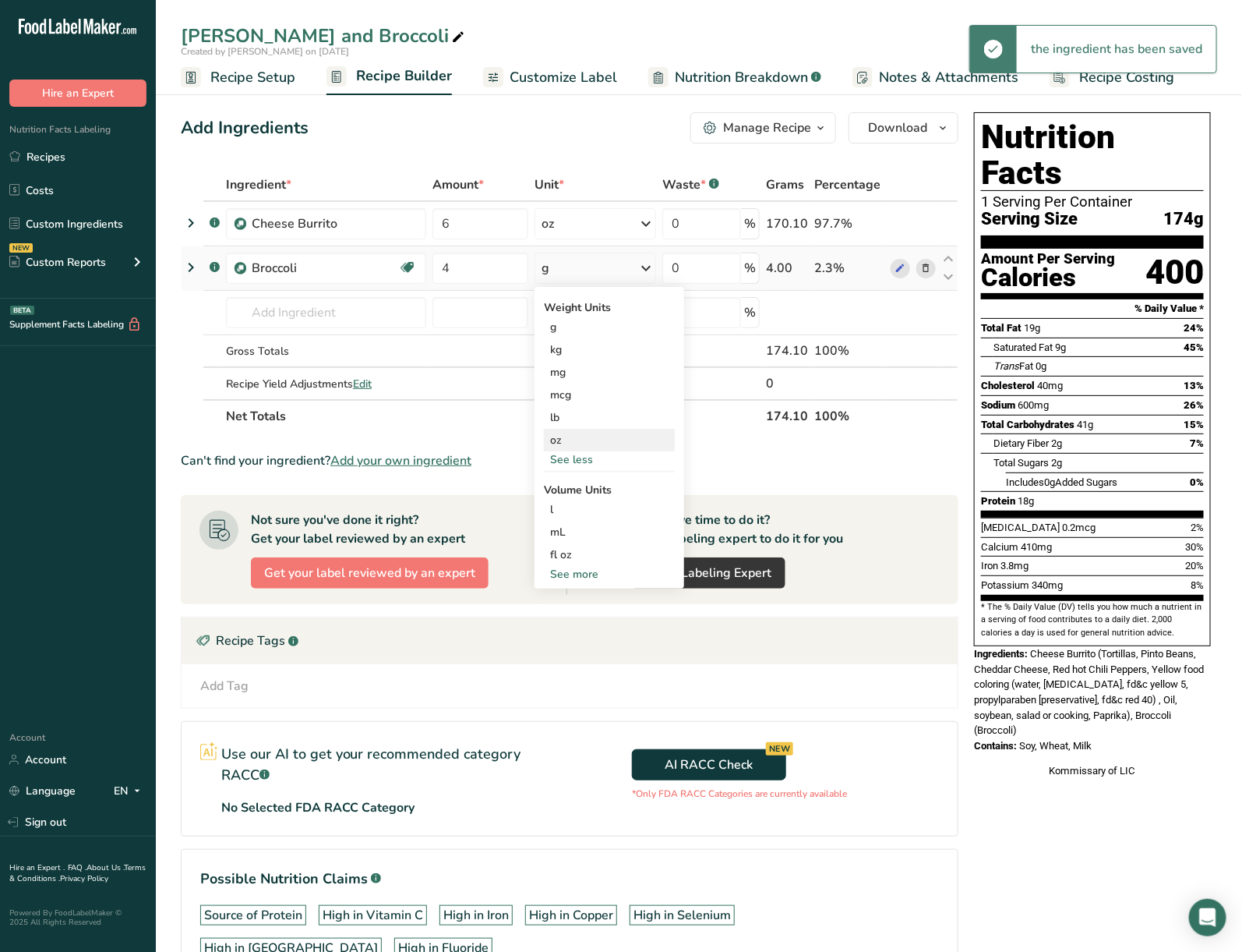
click at [595, 433] on div "oz" at bounding box center [610, 440] width 131 height 23
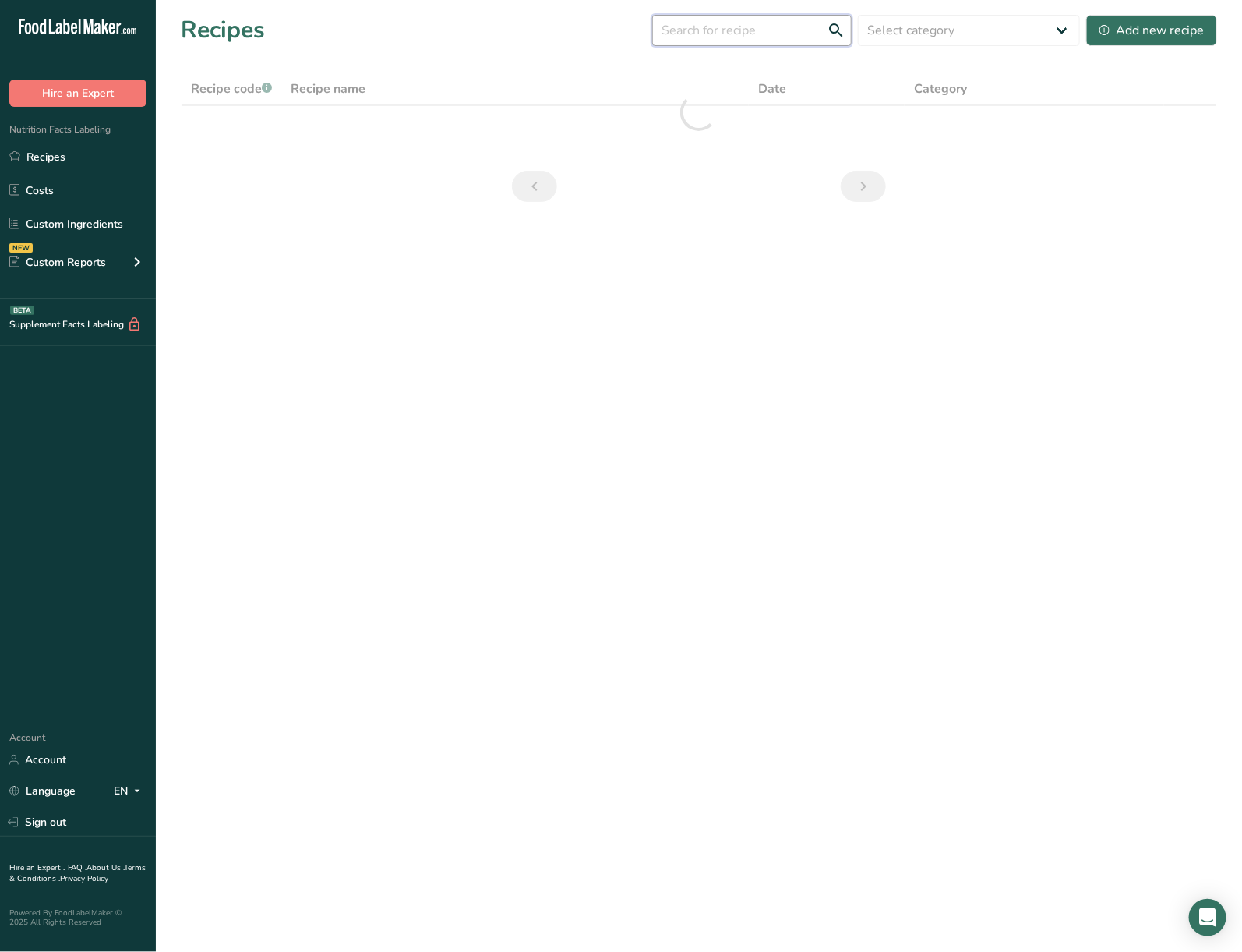
click at [761, 32] on input "text" at bounding box center [752, 30] width 200 height 31
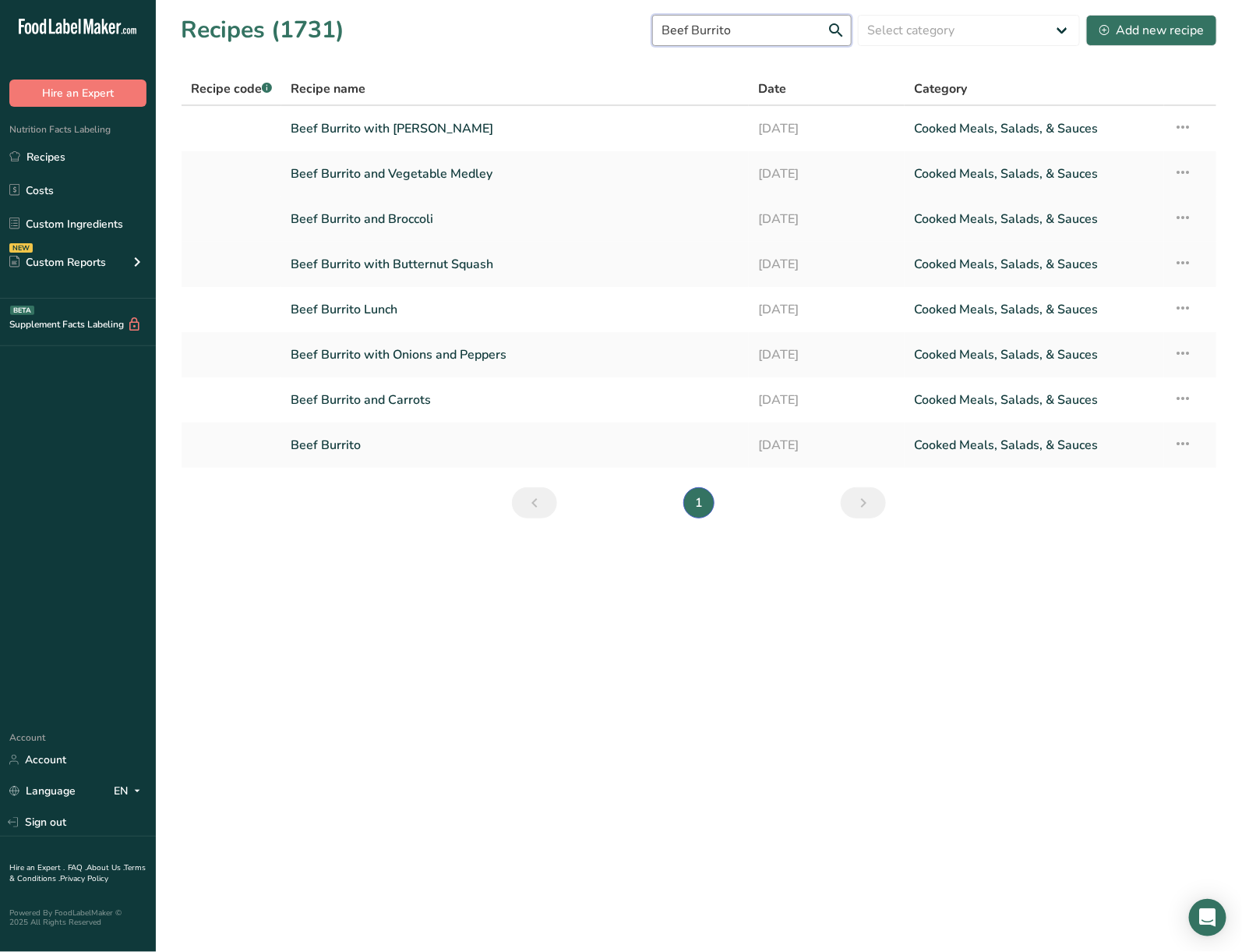
type input "Beef Burrito"
click at [436, 216] on link "Beef Burrito and Broccoli" at bounding box center [516, 219] width 449 height 32
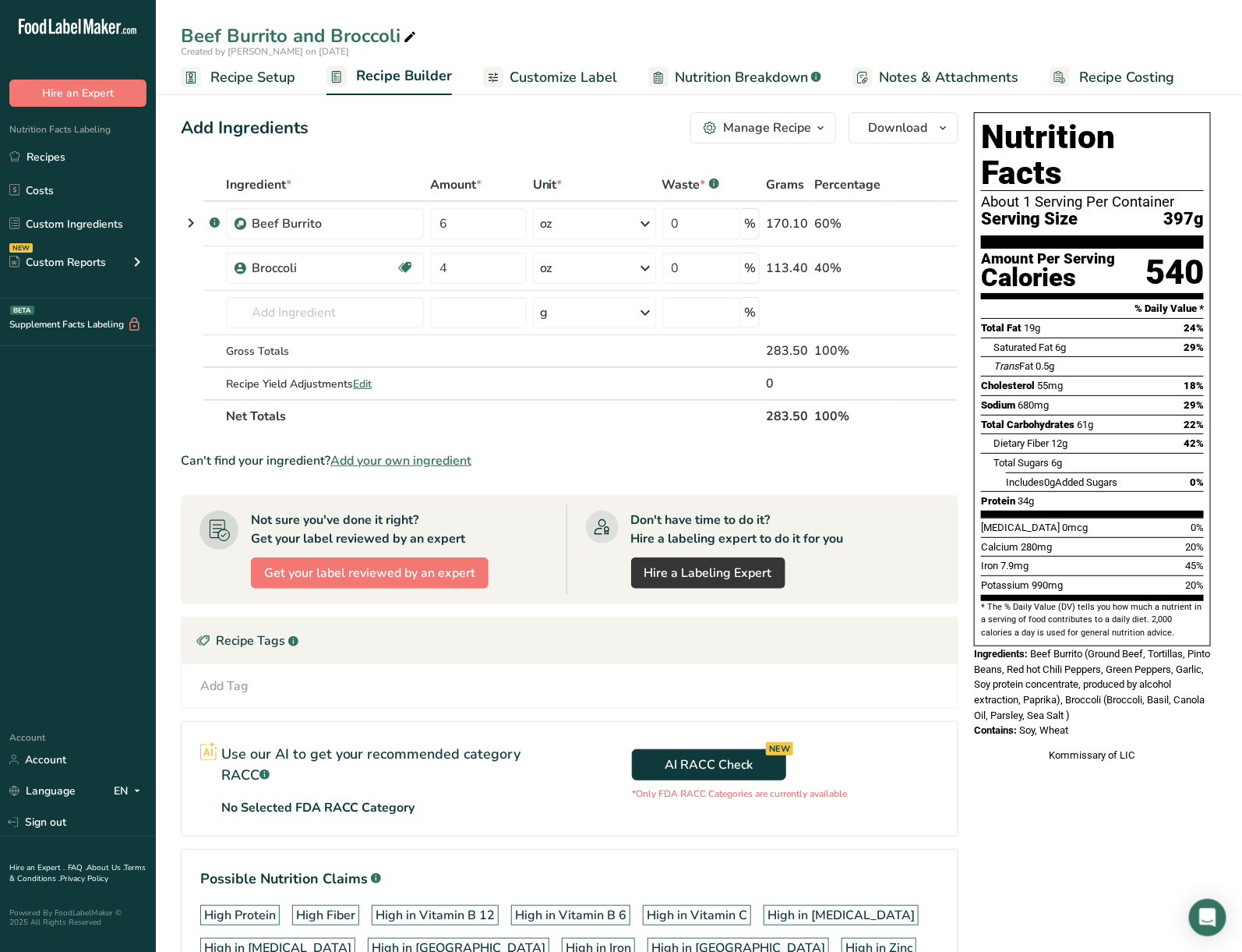
click at [246, 94] on link "Recipe Setup" at bounding box center [238, 77] width 115 height 35
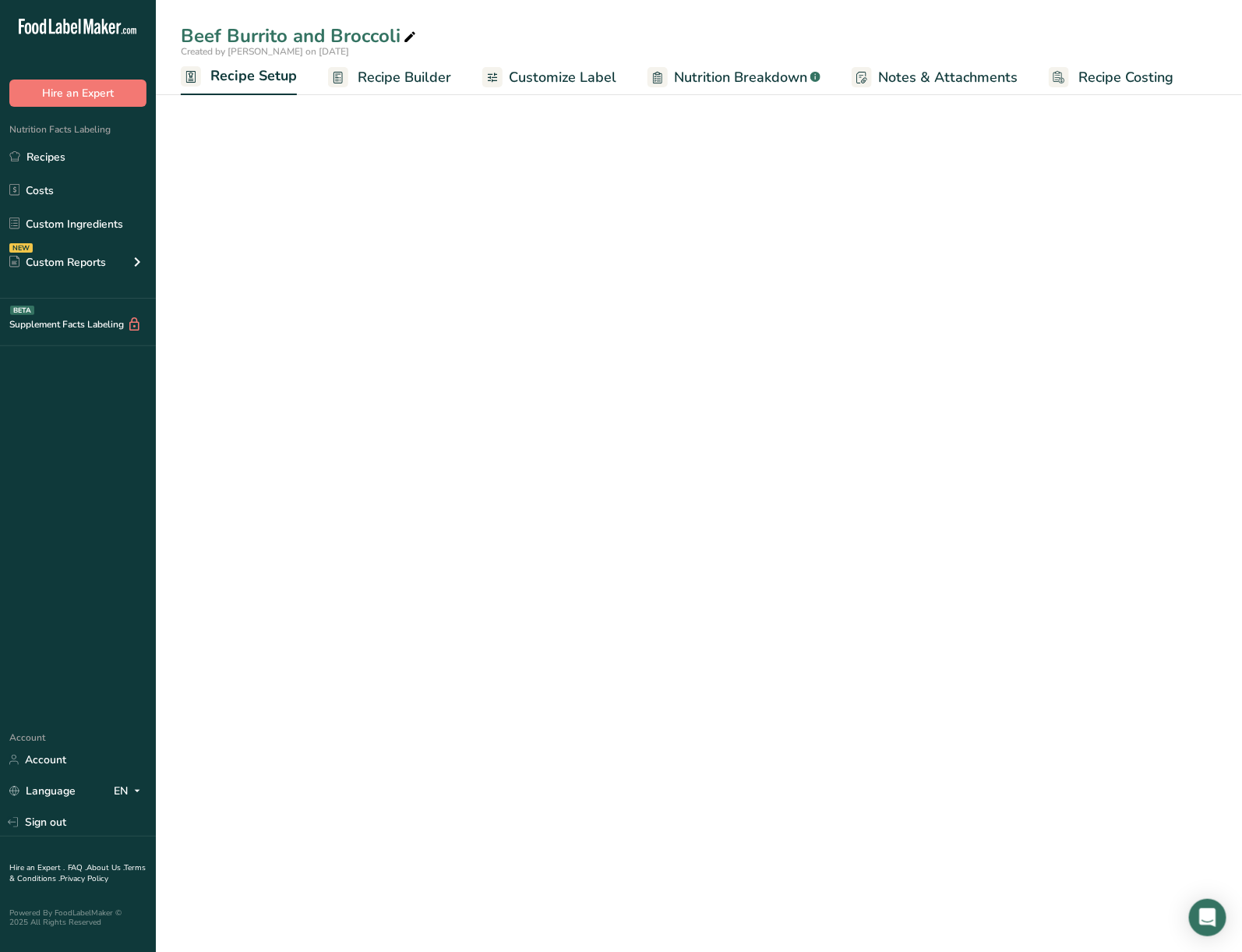
select select "5"
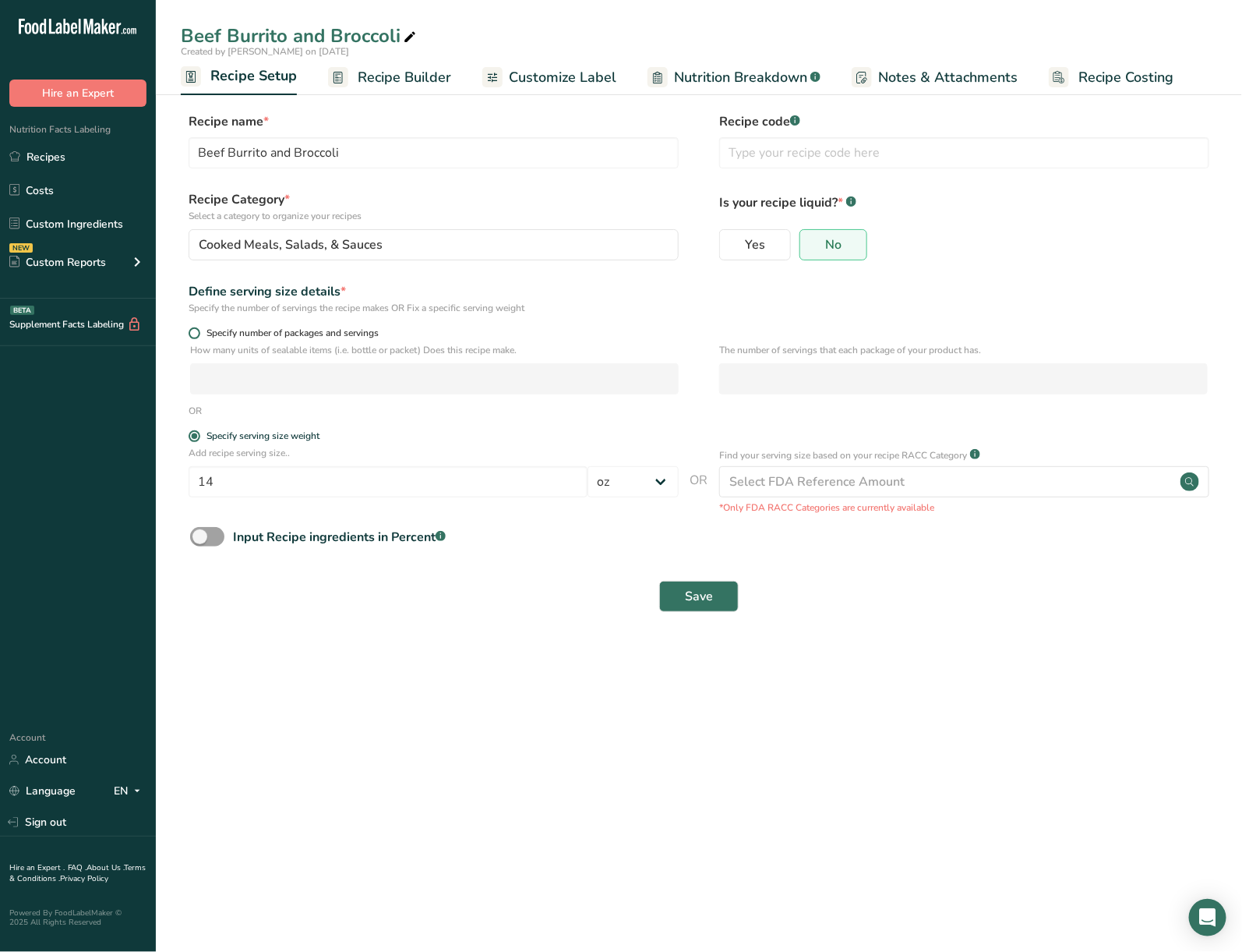
click at [195, 328] on label "Specify number of packages and servings" at bounding box center [434, 333] width 490 height 12
click at [195, 328] on input "Specify number of packages and servings" at bounding box center [194, 333] width 10 height 10
radio input "true"
radio input "false"
select select "0"
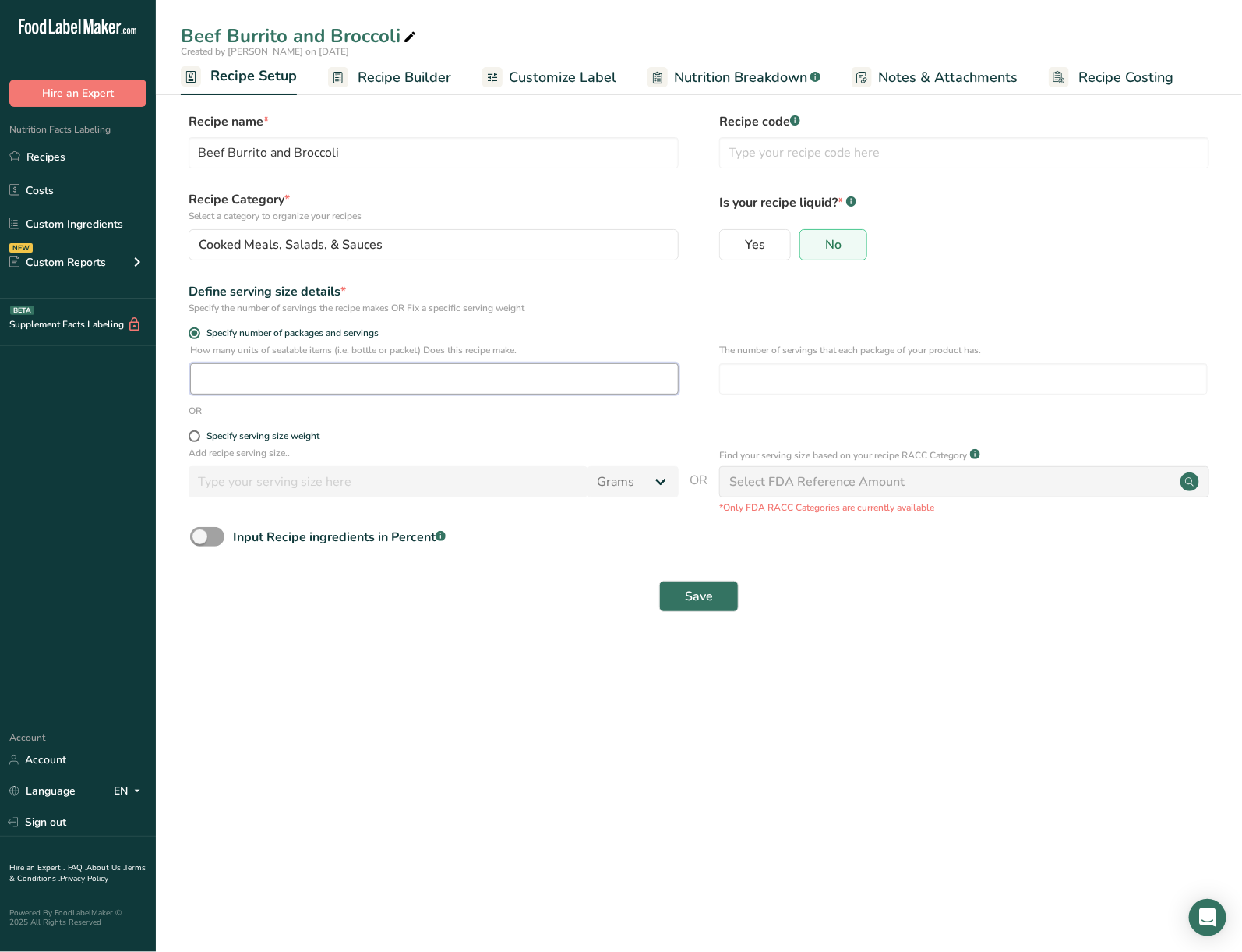
click at [211, 384] on input "number" at bounding box center [435, 379] width 488 height 31
type input "1"
click at [669, 587] on button "Save" at bounding box center [698, 596] width 79 height 31
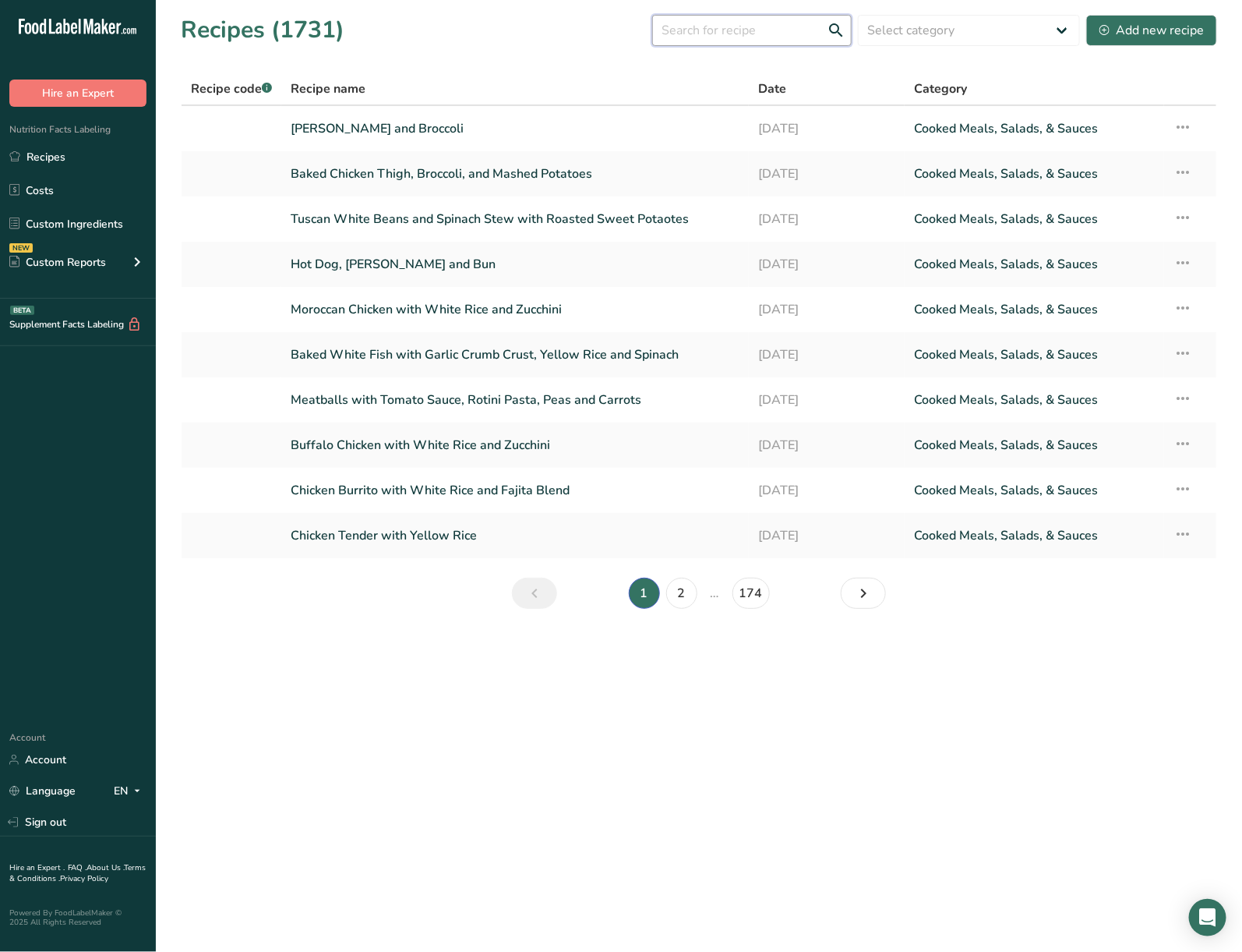
click at [749, 26] on input "text" at bounding box center [752, 30] width 200 height 31
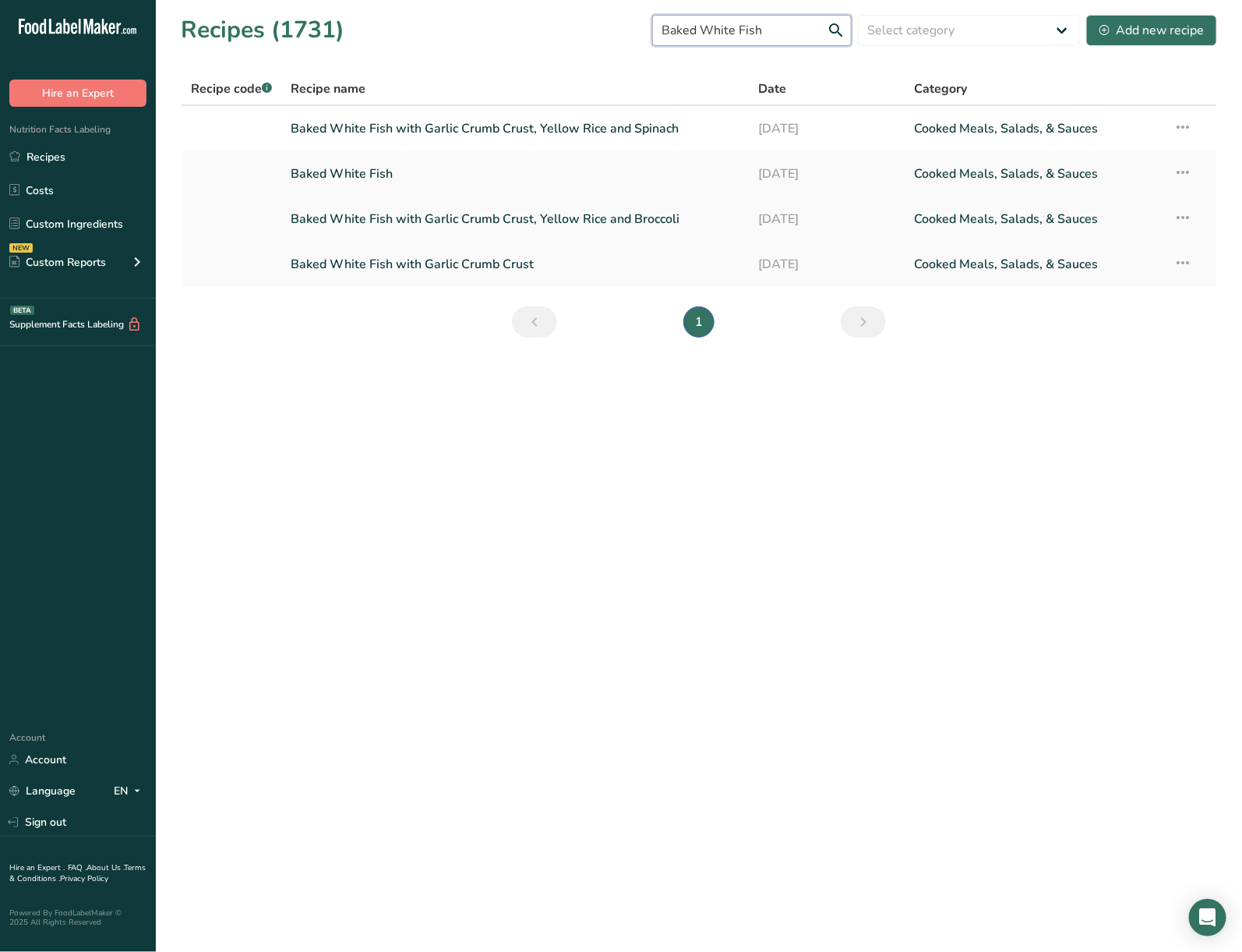
type input "Baked White Fish"
click at [1178, 214] on icon at bounding box center [1183, 217] width 19 height 28
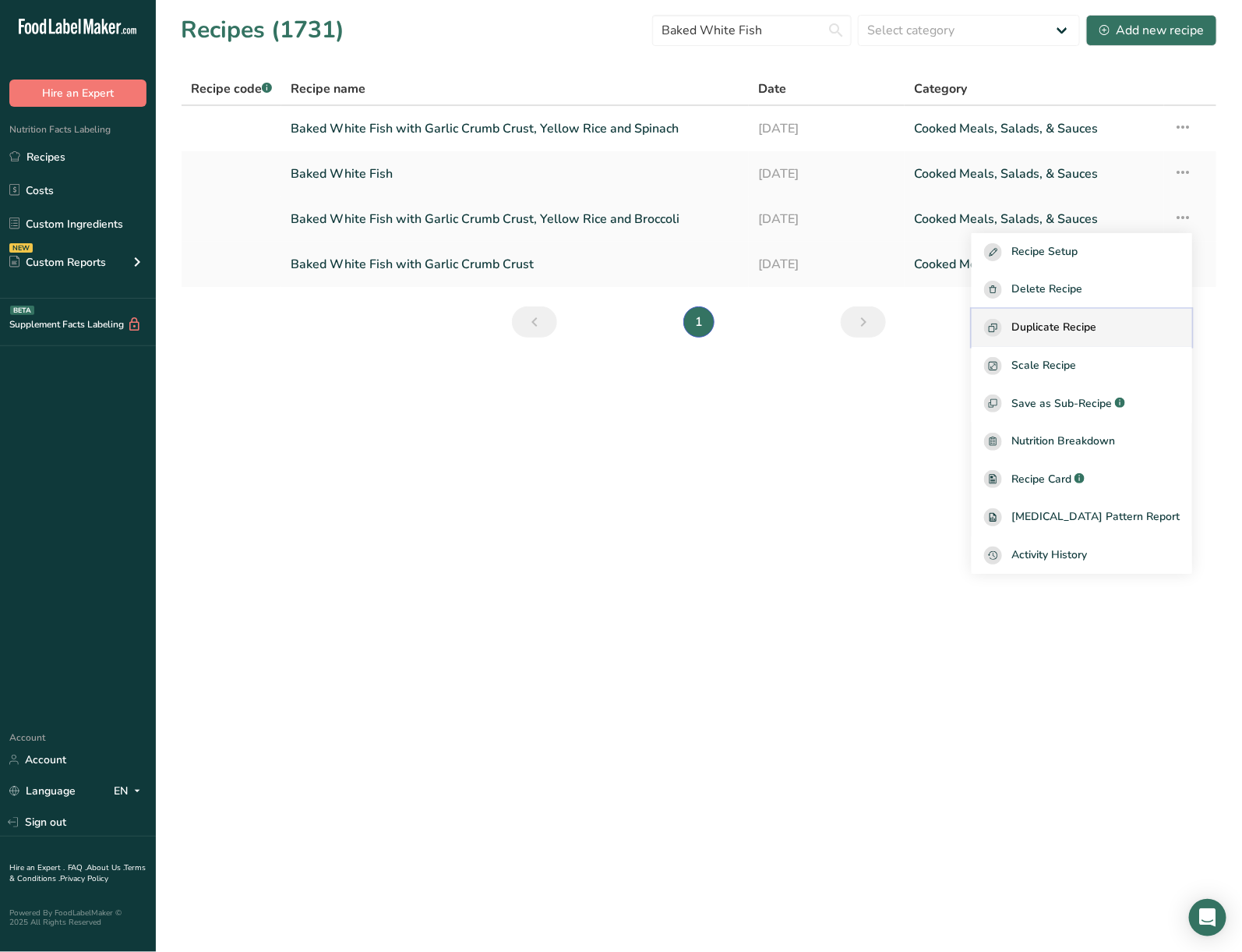
click at [1076, 325] on span "Duplicate Recipe" at bounding box center [1054, 328] width 85 height 18
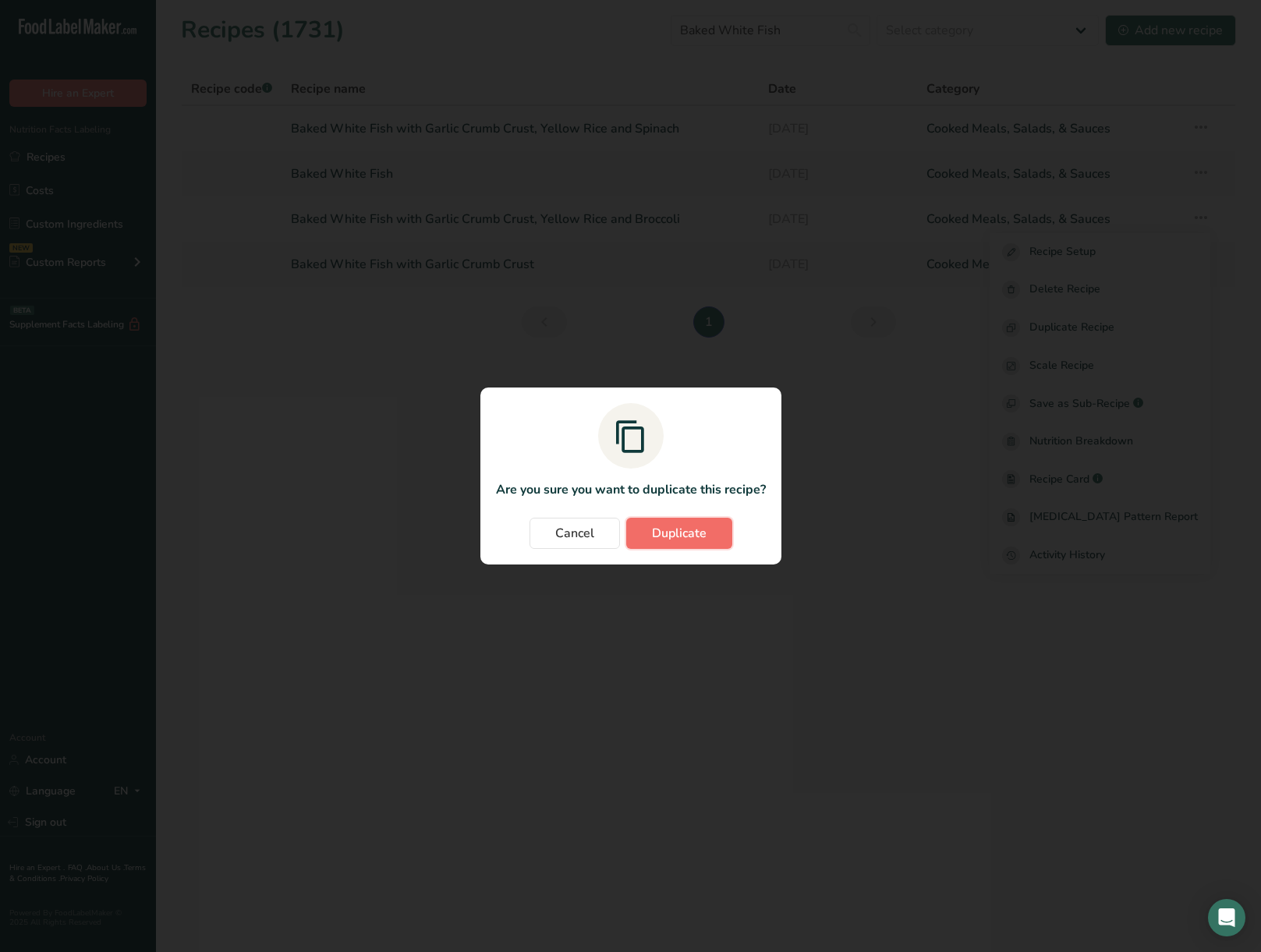
click at [690, 535] on span "Duplicate" at bounding box center [679, 533] width 54 height 19
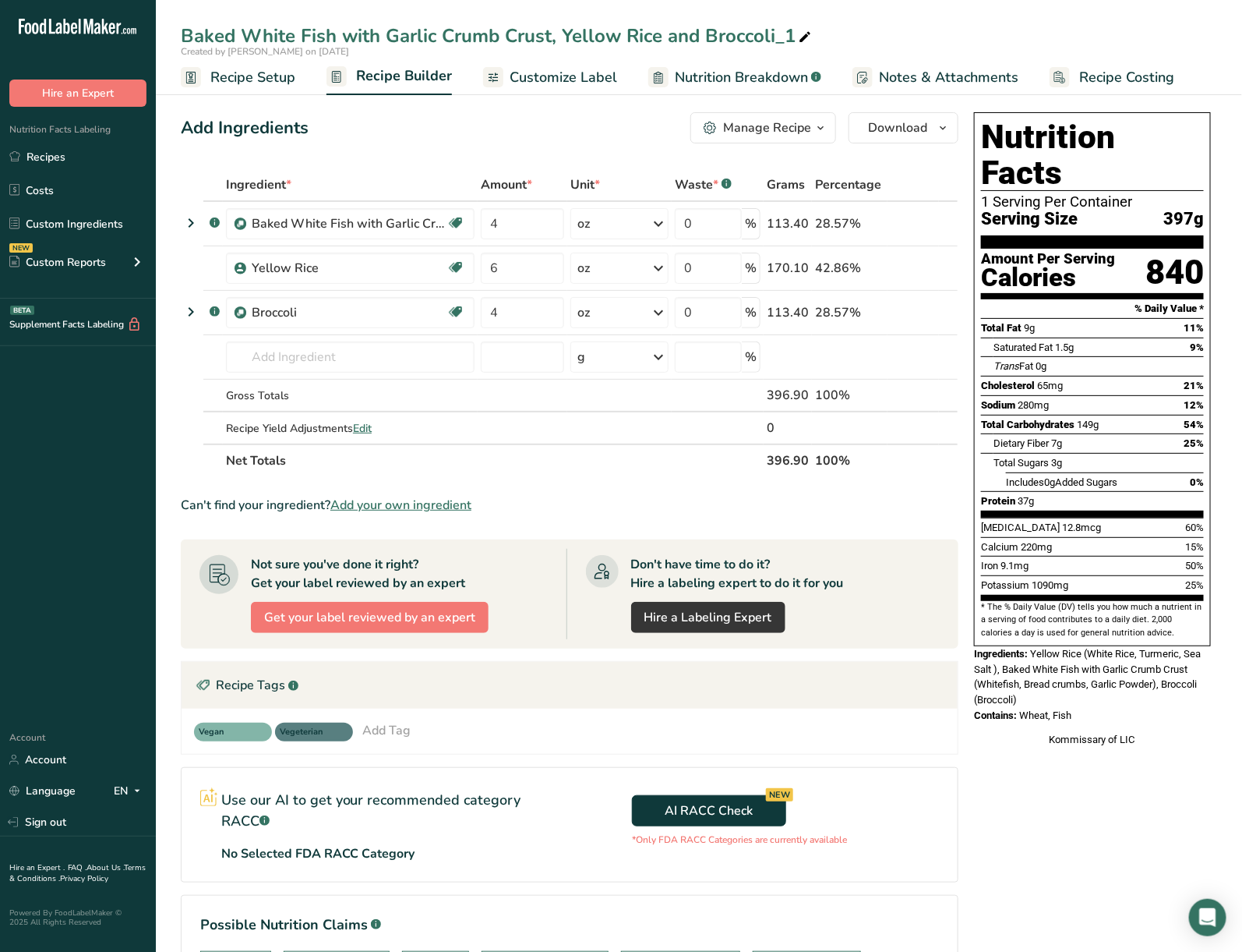
click at [806, 32] on icon at bounding box center [805, 37] width 14 height 22
drag, startPoint x: 800, startPoint y: 35, endPoint x: 706, endPoint y: 35, distance: 94.0
click at [706, 35] on input "Baked White Fish with Garlic Crumb Crust, Yellow Rice and Broccoli_1" at bounding box center [699, 36] width 1037 height 28
type input "Baked White Fish with Garlic Crumb Crust, Yellow Rice and [US_STATE] Blend"
click at [922, 310] on icon at bounding box center [926, 312] width 11 height 16
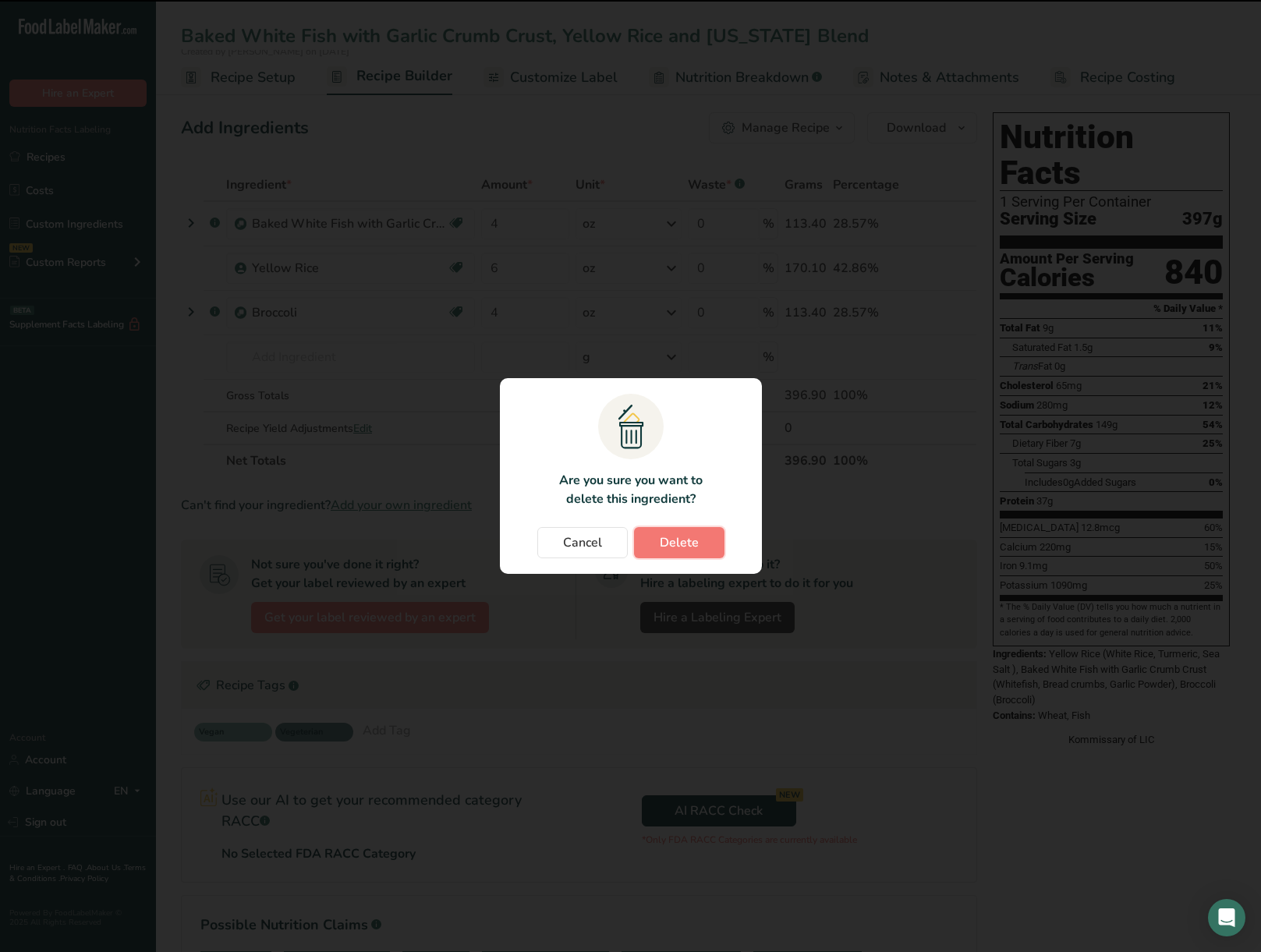
click at [671, 544] on span "Delete" at bounding box center [679, 543] width 39 height 19
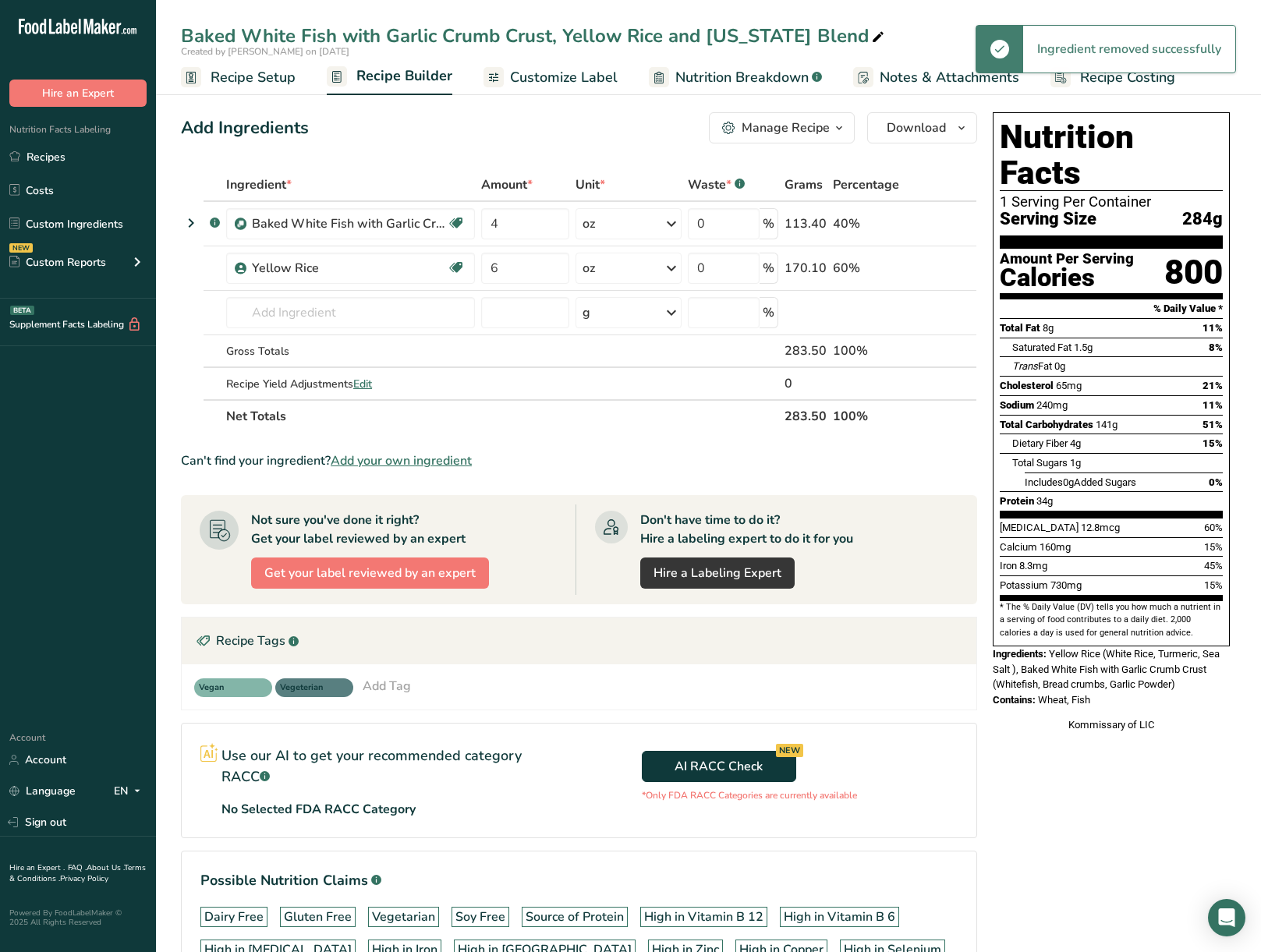
click at [305, 314] on section "Add Ingredients Manage Recipe Delete Recipe Duplicate Recipe Scale Recipe Save …" at bounding box center [708, 586] width 1104 height 1012
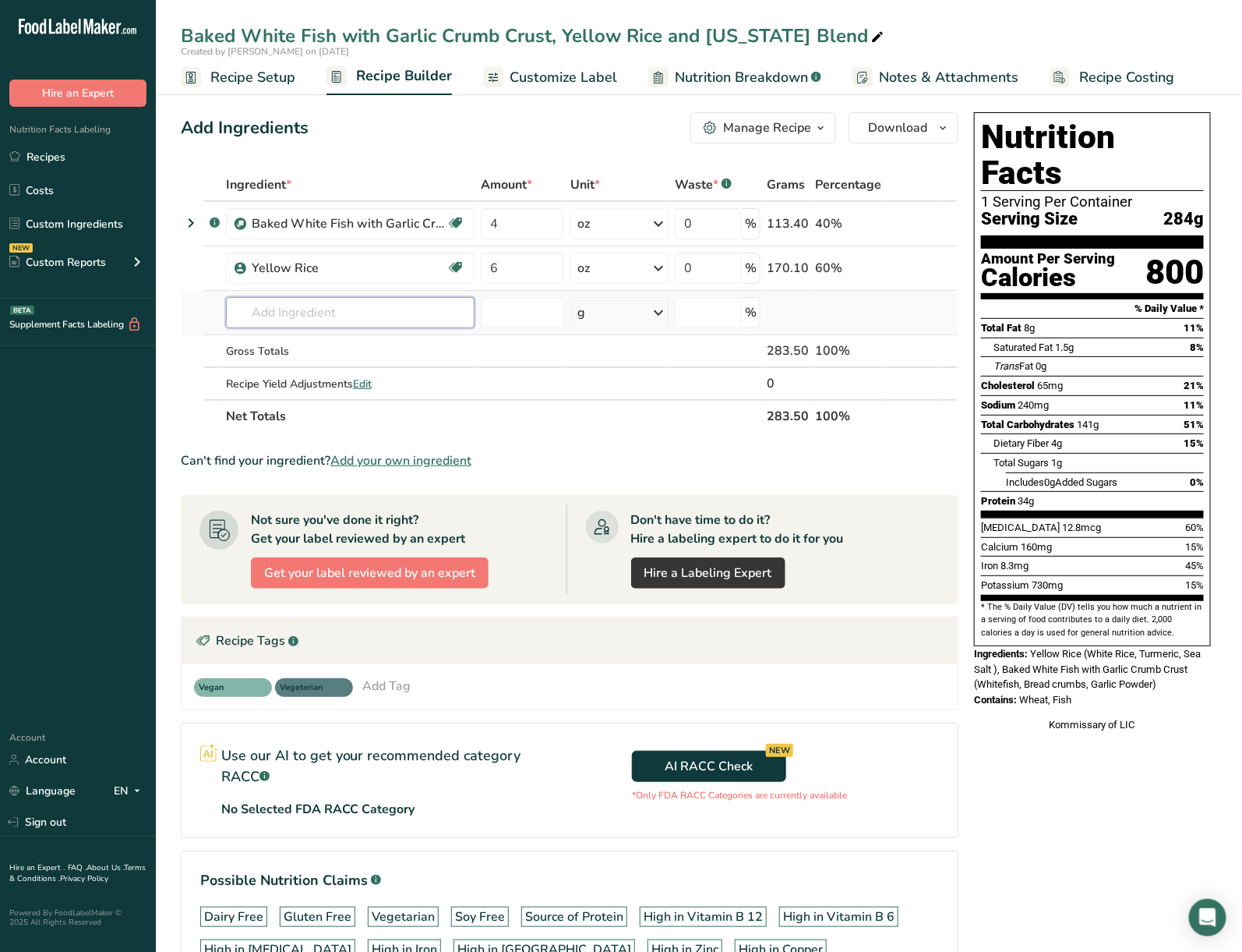
click at [311, 314] on input "text" at bounding box center [350, 312] width 248 height 31
type input "[US_STATE] Blend"
click at [373, 333] on link "[US_STATE] Blend" at bounding box center [350, 344] width 248 height 26
type input "[US_STATE] Blend"
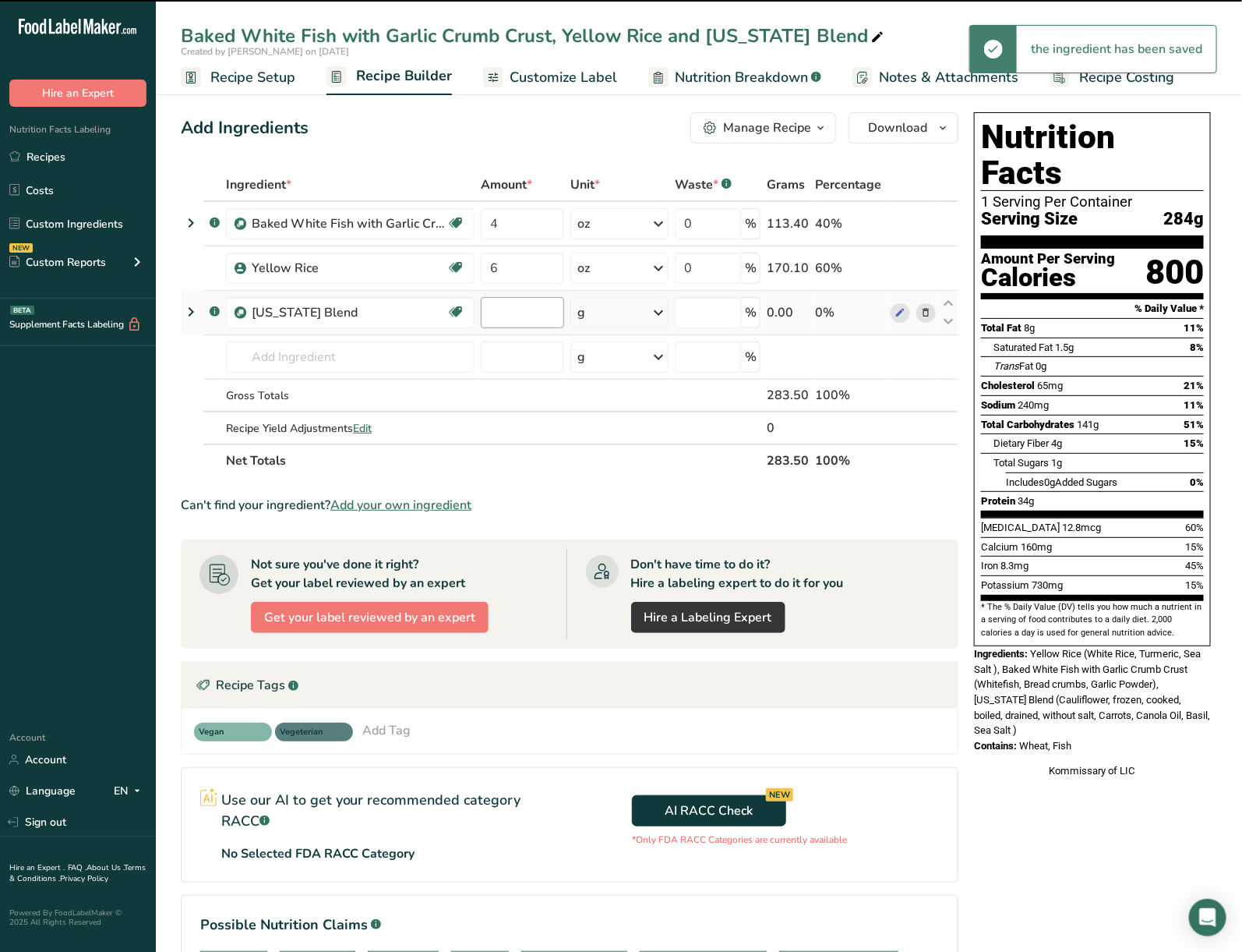
type input "0"
click at [519, 305] on input "0" at bounding box center [522, 312] width 83 height 31
type input "4"
click at [599, 307] on div "Ingredient * Amount * Unit * Waste * .a-a{fill:#347362;}.b-a{fill:#fff;} Grams …" at bounding box center [570, 322] width 778 height 309
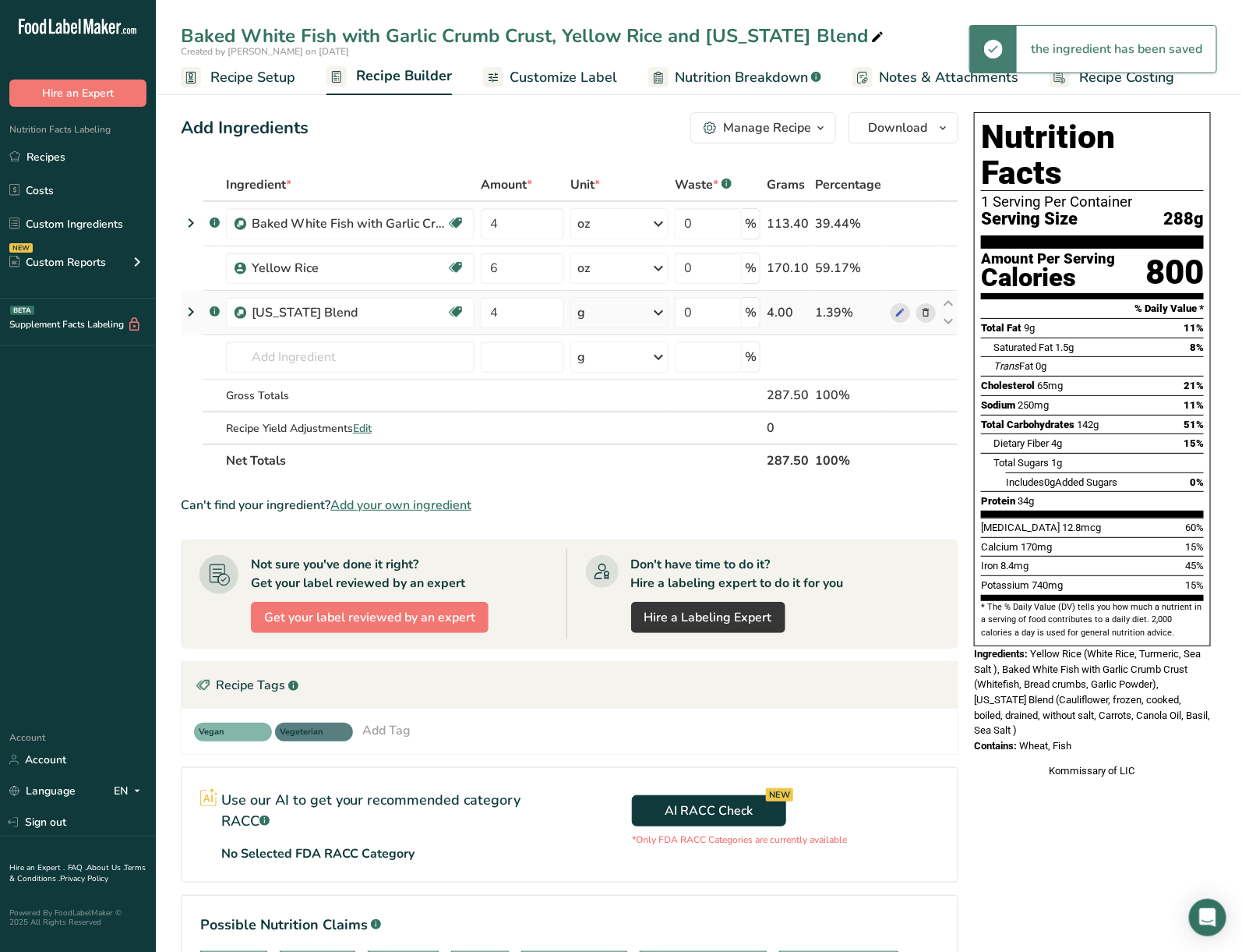
click at [623, 310] on div "g" at bounding box center [620, 312] width 99 height 31
click at [625, 433] on div "See more" at bounding box center [646, 436] width 131 height 16
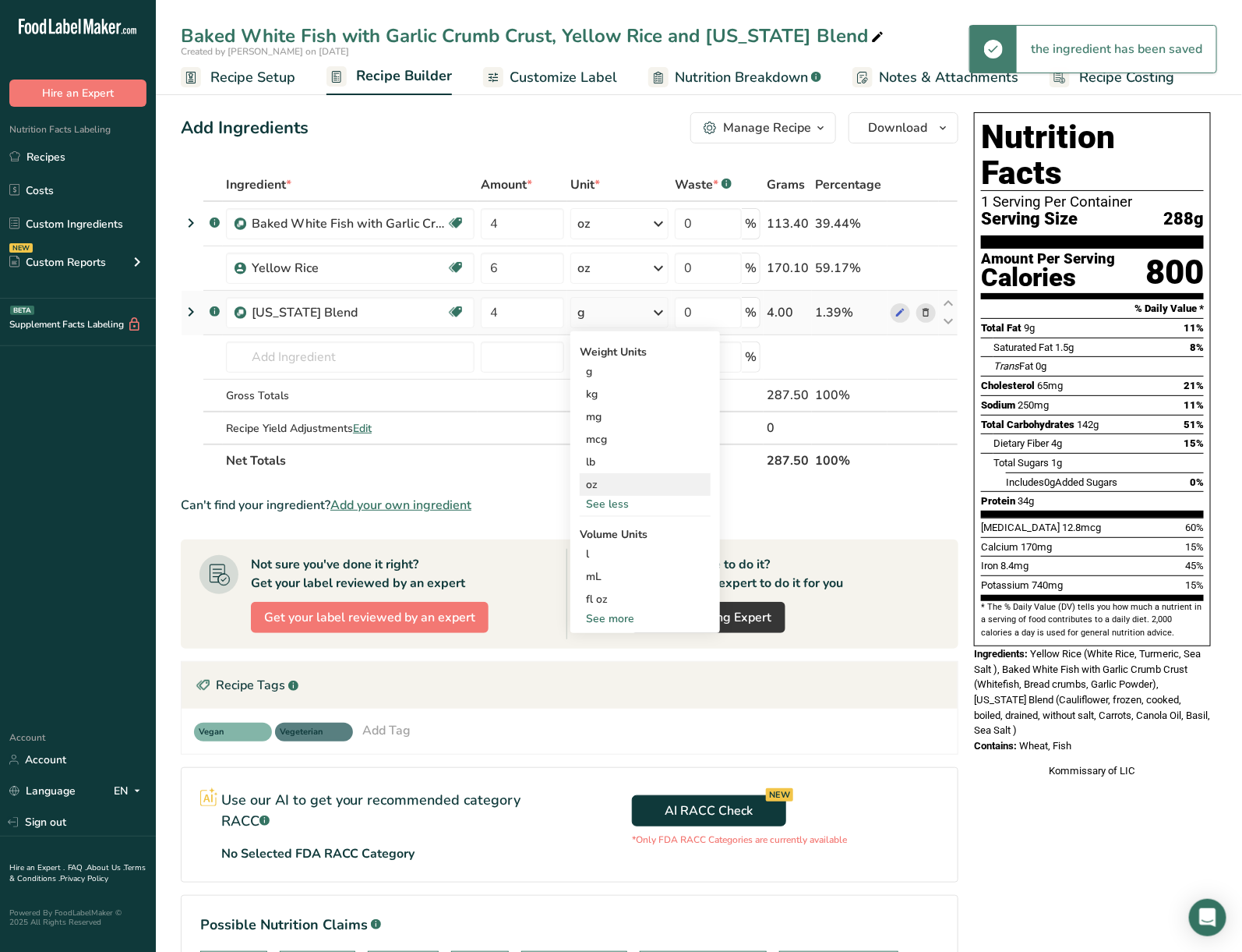
click at [620, 478] on div "oz" at bounding box center [646, 484] width 131 height 23
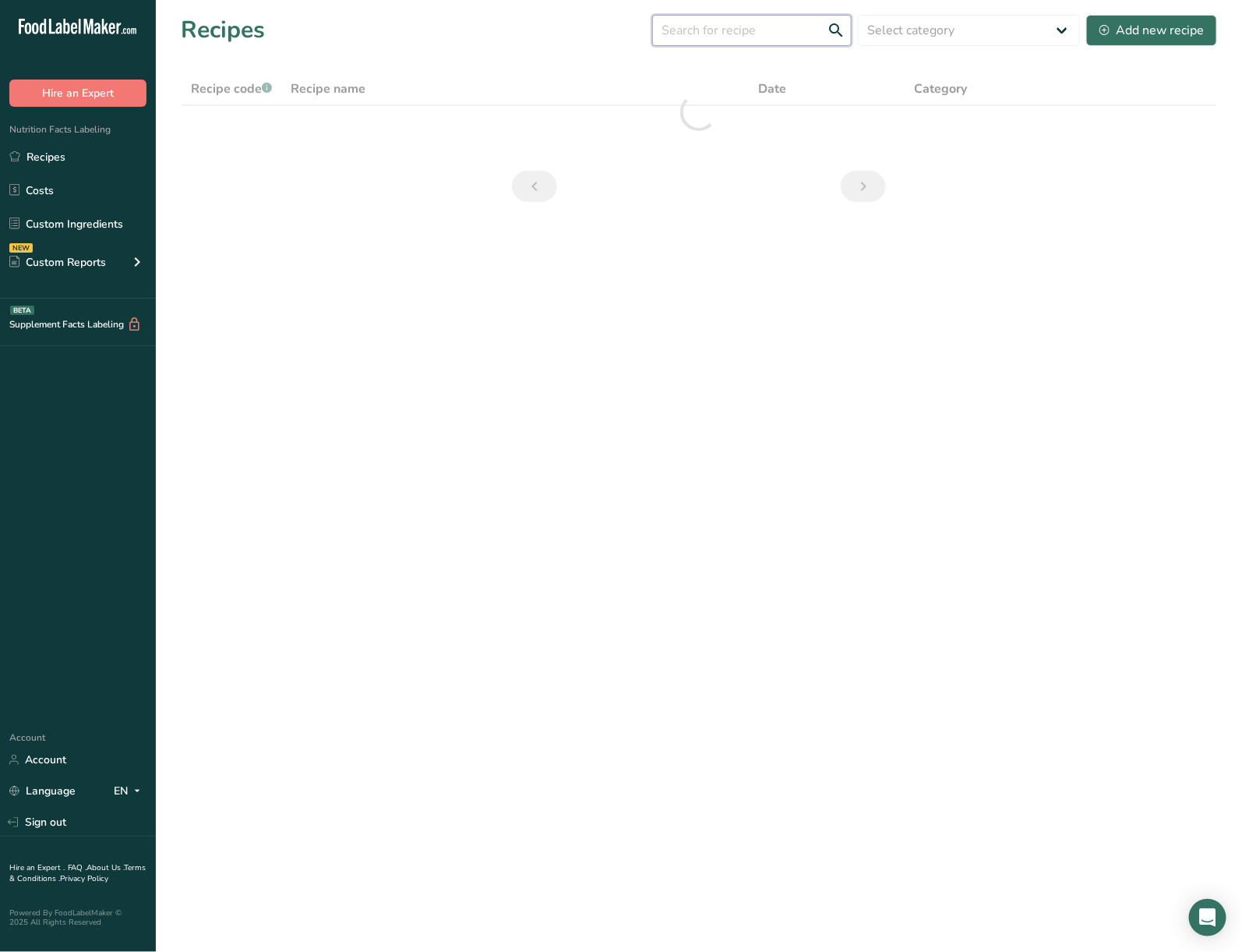
click at [739, 38] on input "text" at bounding box center [752, 30] width 200 height 31
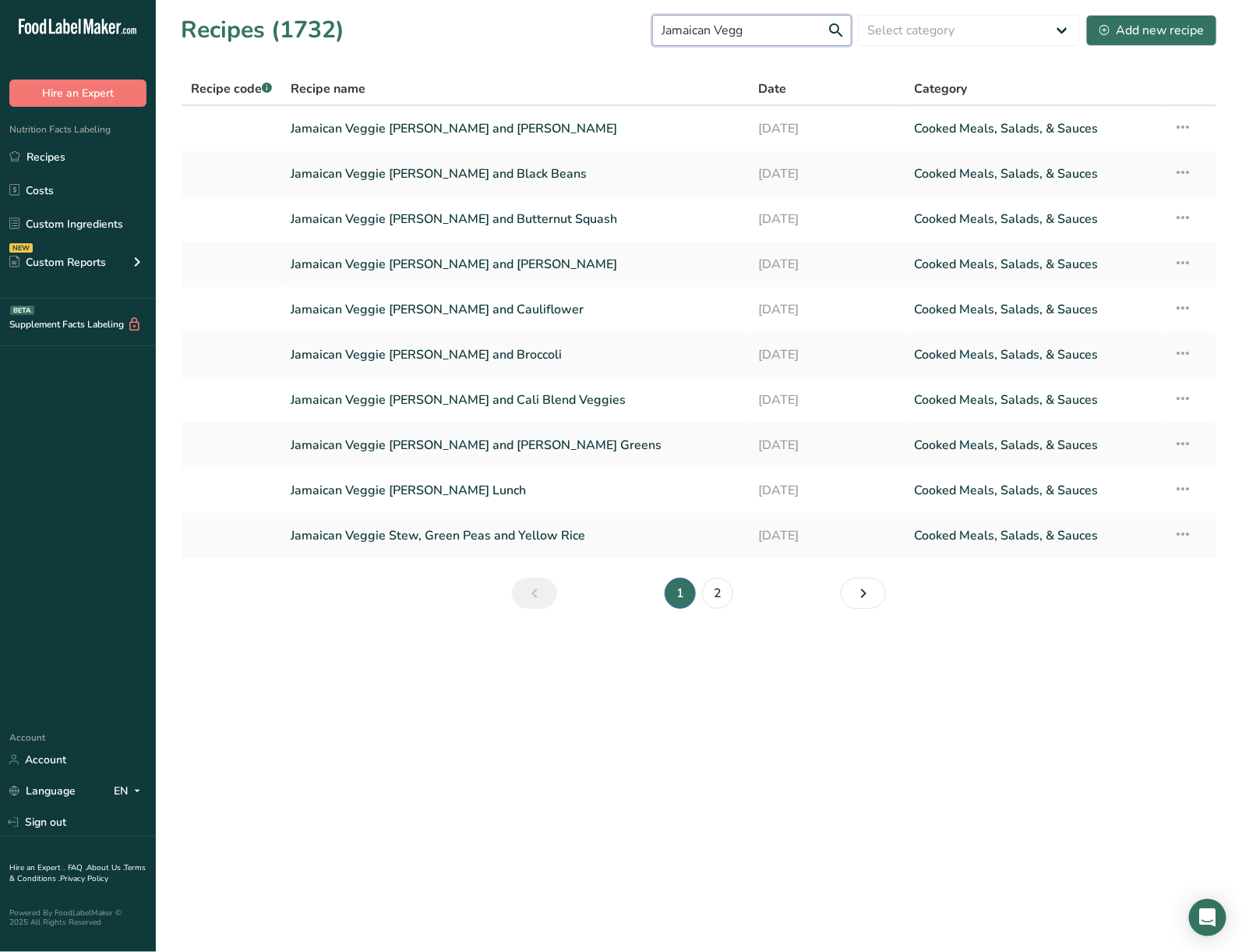
drag, startPoint x: 758, startPoint y: 33, endPoint x: 583, endPoint y: 37, distance: 175.0
click at [583, 37] on div "Recipes (1732) Jamaican Vegg Select category All Baked Goods [GEOGRAPHIC_DATA] …" at bounding box center [699, 30] width 1037 height 35
click at [803, 21] on input "Jamaican Vegg" at bounding box center [752, 30] width 200 height 31
drag, startPoint x: 803, startPoint y: 21, endPoint x: 560, endPoint y: 44, distance: 244.1
click at [560, 44] on div "Recipes (1732) Jamaican Vegg Select category All Baked Goods [GEOGRAPHIC_DATA] …" at bounding box center [699, 30] width 1037 height 35
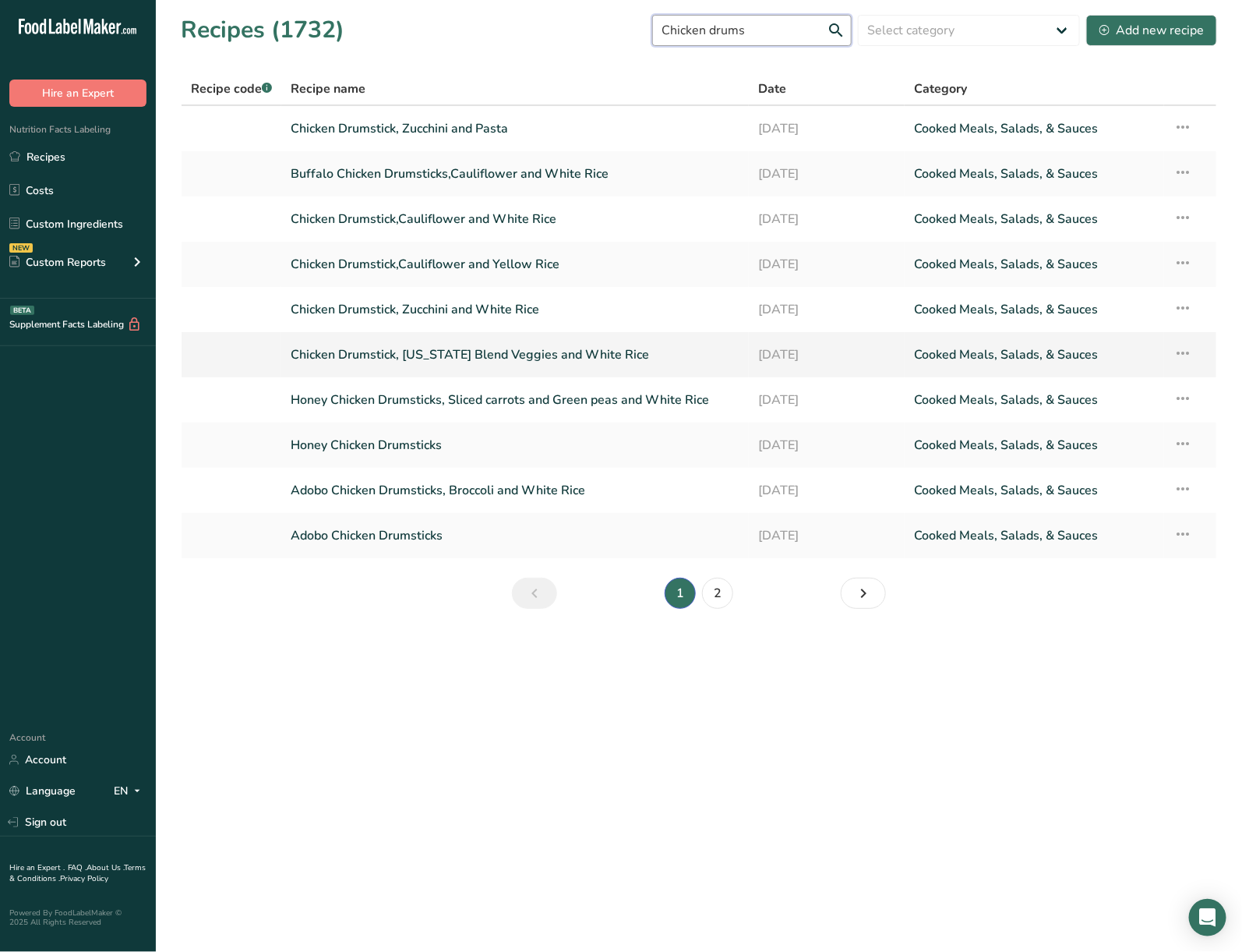
type input "Chicken drums"
click at [1188, 356] on icon at bounding box center [1183, 353] width 19 height 28
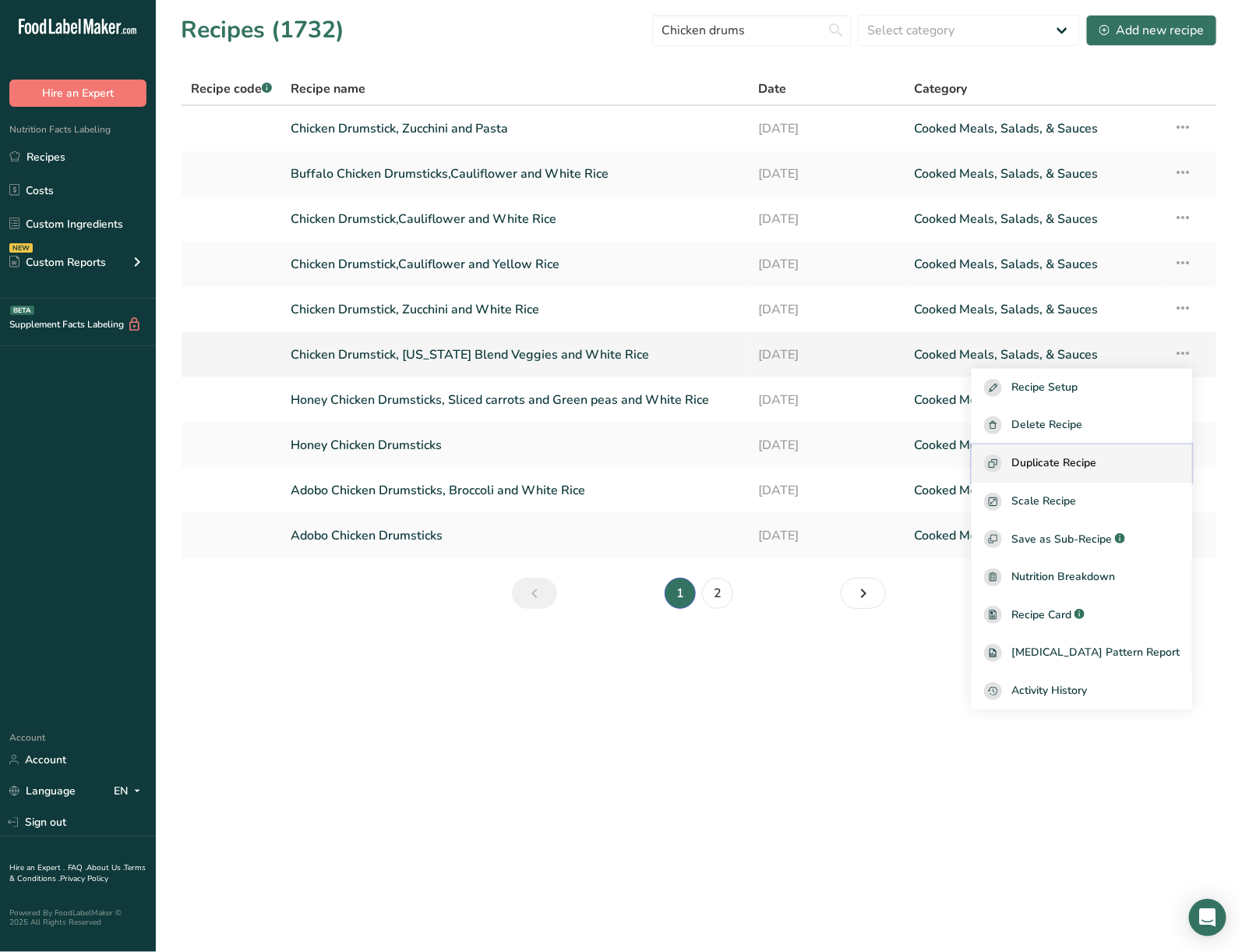
click at [1076, 470] on span "Duplicate Recipe" at bounding box center [1054, 463] width 85 height 18
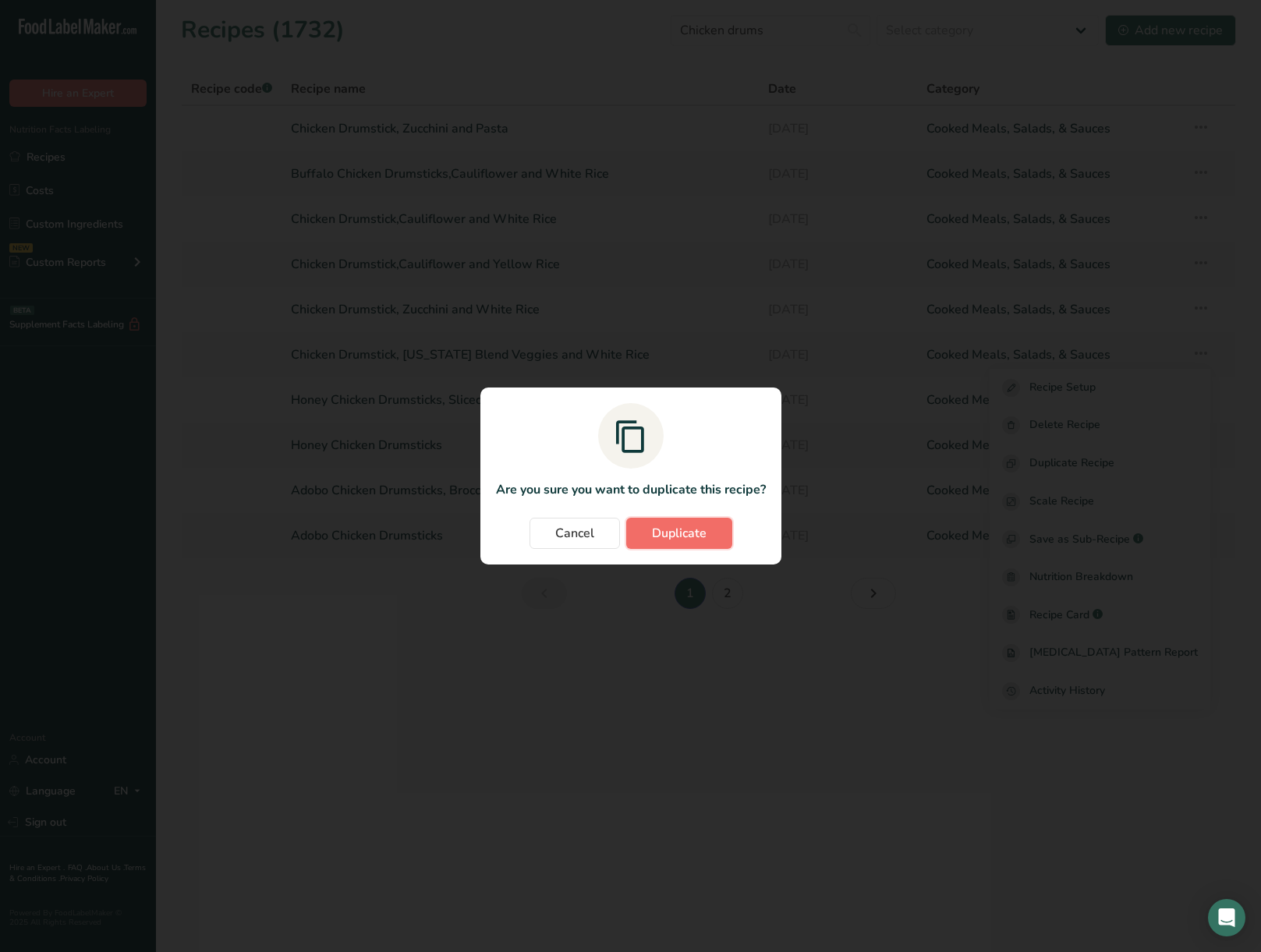
click at [699, 528] on span "Duplicate" at bounding box center [679, 533] width 54 height 19
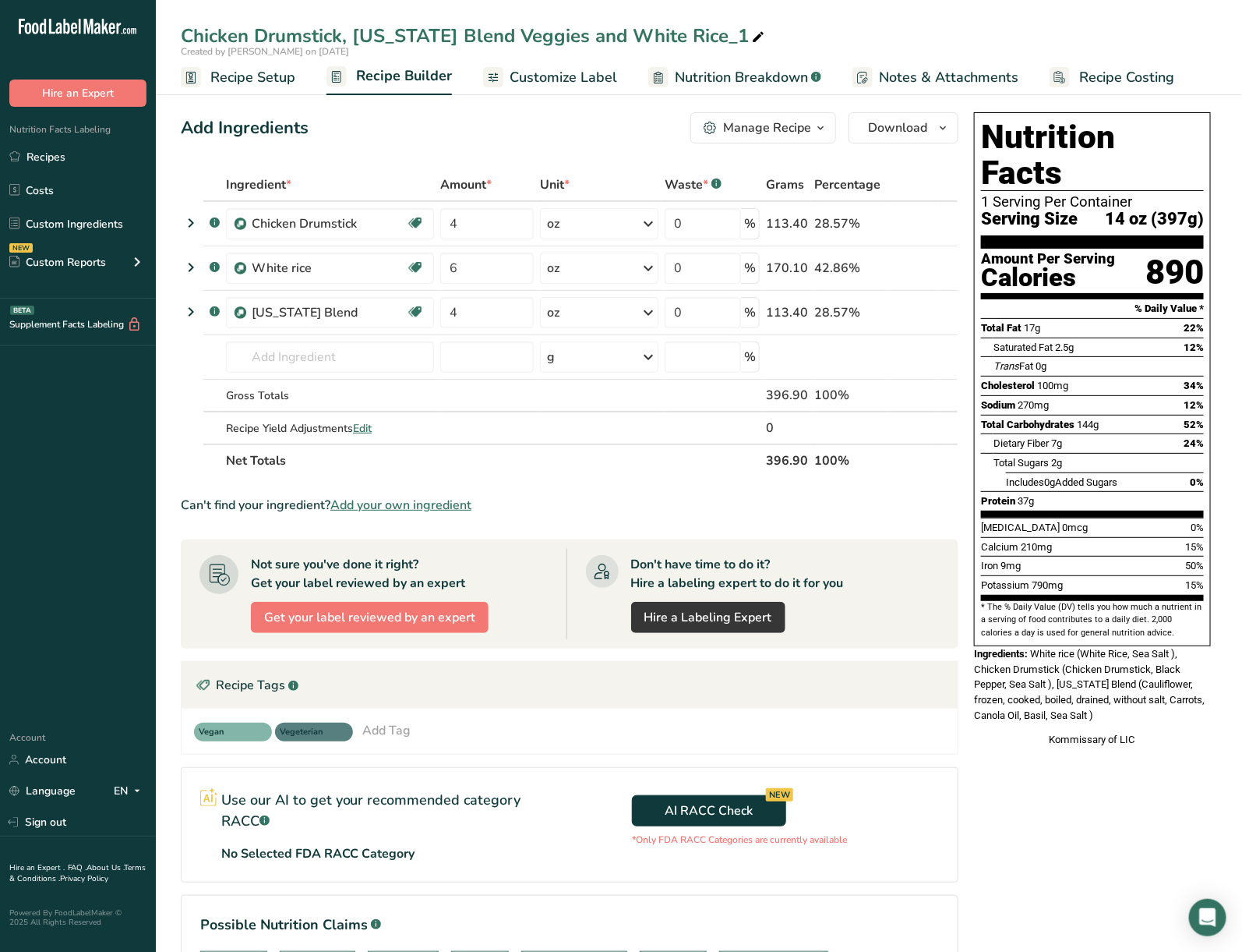
click at [749, 22] on div at bounding box center [759, 36] width 19 height 28
click at [663, 38] on input "Chicken Drumstick, California Blend Veggies and White Rice_1" at bounding box center [699, 36] width 1037 height 28
click at [657, 33] on input "Chicken Drumstick, California Blend Veggies and White Rice_1" at bounding box center [699, 36] width 1037 height 28
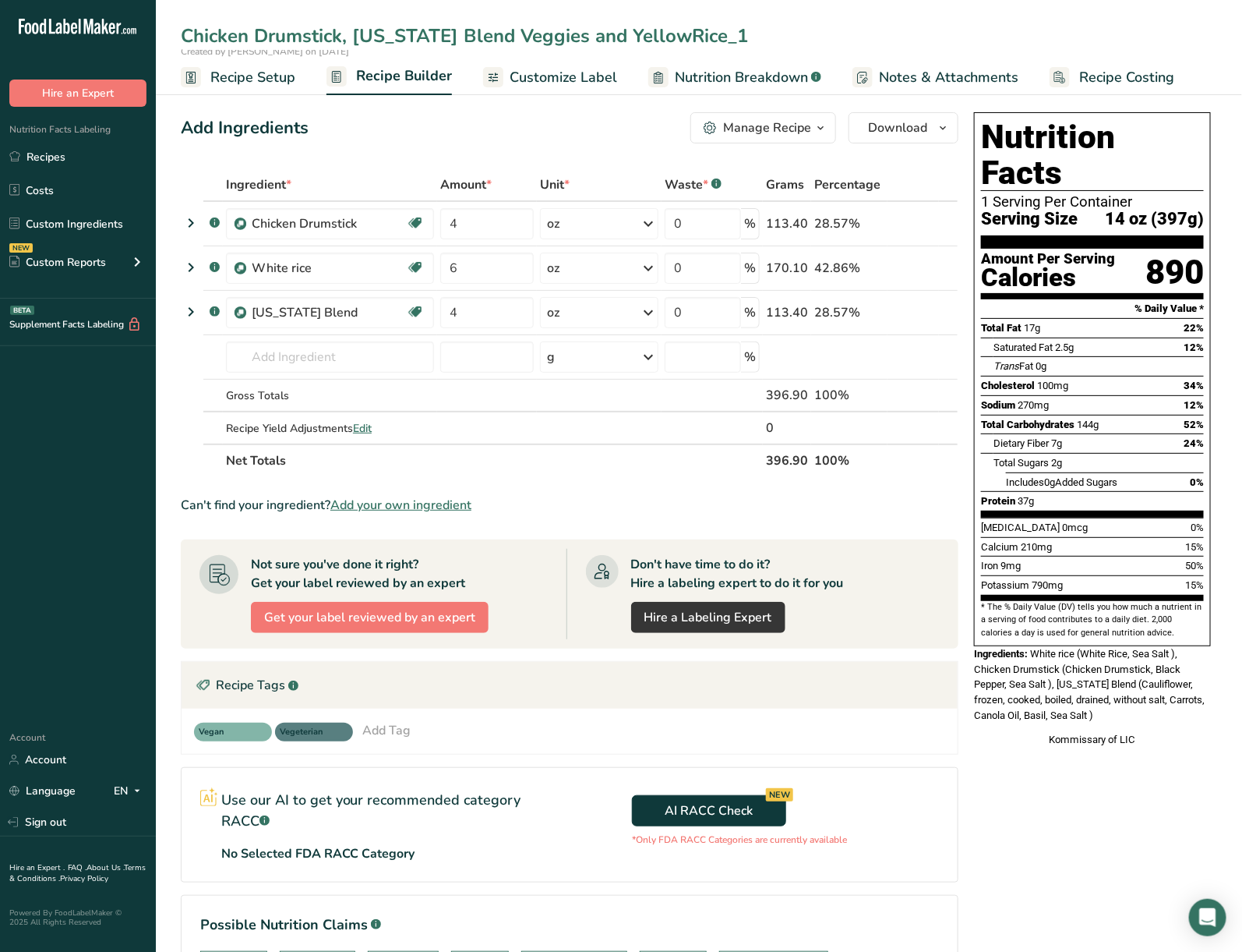
click at [721, 33] on input "Chicken Drumstick, California Blend Veggies and YellowRice_1" at bounding box center [699, 36] width 1037 height 28
type input "Chicken Drumstick, California Blend Veggies and YellowRice"
click at [925, 263] on icon at bounding box center [926, 268] width 11 height 16
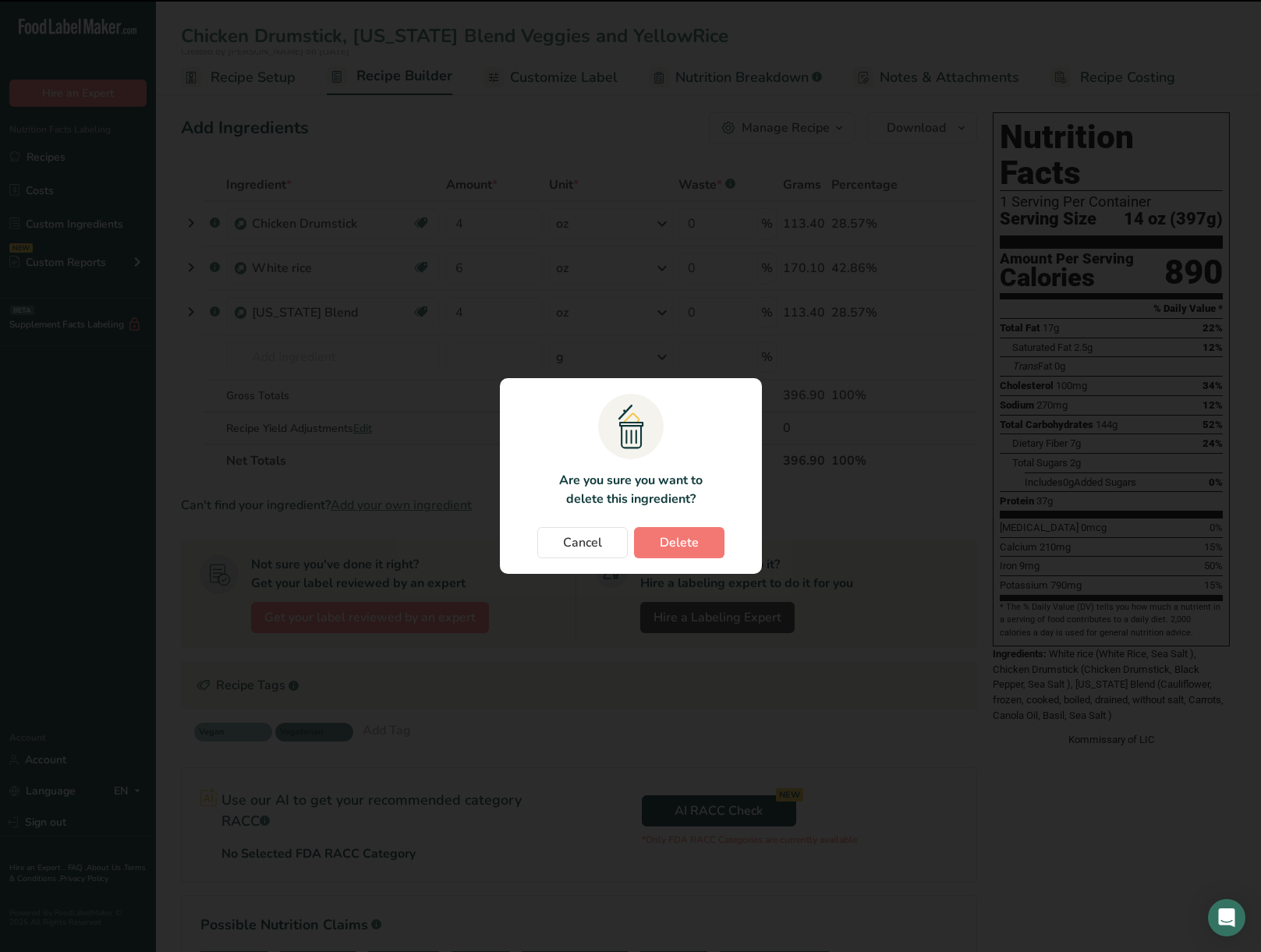
click at [658, 580] on div ".a{fill:#f5f3ed;}.b,.e{fill:#0f393a;}.c{fill:none;}.d{fill:#f2c549;}.e{stroke:r…" at bounding box center [630, 476] width 311 height 246
click at [658, 544] on button "Delete" at bounding box center [679, 542] width 90 height 31
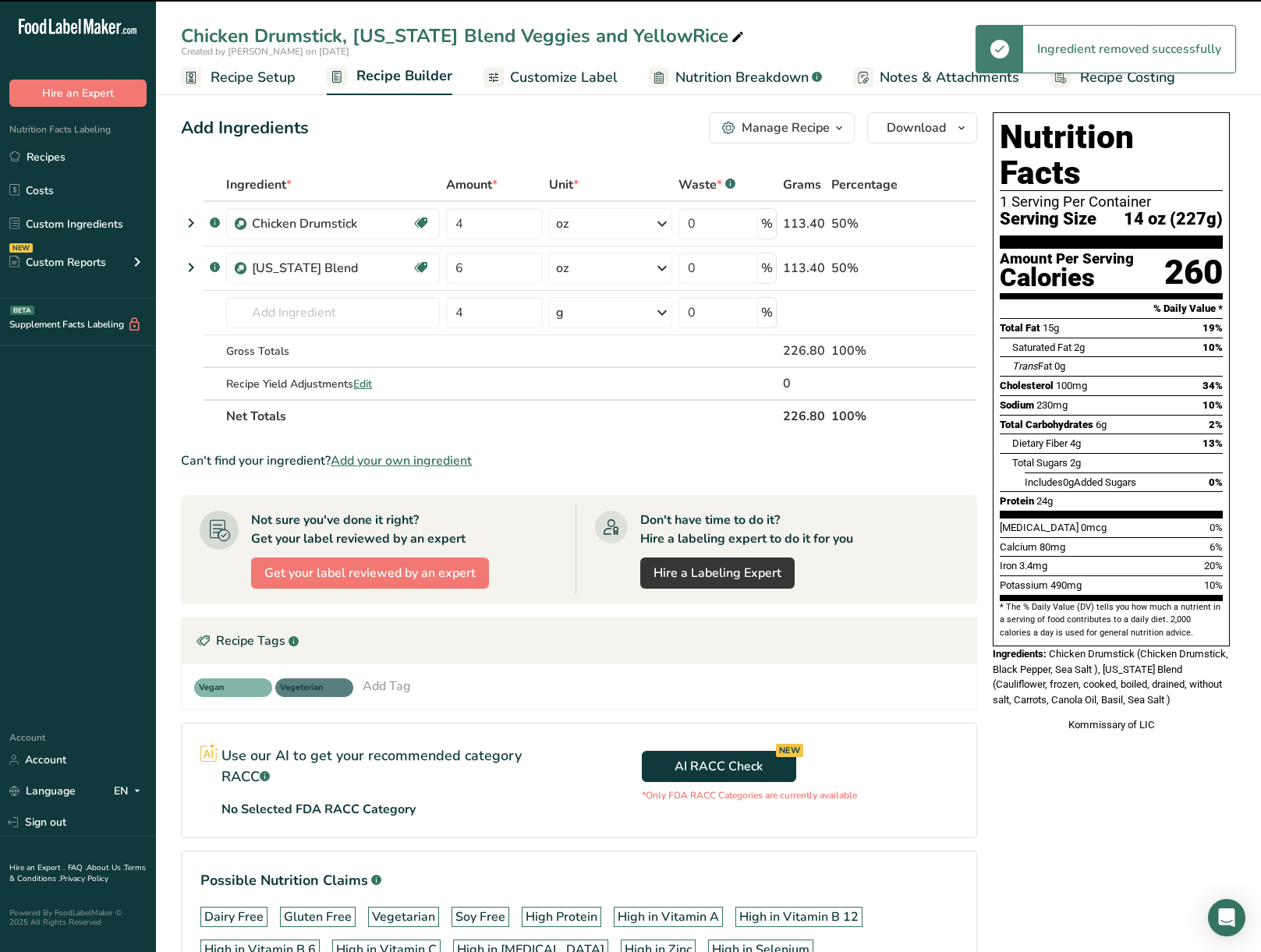
type input "4"
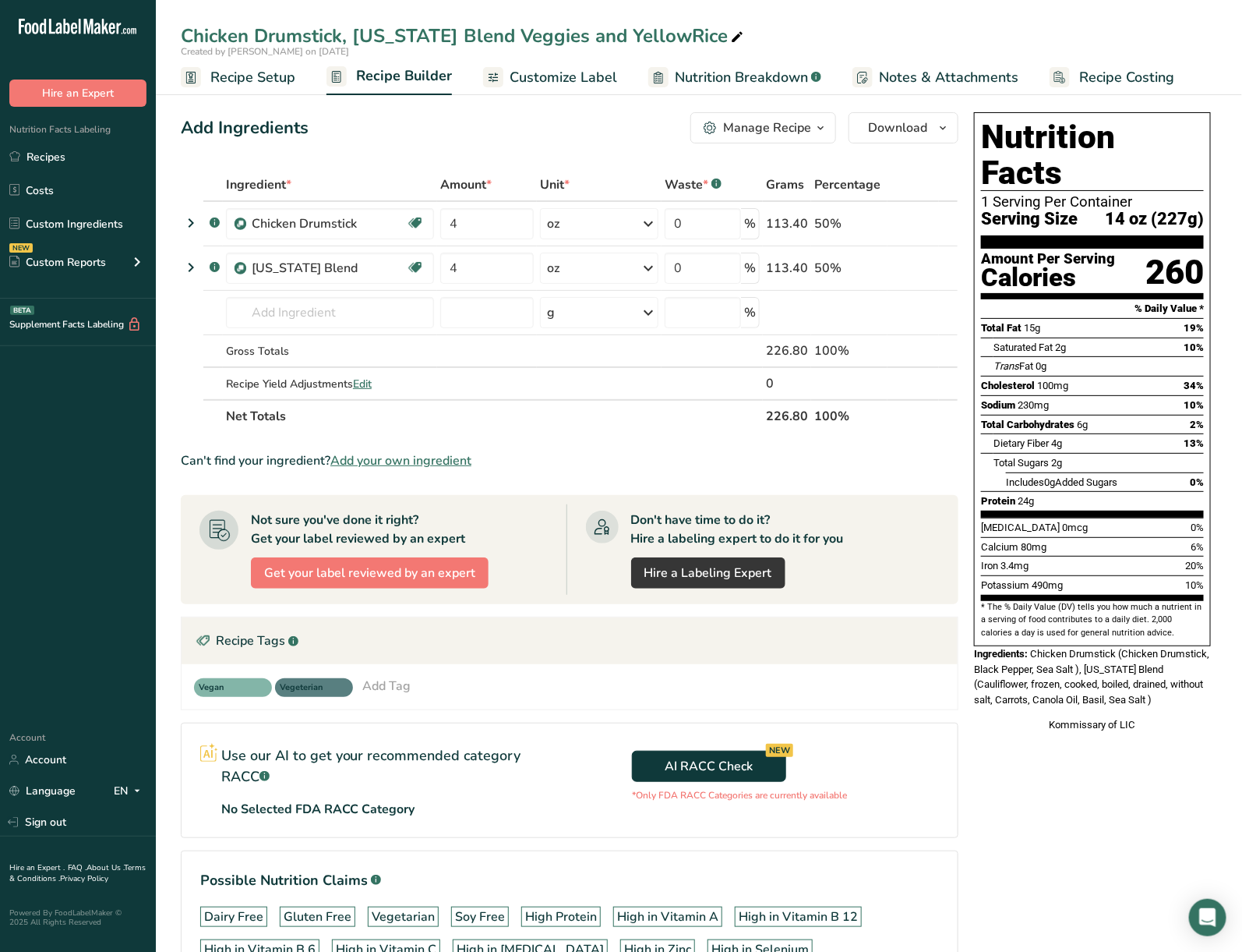
click at [655, 54] on div "Created by Kimberly Felipe on 2025-08-24" at bounding box center [698, 51] width 1086 height 14
click at [665, 38] on div "Chicken Drumstick, California Blend Veggies and YellowRice" at bounding box center [464, 36] width 566 height 28
click at [669, 32] on input "Chicken Drumstick, California Blend Veggies and YellowRice" at bounding box center [699, 36] width 1037 height 28
type input "Chicken Drumstick, [US_STATE] Blend Veggies and Yellow Rice"
click at [391, 316] on input "text" at bounding box center [330, 312] width 208 height 31
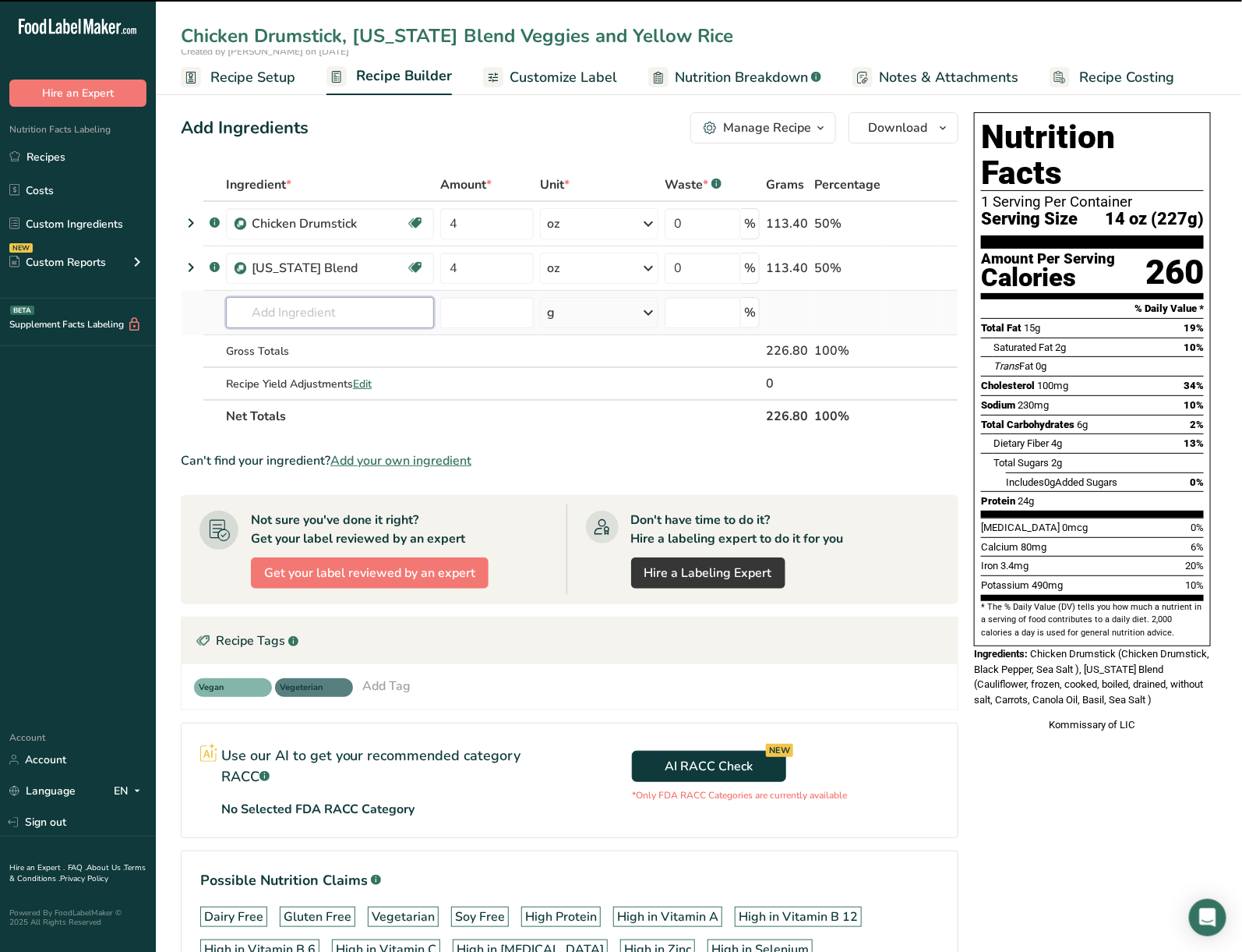
type input "Y"
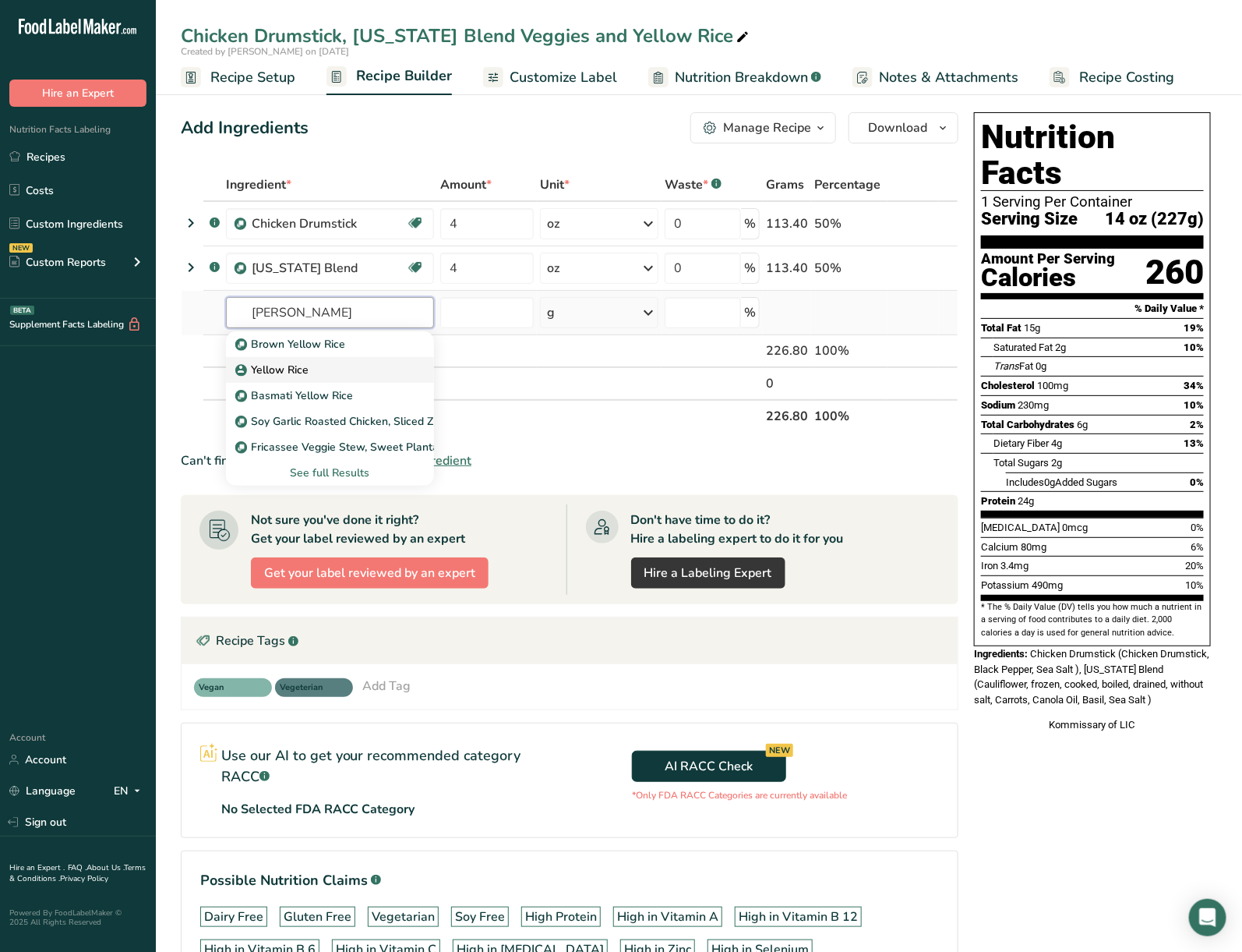
type input "ellow Rice"
click at [345, 360] on link "Yellow Rice" at bounding box center [330, 370] width 208 height 26
type input "Yellow Rice"
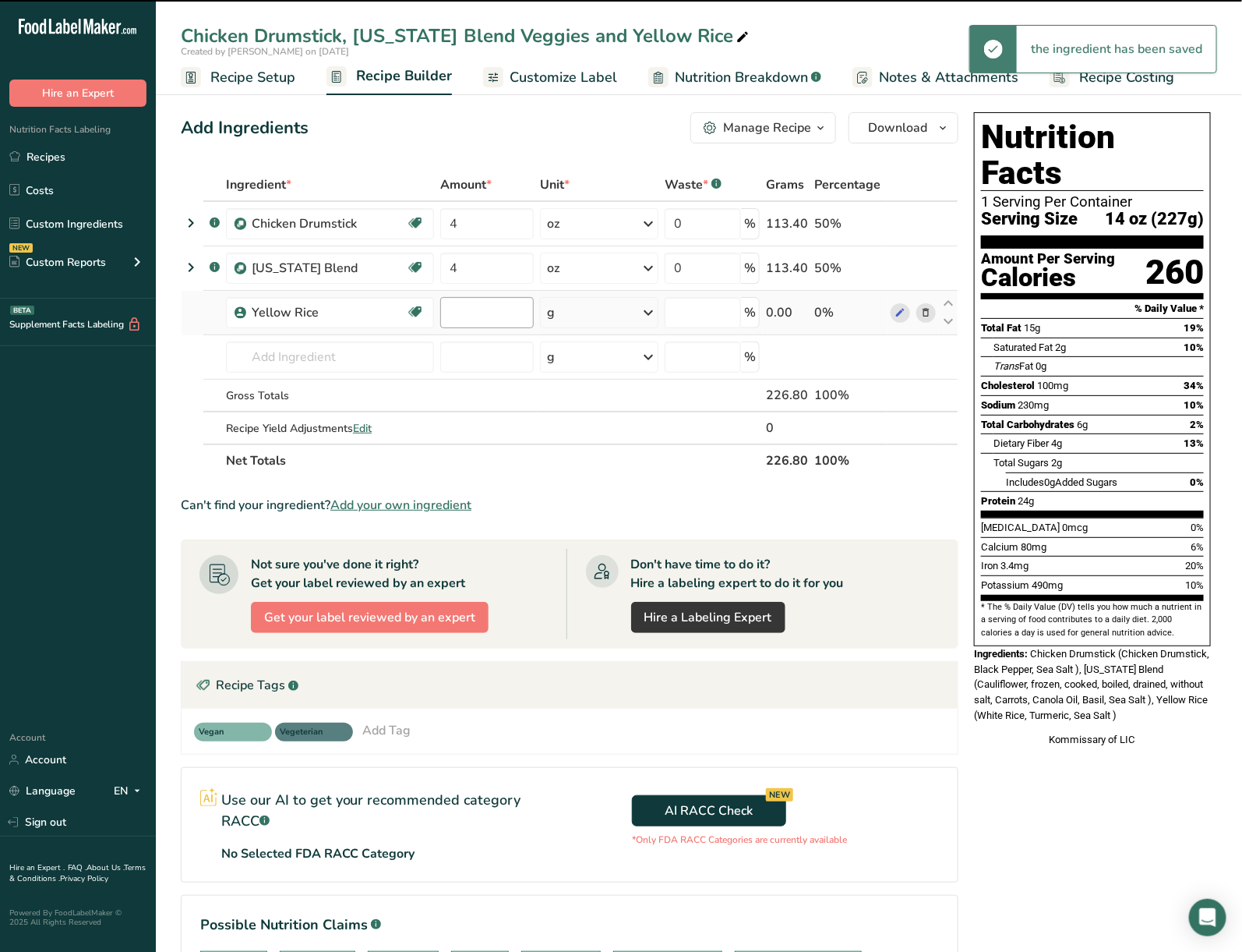
type input "0"
click at [472, 306] on input "0" at bounding box center [487, 312] width 94 height 31
type input "6"
click at [590, 311] on div "Ingredient * Amount * Unit * Waste * .a-a{fill:#347362;}.b-a{fill:#fff;} Grams …" at bounding box center [570, 322] width 778 height 309
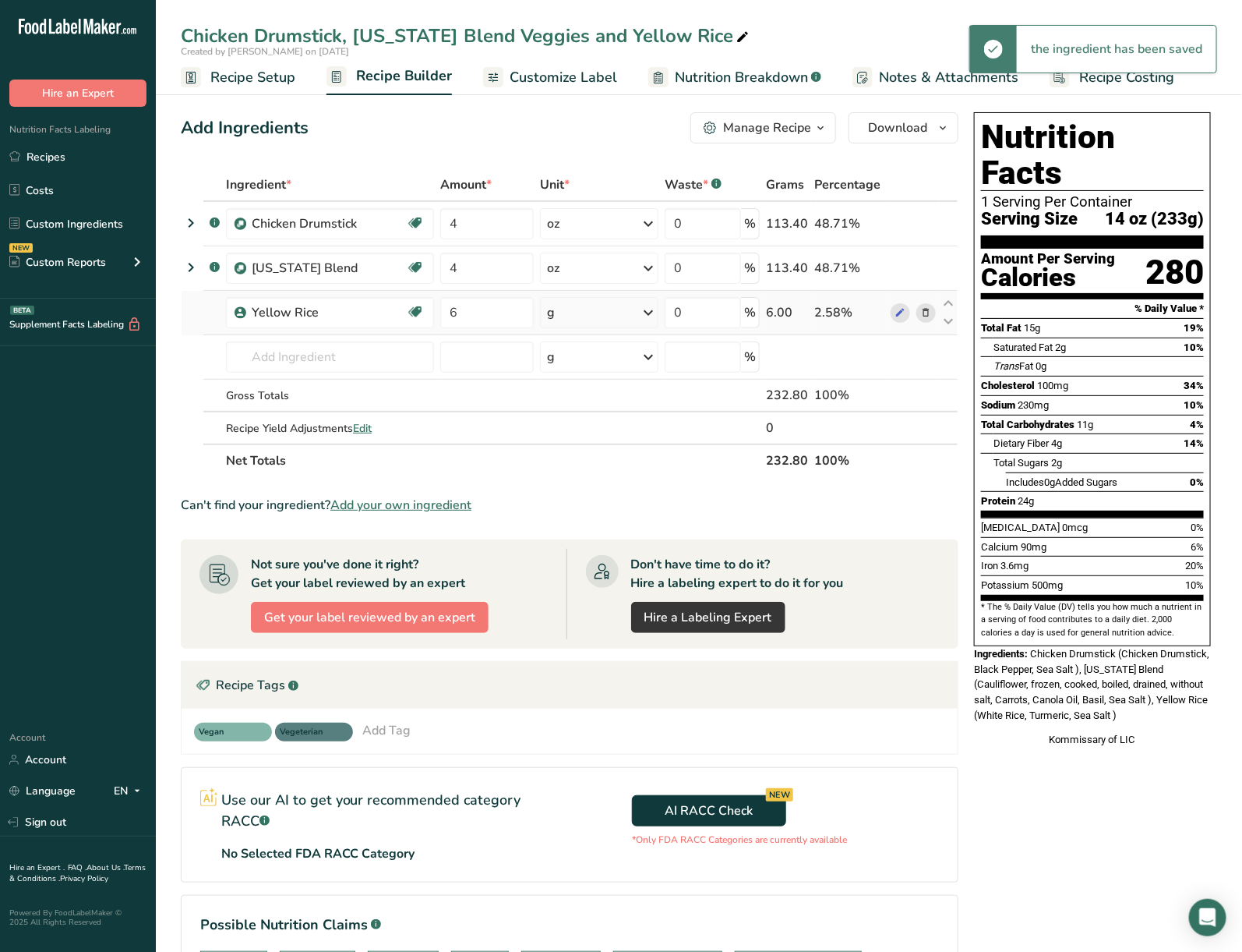
click at [588, 316] on div "g" at bounding box center [599, 312] width 118 height 31
click at [603, 430] on div "See more" at bounding box center [615, 436] width 131 height 16
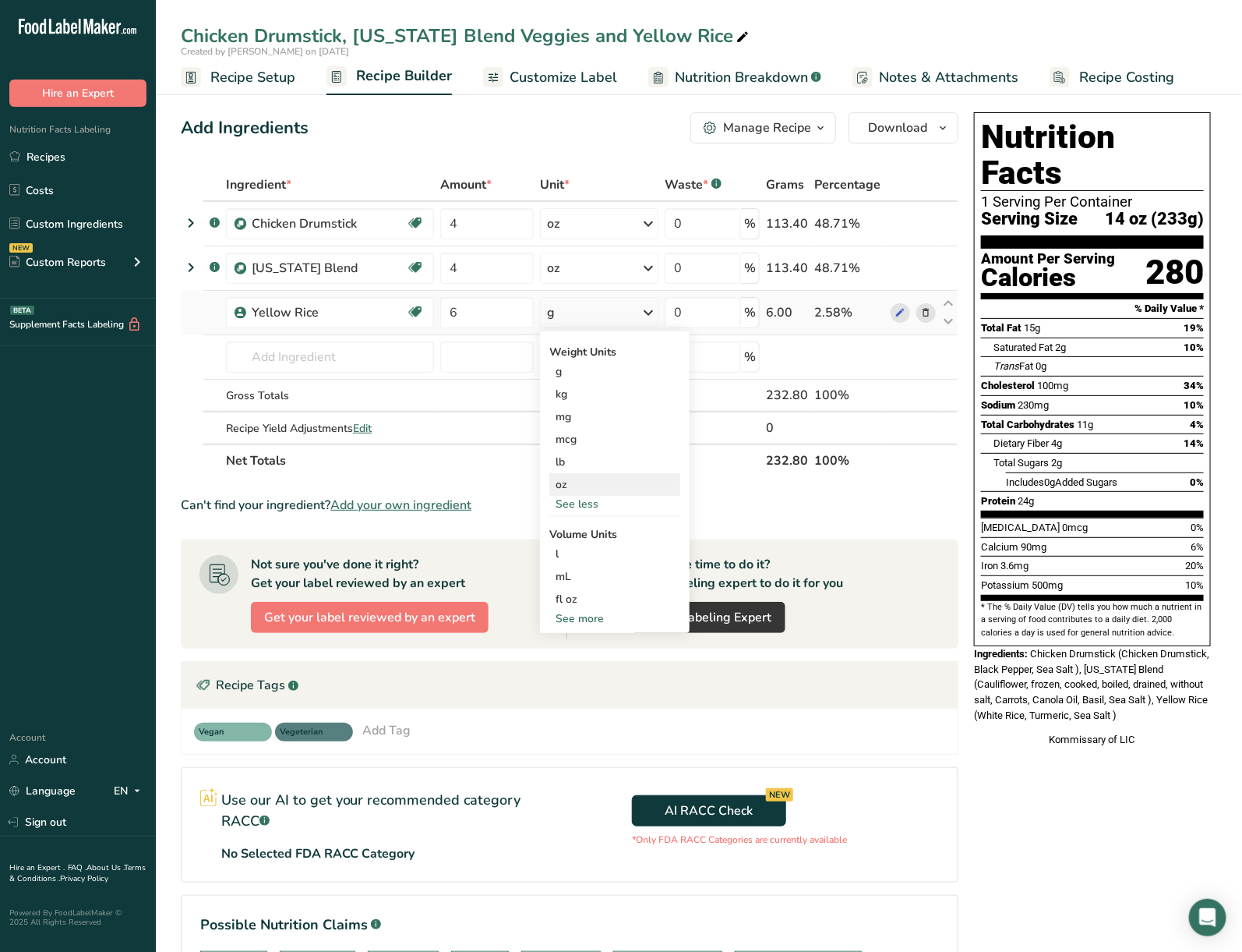
click at [580, 479] on div "oz" at bounding box center [615, 484] width 131 height 23
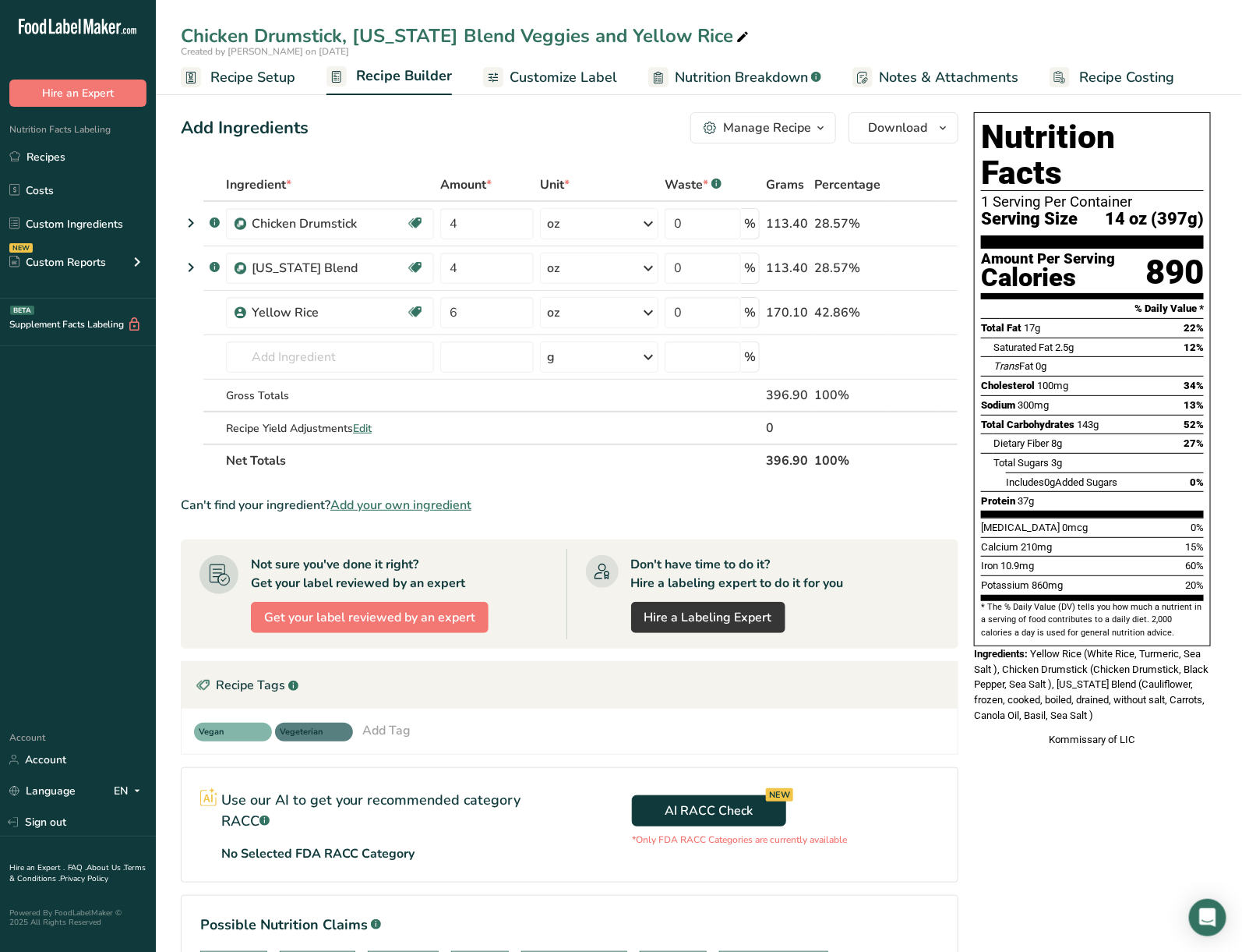
click at [242, 87] on span "Recipe Setup" at bounding box center [253, 77] width 85 height 21
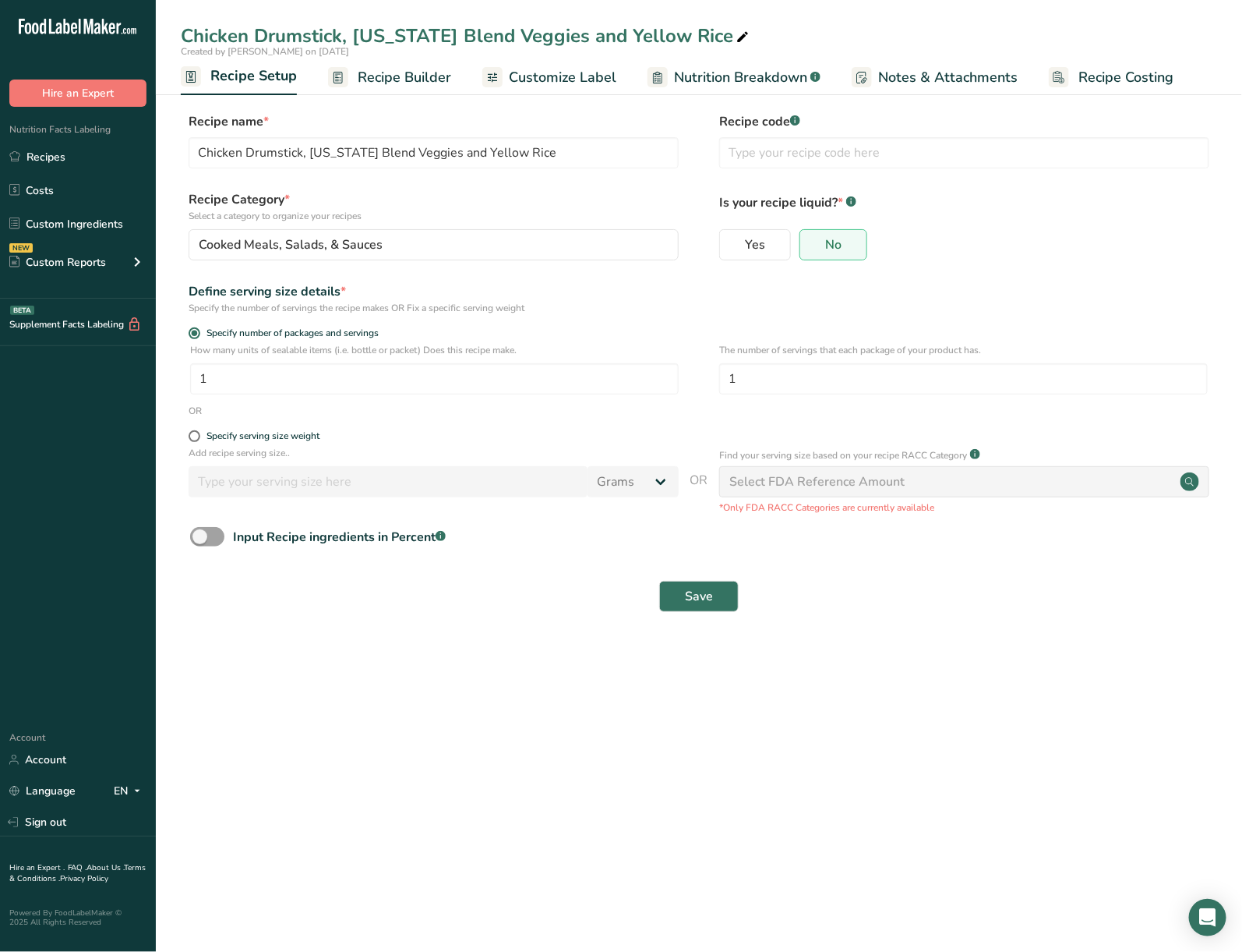
click at [545, 76] on span "Customize Label" at bounding box center [562, 77] width 107 height 21
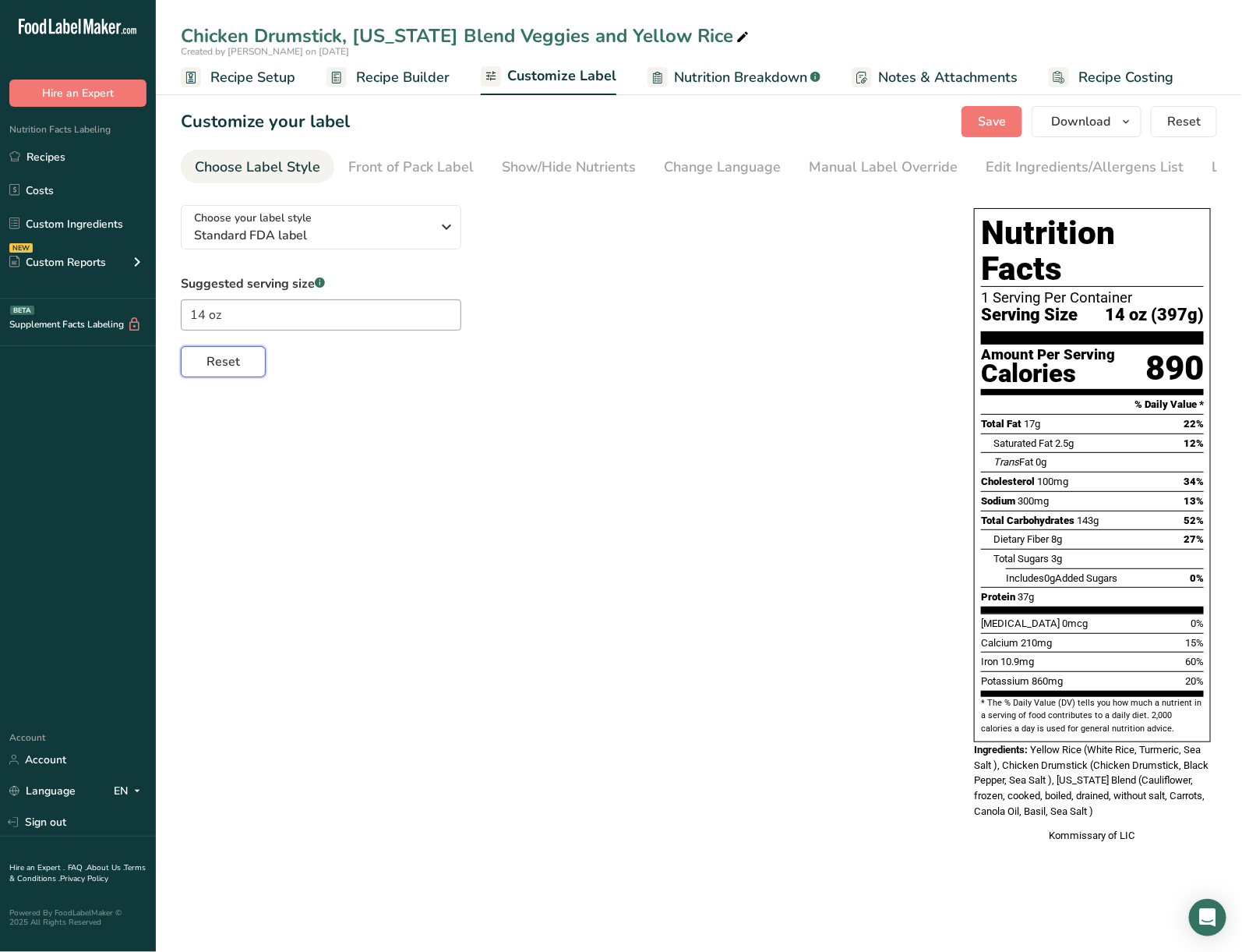
click at [238, 377] on button "Reset" at bounding box center [224, 362] width 85 height 31
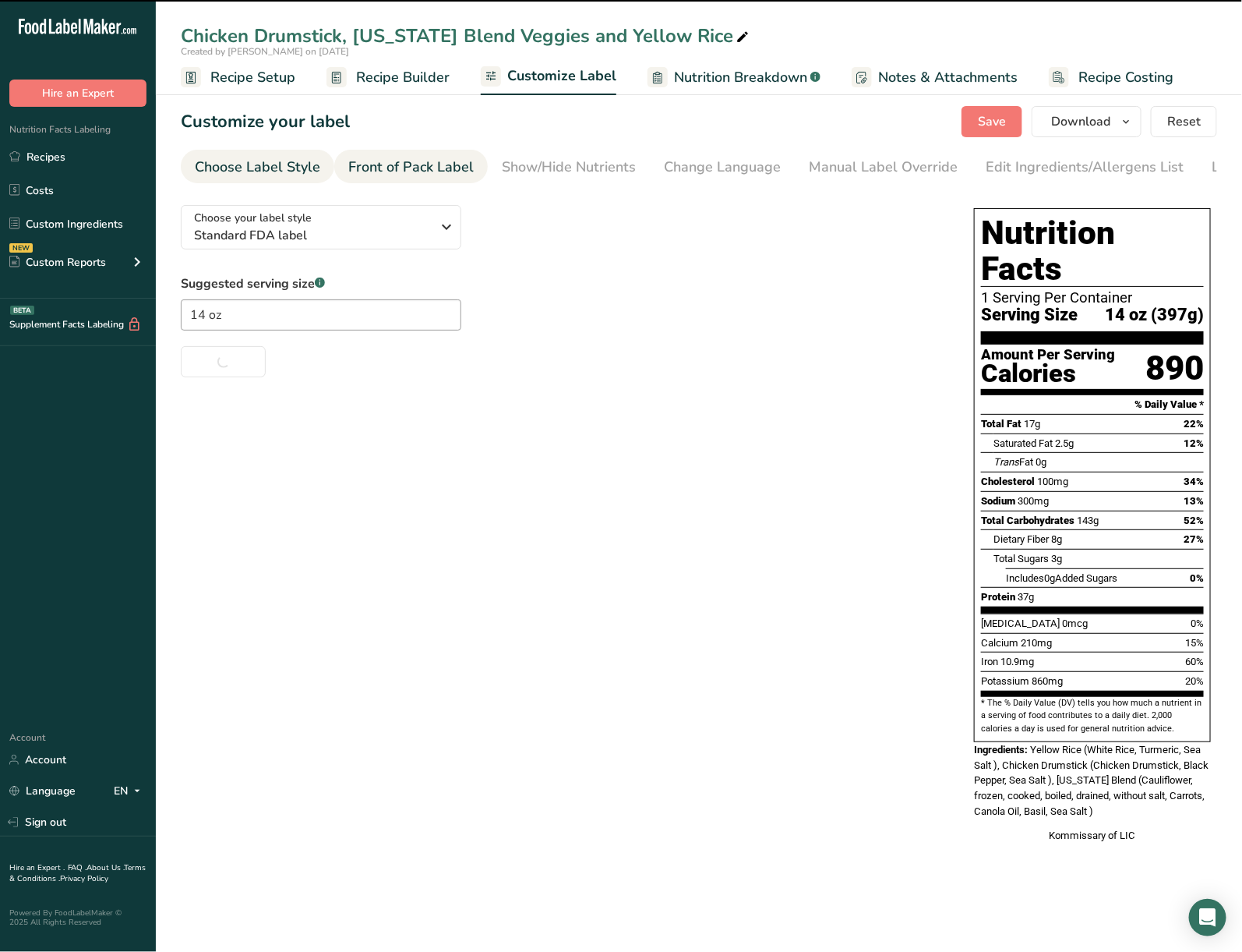
click at [350, 157] on div "Front of Pack Label" at bounding box center [412, 167] width 126 height 21
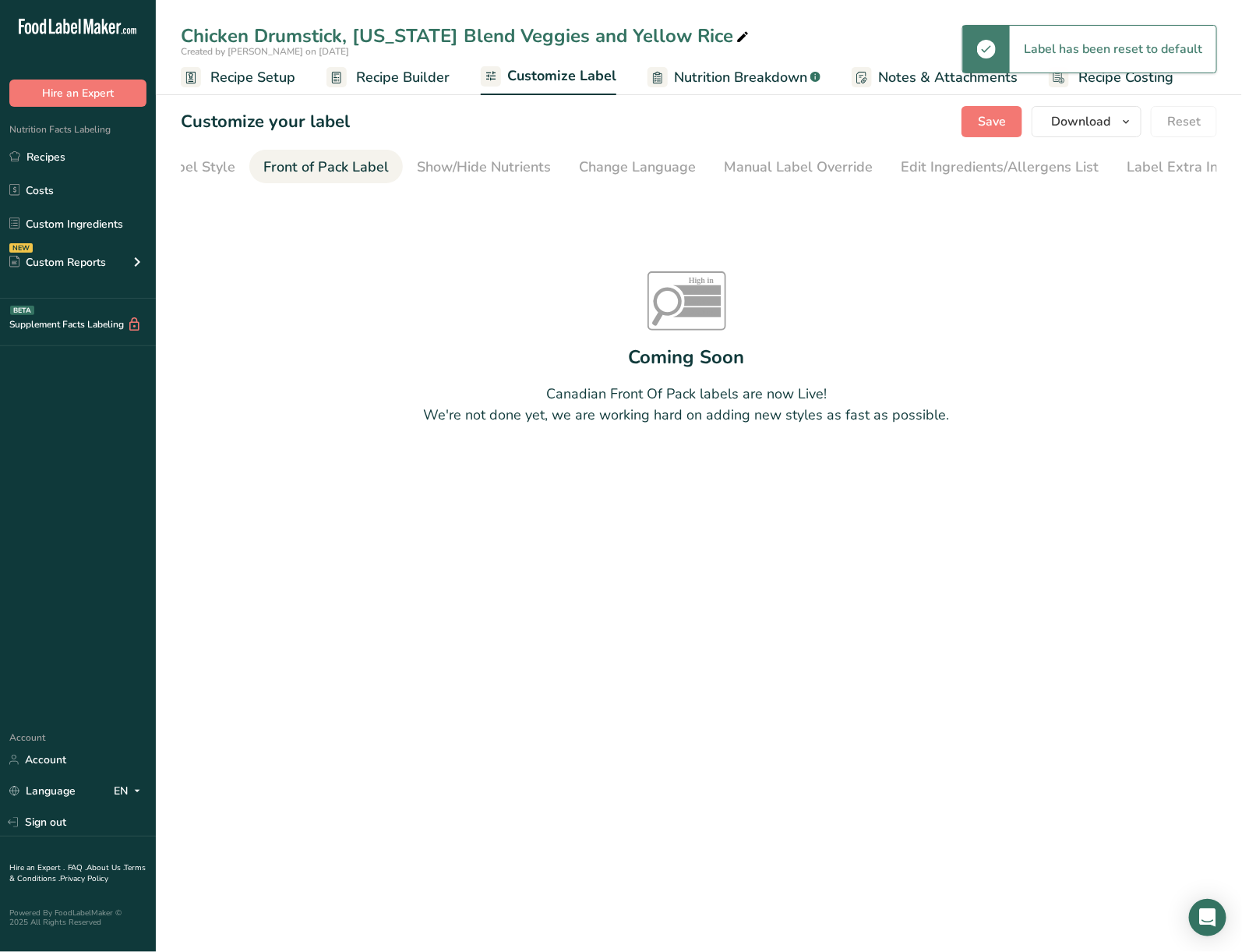
scroll to position [0, 94]
click at [351, 91] on link "Recipe Builder" at bounding box center [388, 77] width 123 height 35
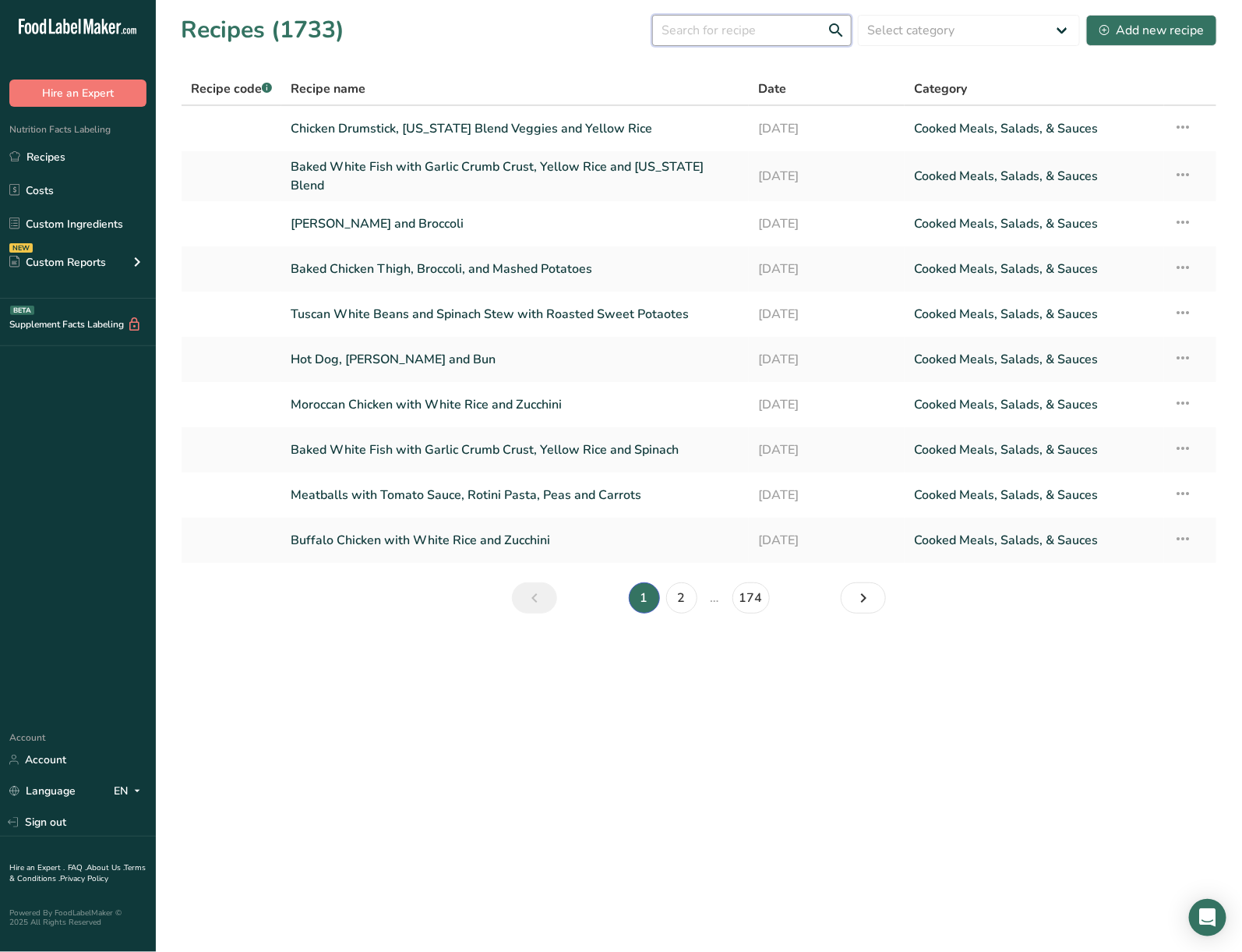
click at [775, 23] on input "text" at bounding box center [752, 30] width 200 height 31
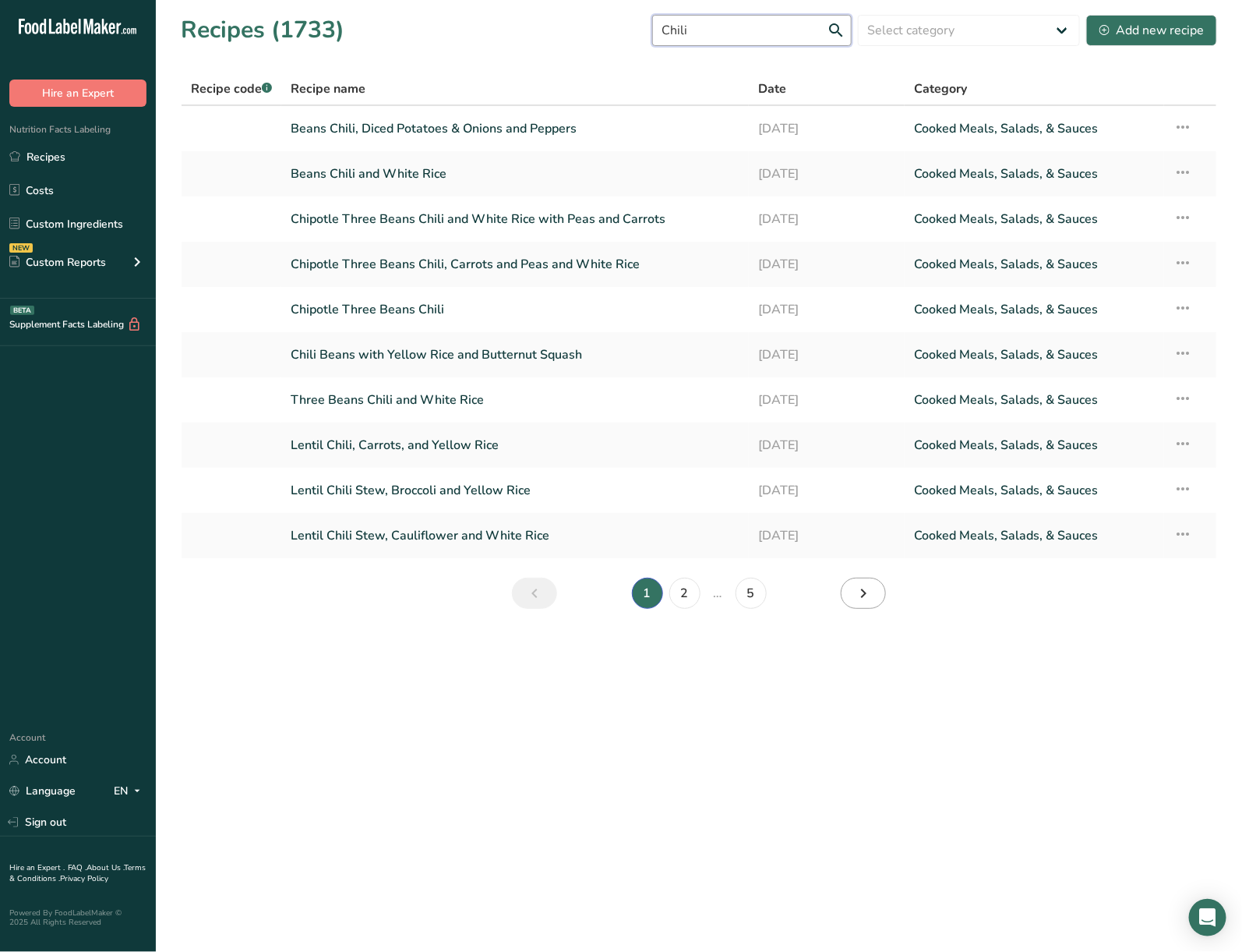
type input "Chili"
click at [875, 592] on link "Next page" at bounding box center [863, 593] width 45 height 31
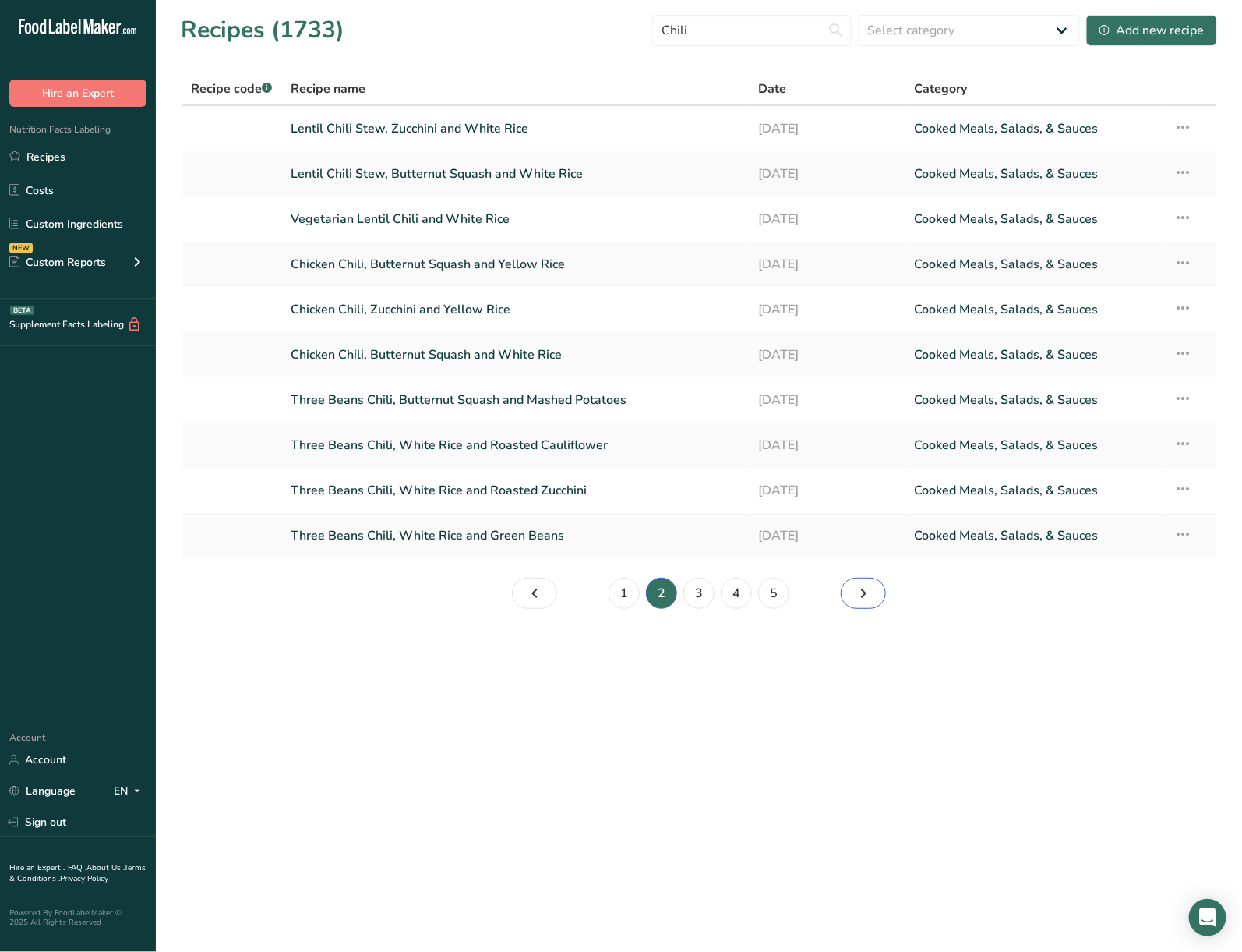
click at [868, 588] on icon "Page 3." at bounding box center [863, 593] width 19 height 28
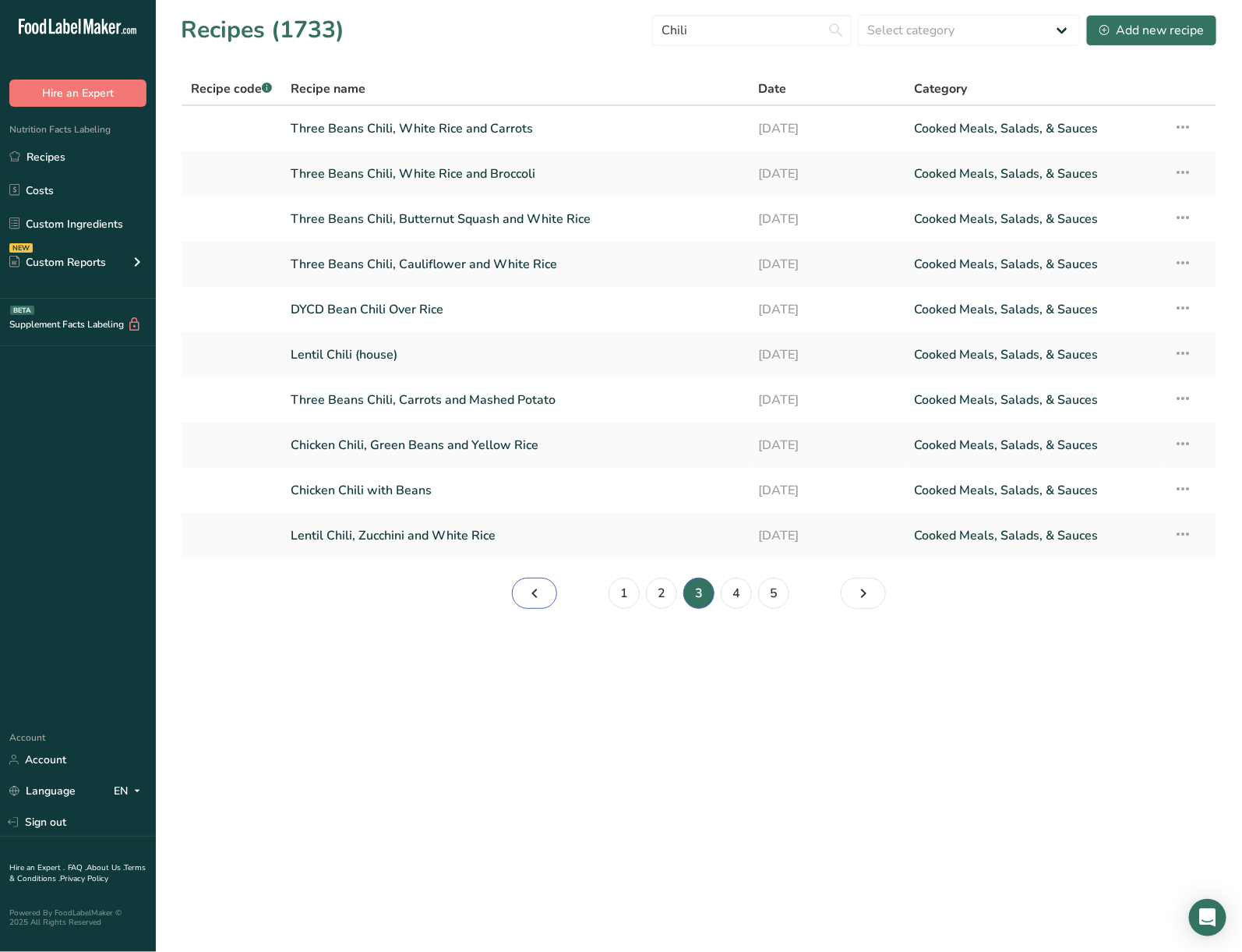
click at [521, 590] on link "Page 2." at bounding box center [534, 593] width 45 height 31
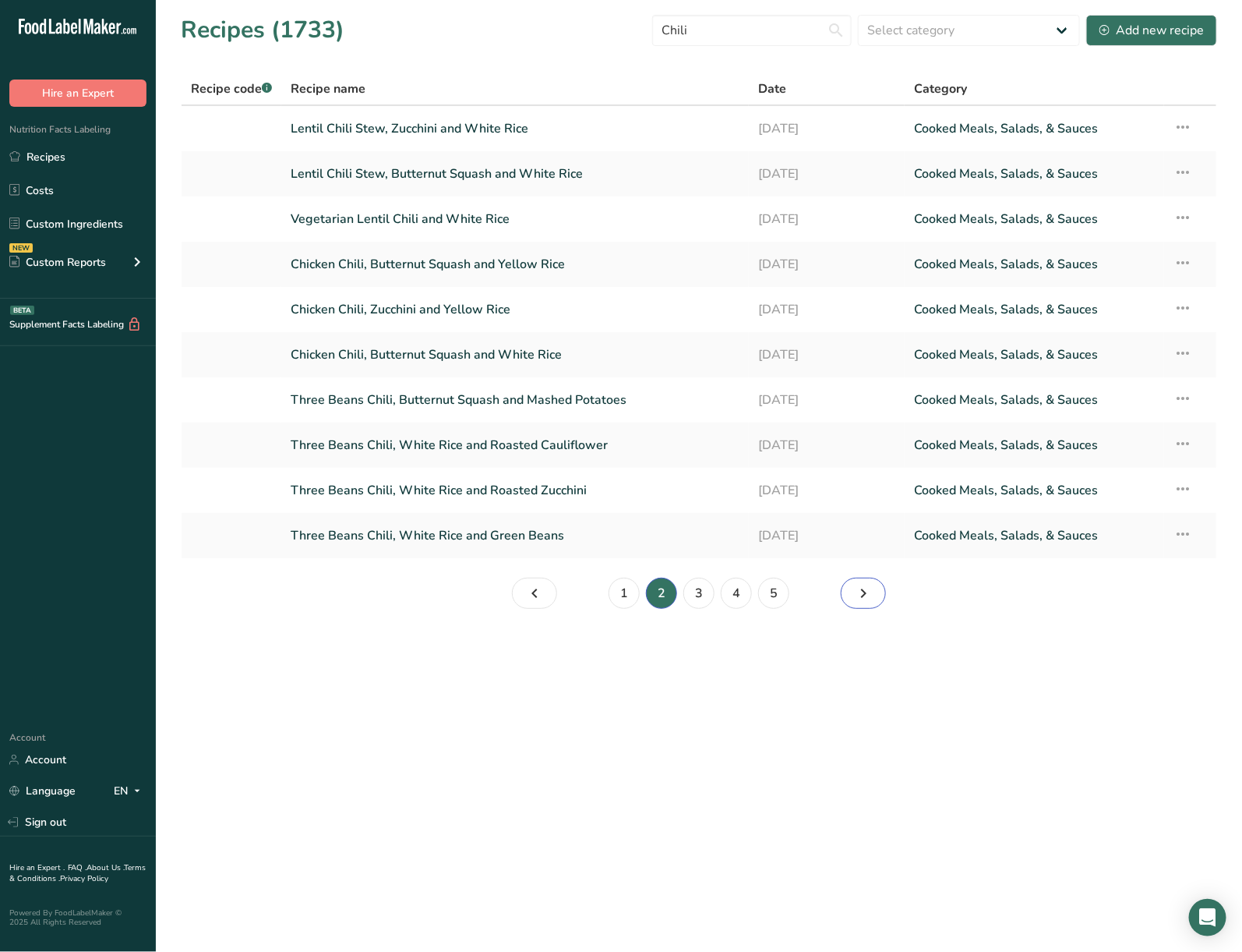
click at [856, 592] on icon "Page 3." at bounding box center [863, 593] width 19 height 28
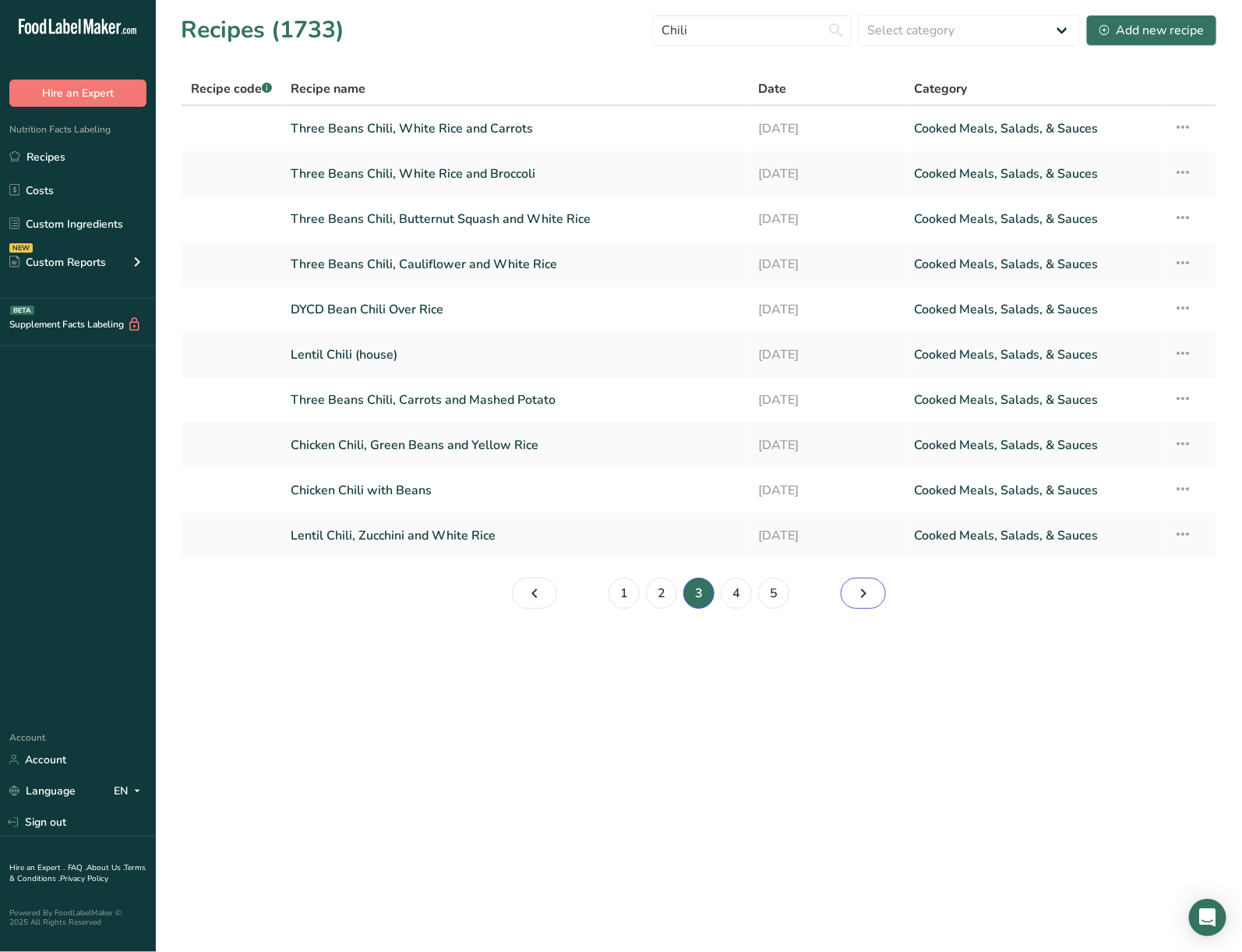
click at [858, 591] on icon "Page 4." at bounding box center [863, 593] width 19 height 28
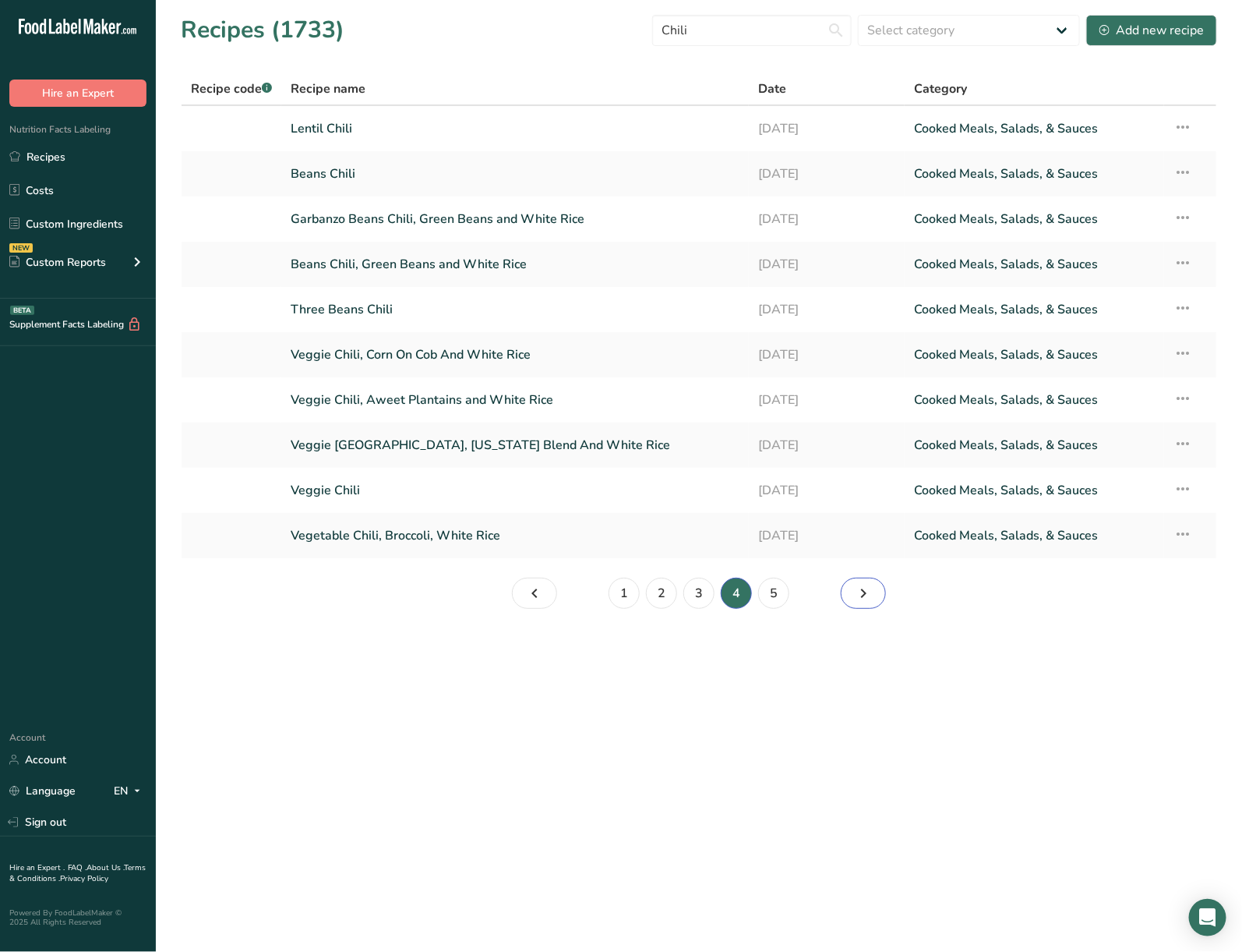
click at [858, 590] on icon "Page 5." at bounding box center [863, 593] width 19 height 28
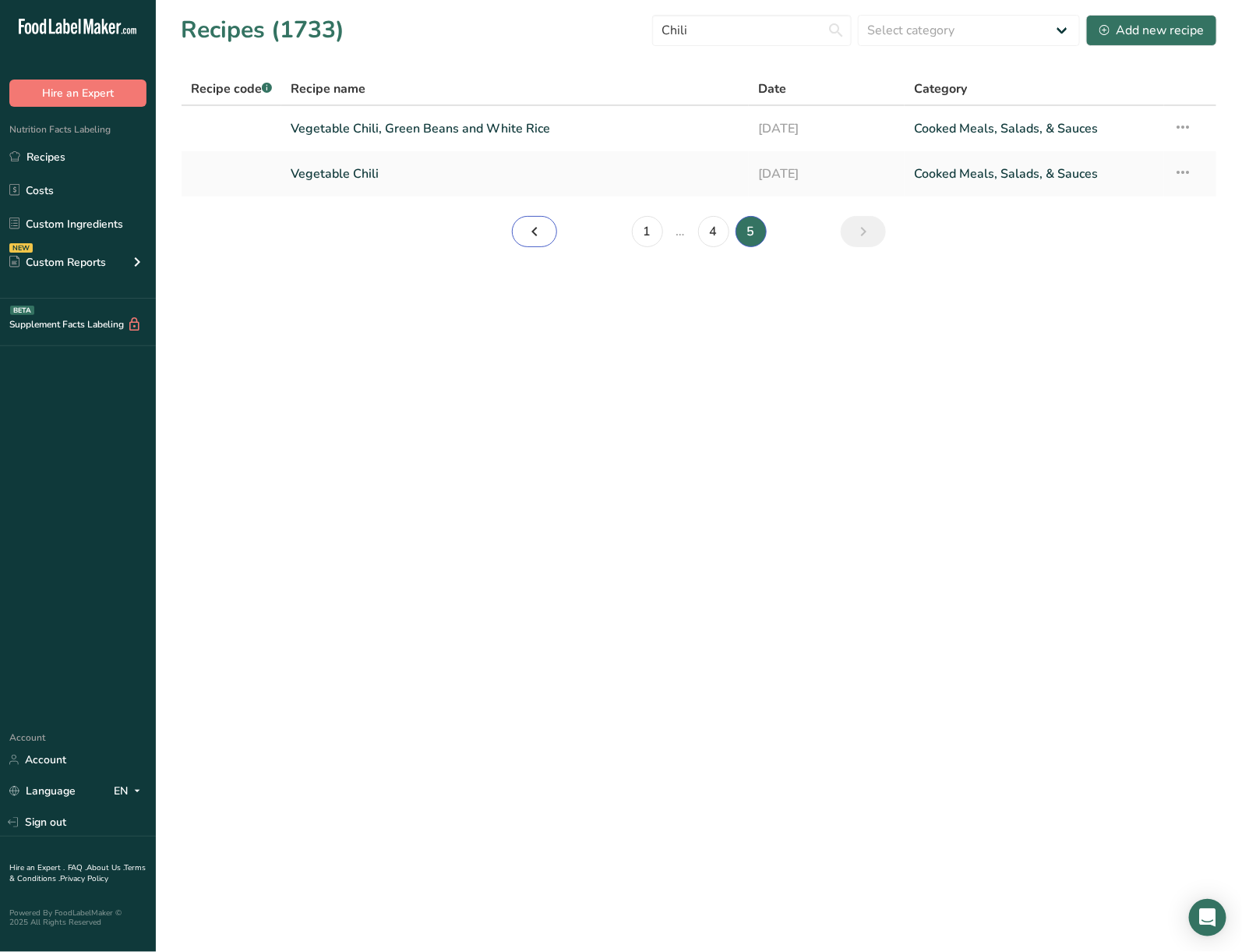
click at [538, 223] on icon "Page 4." at bounding box center [535, 231] width 19 height 28
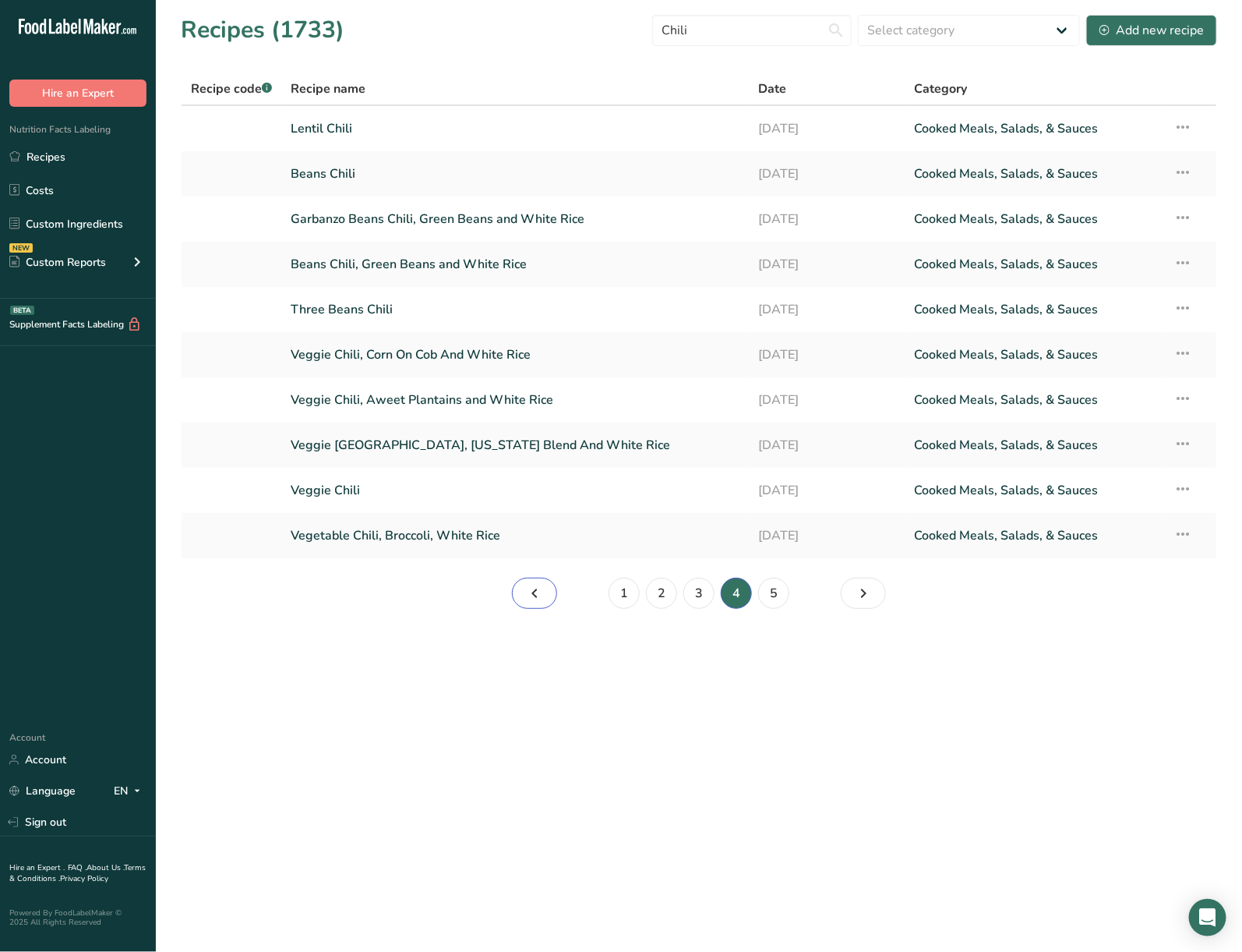
click at [550, 585] on link "Page 3." at bounding box center [534, 593] width 45 height 31
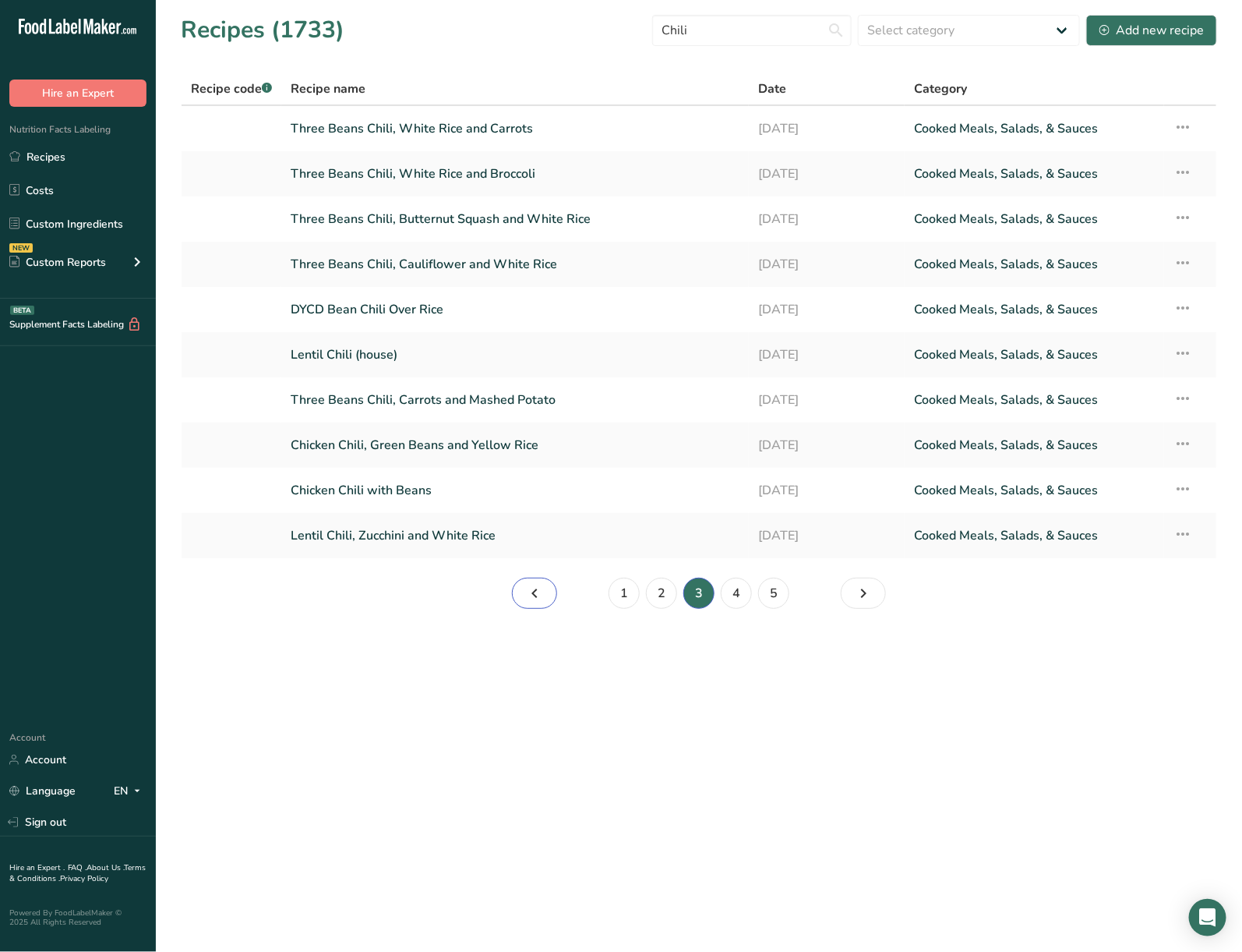
click at [521, 585] on link "Page 2." at bounding box center [534, 593] width 45 height 31
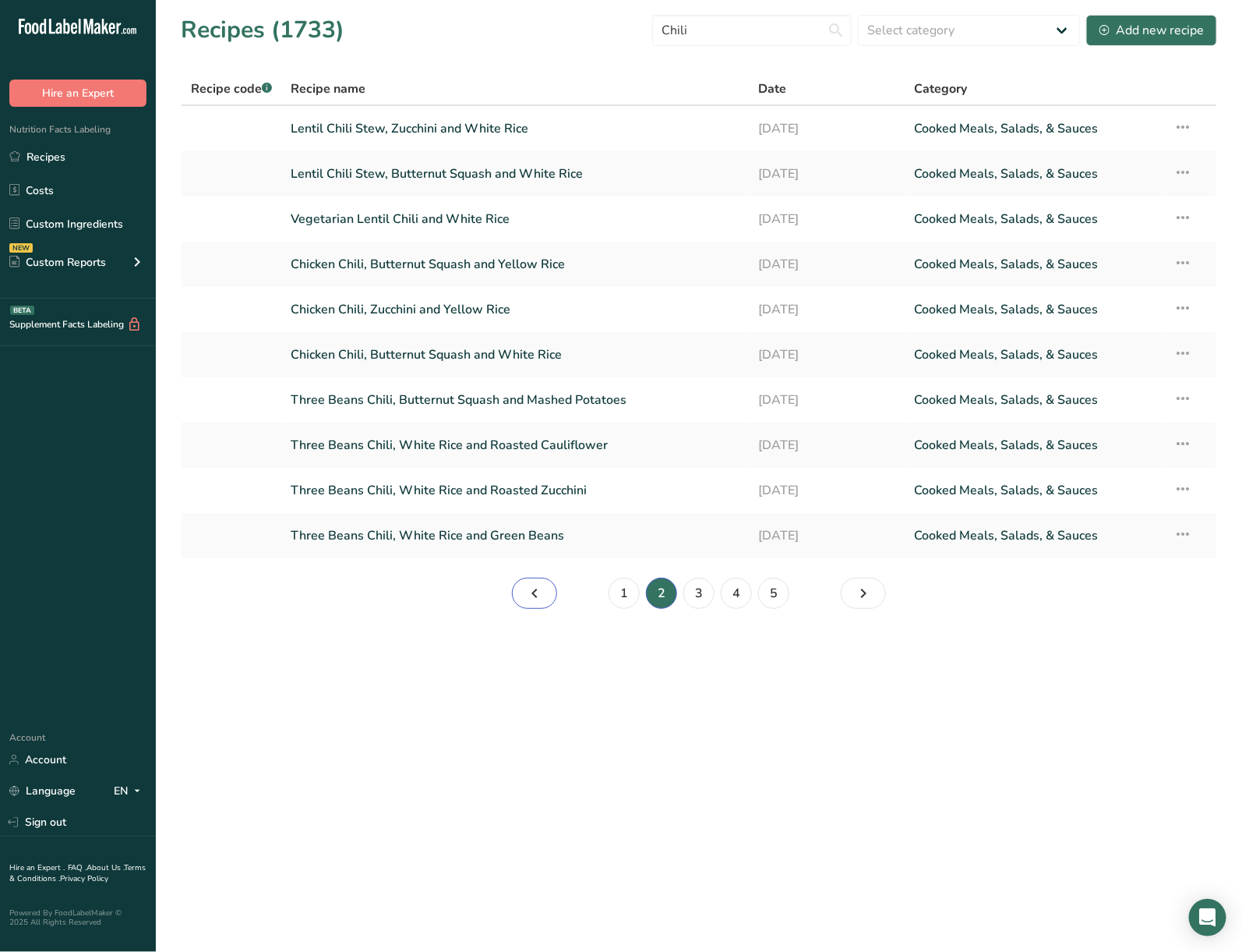
click at [534, 599] on icon "Page 1." at bounding box center [535, 593] width 19 height 28
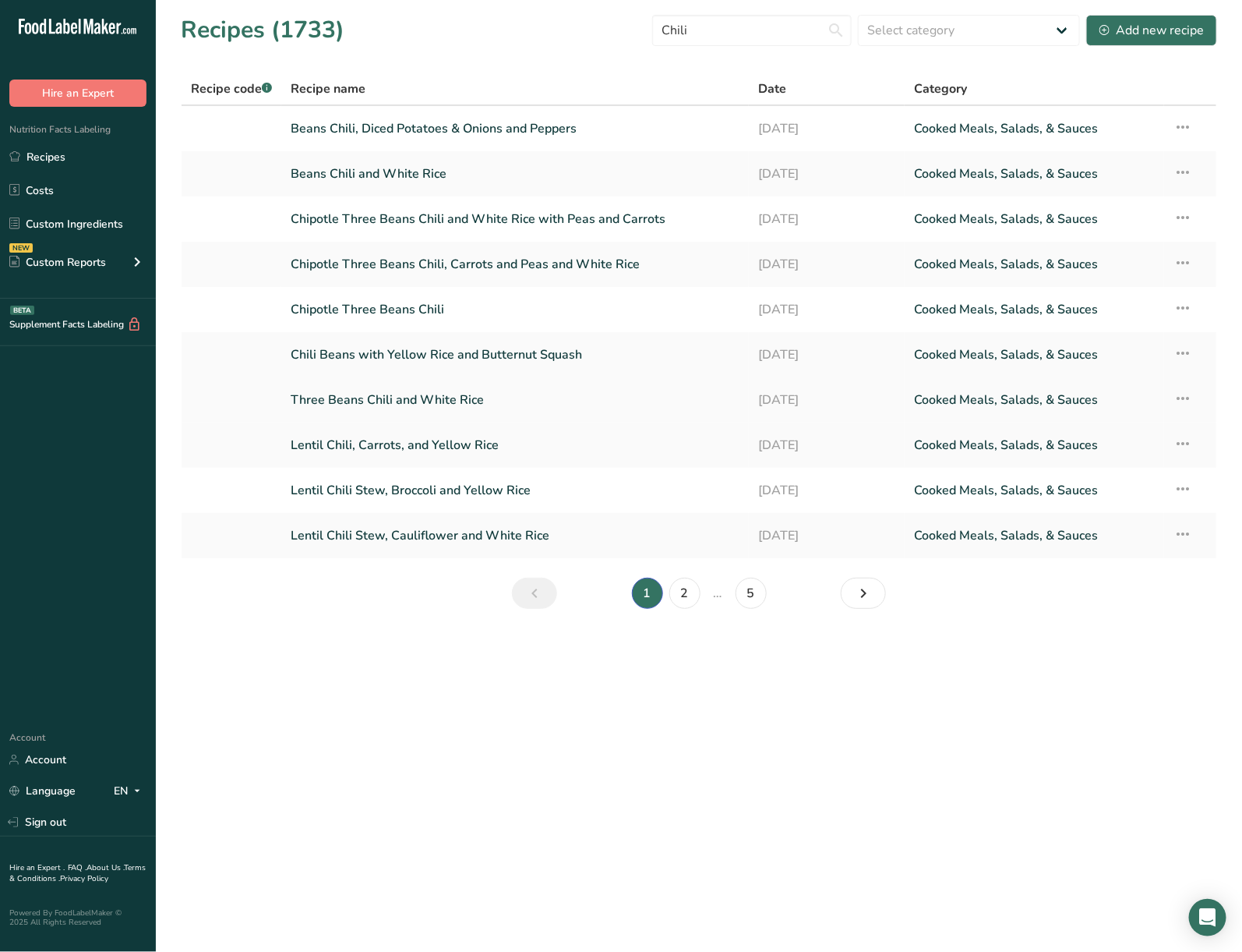
click at [536, 400] on link "Three Beans Chili and White Rice" at bounding box center [516, 400] width 449 height 32
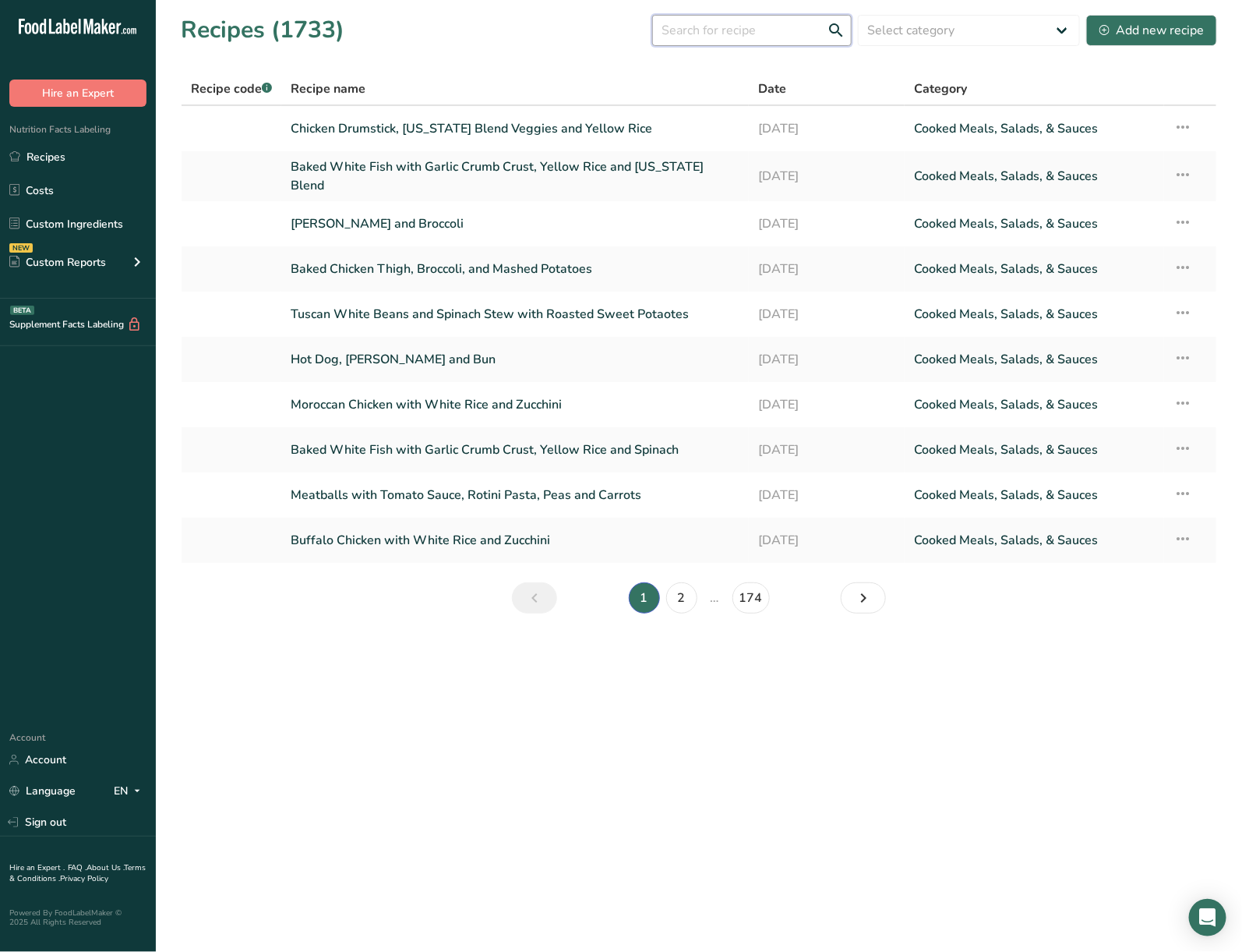
click at [735, 19] on input "text" at bounding box center [752, 30] width 200 height 31
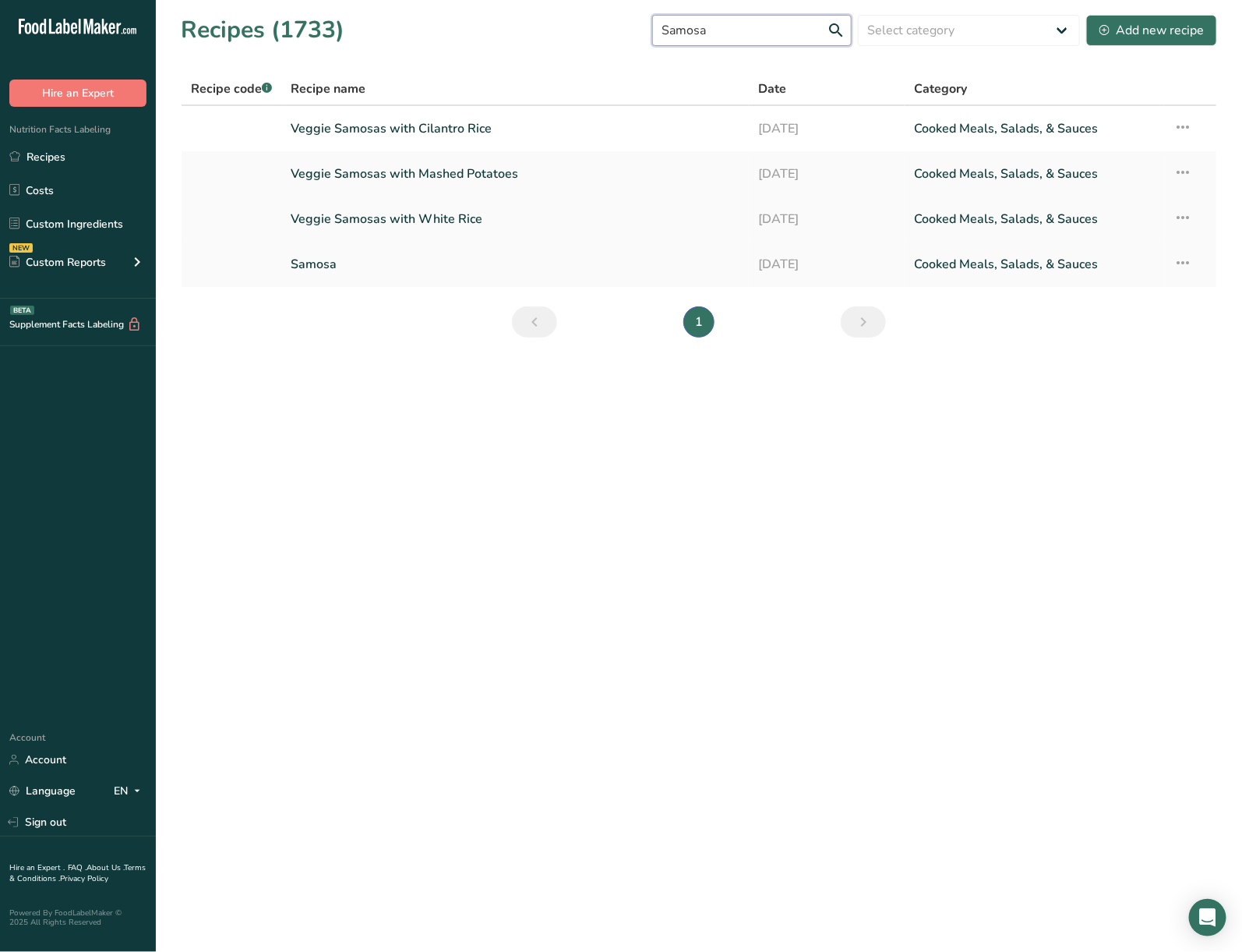
type input "Samosa"
click at [421, 219] on link "Veggie Samosas with White Rice" at bounding box center [516, 219] width 449 height 32
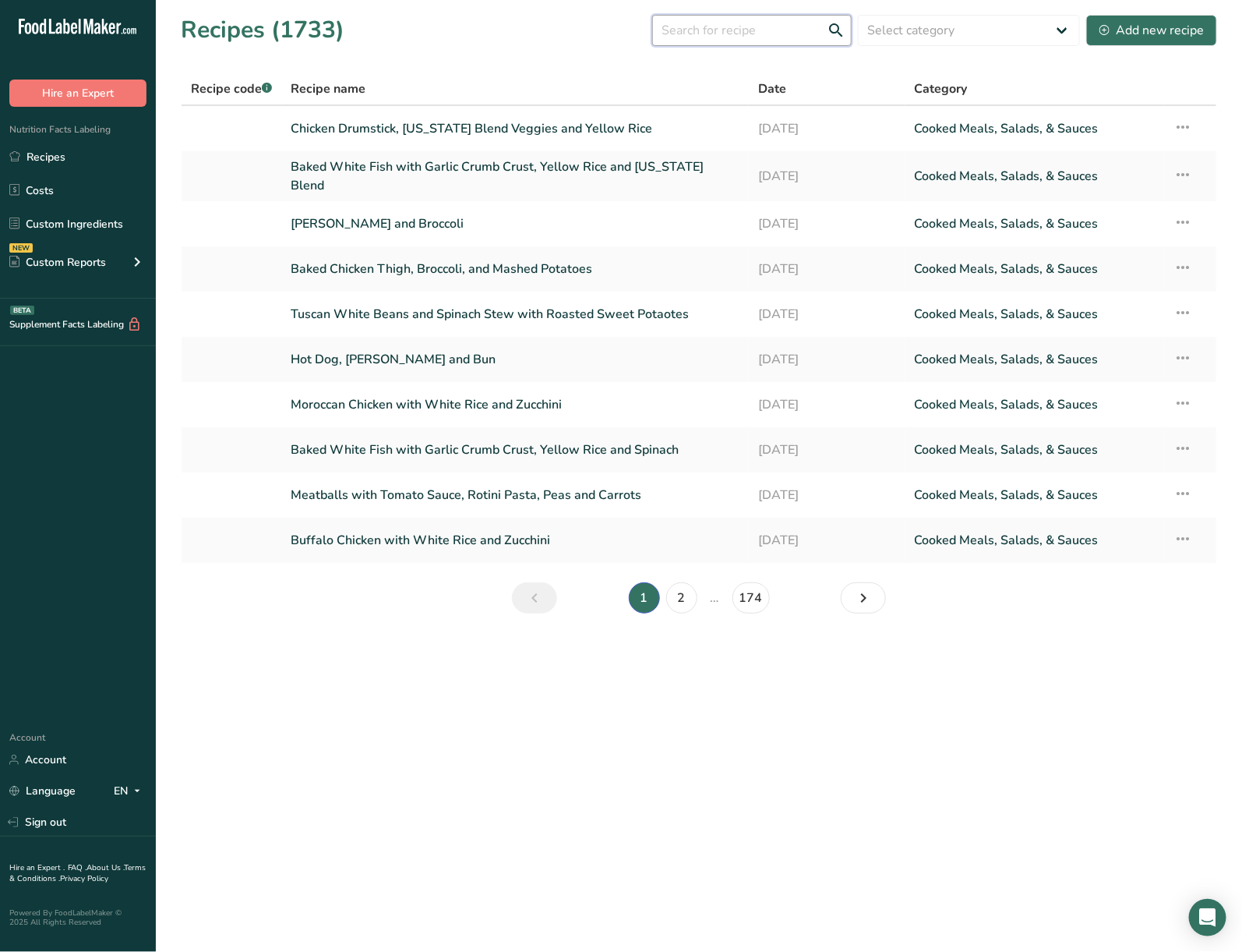
click at [778, 19] on input "text" at bounding box center [752, 30] width 200 height 31
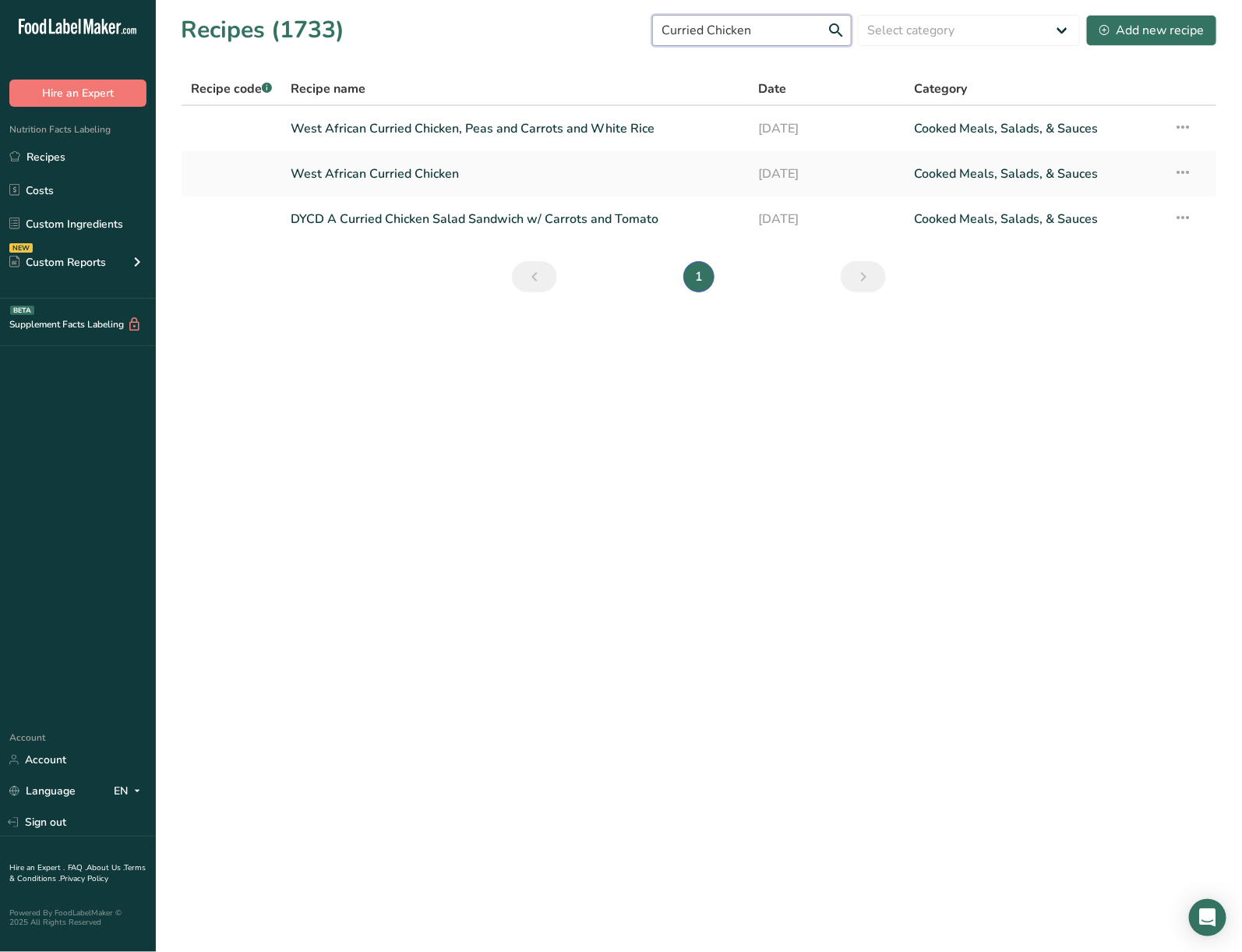
click at [706, 31] on input "Curried Chicken" at bounding box center [752, 30] width 200 height 31
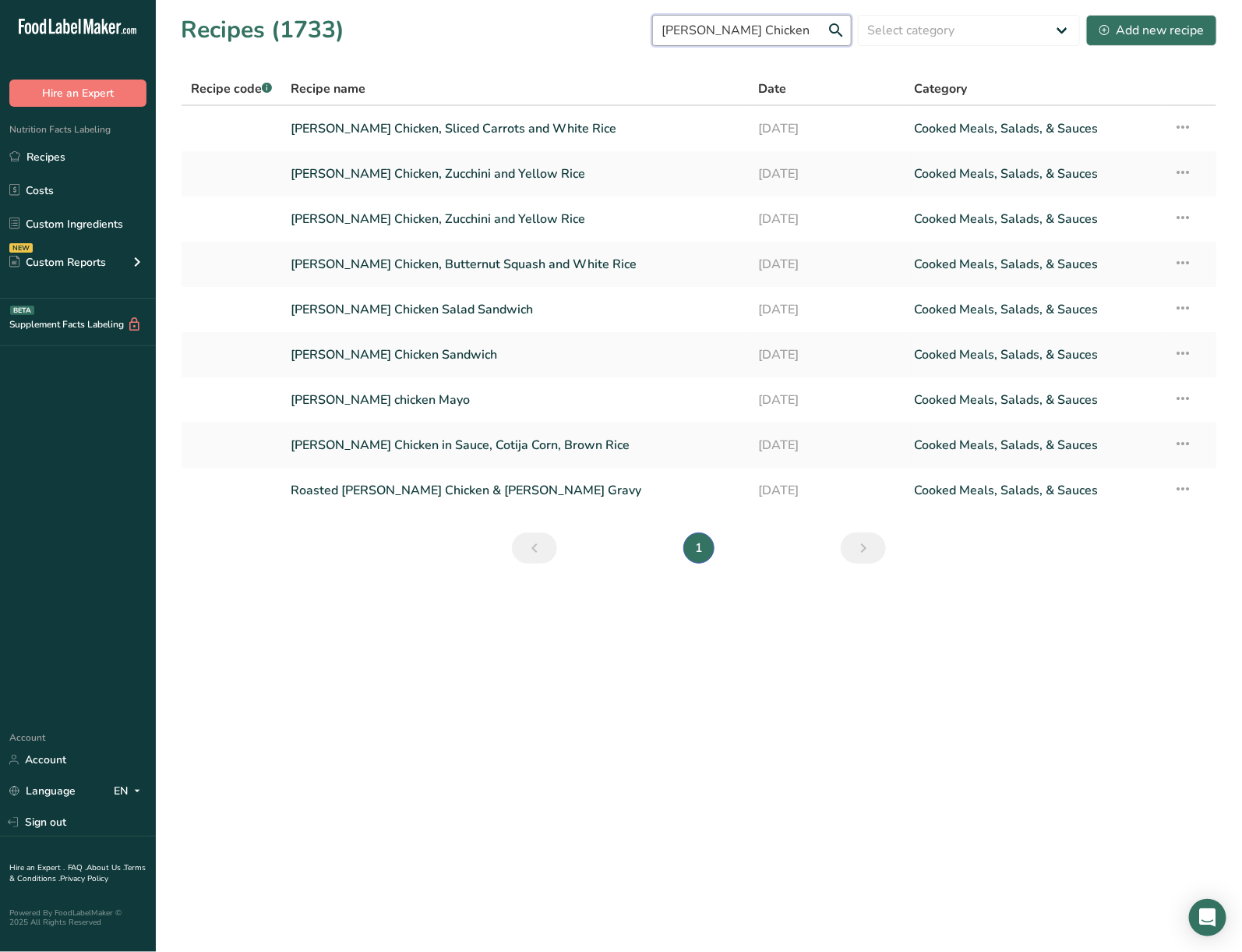
type input "Curry Chicken"
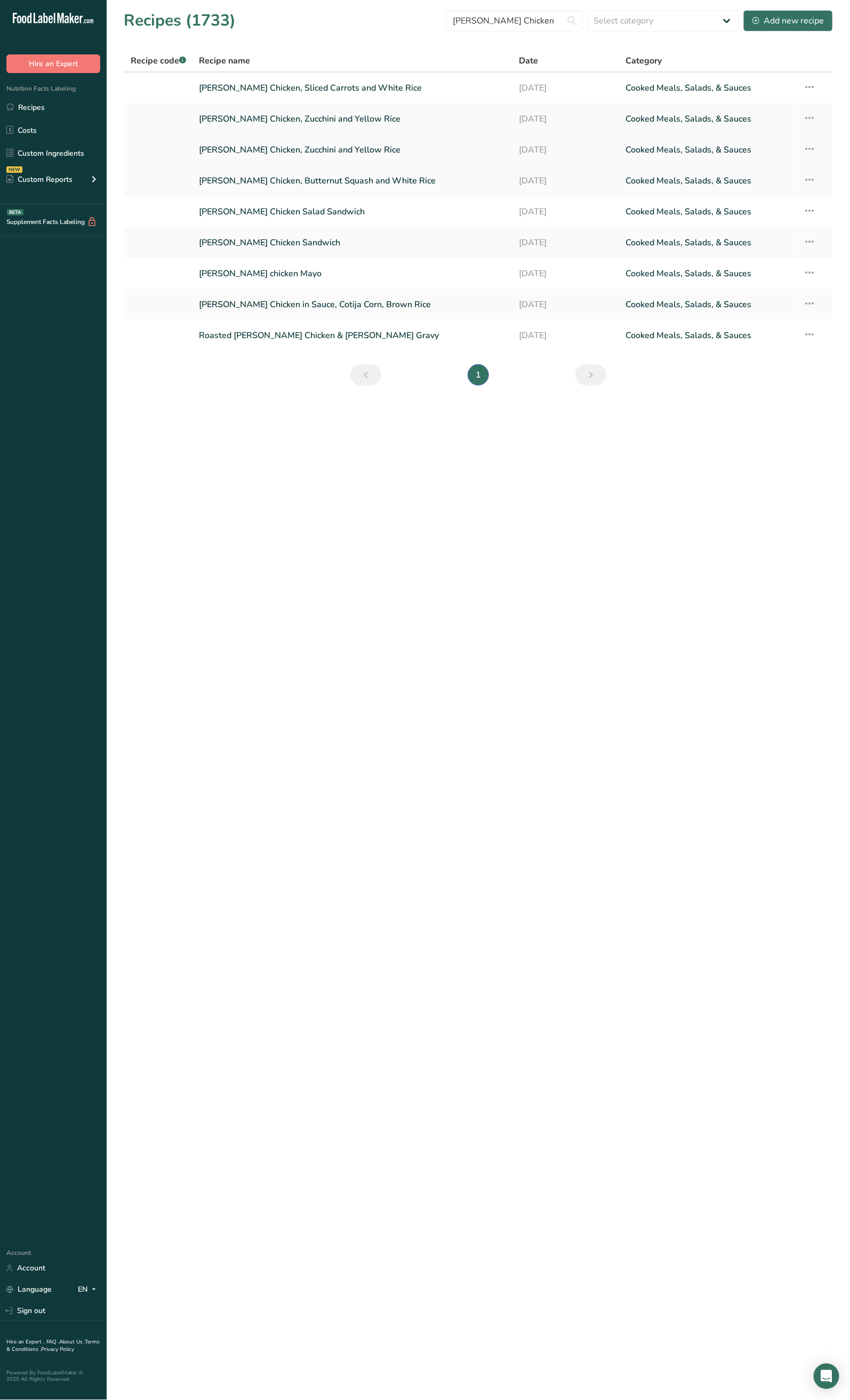
click at [300, 150] on link "Curry Chicken, Zucchini and Yellow Rice" at bounding box center [353, 150] width 307 height 22
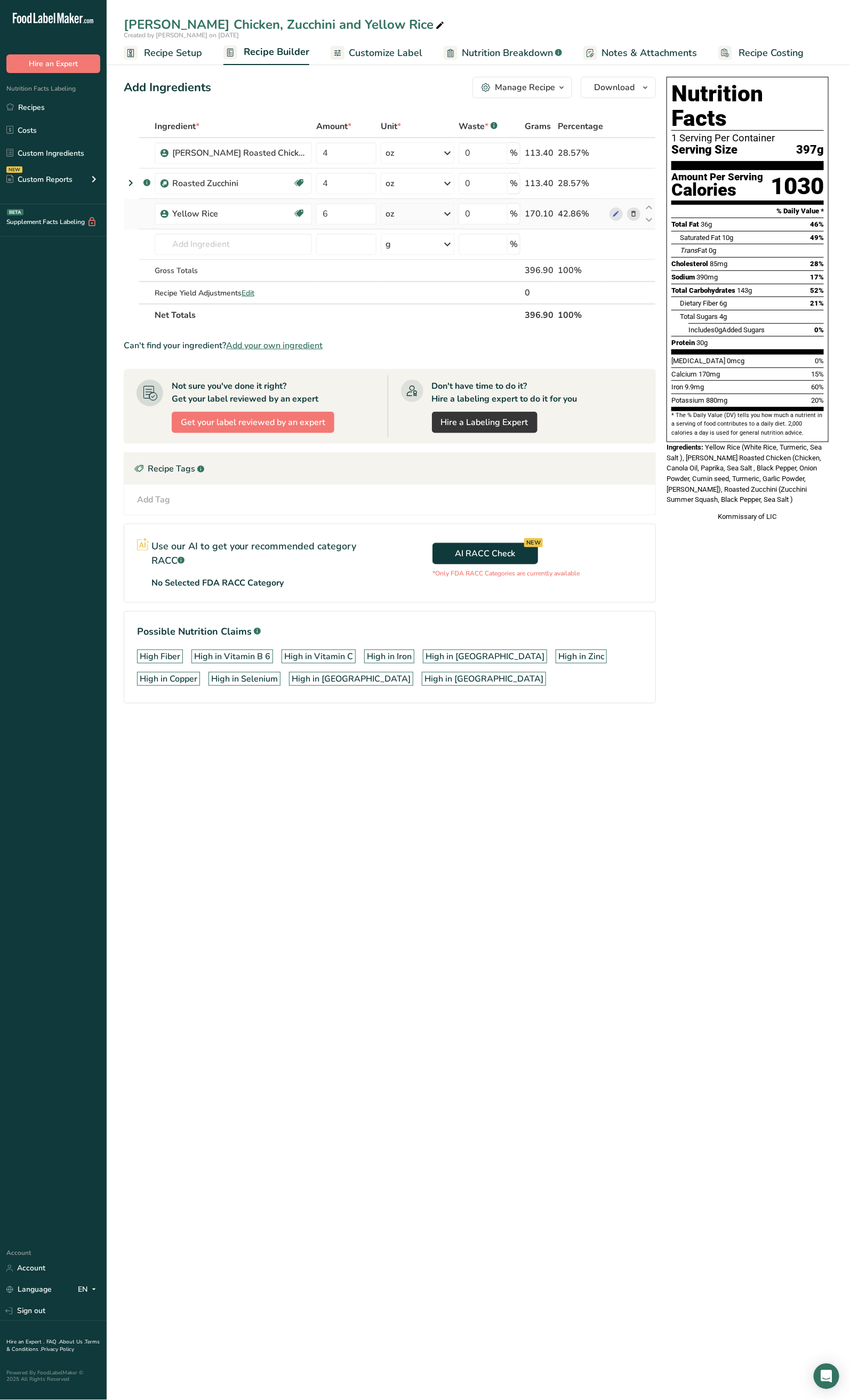
click at [633, 213] on icon at bounding box center [633, 214] width 8 height 11
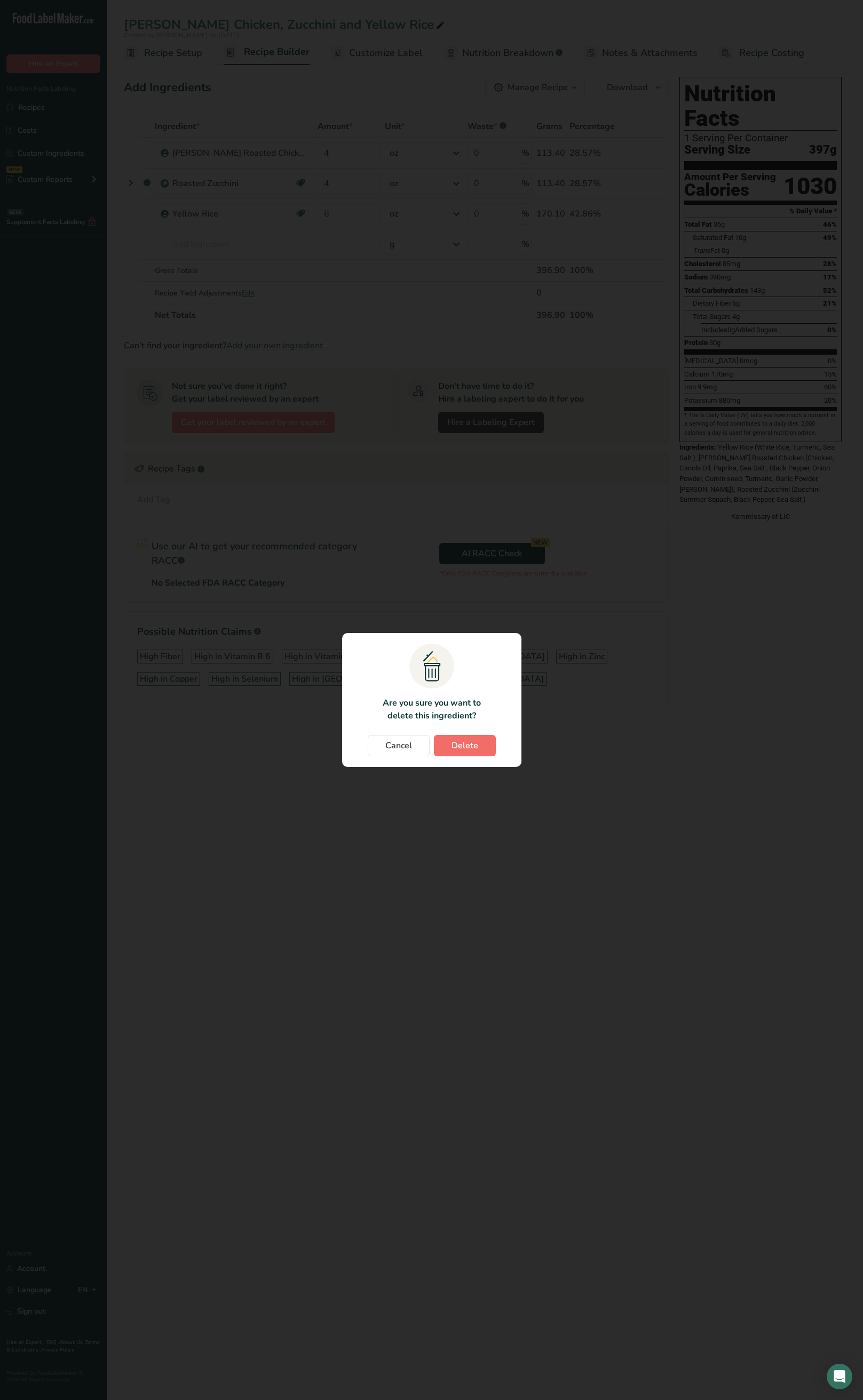
drag, startPoint x: 496, startPoint y: 733, endPoint x: 491, endPoint y: 745, distance: 13.0
click at [496, 651] on section ".a{fill:#f5f3ed;}.b,.e{fill:#0f393a;}.c{fill:none;}.d{fill:#f2c549;}.e{stroke:r…" at bounding box center [432, 700] width 179 height 134
click at [488, 651] on button "Delete" at bounding box center [465, 746] width 62 height 22
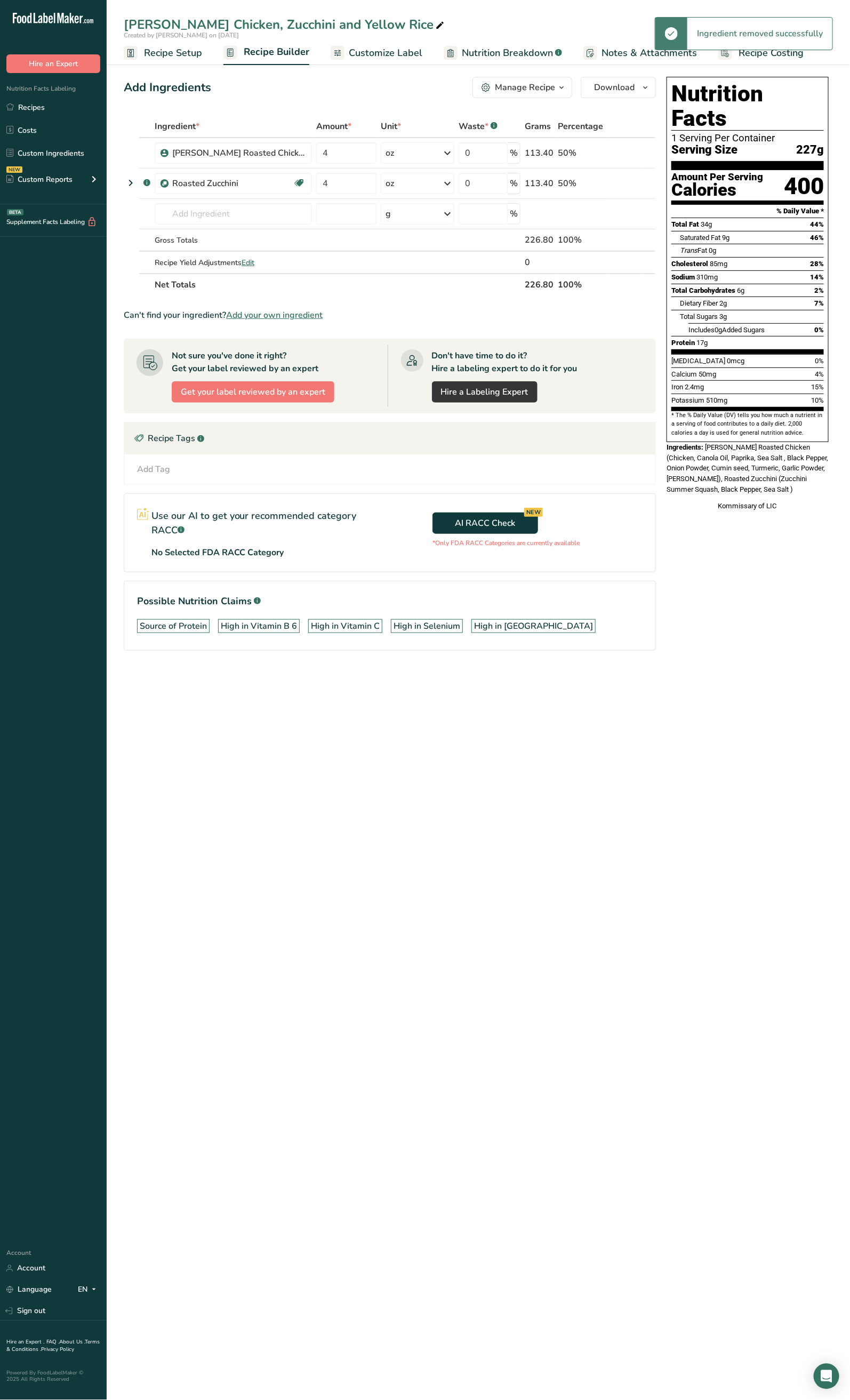
click at [633, 182] on icon at bounding box center [633, 183] width 8 height 11
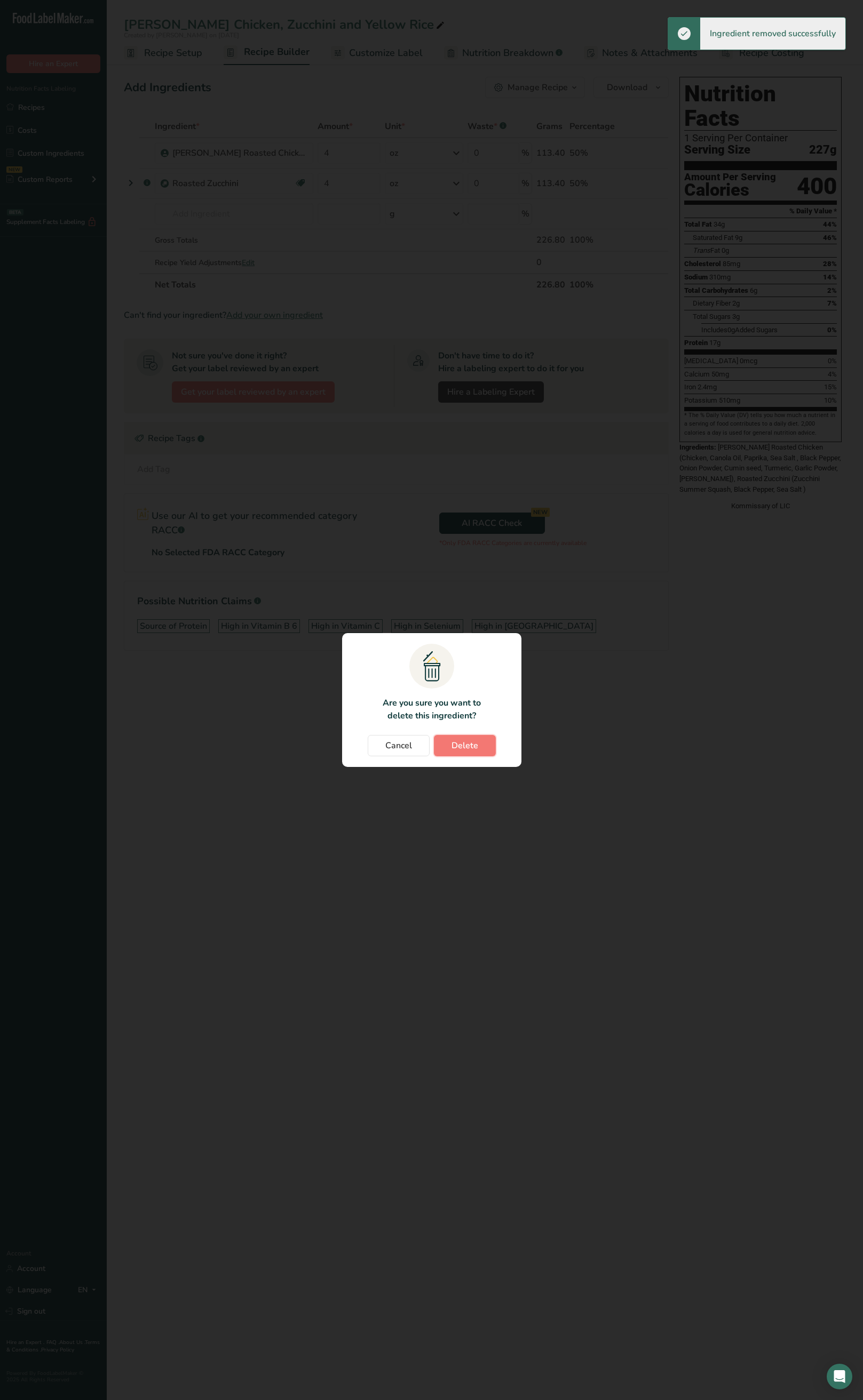
click at [460, 651] on span "Delete" at bounding box center [465, 746] width 27 height 13
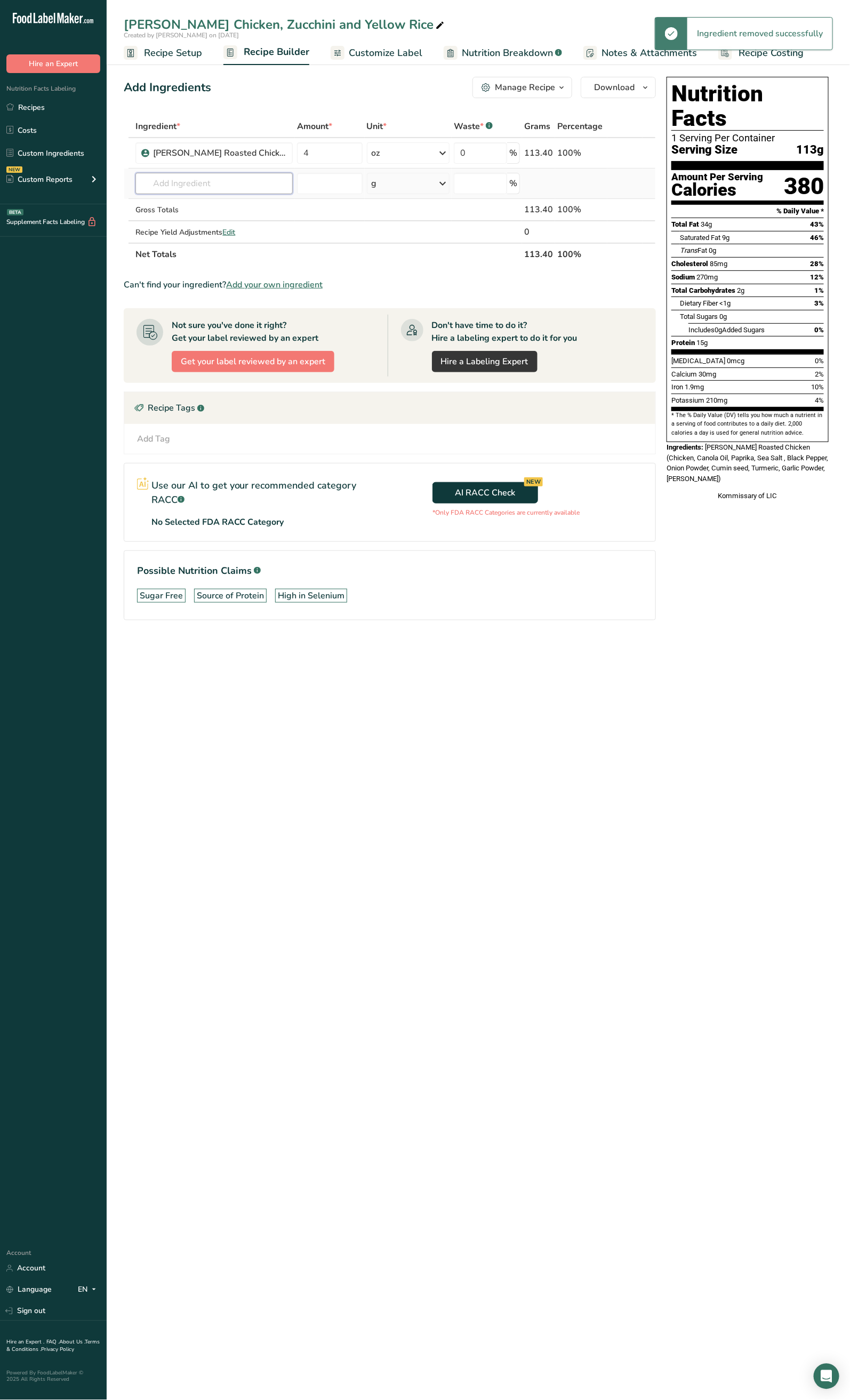
click at [231, 173] on input "text" at bounding box center [214, 183] width 157 height 22
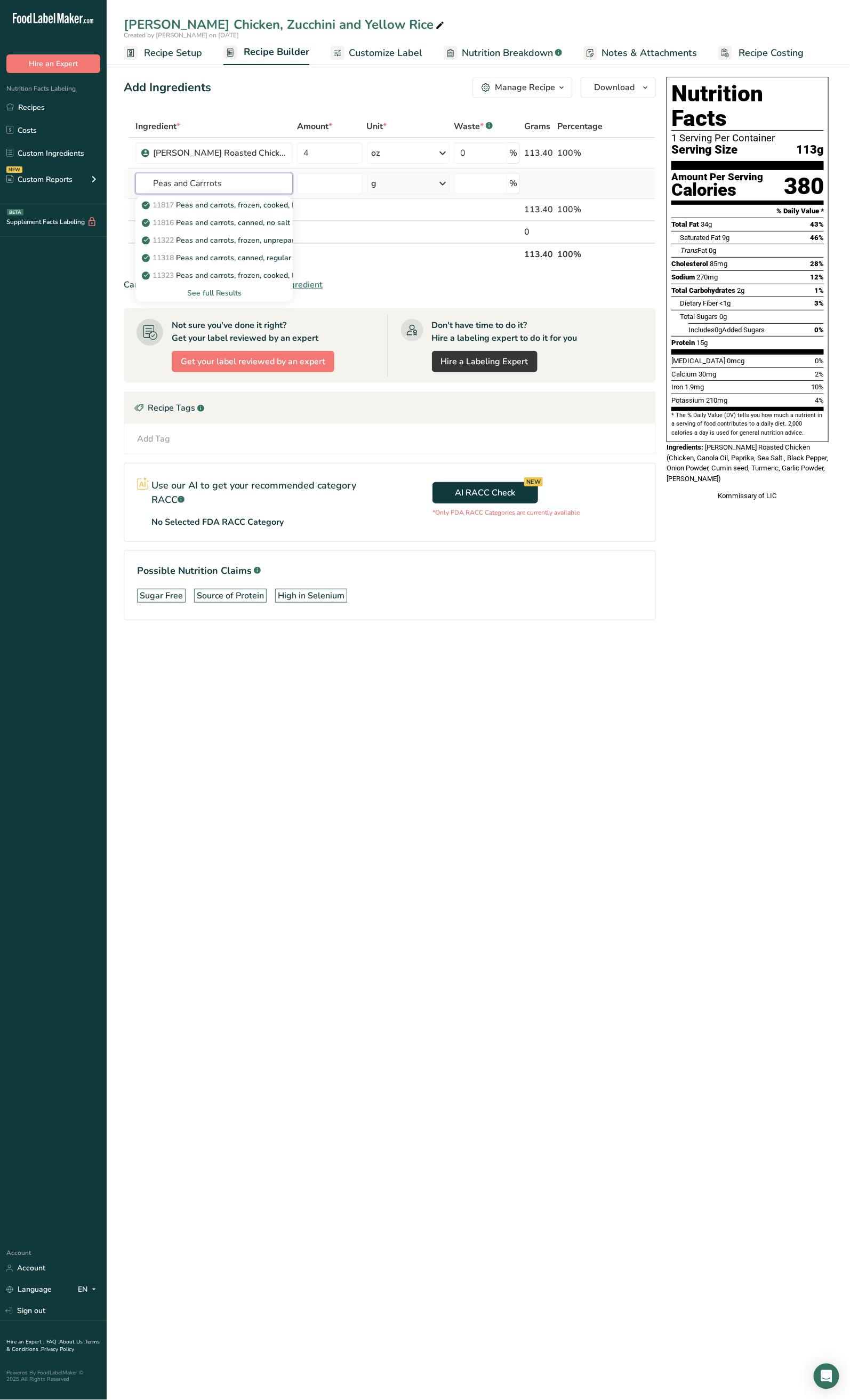
type input "Peas and Carrrots"
click at [218, 295] on div "See full Results" at bounding box center [214, 293] width 140 height 11
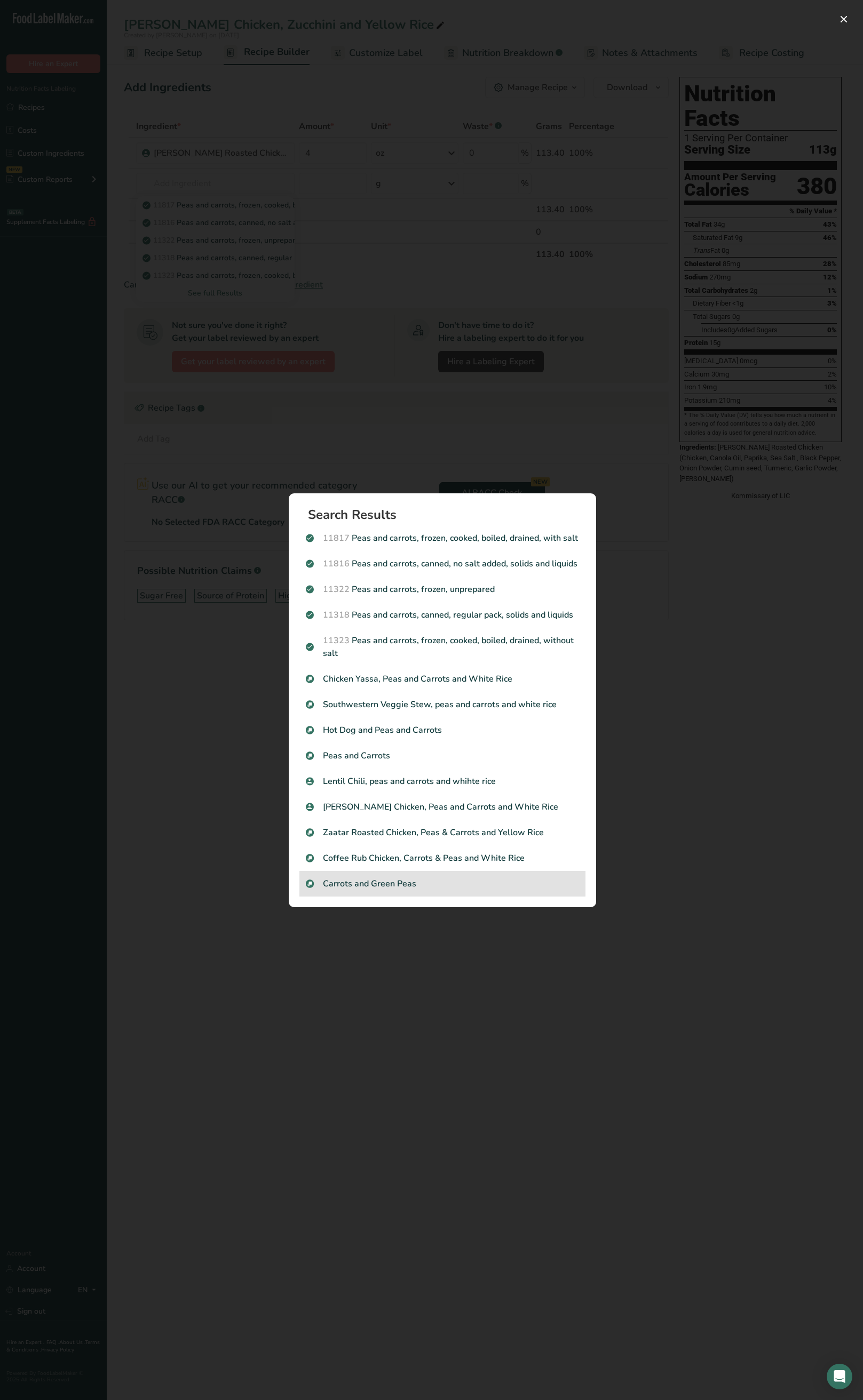
click at [373, 651] on div "Carrots and Green Peas" at bounding box center [442, 884] width 286 height 26
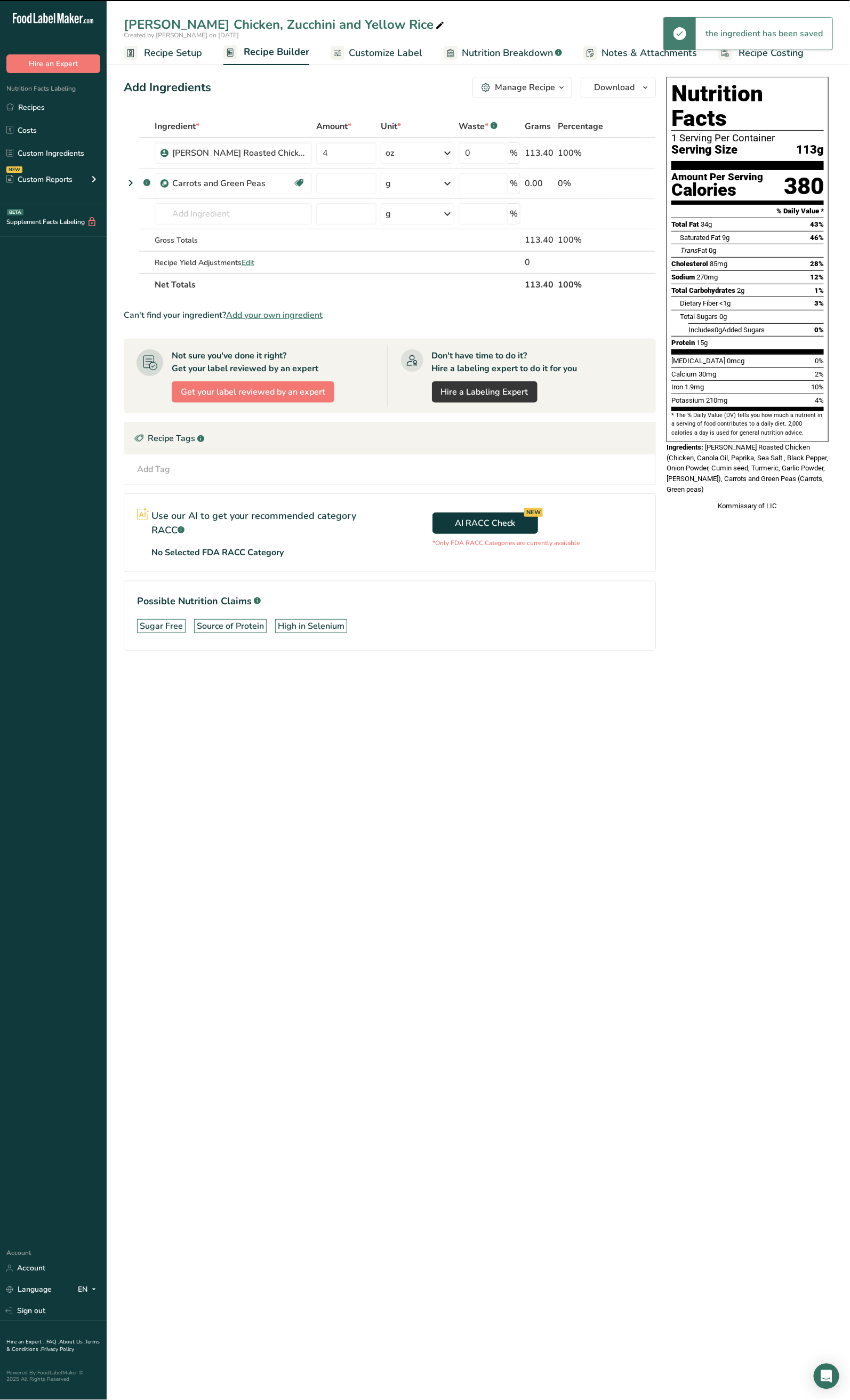
type input "0"
click at [322, 183] on input "0" at bounding box center [346, 183] width 61 height 22
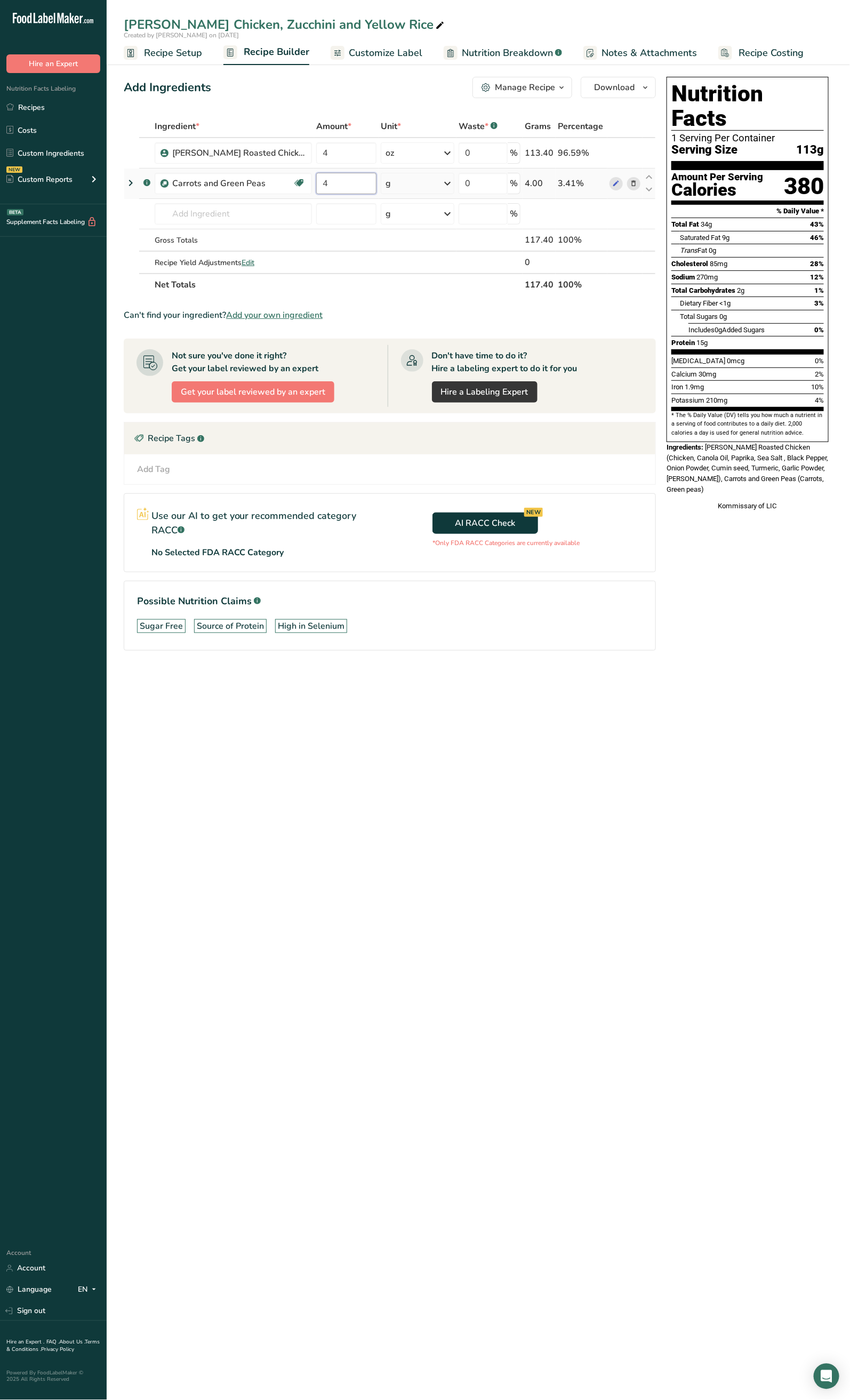
type input "4"
click at [404, 186] on div "Ingredient * Amount * Unit * Waste * .a-a{fill:#347362;}.b-a{fill:#fff;} Grams …" at bounding box center [390, 205] width 532 height 181
click at [398, 185] on div "g" at bounding box center [417, 183] width 73 height 22
click at [413, 267] on div "See more" at bounding box center [432, 268] width 90 height 11
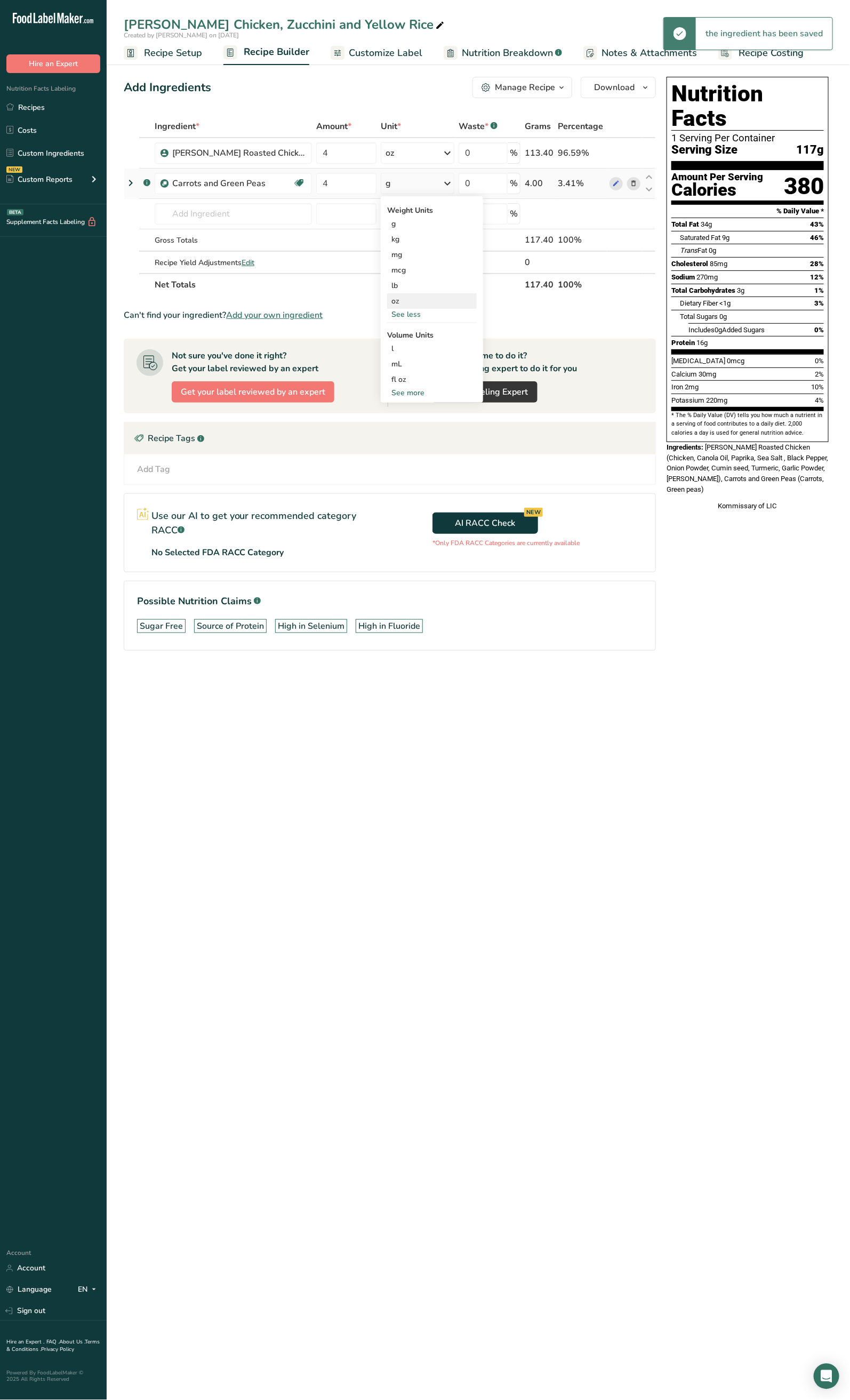
click at [400, 297] on div "oz" at bounding box center [432, 301] width 90 height 16
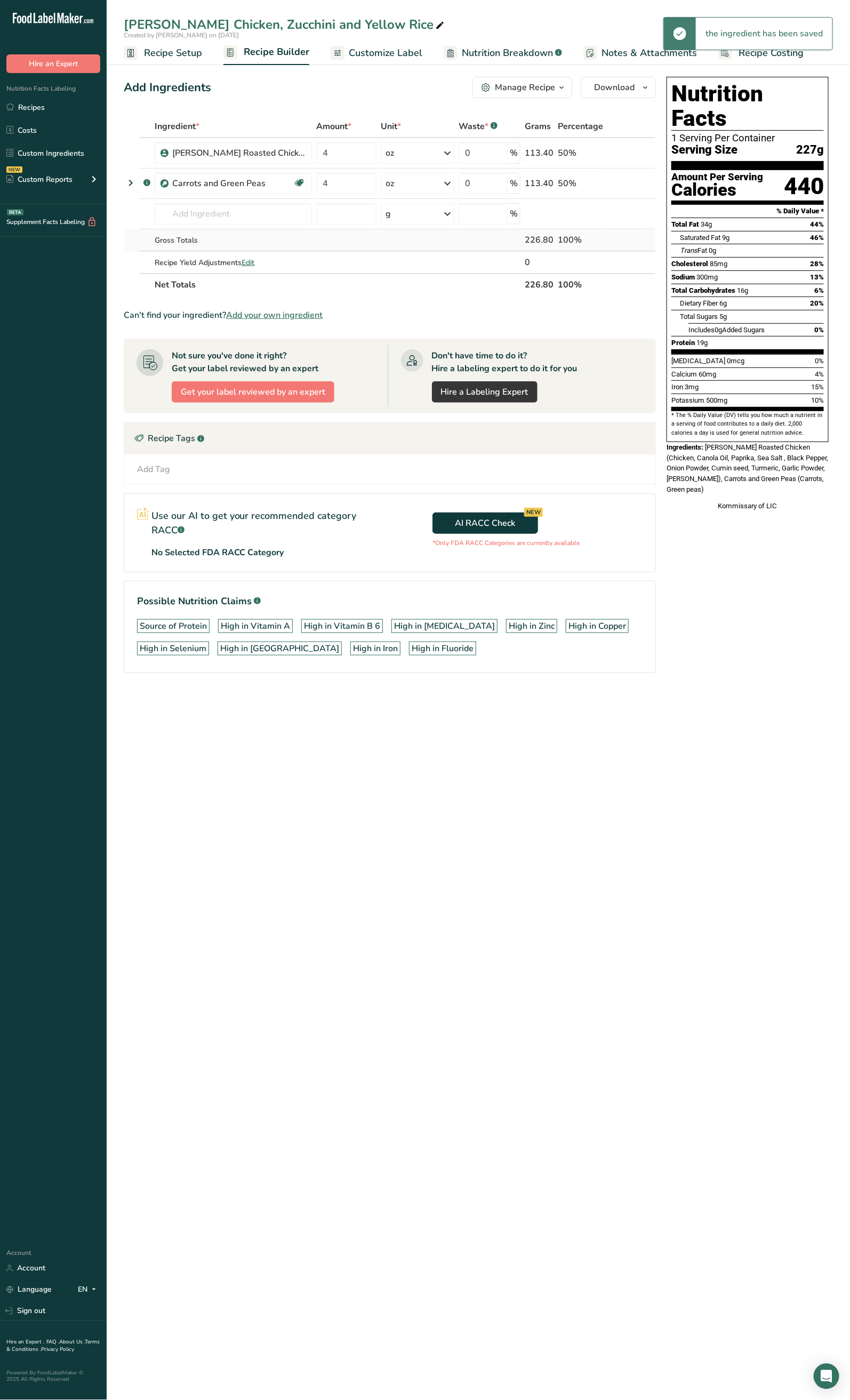
click at [238, 232] on td "Gross Totals" at bounding box center [233, 240] width 162 height 22
click at [238, 223] on input "text" at bounding box center [233, 214] width 157 height 22
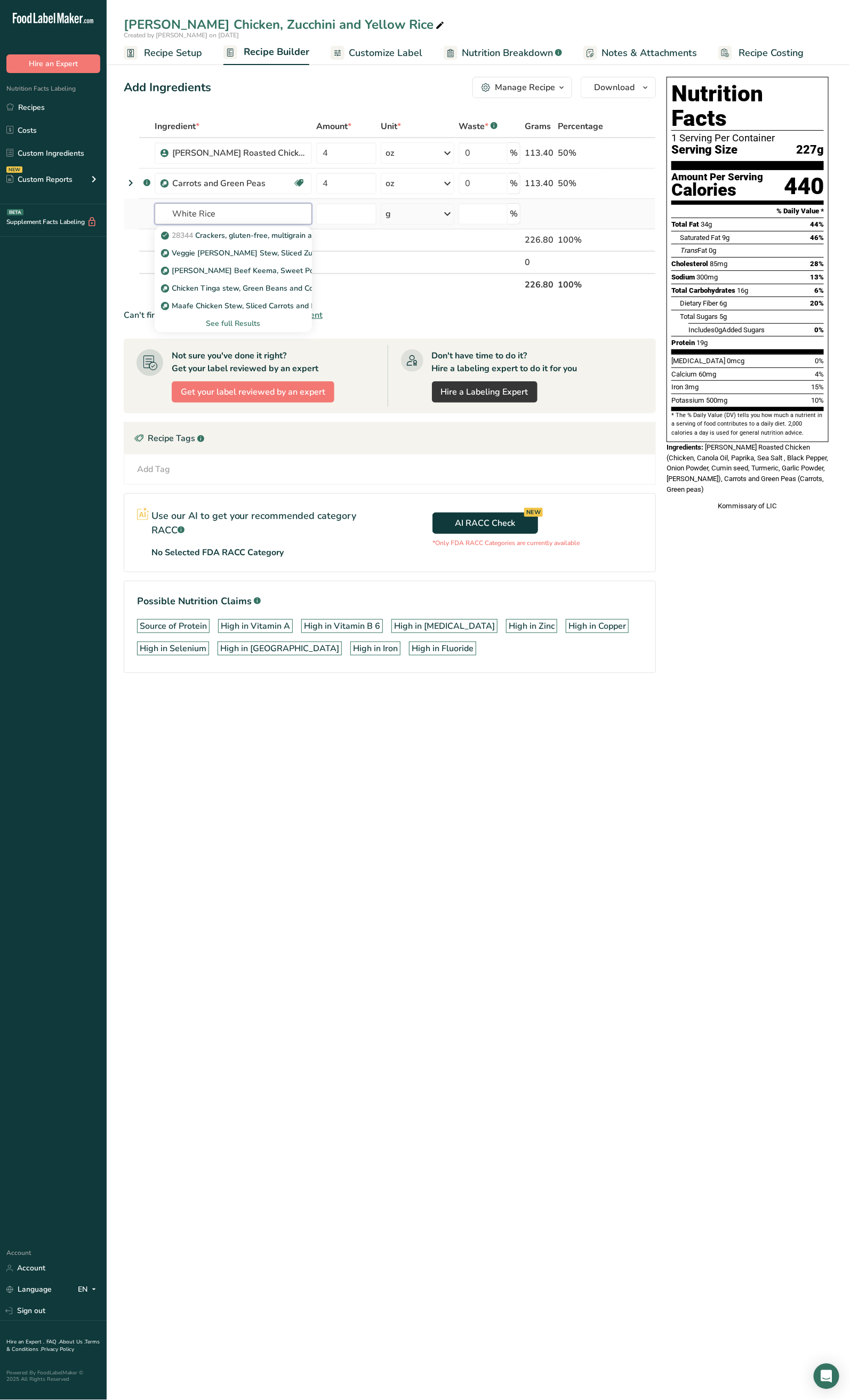
type input "White Rice"
click at [218, 322] on div "See full Results" at bounding box center [233, 323] width 140 height 11
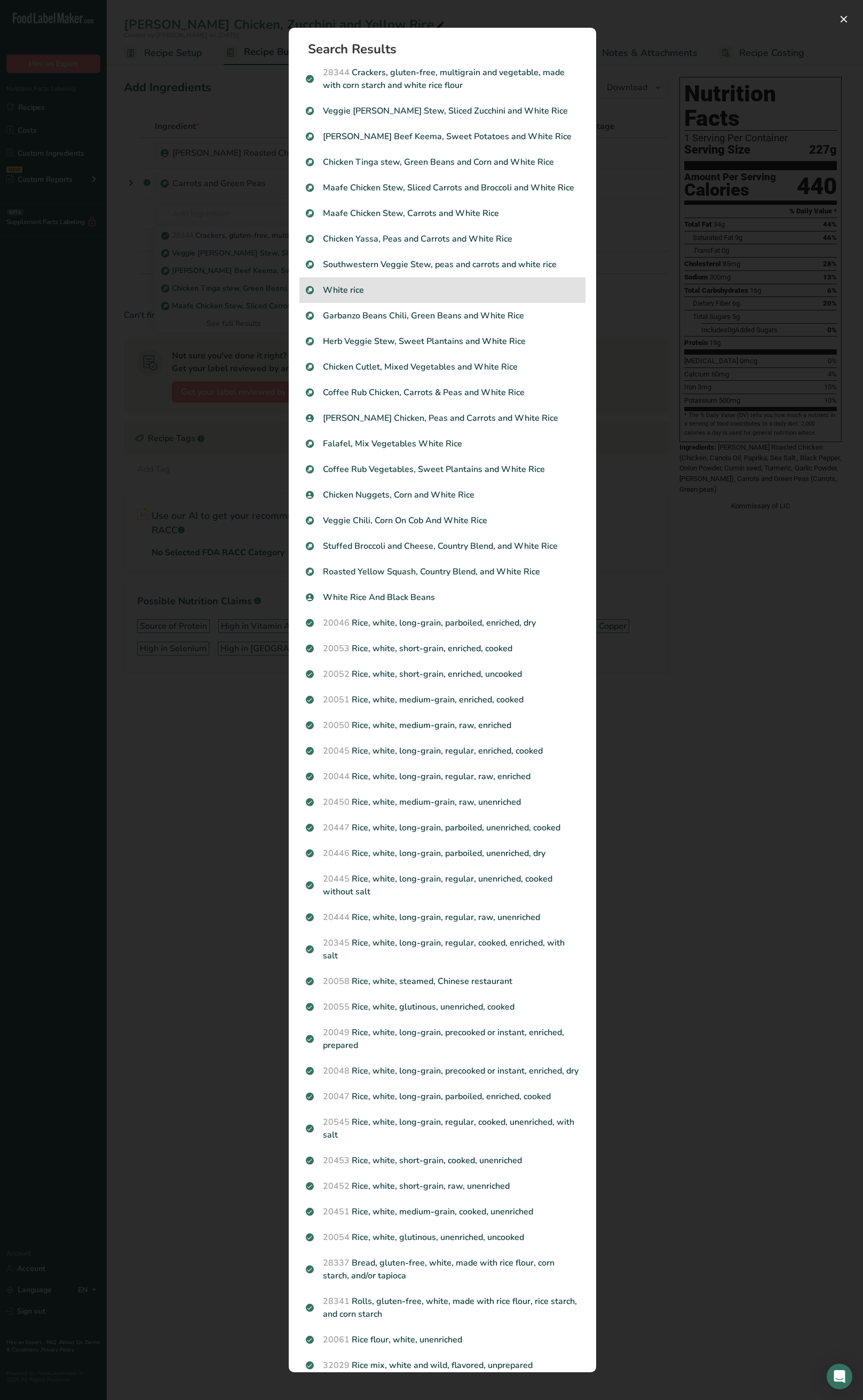
click at [373, 303] on div "White rice" at bounding box center [442, 290] width 286 height 26
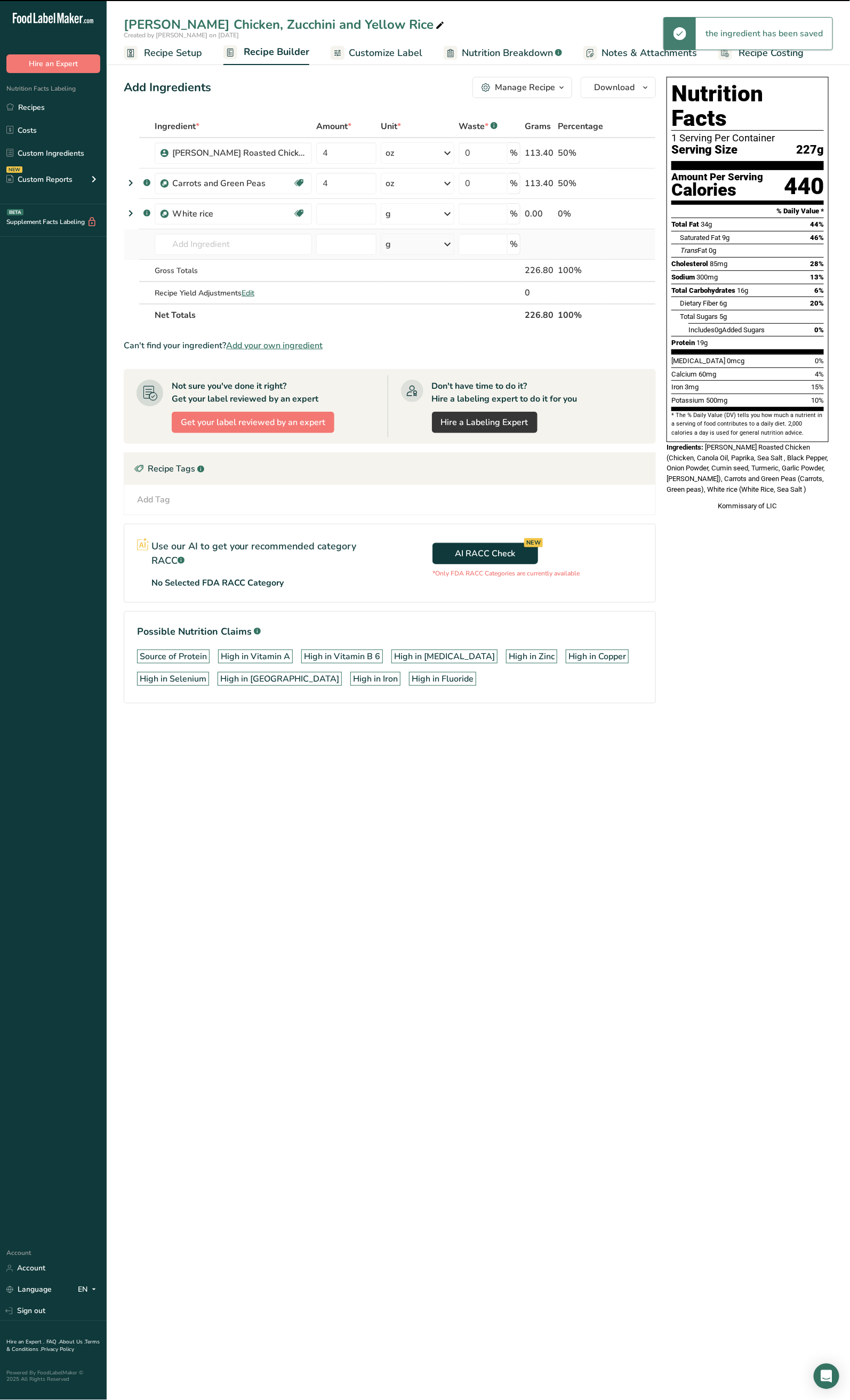
type input "0"
click at [343, 208] on input "0" at bounding box center [346, 214] width 61 height 22
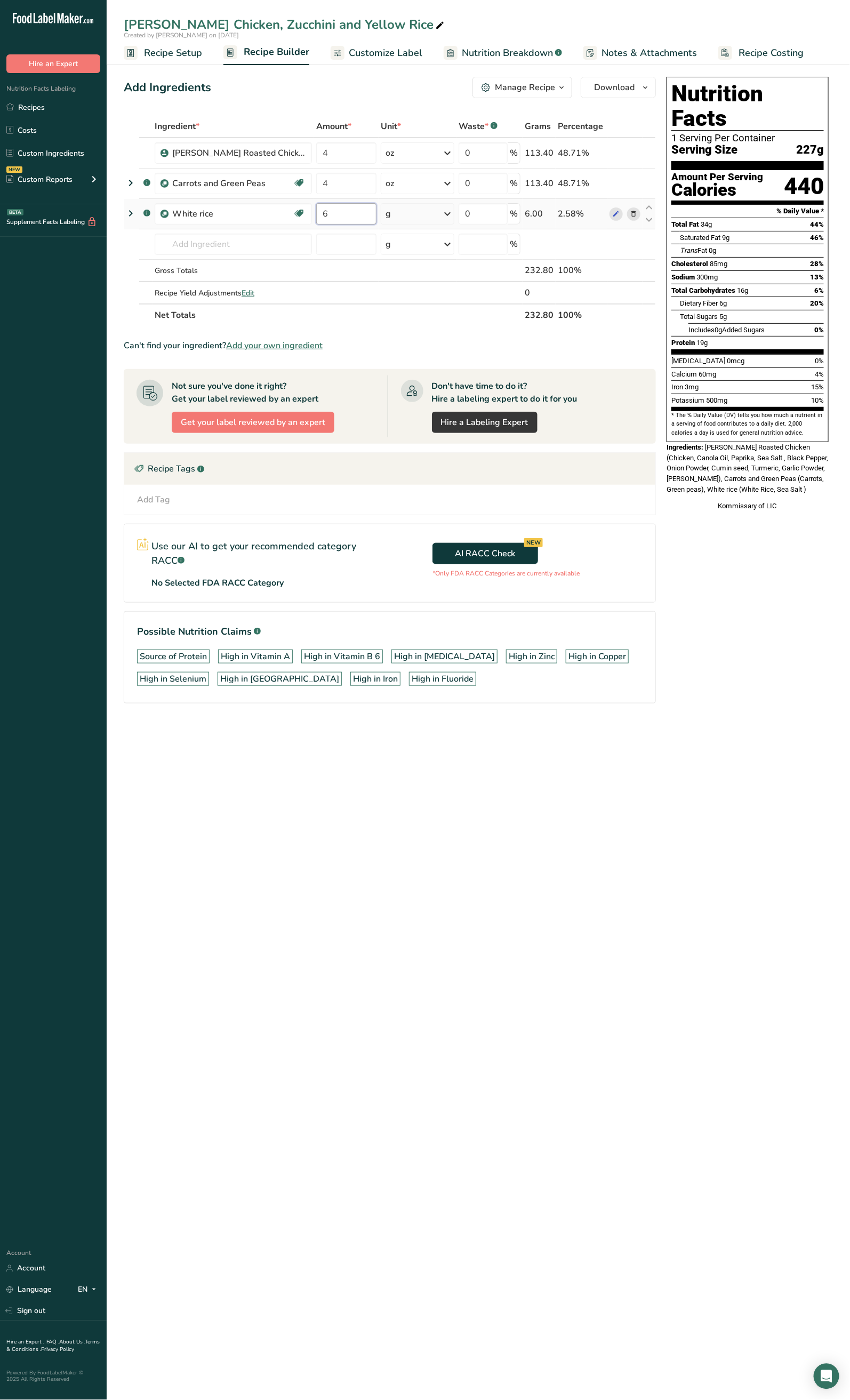
type input "6"
click at [406, 216] on div "Ingredient * Amount * Unit * Waste * .a-a{fill:#347362;}.b-a{fill:#fff;} Grams …" at bounding box center [390, 221] width 532 height 211
click at [406, 216] on div "g" at bounding box center [417, 214] width 73 height 22
click at [405, 295] on div "See more" at bounding box center [432, 298] width 90 height 11
click at [410, 334] on div "oz" at bounding box center [432, 331] width 90 height 16
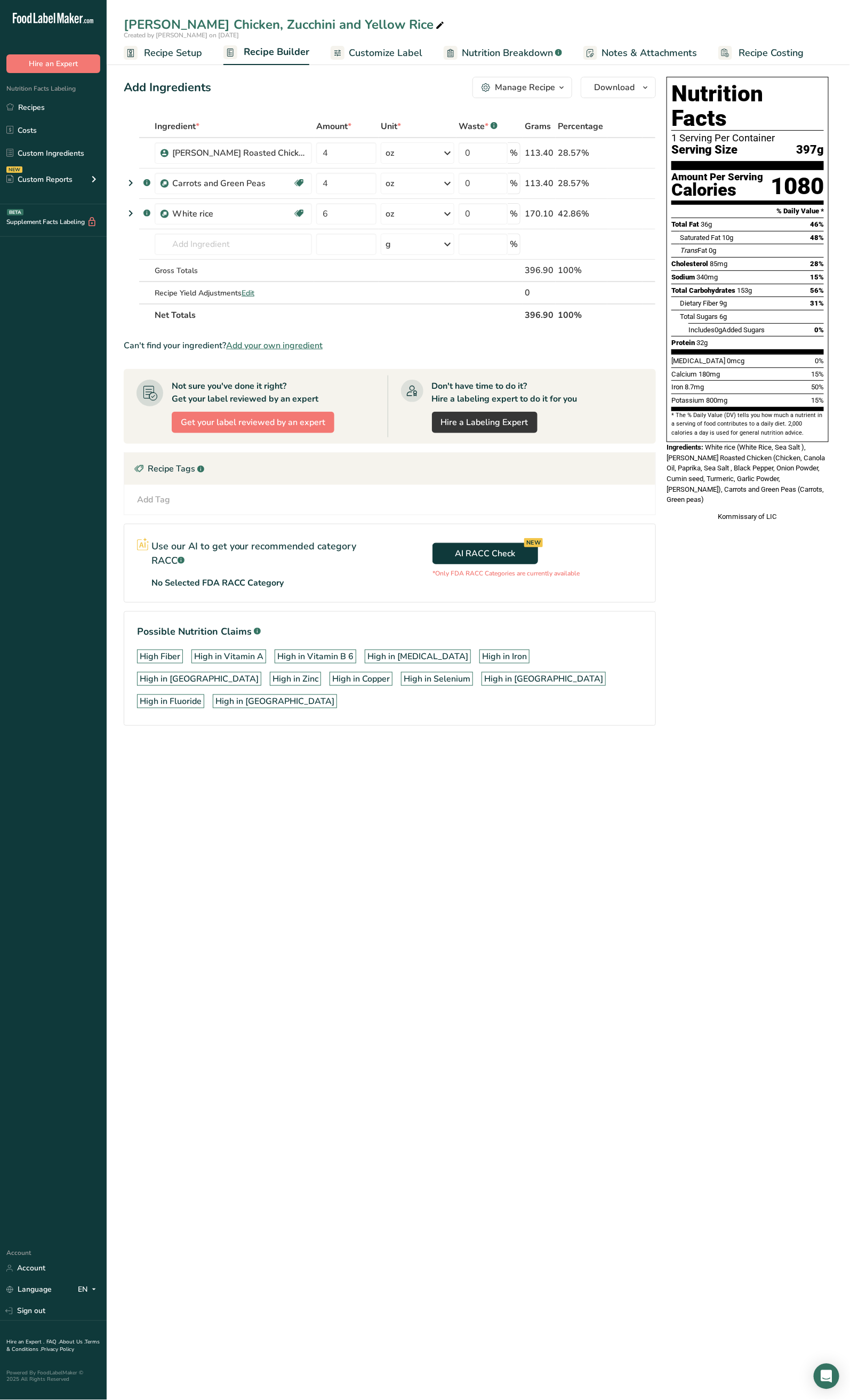
click at [374, 28] on div "Curry Chicken, Zucchini and Yellow Rice" at bounding box center [478, 24] width 743 height 19
click at [435, 20] on icon at bounding box center [440, 26] width 9 height 15
drag, startPoint x: 366, startPoint y: 22, endPoint x: 224, endPoint y: 26, distance: 142.1
click at [224, 26] on input "Curry Chicken, Zucchini and Yellow Rice" at bounding box center [479, 24] width 710 height 19
type input "Curry Chicken, Vegetables and White Rice"
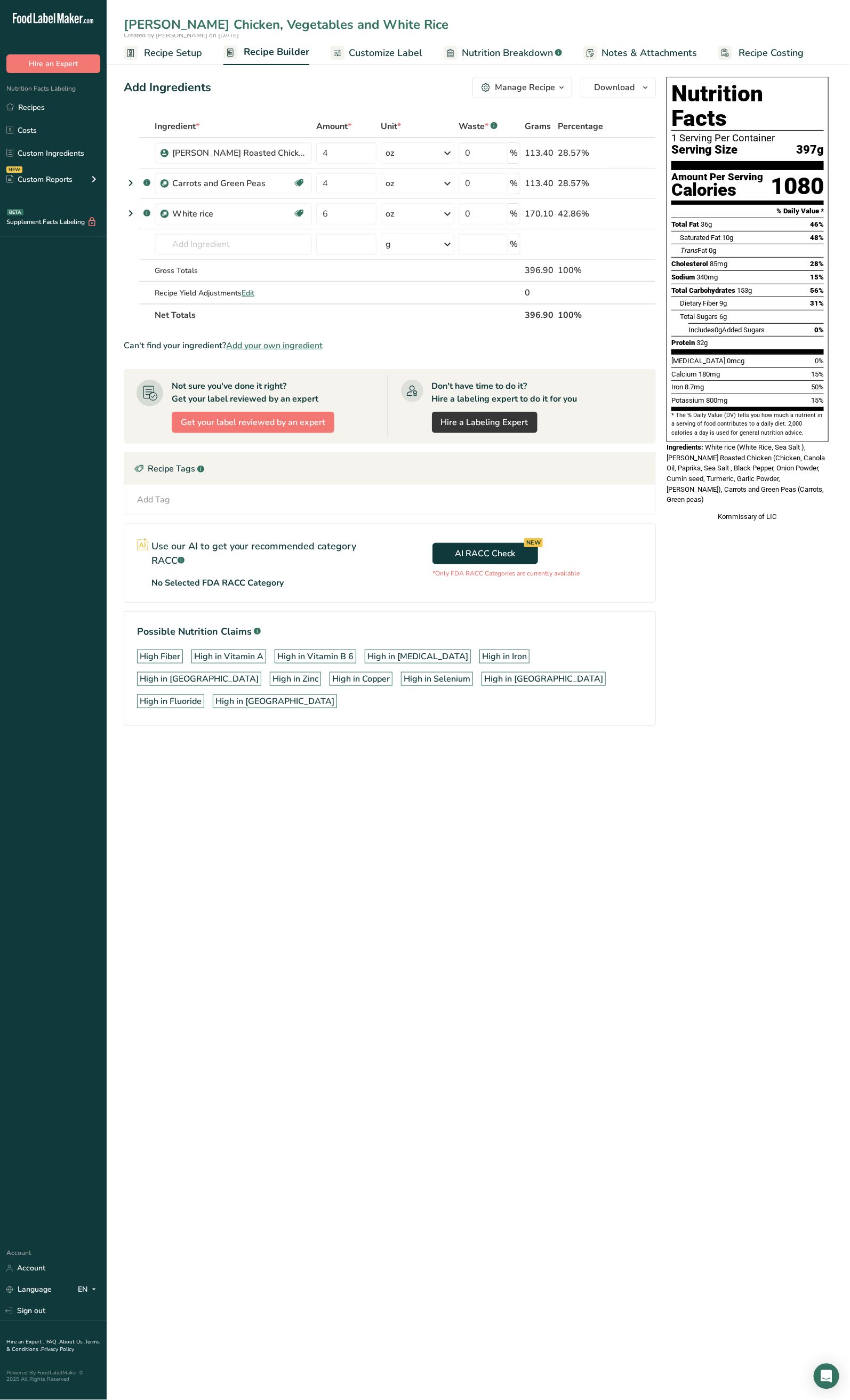
click at [423, 84] on div "Add Ingredients Manage Recipe Delete Recipe Duplicate Recipe Scale Recipe Save …" at bounding box center [390, 87] width 532 height 22
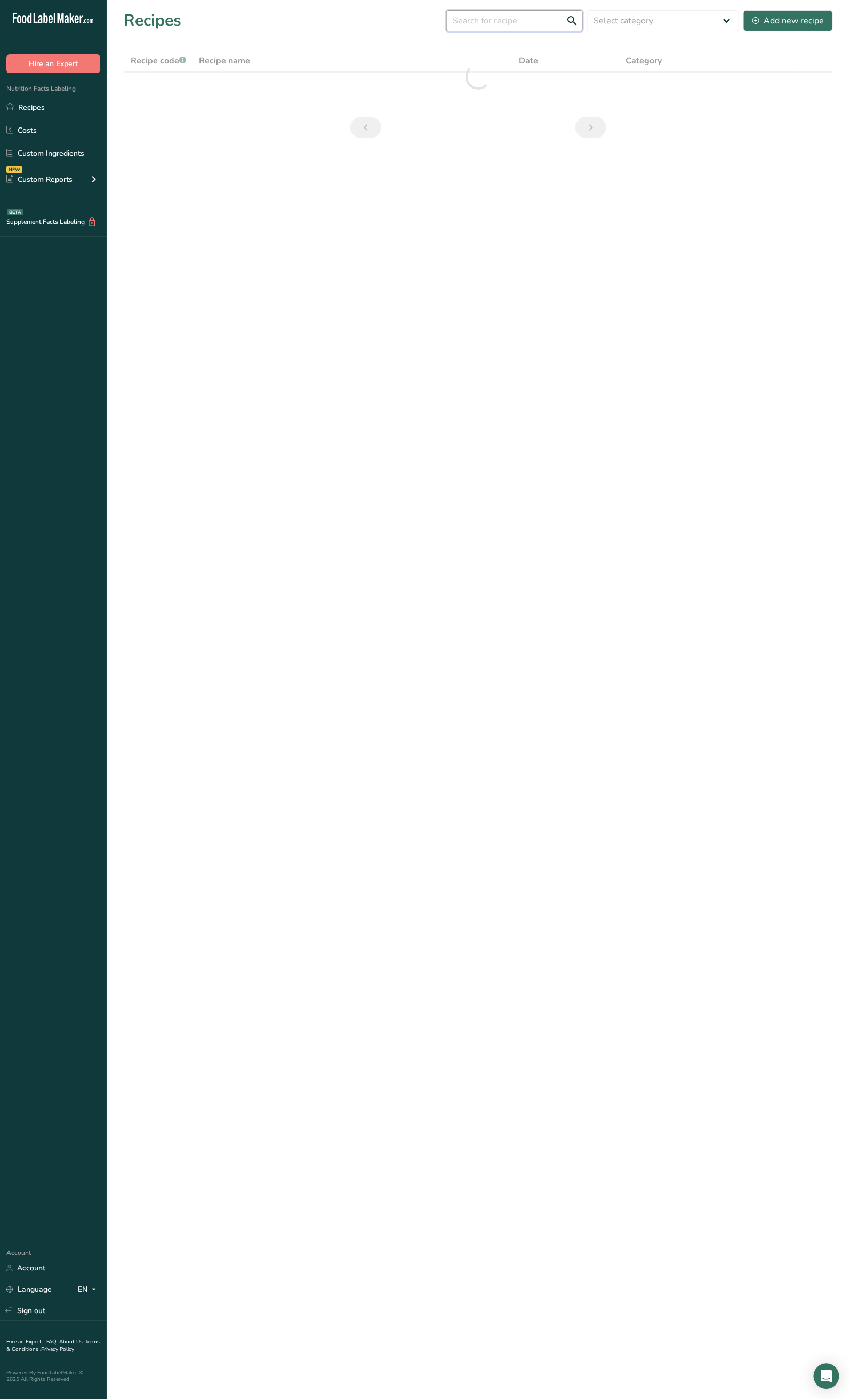
click at [544, 19] on input "text" at bounding box center [515, 20] width 137 height 22
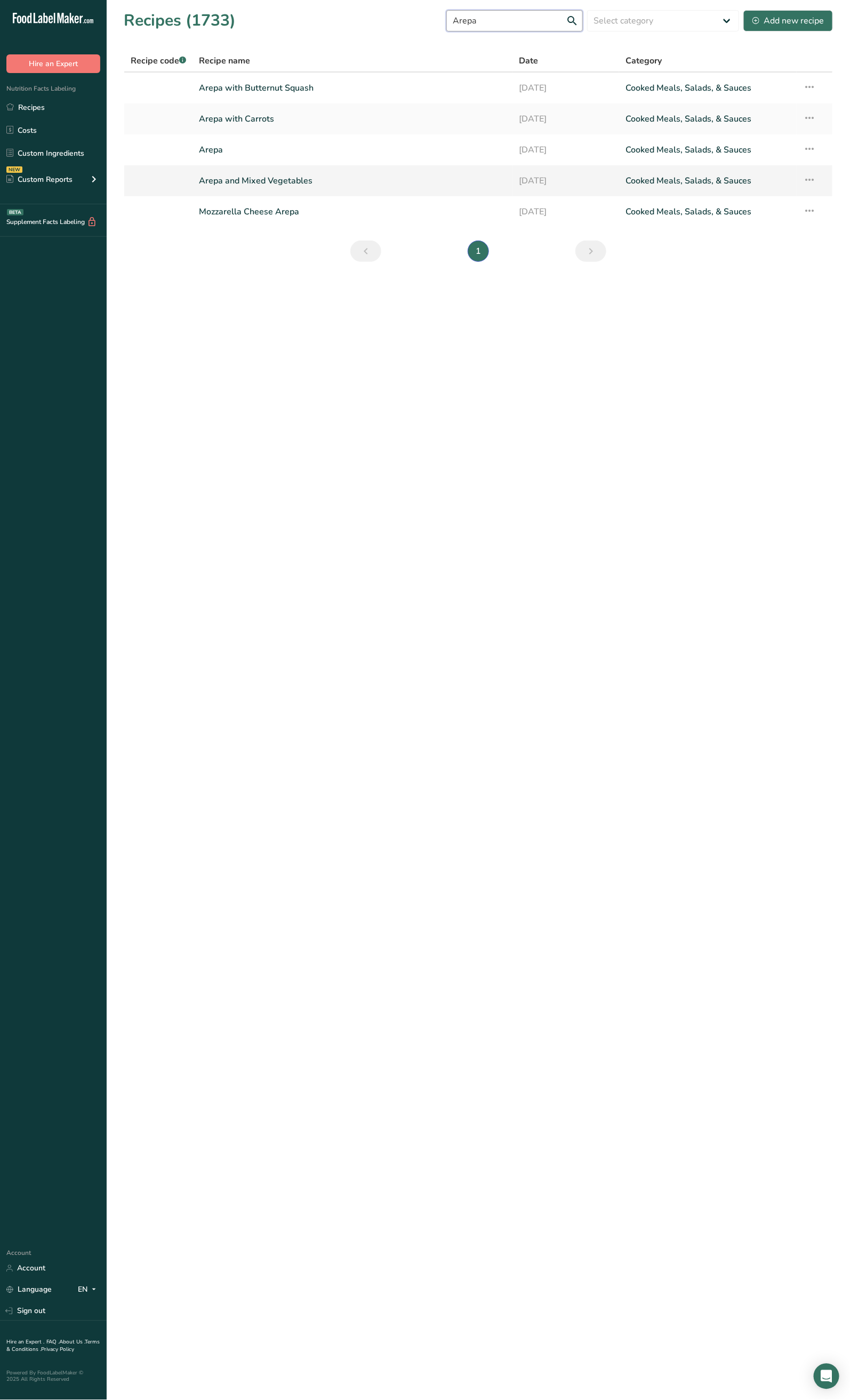
type input "Arepa"
click at [263, 178] on link "Arepa and Mixed Vegetables" at bounding box center [353, 180] width 307 height 22
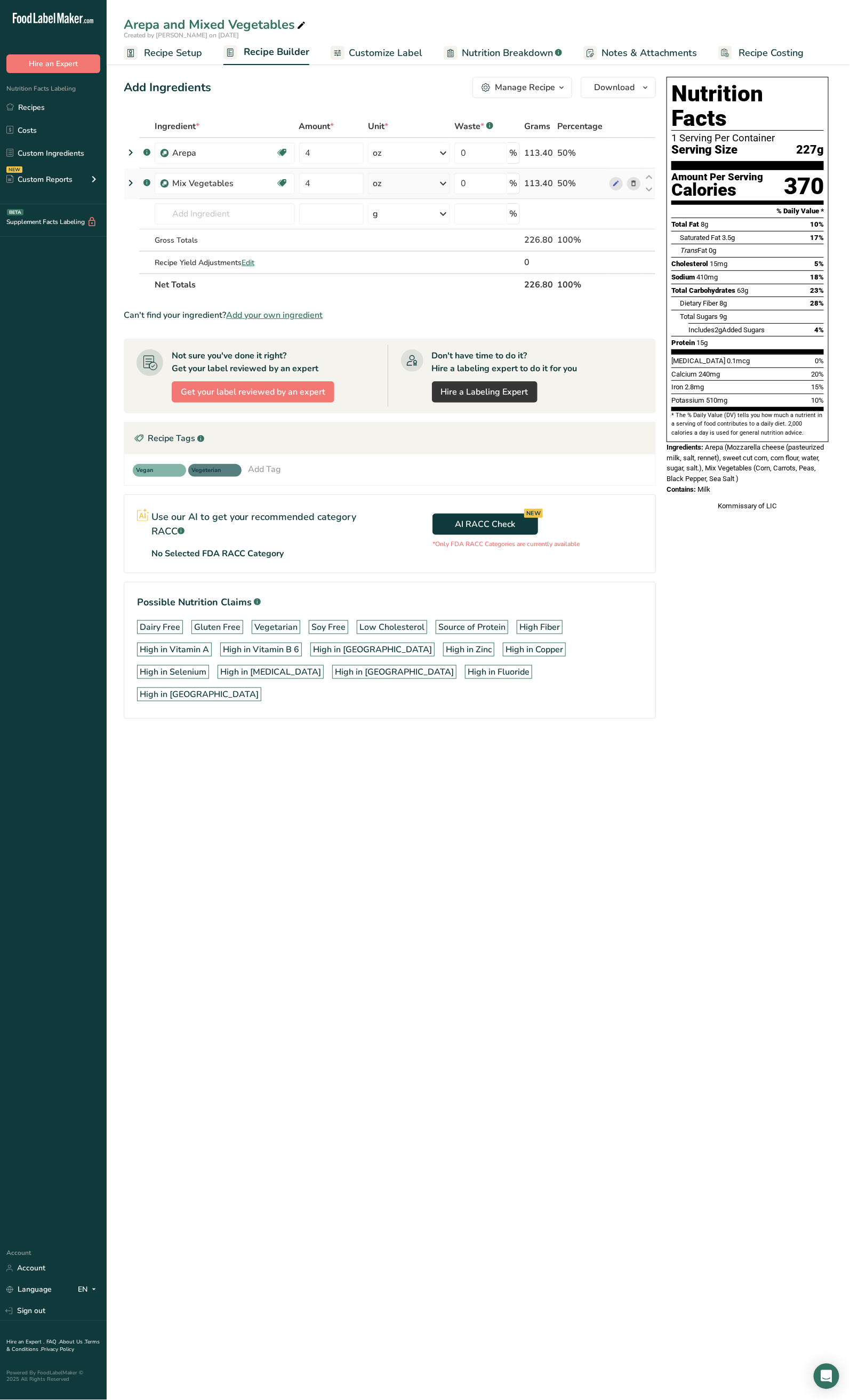
click at [638, 179] on span at bounding box center [634, 183] width 13 height 13
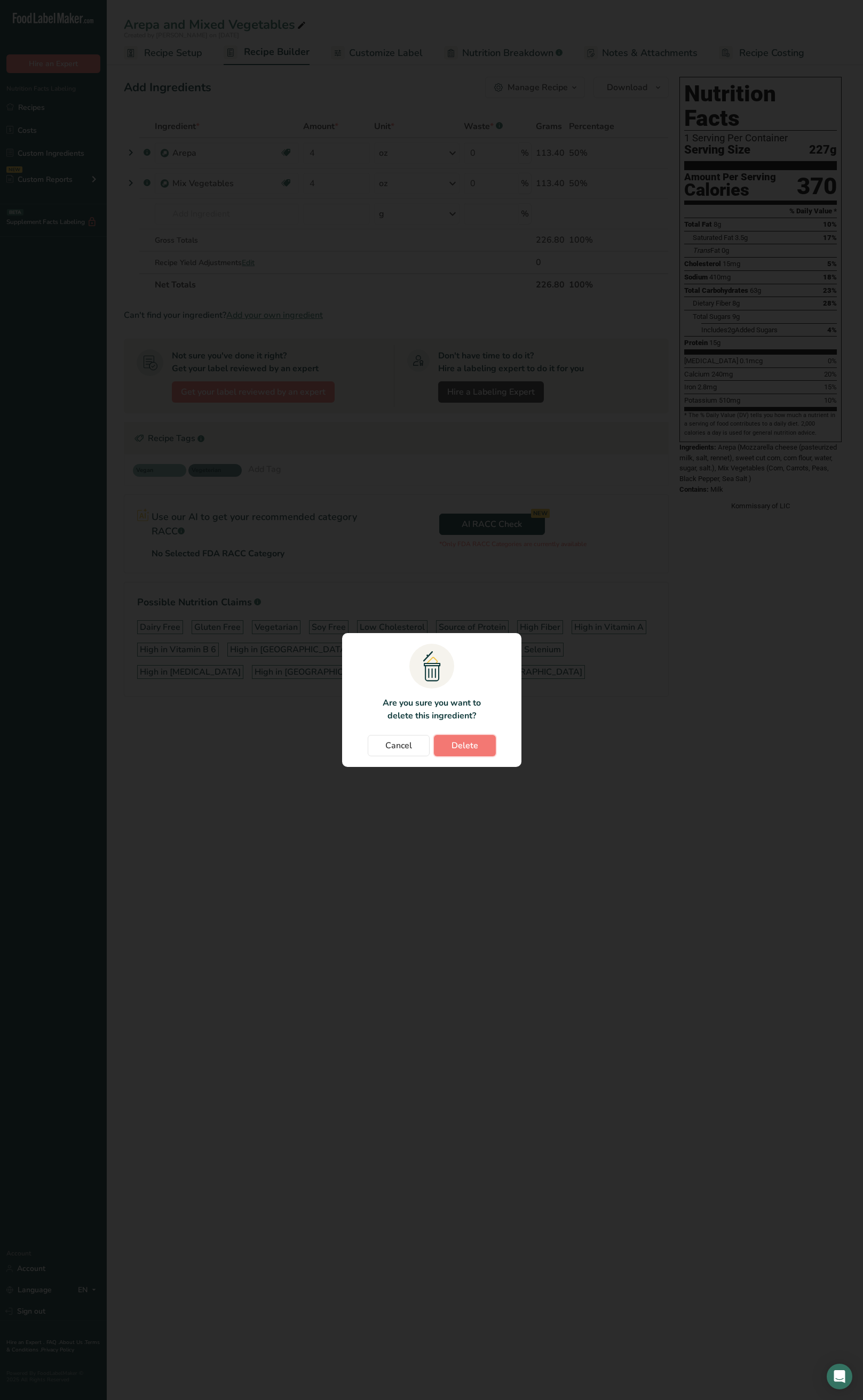
drag, startPoint x: 462, startPoint y: 740, endPoint x: 452, endPoint y: 715, distance: 26.9
click at [463, 739] on span "Delete" at bounding box center [465, 746] width 27 height 13
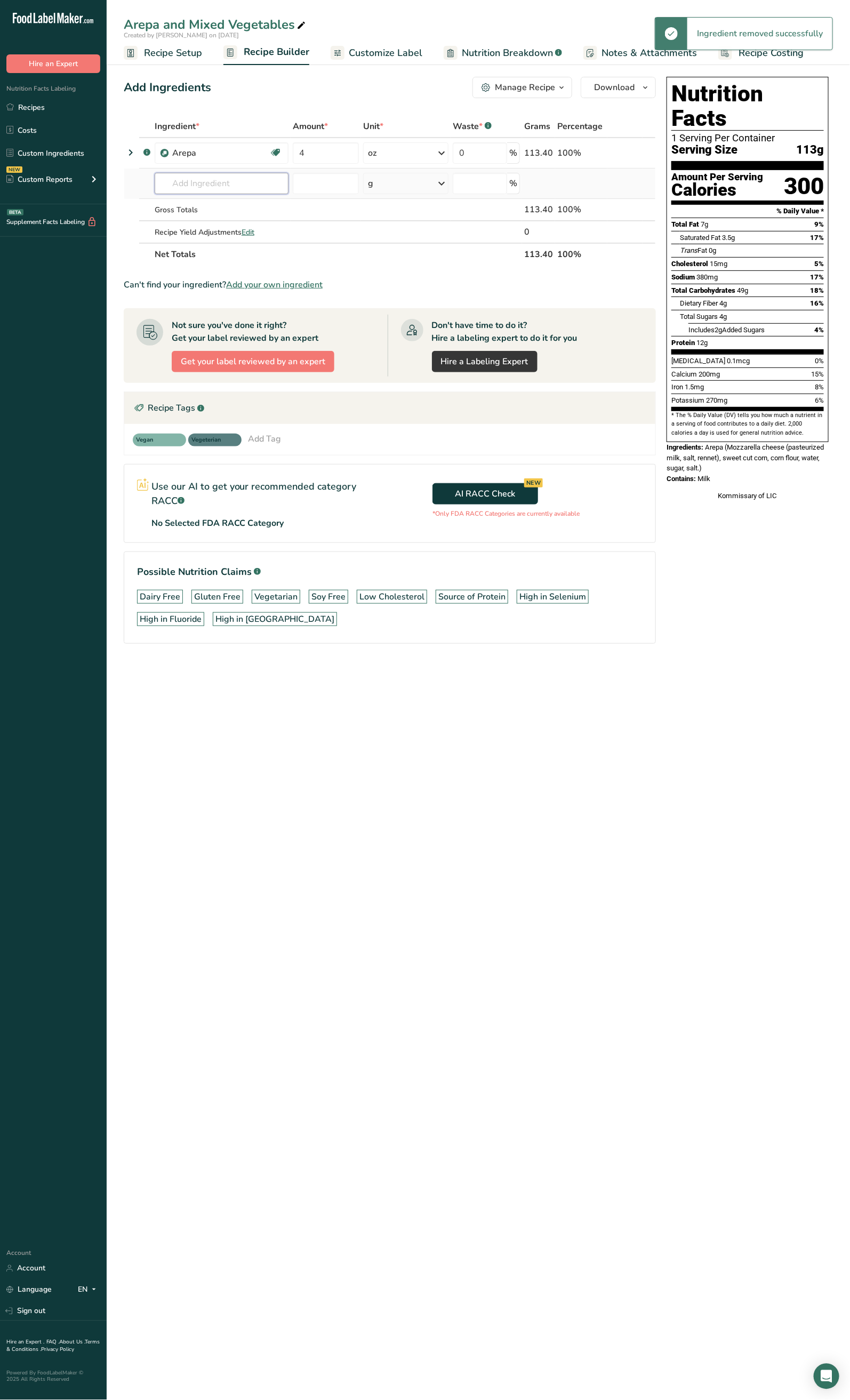
click at [192, 175] on input "text" at bounding box center [222, 183] width 134 height 22
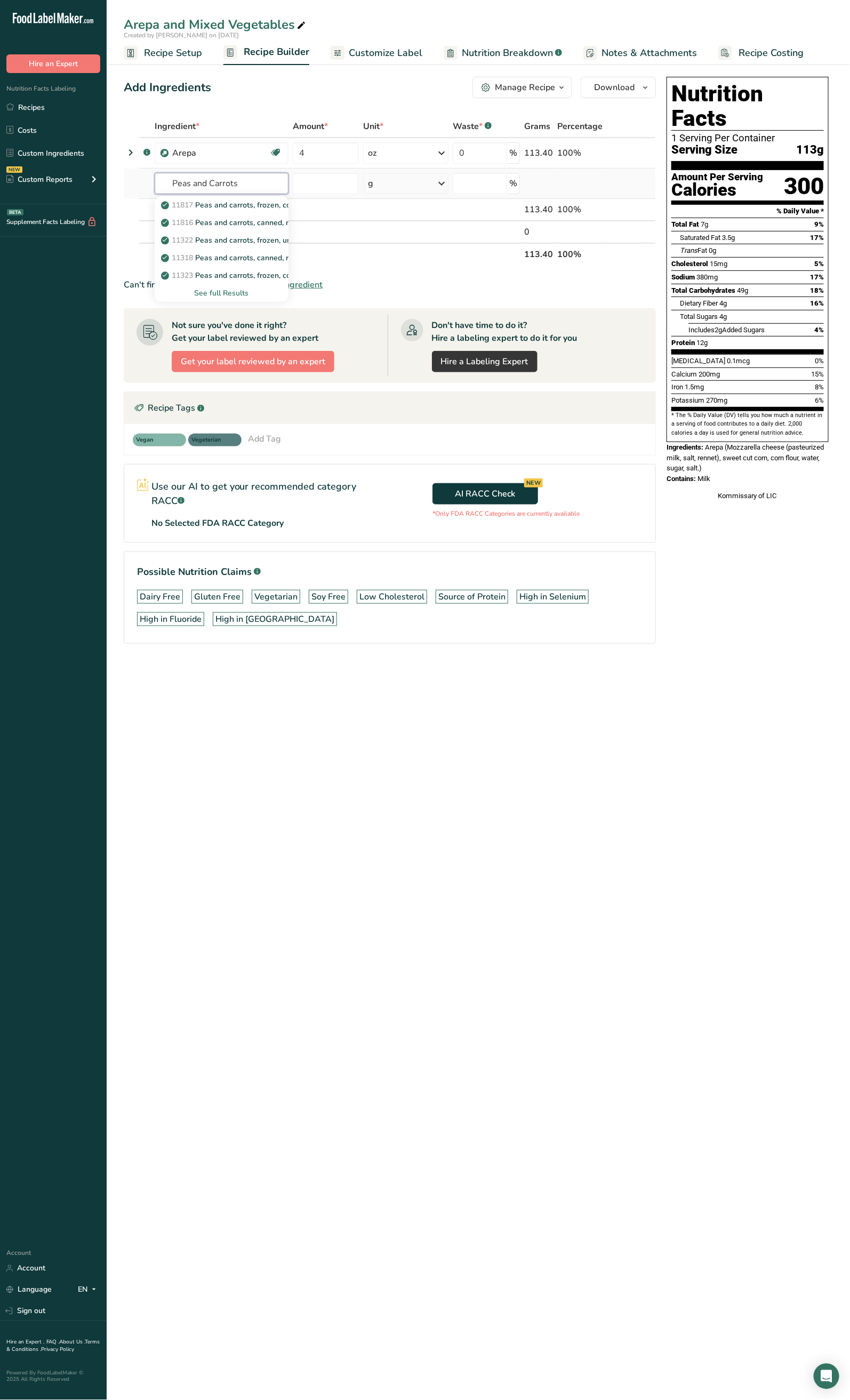
type input "Peas and Carrots"
click at [243, 288] on div "See full Results" at bounding box center [221, 293] width 117 height 11
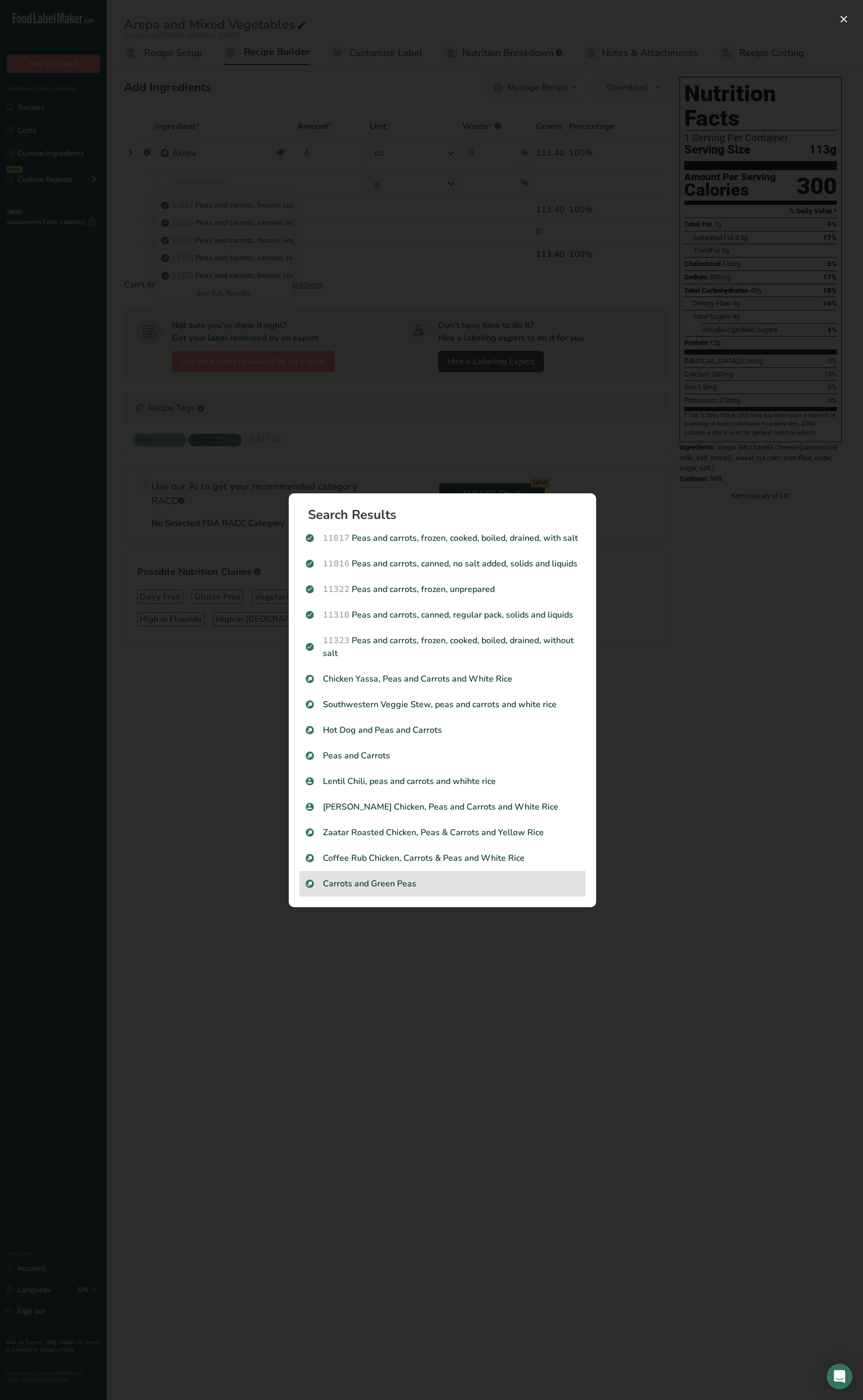
click at [418, 877] on p "Carrots and Green Peas" at bounding box center [442, 884] width 273 height 13
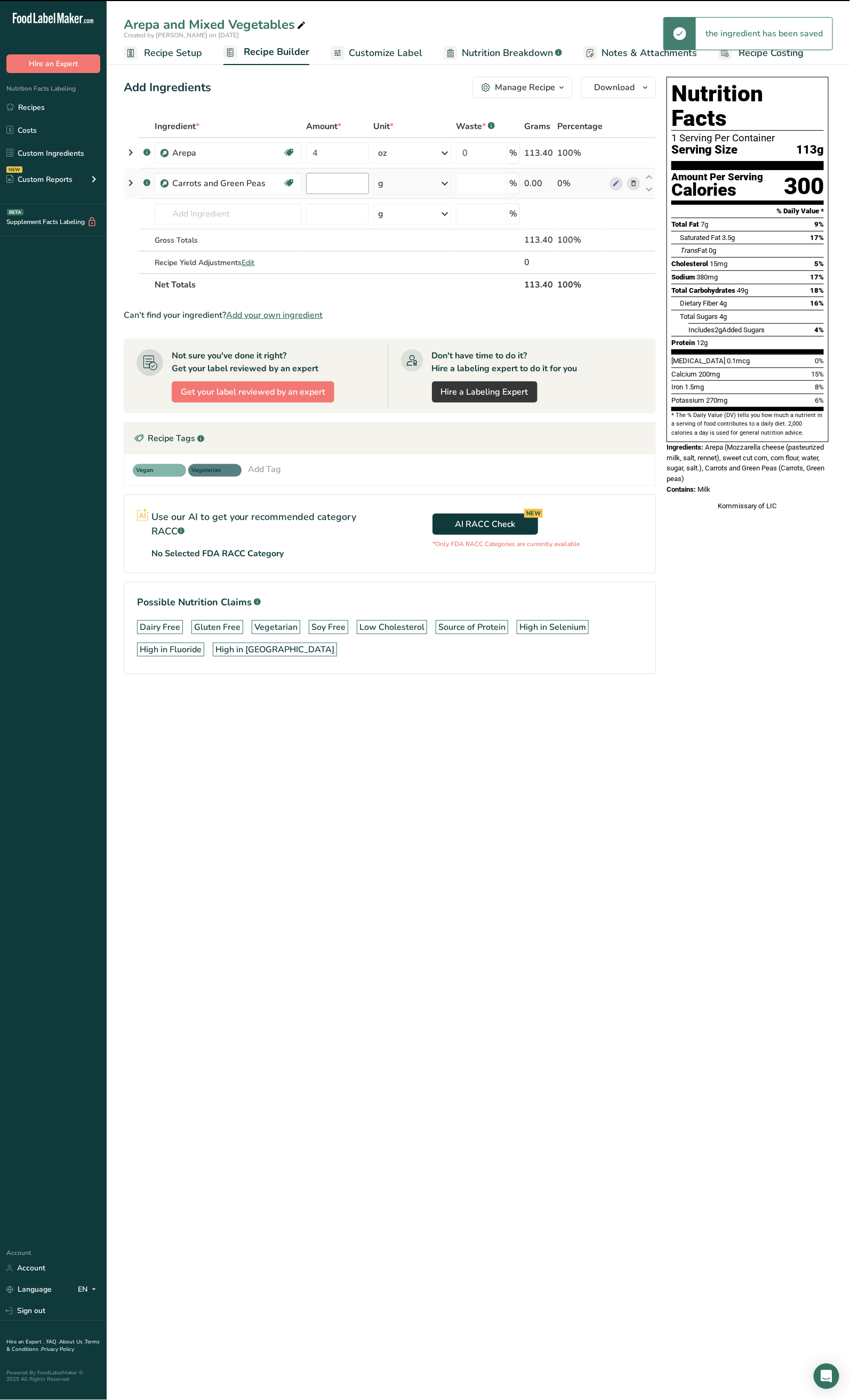
type input "0"
click at [324, 183] on input "0" at bounding box center [338, 183] width 63 height 22
type input "4"
click at [397, 178] on div "Ingredient * Amount * Unit * Waste * .a-a{fill:#347362;}.b-a{fill:#fff;} Grams …" at bounding box center [390, 205] width 532 height 181
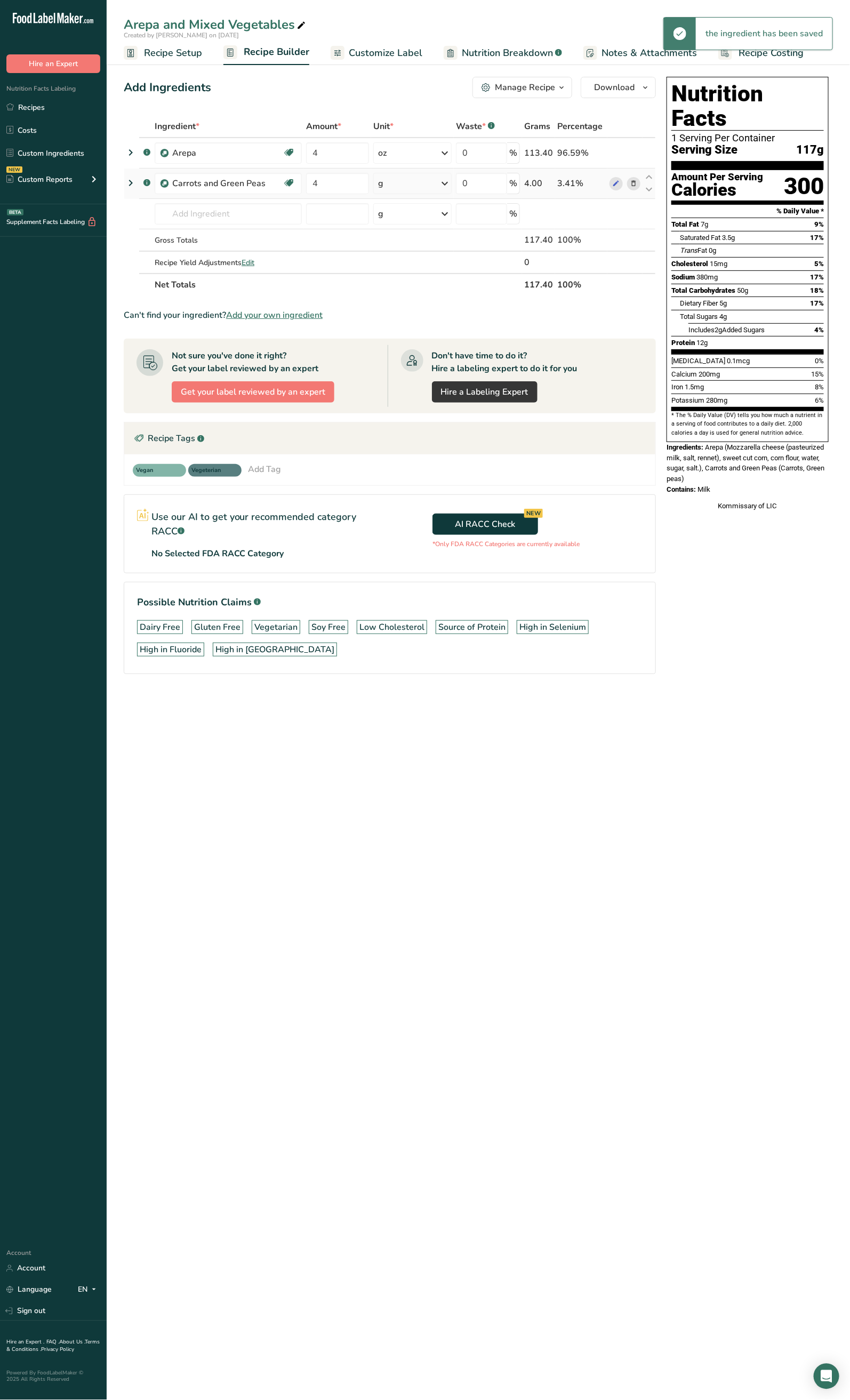
click at [403, 186] on div "g" at bounding box center [412, 183] width 79 height 22
click at [409, 269] on div "See more" at bounding box center [424, 268] width 90 height 11
click at [410, 295] on div "oz" at bounding box center [424, 301] width 90 height 16
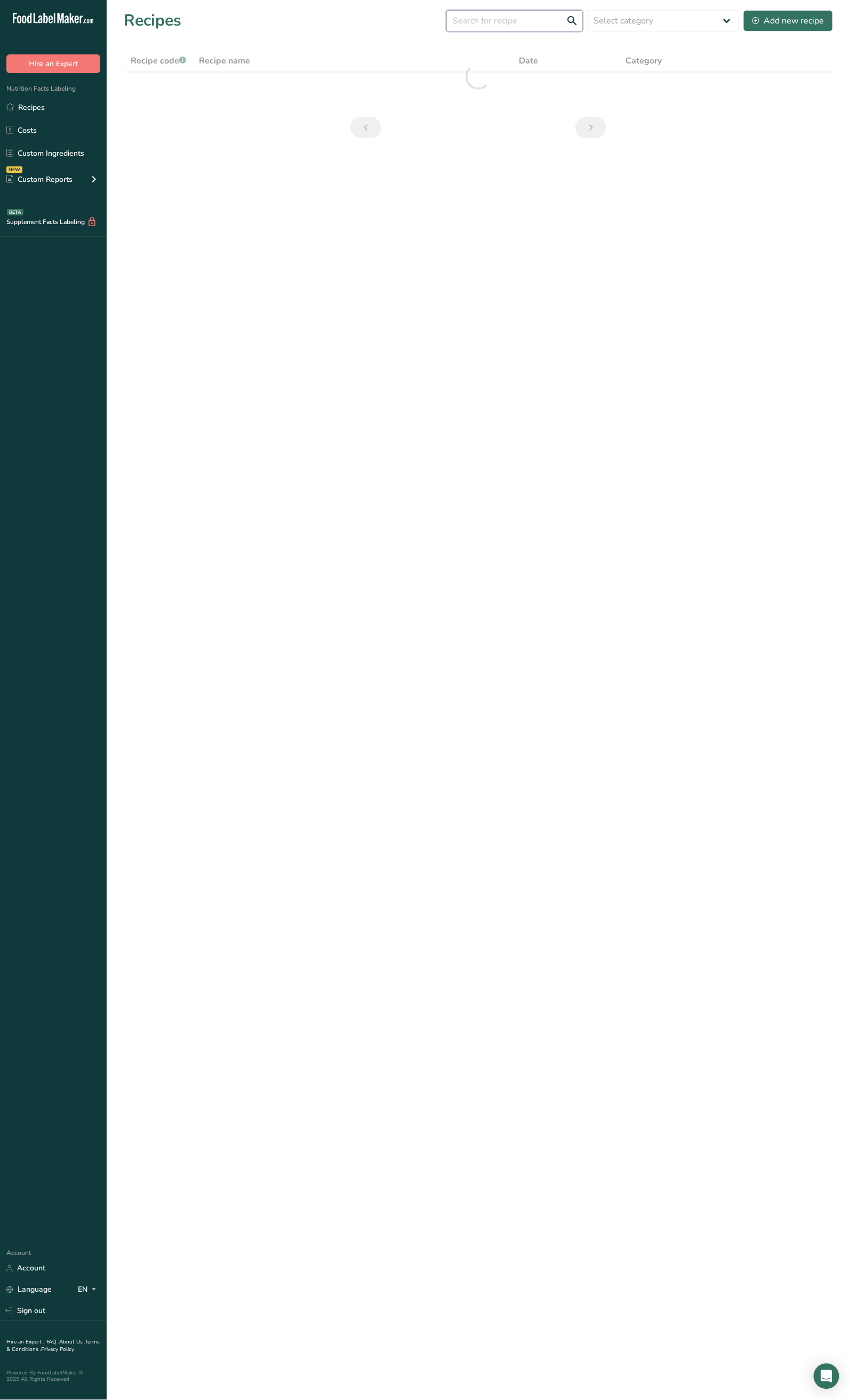
click at [508, 11] on input "text" at bounding box center [515, 20] width 137 height 22
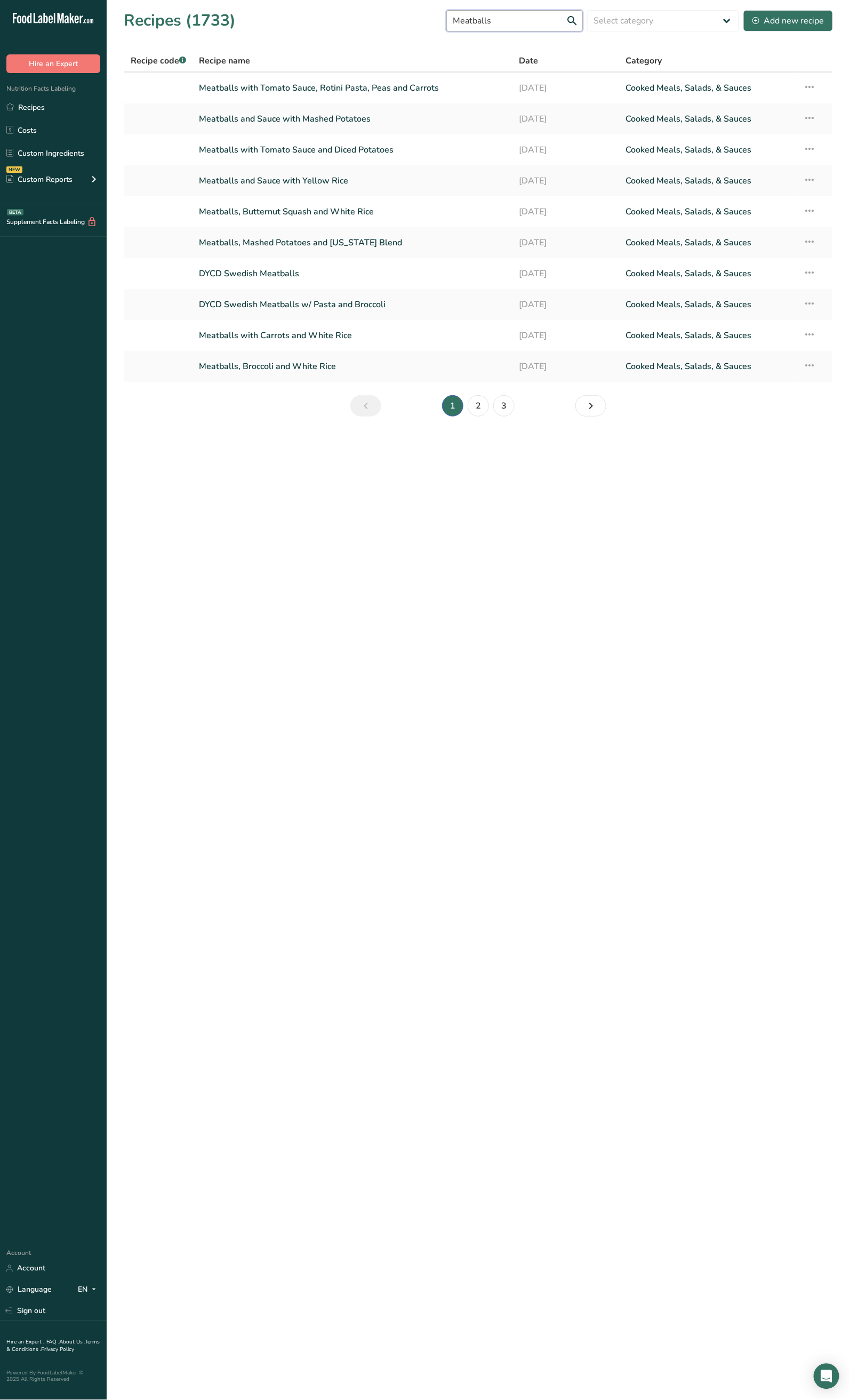
type input "Meatballs"
click at [807, 175] on icon at bounding box center [810, 179] width 13 height 19
click at [750, 253] on span "Duplicate Recipe" at bounding box center [721, 255] width 58 height 12
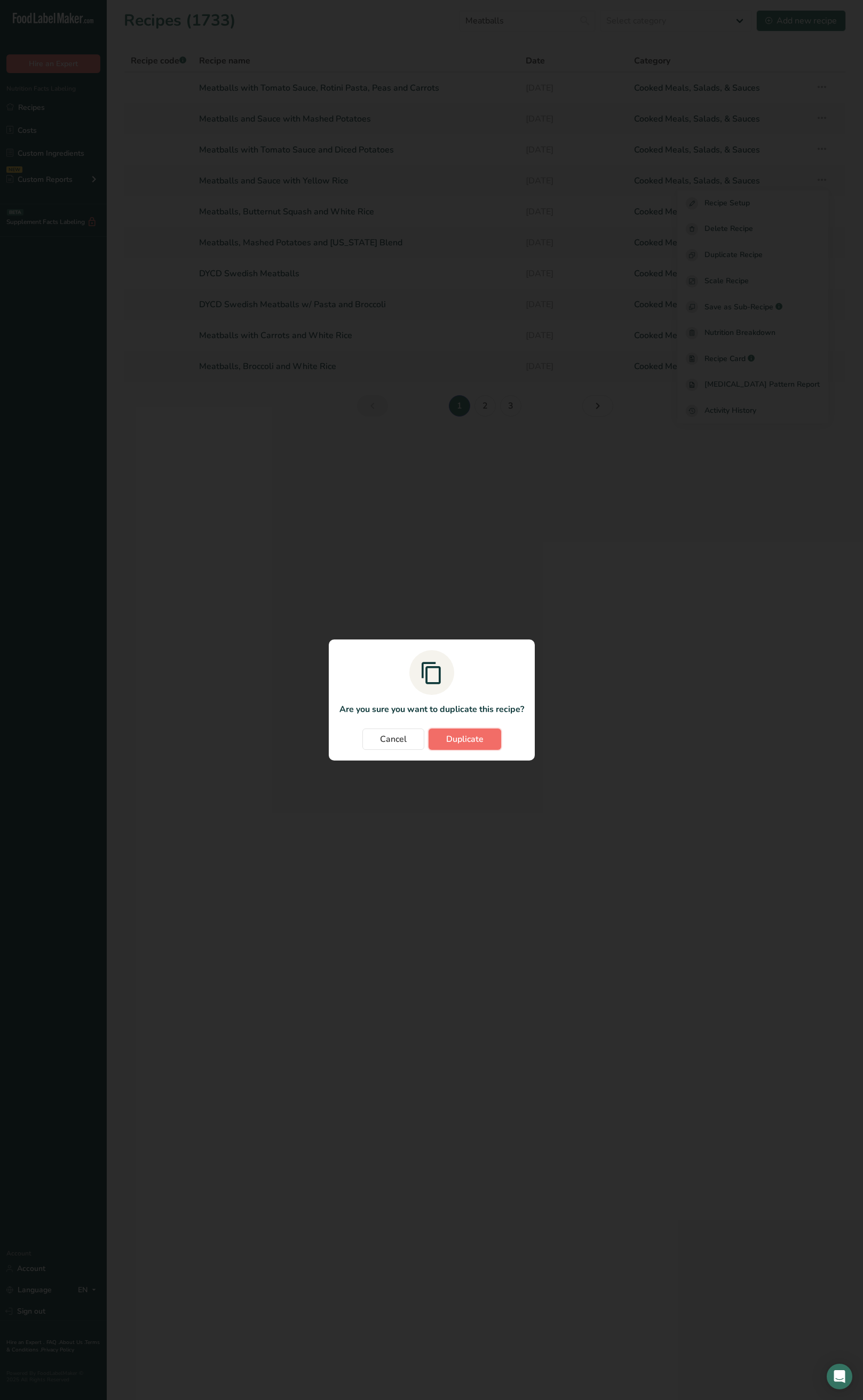
click at [493, 742] on button "Duplicate" at bounding box center [465, 739] width 73 height 22
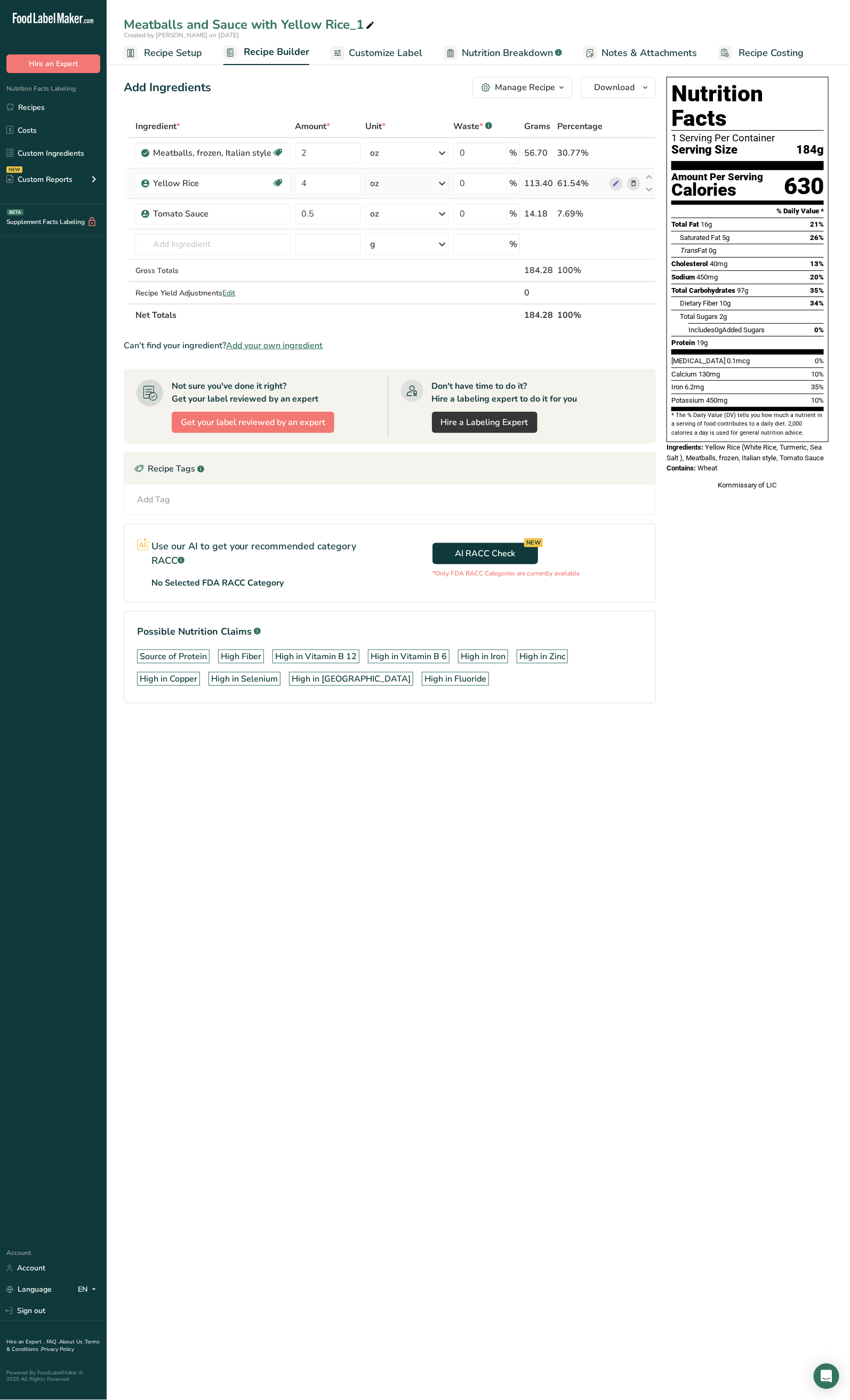
click at [640, 184] on td at bounding box center [625, 184] width 35 height 30
click at [635, 184] on icon at bounding box center [633, 183] width 8 height 11
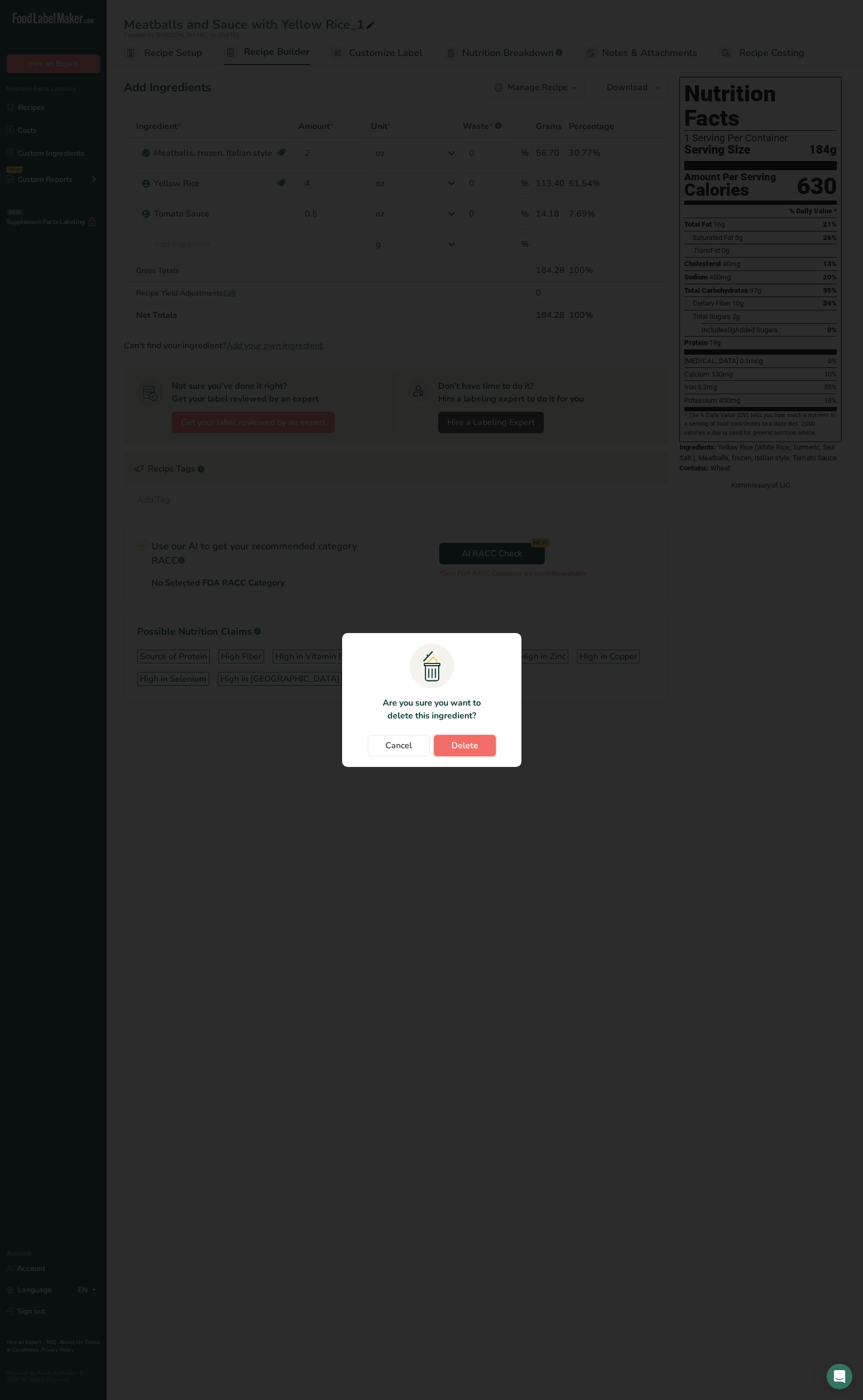
click at [464, 749] on span "Delete" at bounding box center [465, 746] width 27 height 13
type input "0.5"
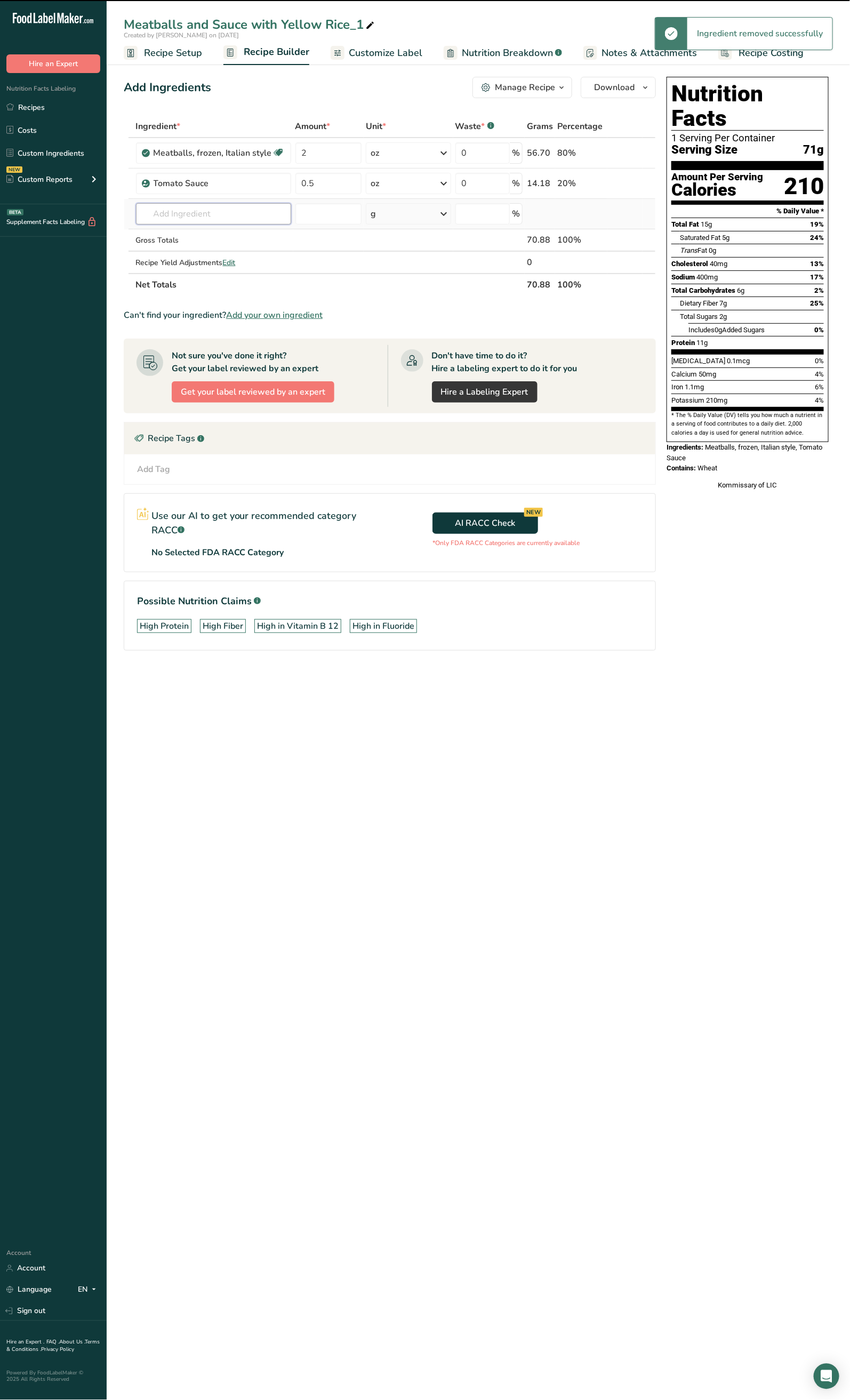
click at [178, 207] on input "text" at bounding box center [214, 214] width 155 height 22
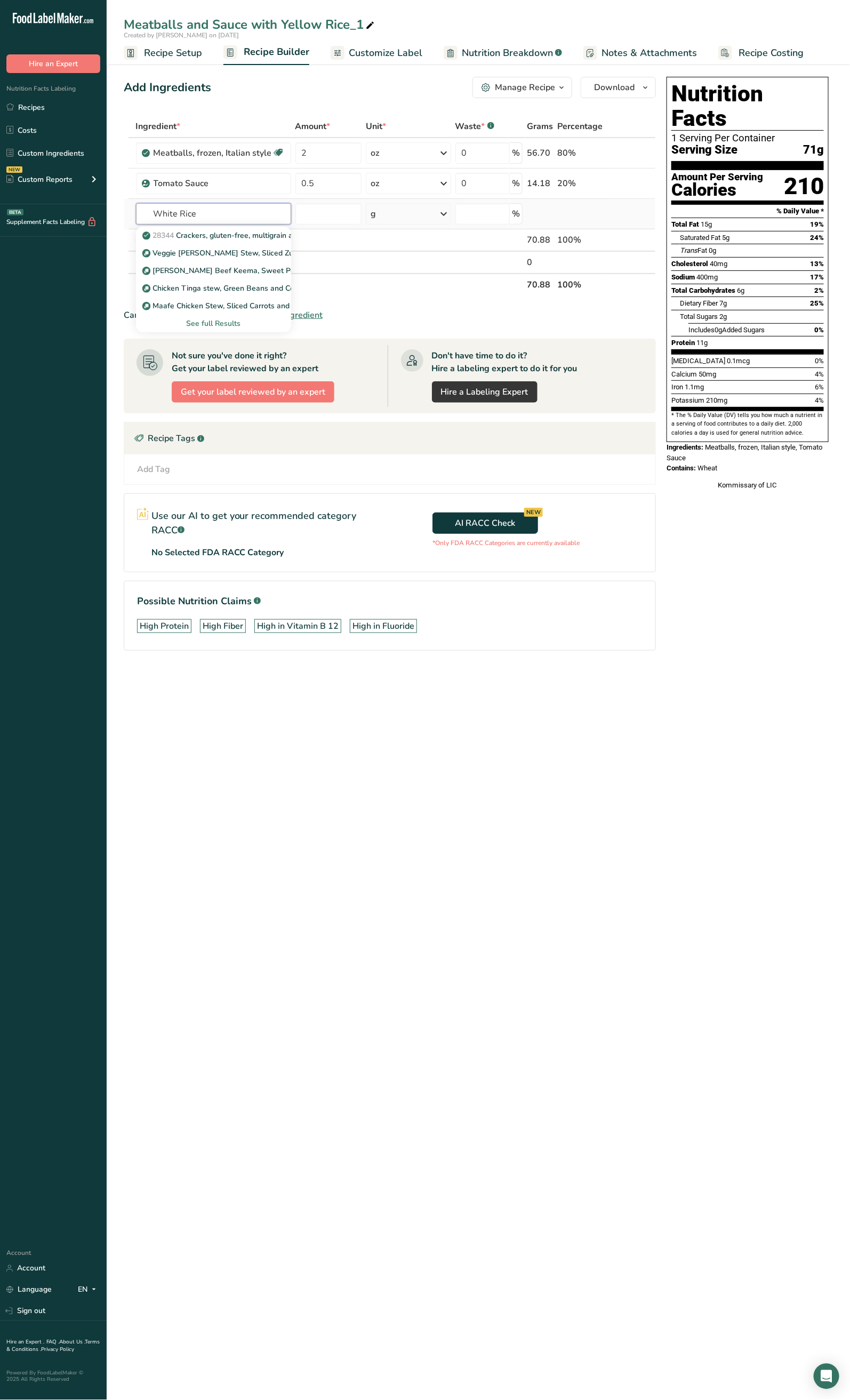
type input "White Rice"
click at [219, 316] on div "See full Results" at bounding box center [214, 324] width 155 height 17
click at [225, 318] on div "See full Results" at bounding box center [213, 323] width 138 height 11
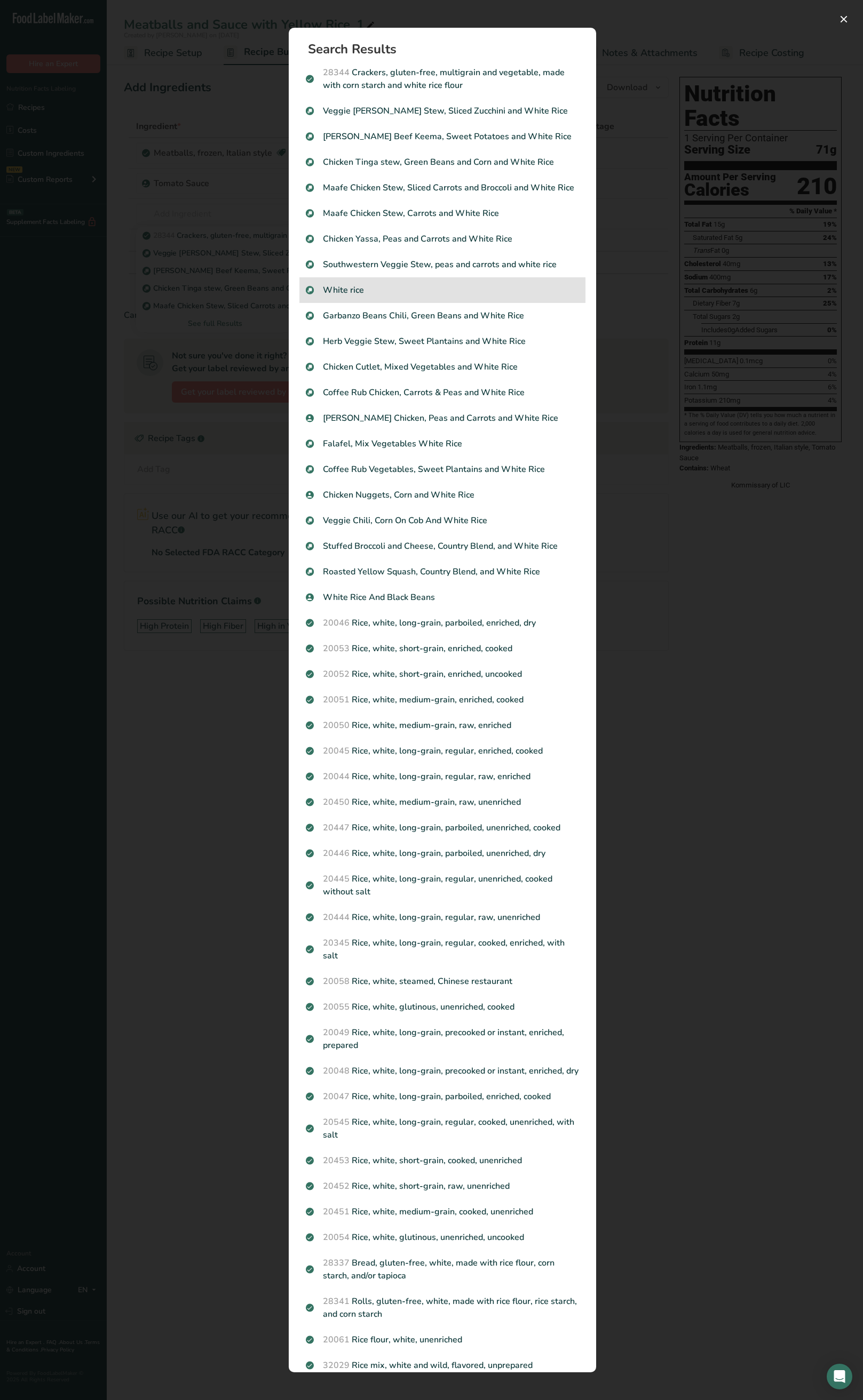
click at [375, 296] on p "White rice" at bounding box center [442, 290] width 273 height 13
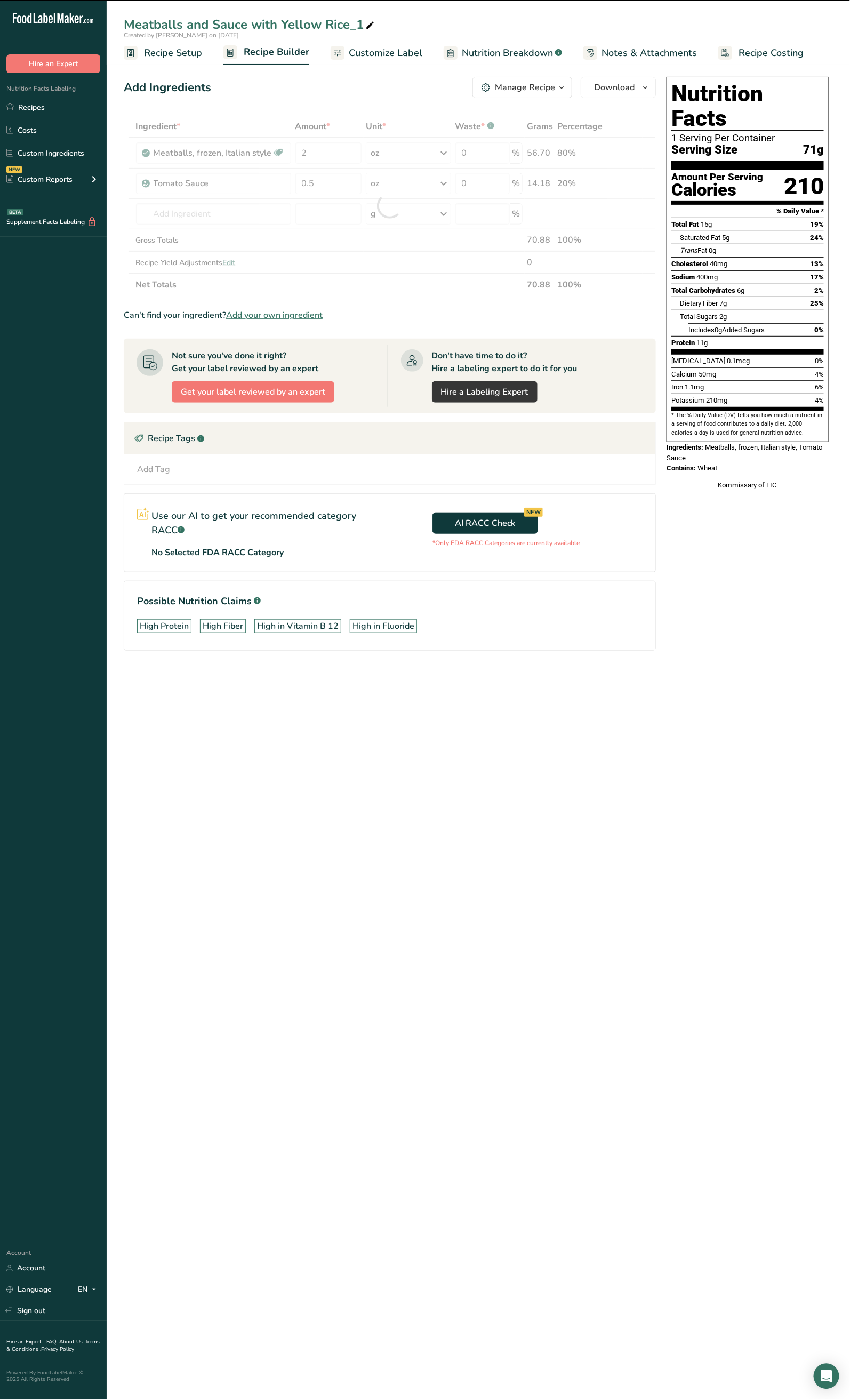
type input "0"
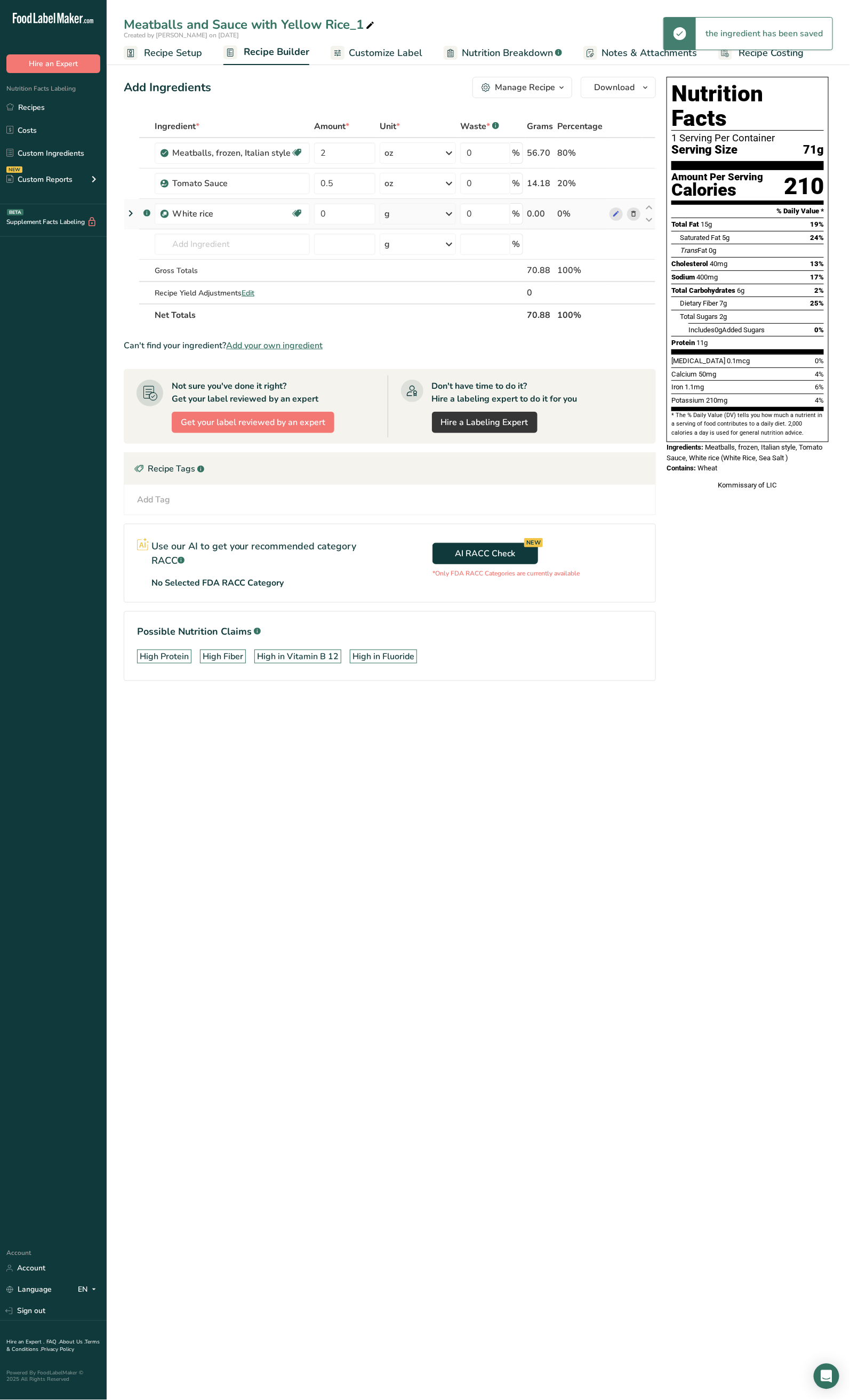
click at [344, 226] on td "0" at bounding box center [345, 214] width 66 height 30
click at [349, 219] on input "0" at bounding box center [345, 214] width 61 height 22
type input "6"
click at [415, 210] on div "Ingredient * Amount * Unit * Waste * .a-a{fill:#347362;}.b-a{fill:#fff;} Grams …" at bounding box center [390, 221] width 532 height 211
click at [417, 216] on div "g" at bounding box center [417, 214] width 76 height 22
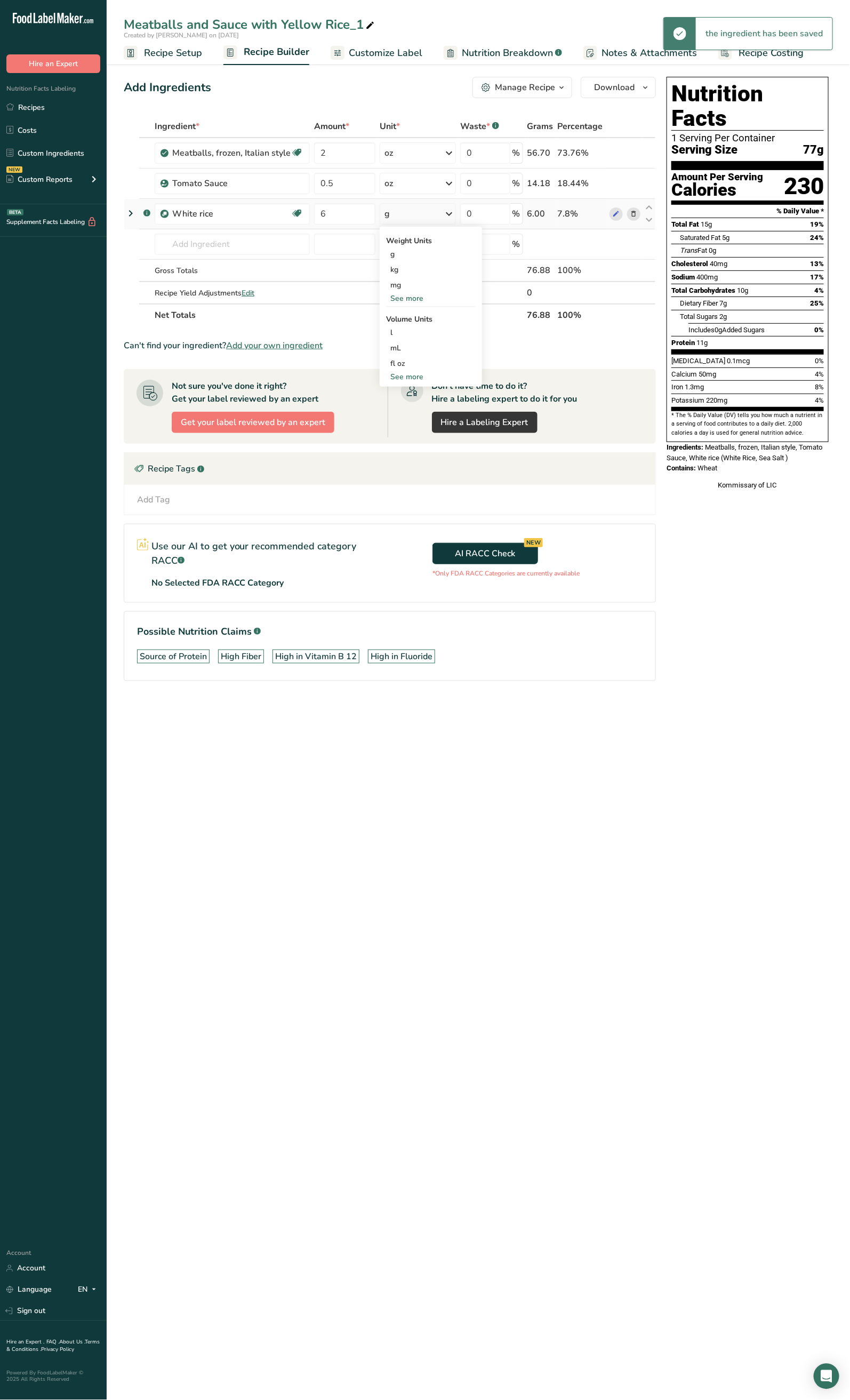
click at [415, 295] on div "See more" at bounding box center [431, 298] width 90 height 11
click at [413, 329] on div "oz" at bounding box center [431, 331] width 90 height 16
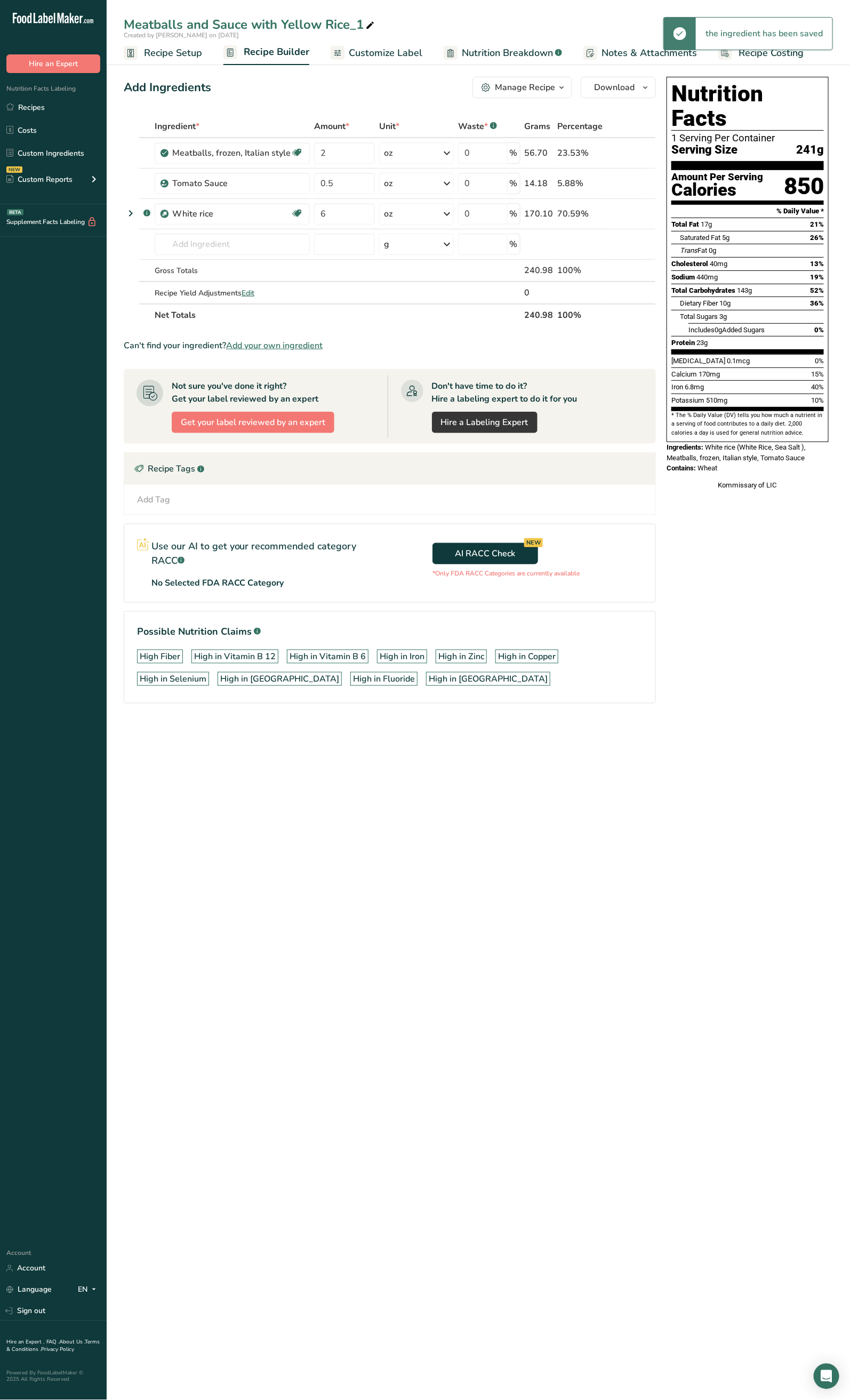
click at [373, 27] on icon at bounding box center [370, 26] width 9 height 15
click at [437, 32] on input "Meatballs and Sauce with White Rice" at bounding box center [479, 24] width 710 height 19
type input "Meatballs and Sauce with White Rice"
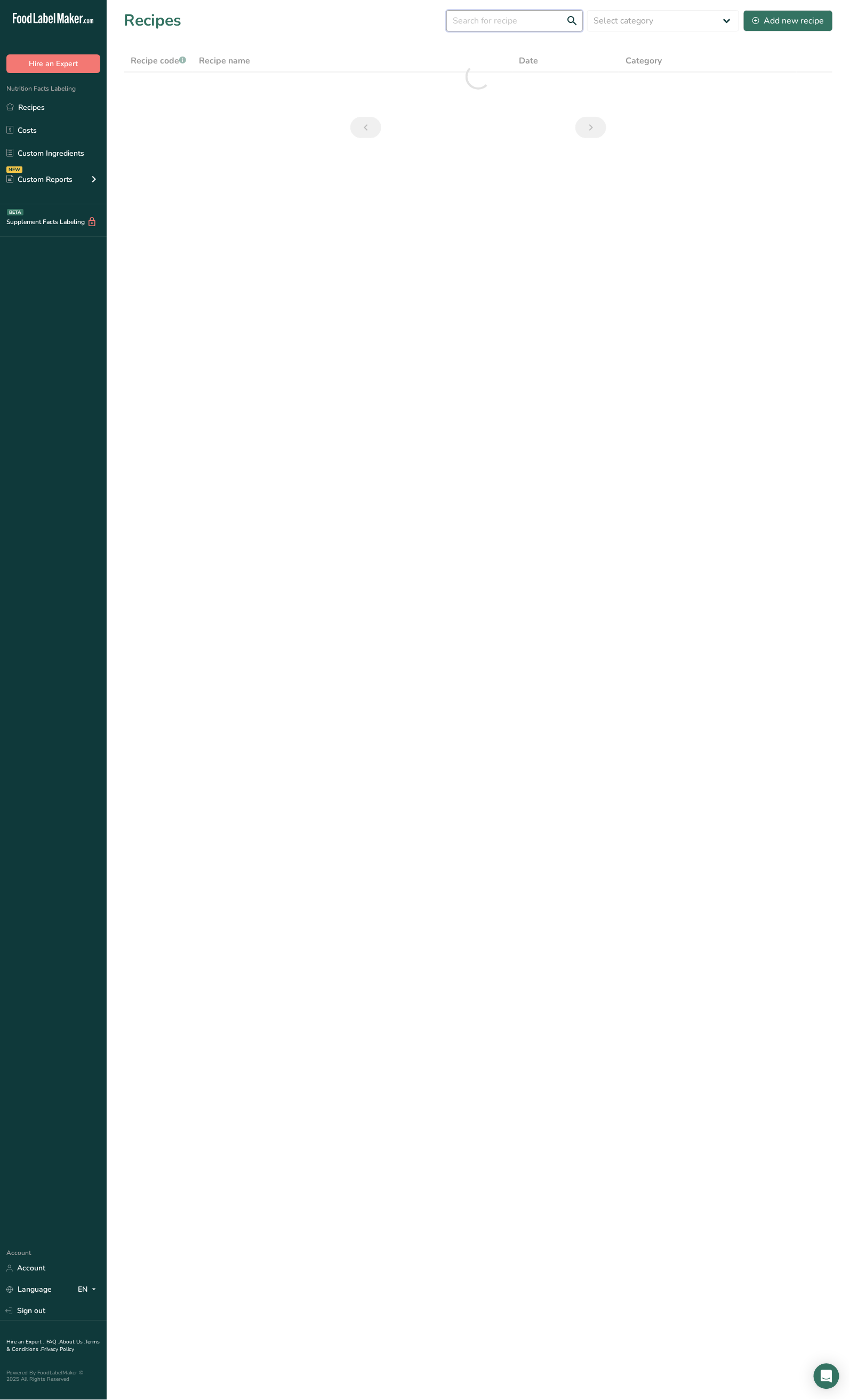
click at [539, 22] on input "text" at bounding box center [515, 20] width 137 height 22
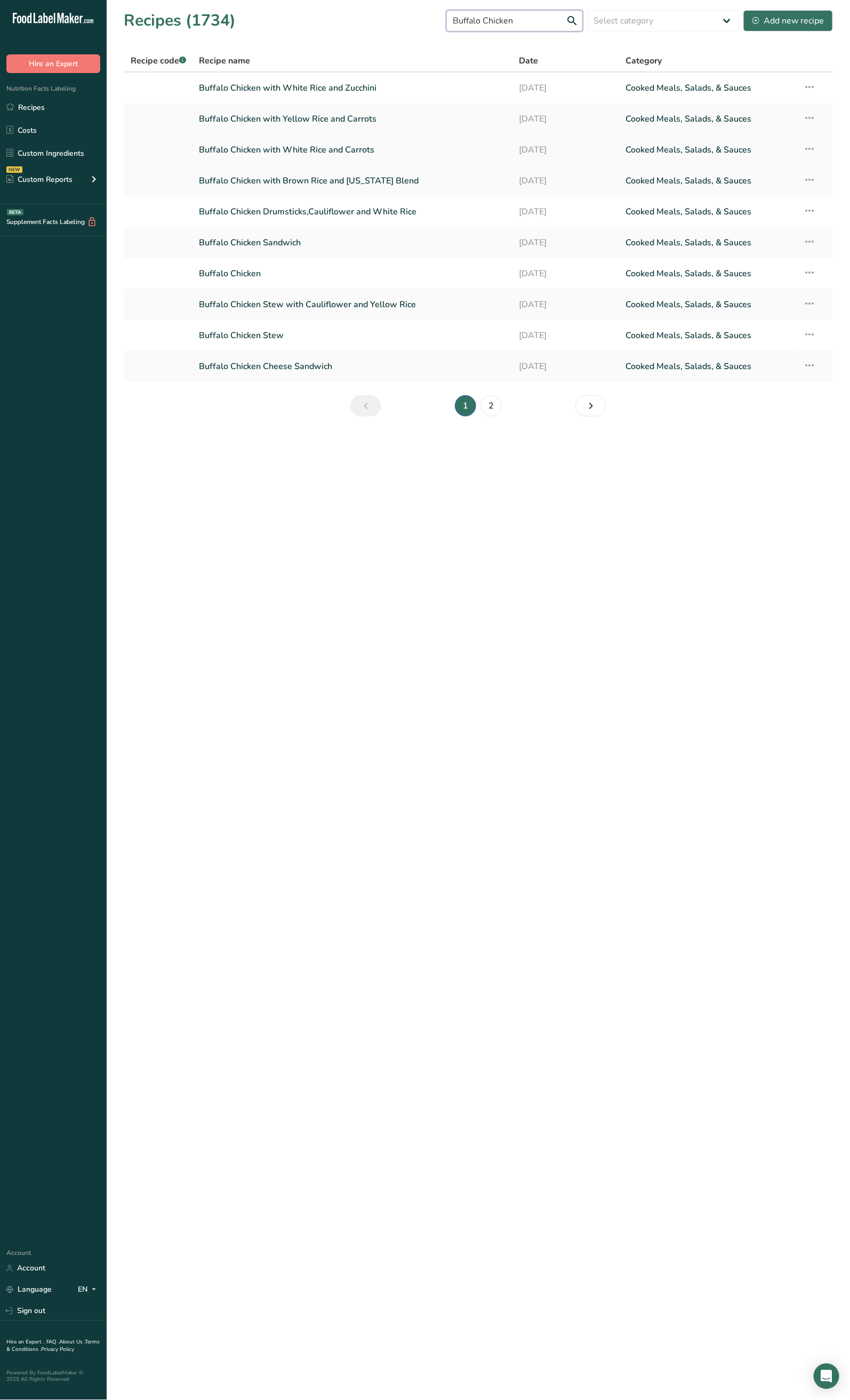
type input "Buffalo Chicken"
click at [363, 149] on link "Buffalo Chicken with White Rice and Carrots" at bounding box center [353, 150] width 307 height 22
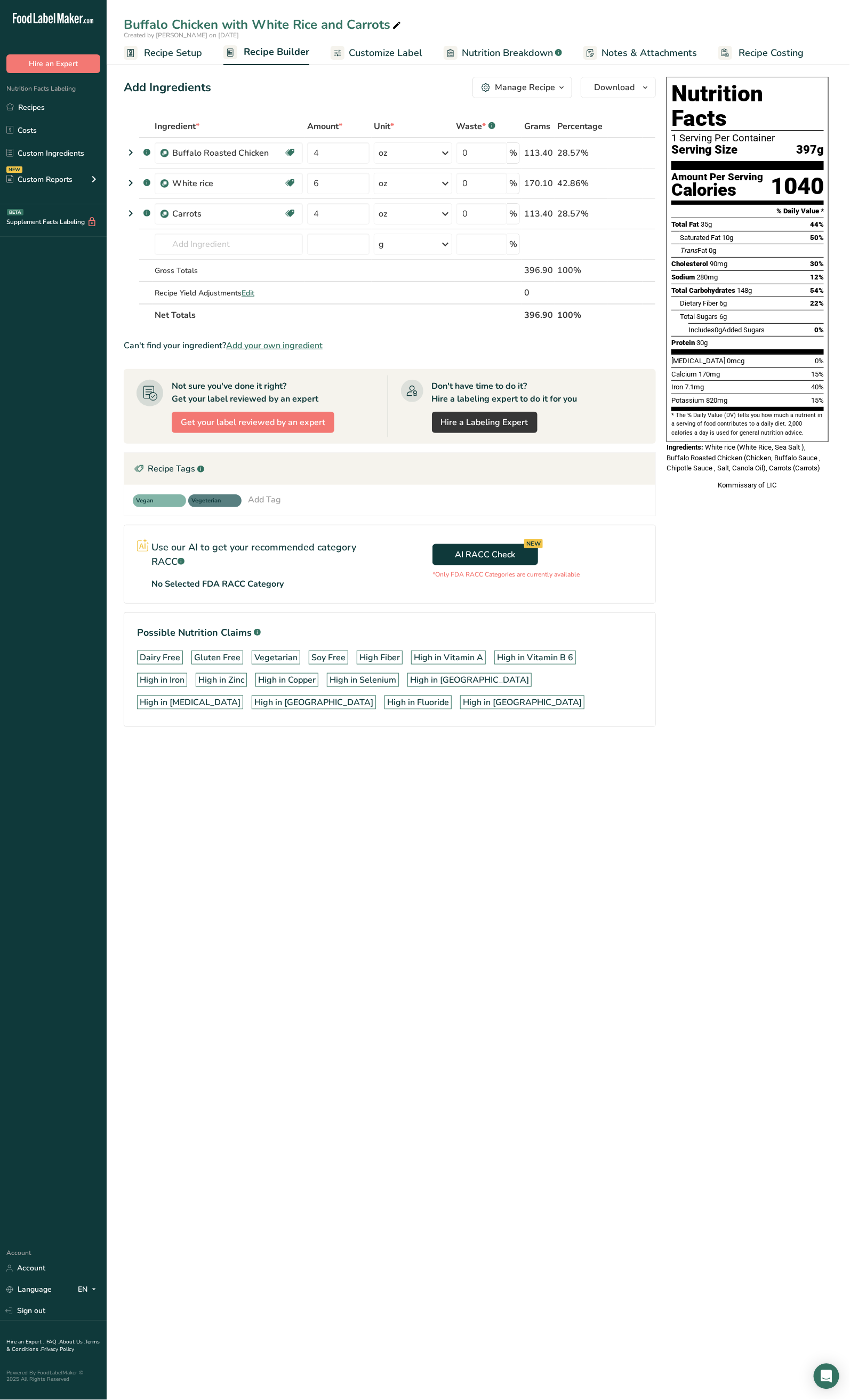
click at [398, 21] on icon at bounding box center [396, 26] width 9 height 15
click at [385, 21] on input "Buffalo Chicken with White Rice and Carrots" at bounding box center [479, 24] width 710 height 19
click at [384, 21] on input "Buffalo Chicken with White Rice and Carrots" at bounding box center [479, 24] width 710 height 19
type input "Buffalo Chicken with White Rice and Broccoli"
click at [632, 213] on icon at bounding box center [633, 214] width 8 height 11
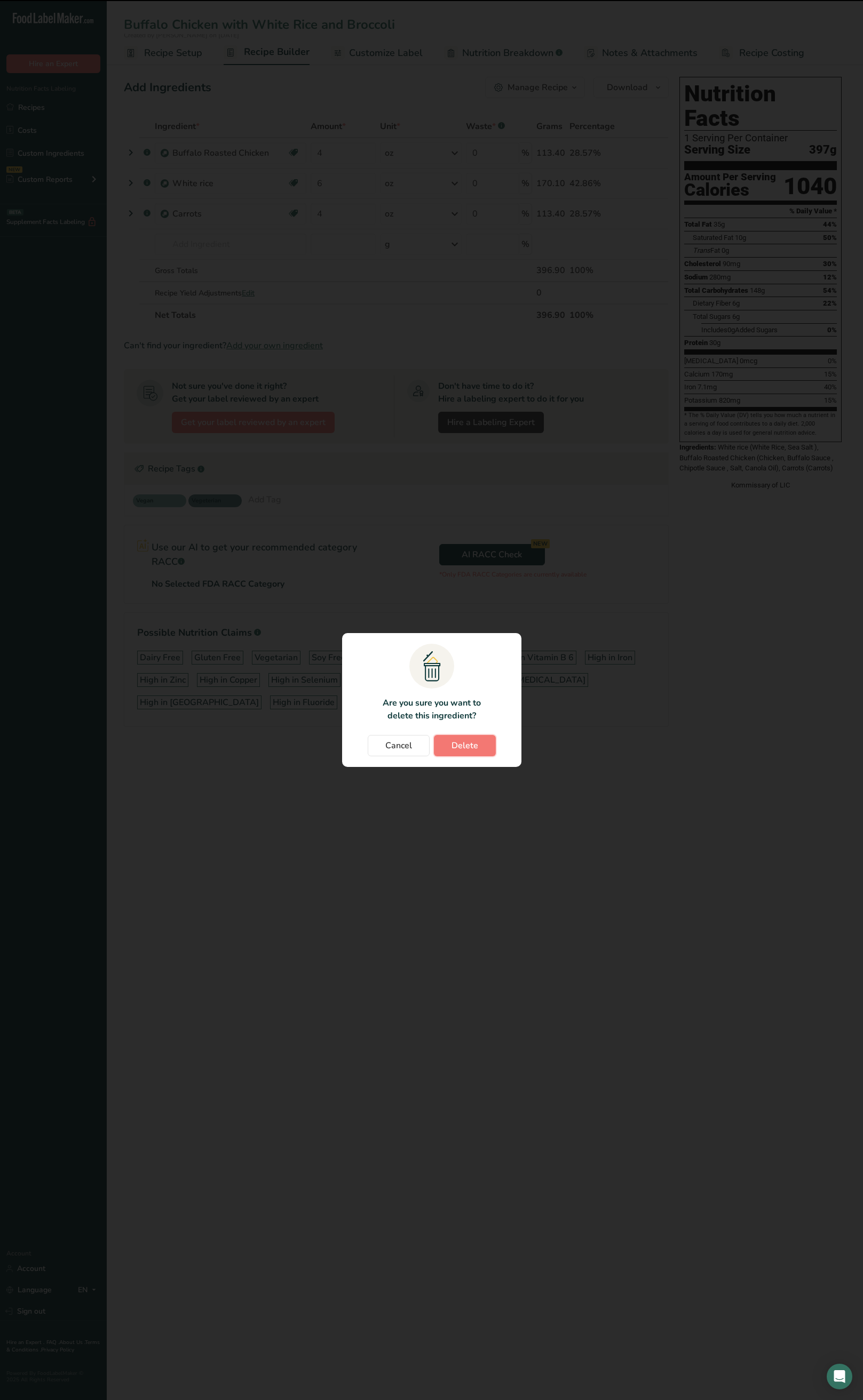
click at [458, 751] on span "Delete" at bounding box center [465, 746] width 27 height 13
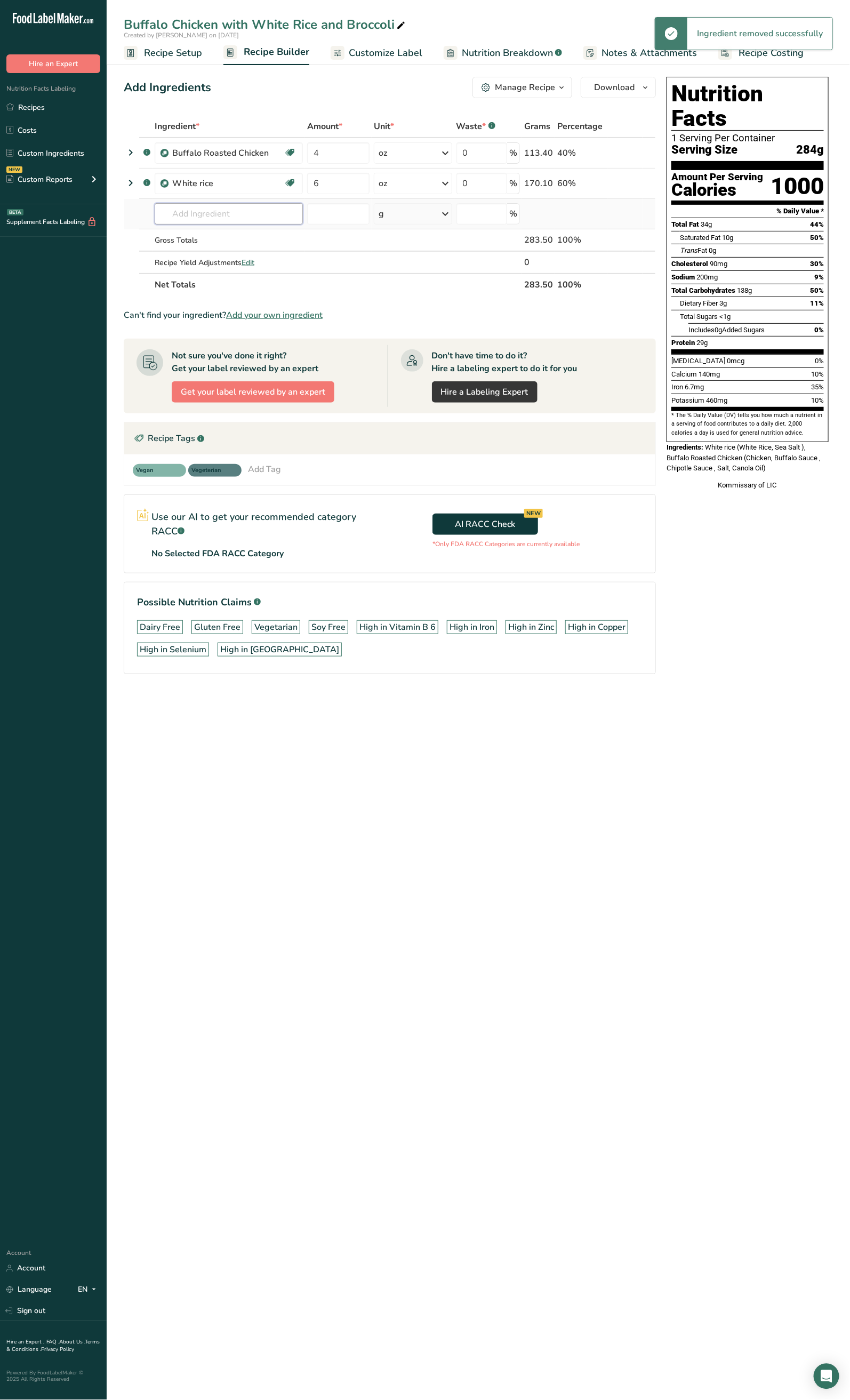
click at [199, 210] on input "text" at bounding box center [229, 214] width 148 height 22
type input "Broccoli"
click at [245, 321] on div "See full Results" at bounding box center [228, 323] width 131 height 11
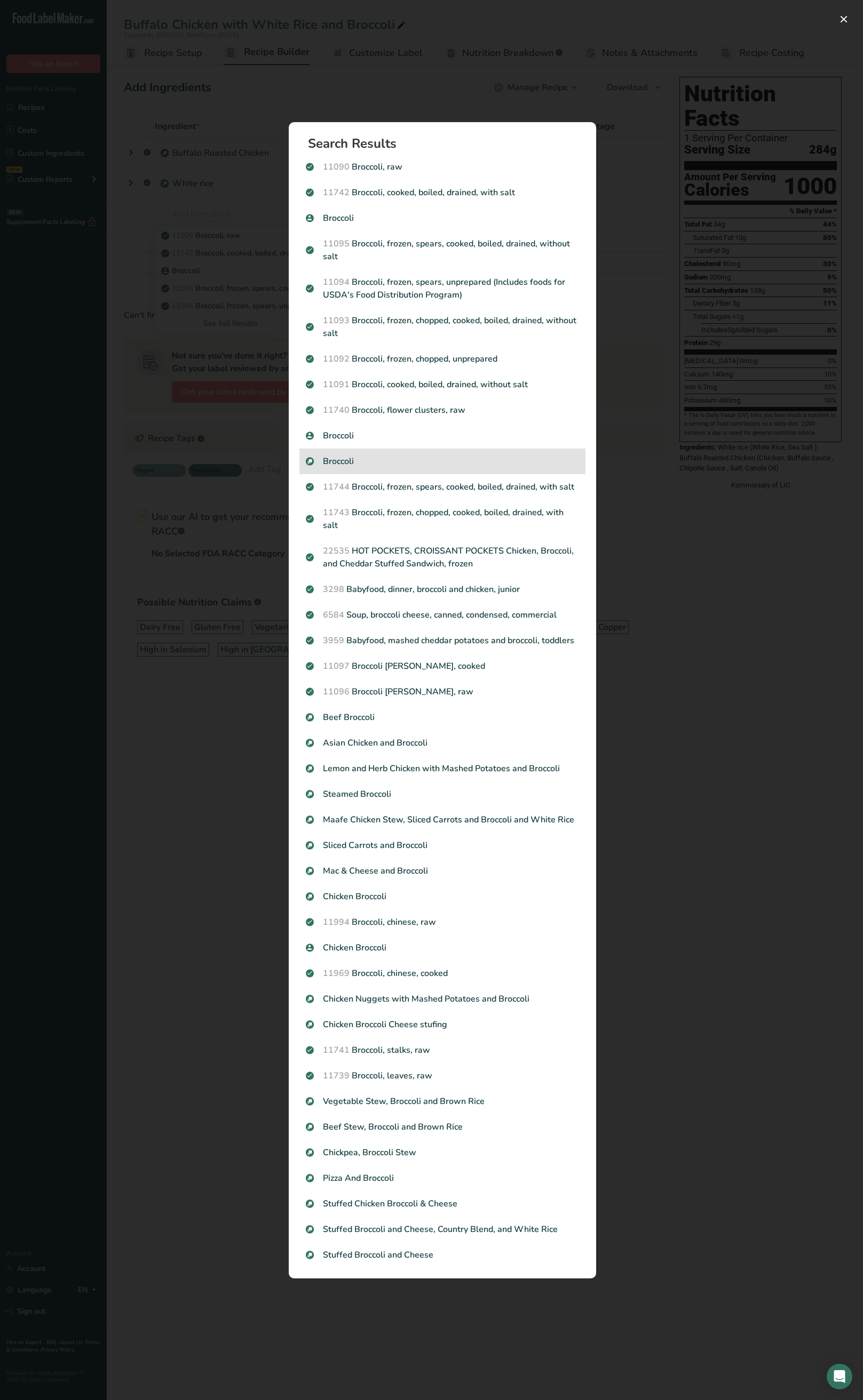
click at [354, 456] on p "Broccoli" at bounding box center [442, 462] width 273 height 13
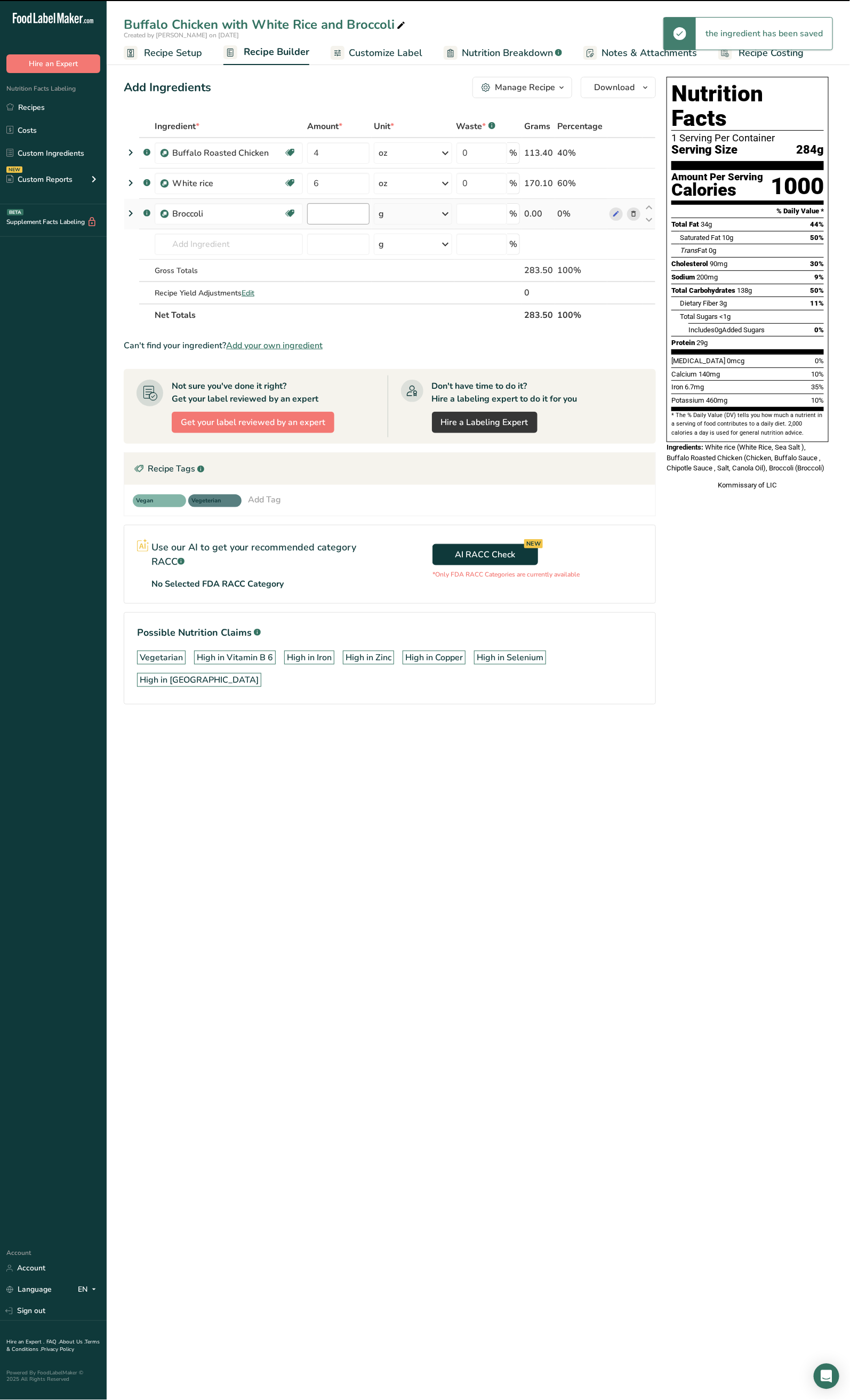
type input "0"
click at [349, 204] on input "0" at bounding box center [338, 214] width 62 height 22
type input "4"
click at [422, 208] on div "Ingredient * Amount * Unit * Waste * .a-a{fill:#347362;}.b-a{fill:#fff;} Grams …" at bounding box center [390, 221] width 532 height 211
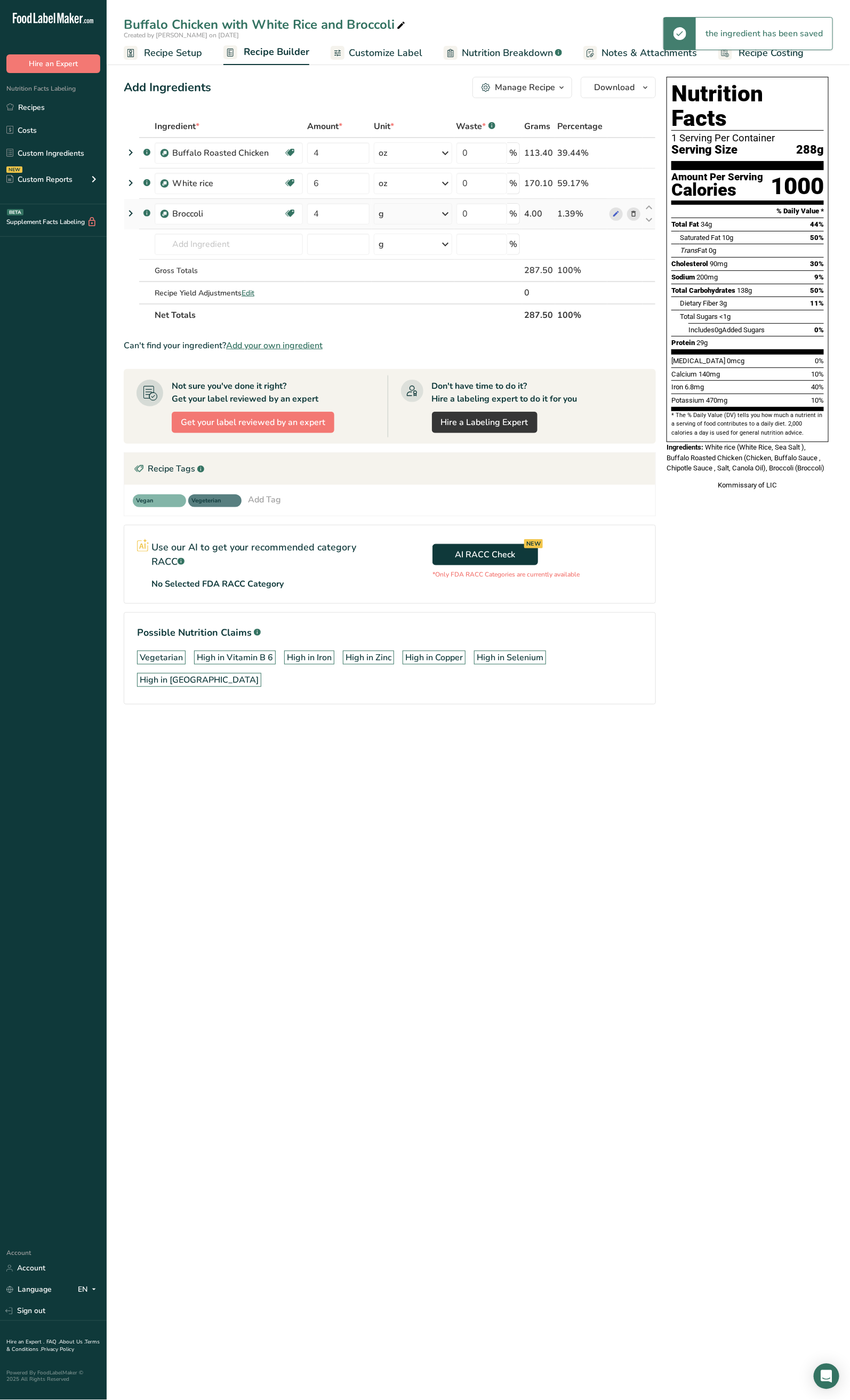
click at [442, 217] on icon at bounding box center [445, 214] width 13 height 19
click at [410, 295] on div "See more" at bounding box center [425, 298] width 90 height 11
click at [418, 334] on div "oz" at bounding box center [425, 331] width 90 height 16
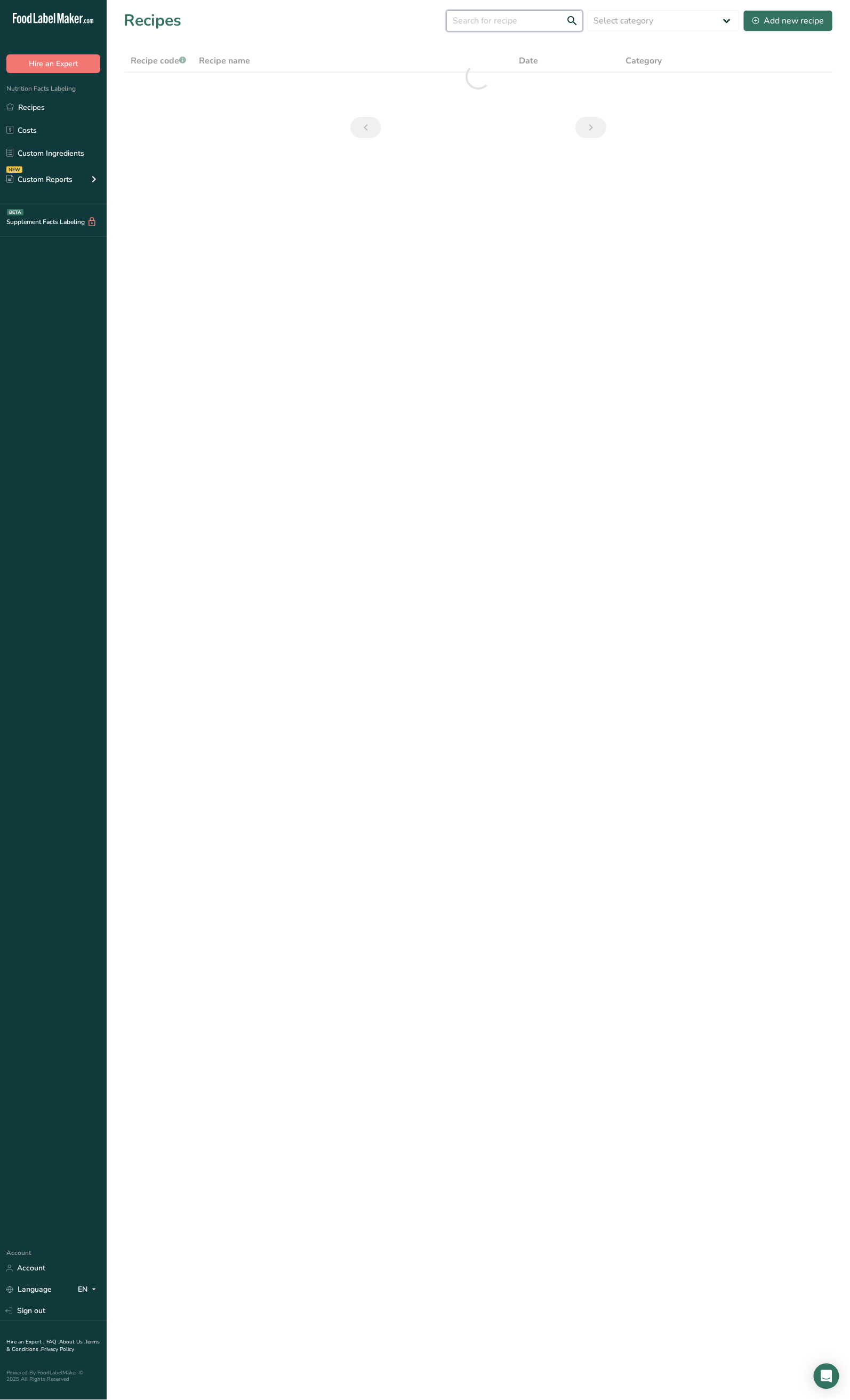
click at [532, 23] on input "text" at bounding box center [515, 20] width 137 height 22
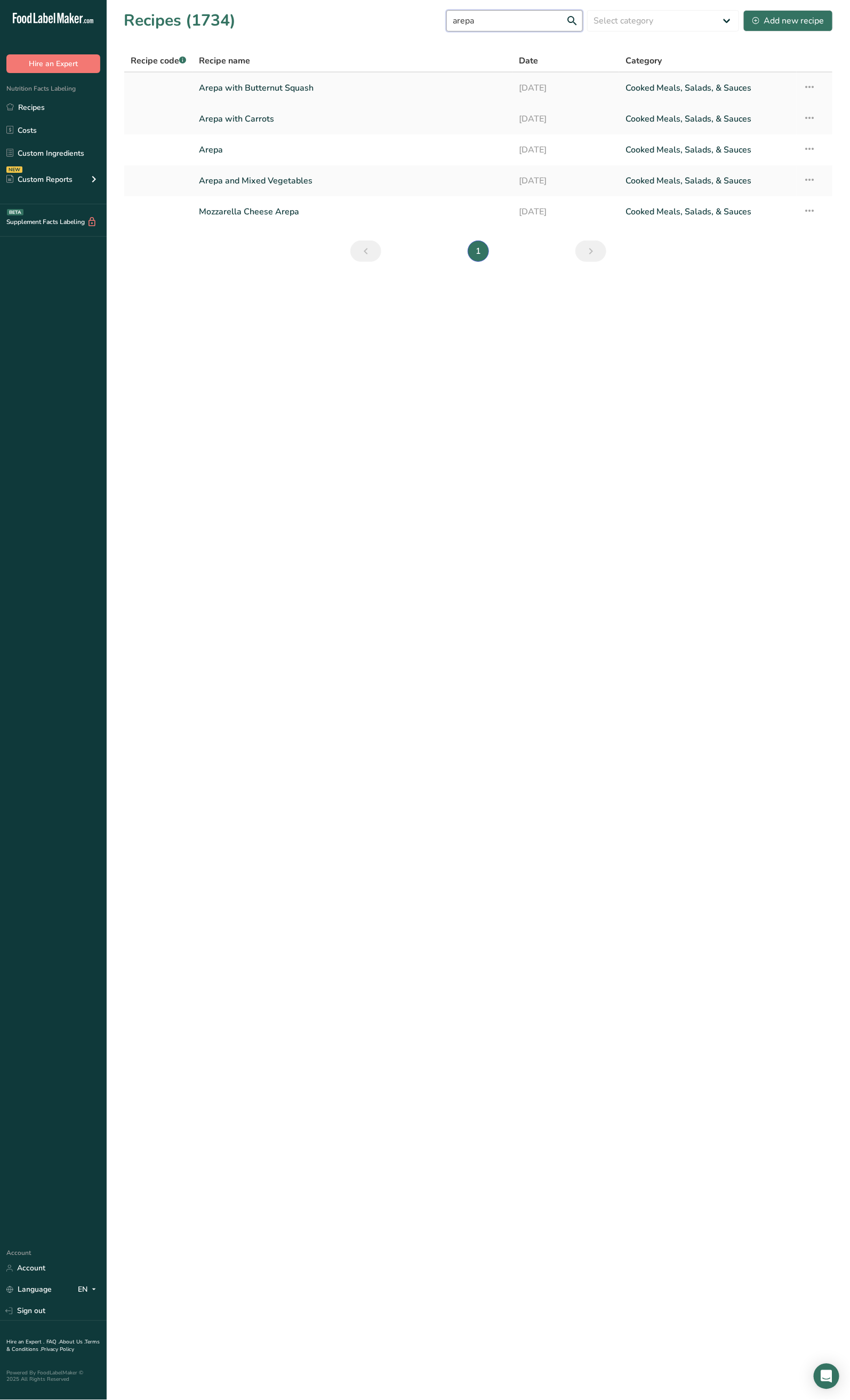
type input "arepa"
click at [313, 86] on link "Arepa with Butternut Squash" at bounding box center [353, 88] width 307 height 22
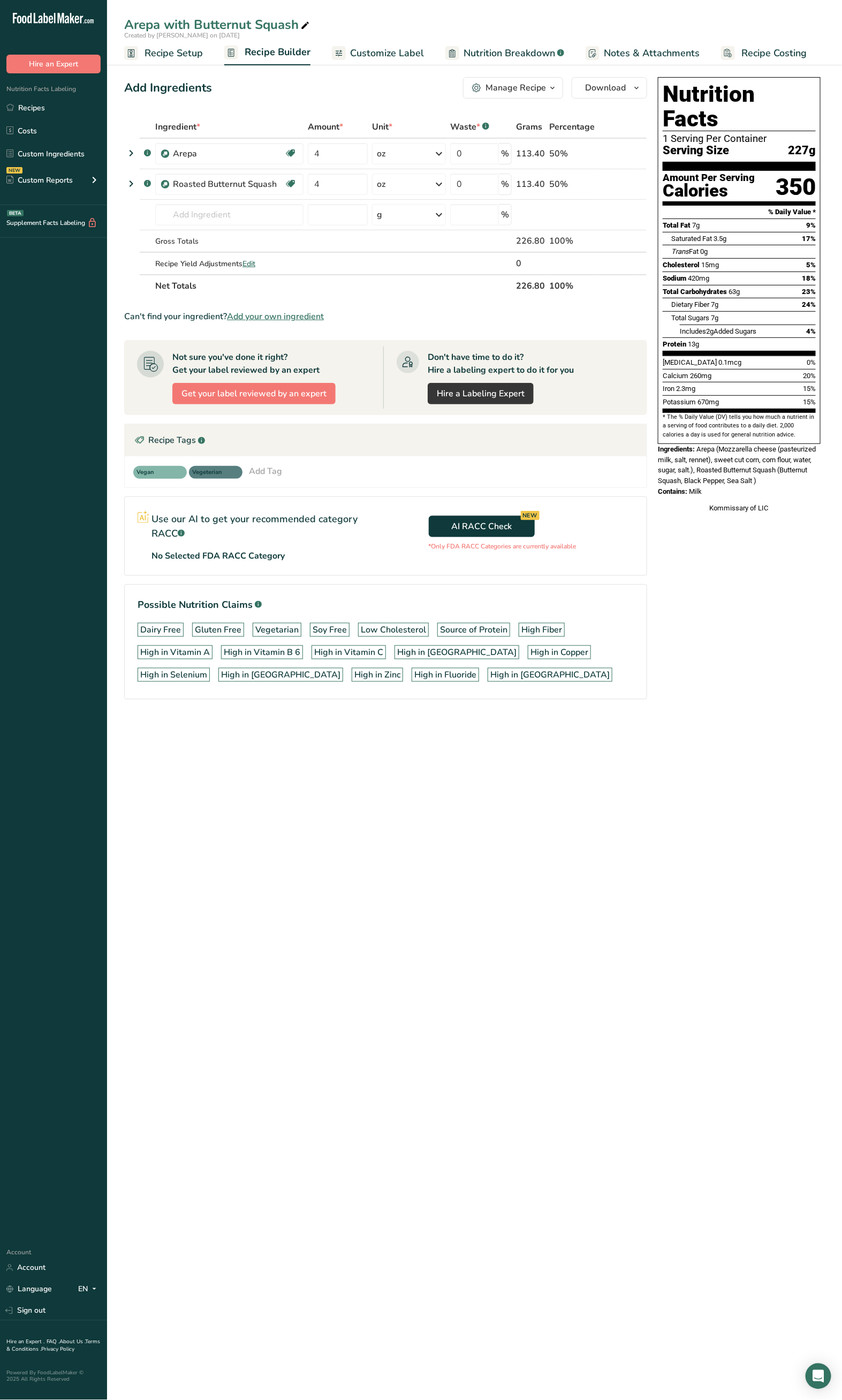
click at [304, 25] on icon at bounding box center [305, 26] width 9 height 15
drag, startPoint x: 304, startPoint y: 25, endPoint x: 198, endPoint y: 25, distance: 106.0
click at [198, 25] on input "Arepa with Butternut Squash" at bounding box center [474, 25] width 701 height 19
type input "Arepa with Broccoli"
click at [625, 181] on icon at bounding box center [625, 184] width 8 height 11
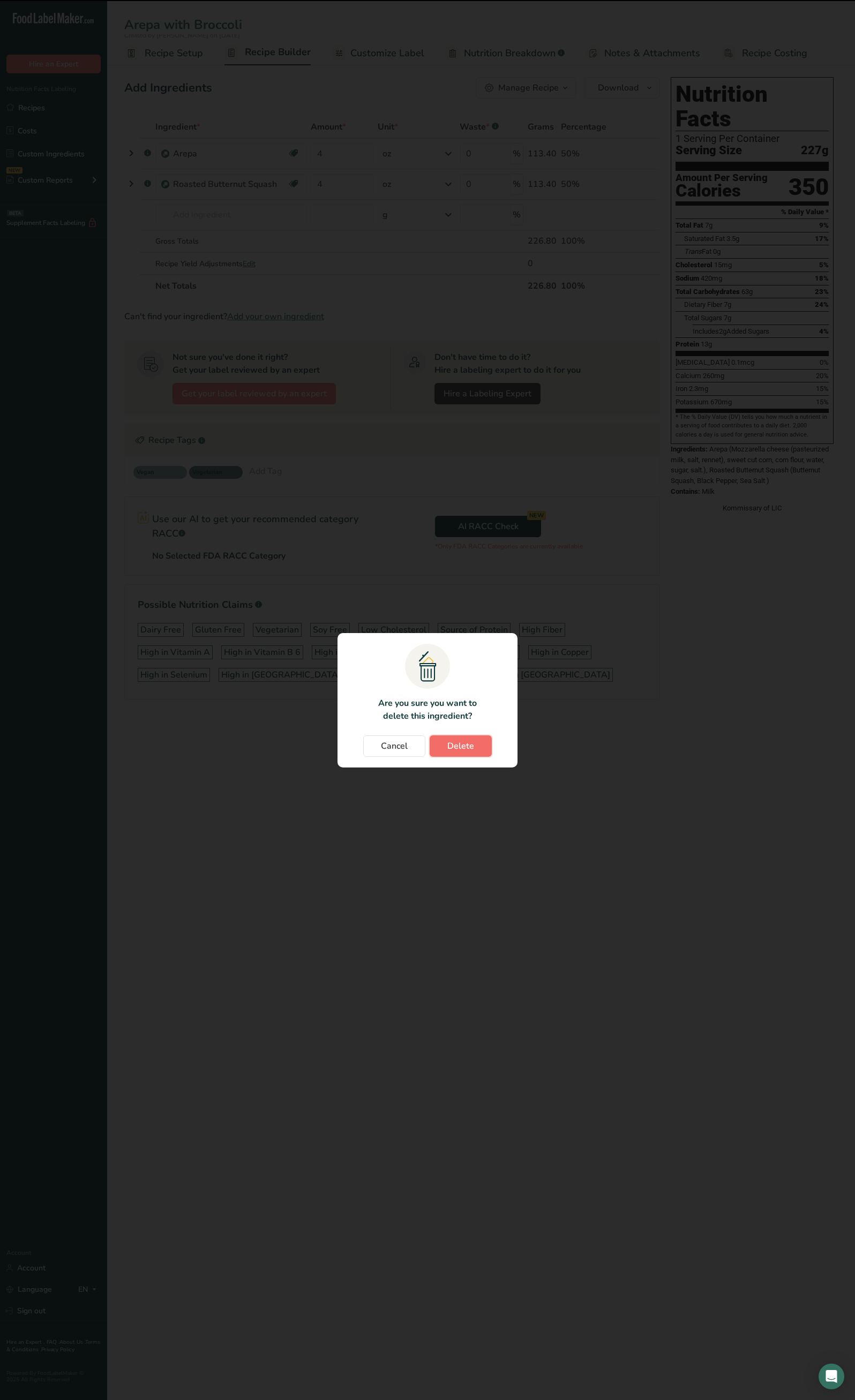
click at [490, 754] on button "Delete" at bounding box center [461, 746] width 62 height 22
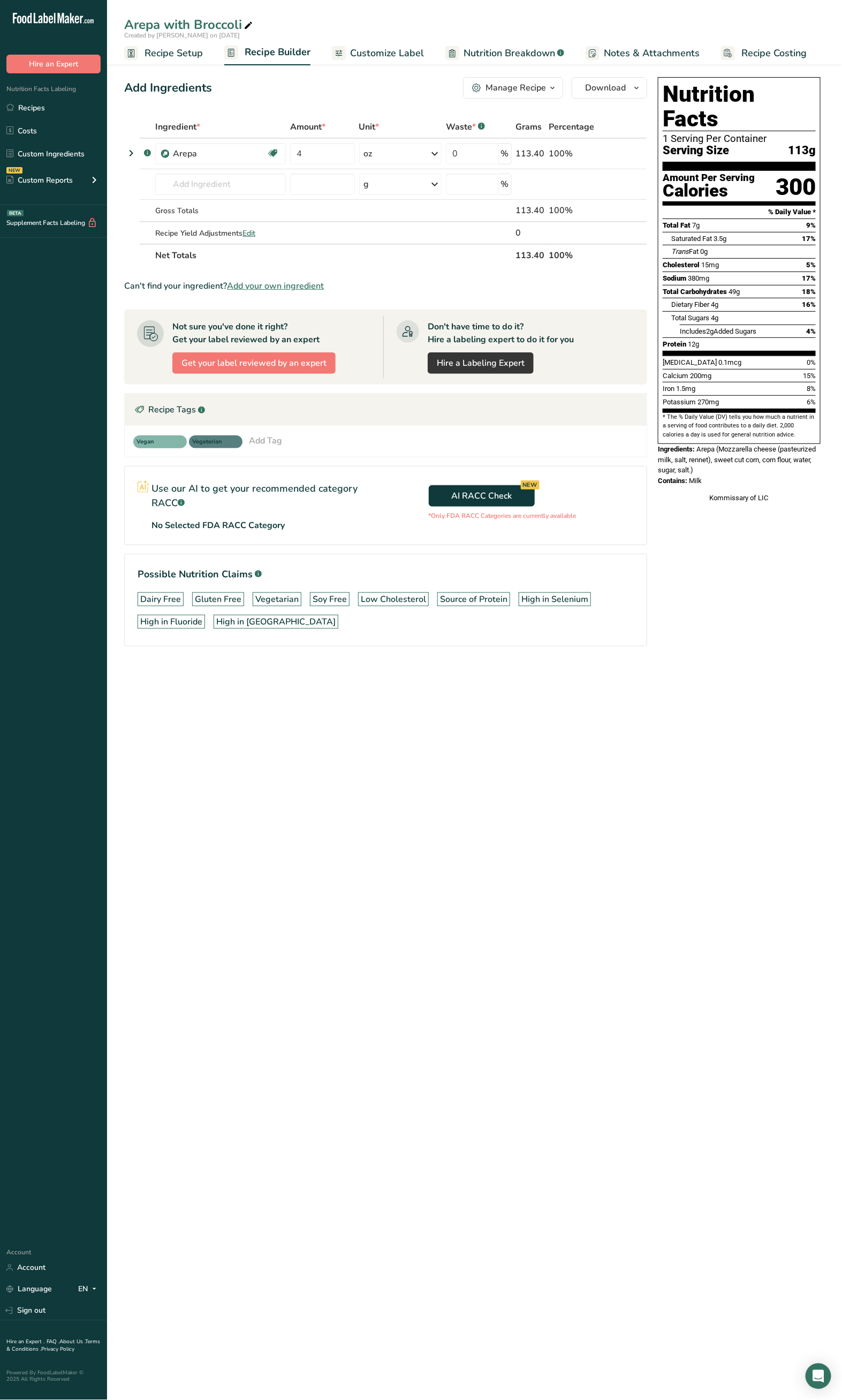
click at [389, 829] on main "Arepa with Broccoli Created by [PERSON_NAME] on [DATE] Recipe Setup Recipe Buil…" at bounding box center [421, 700] width 842 height 1400
drag, startPoint x: 241, startPoint y: 176, endPoint x: 333, endPoint y: 106, distance: 115.6
click at [241, 176] on input "text" at bounding box center [221, 184] width 131 height 22
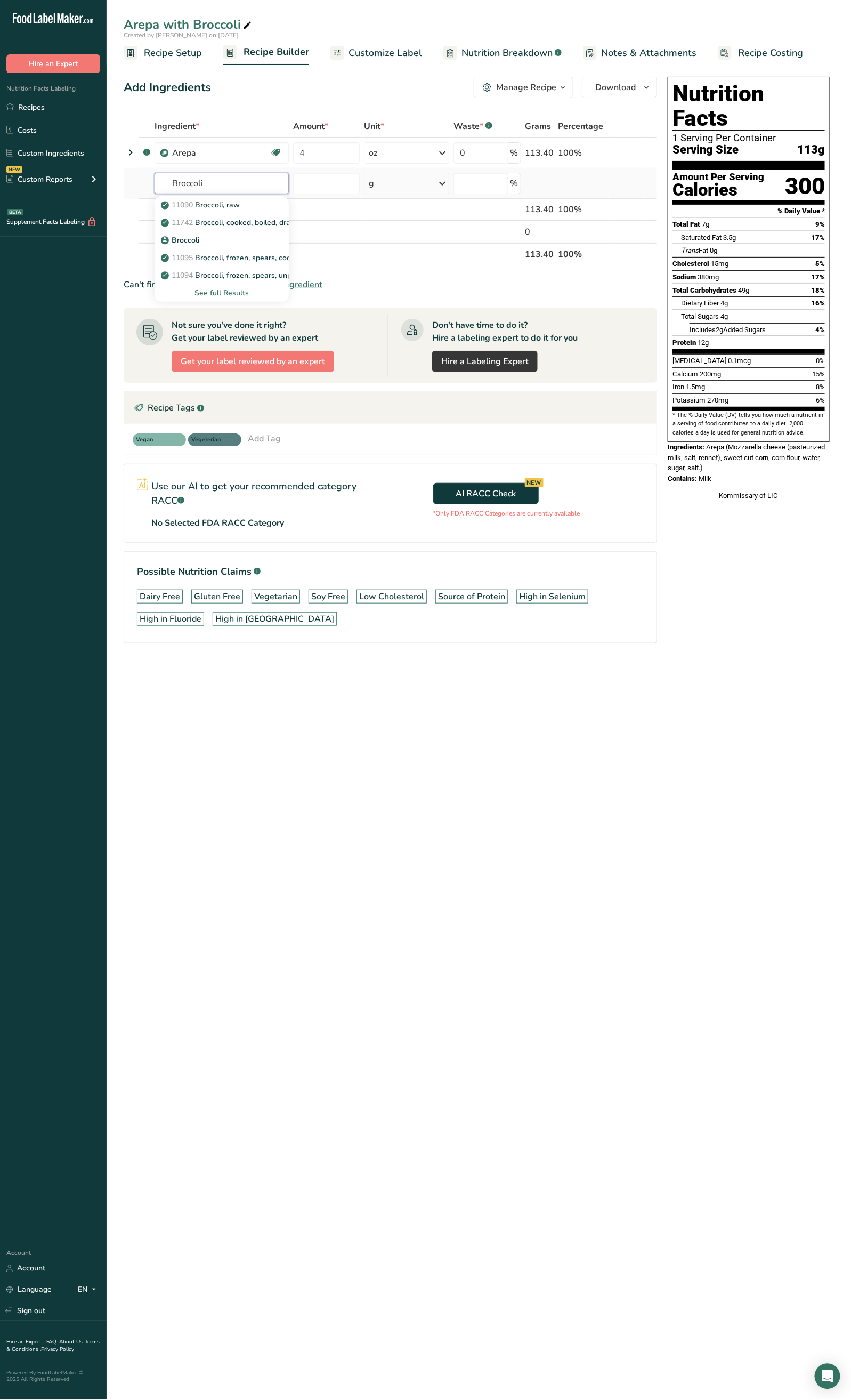
type input "Broccoli"
click at [219, 286] on div "See full Results" at bounding box center [222, 293] width 134 height 17
click at [226, 286] on div "See full Results" at bounding box center [222, 293] width 134 height 17
click at [229, 292] on div "See full Results" at bounding box center [222, 293] width 117 height 11
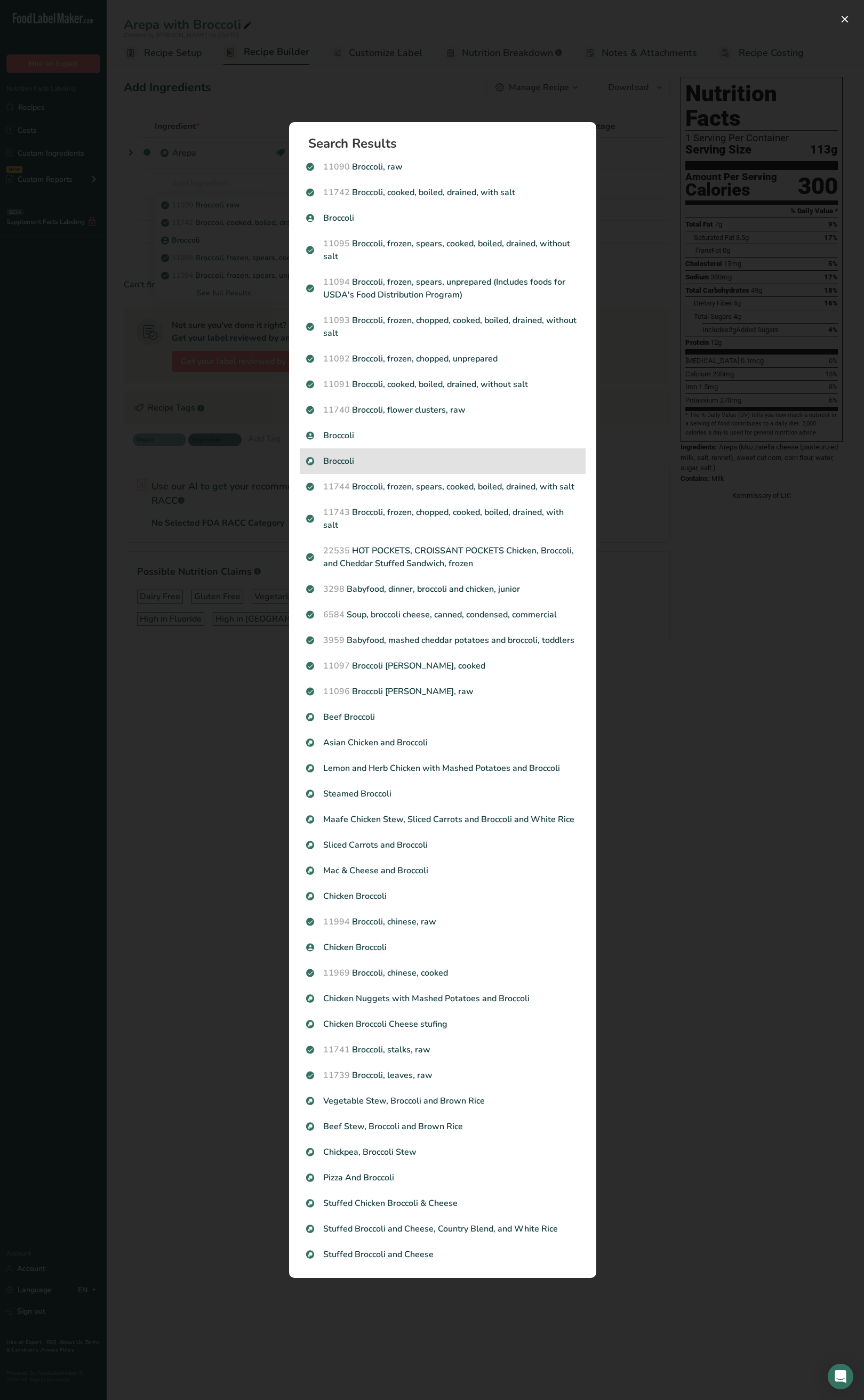
click at [341, 462] on p "Broccoli" at bounding box center [442, 461] width 273 height 13
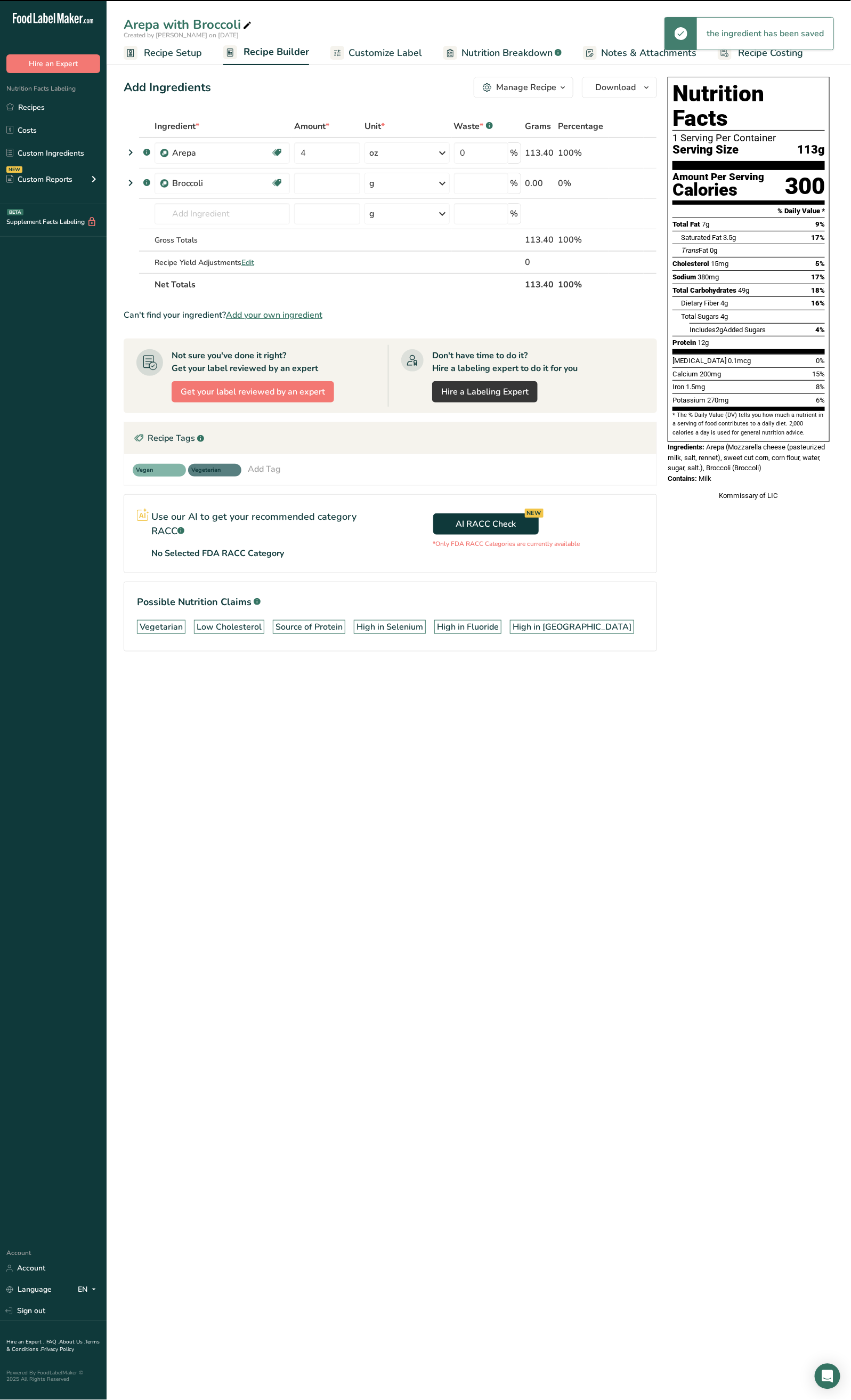
type input "0"
click at [321, 181] on input "0" at bounding box center [327, 183] width 66 height 22
type input "4"
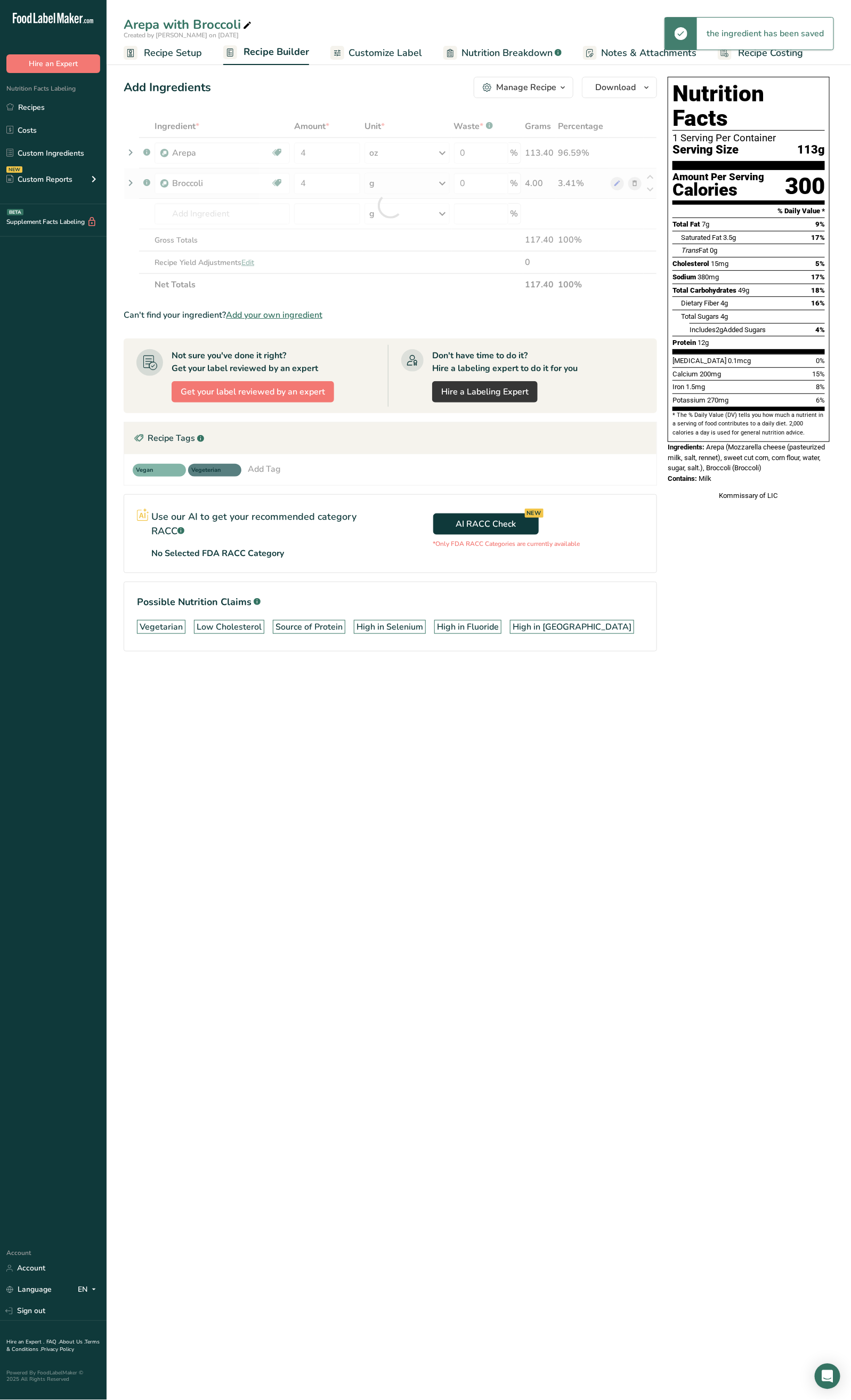
click at [380, 179] on div "Ingredient * Amount * Unit * Waste * .a-a{fill:#347362;}.b-a{fill:#fff;} Grams …" at bounding box center [390, 205] width 533 height 181
click at [381, 184] on div "g" at bounding box center [407, 183] width 85 height 22
click at [398, 267] on div "See more" at bounding box center [416, 268] width 90 height 11
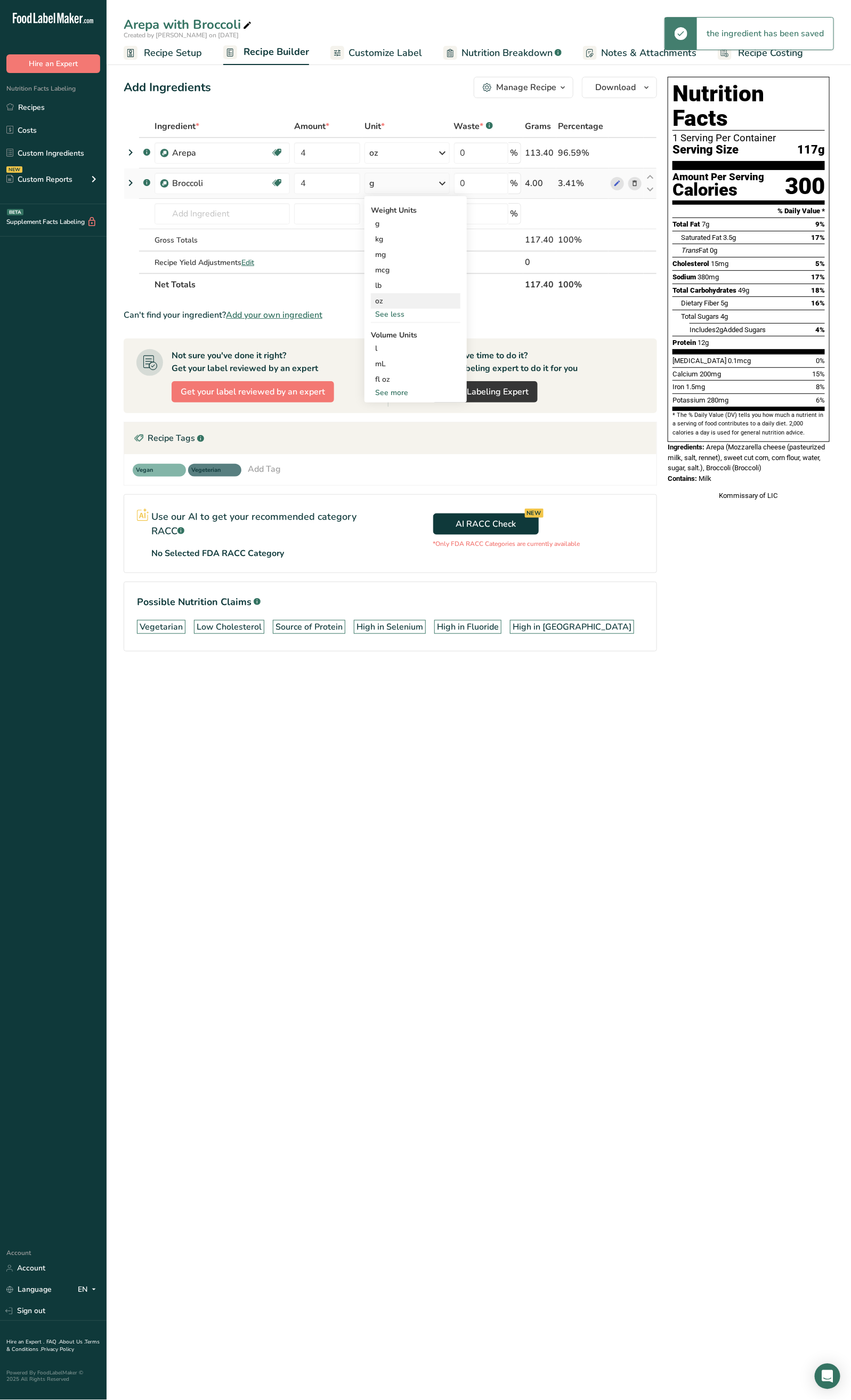
click at [404, 294] on div "oz" at bounding box center [416, 301] width 90 height 16
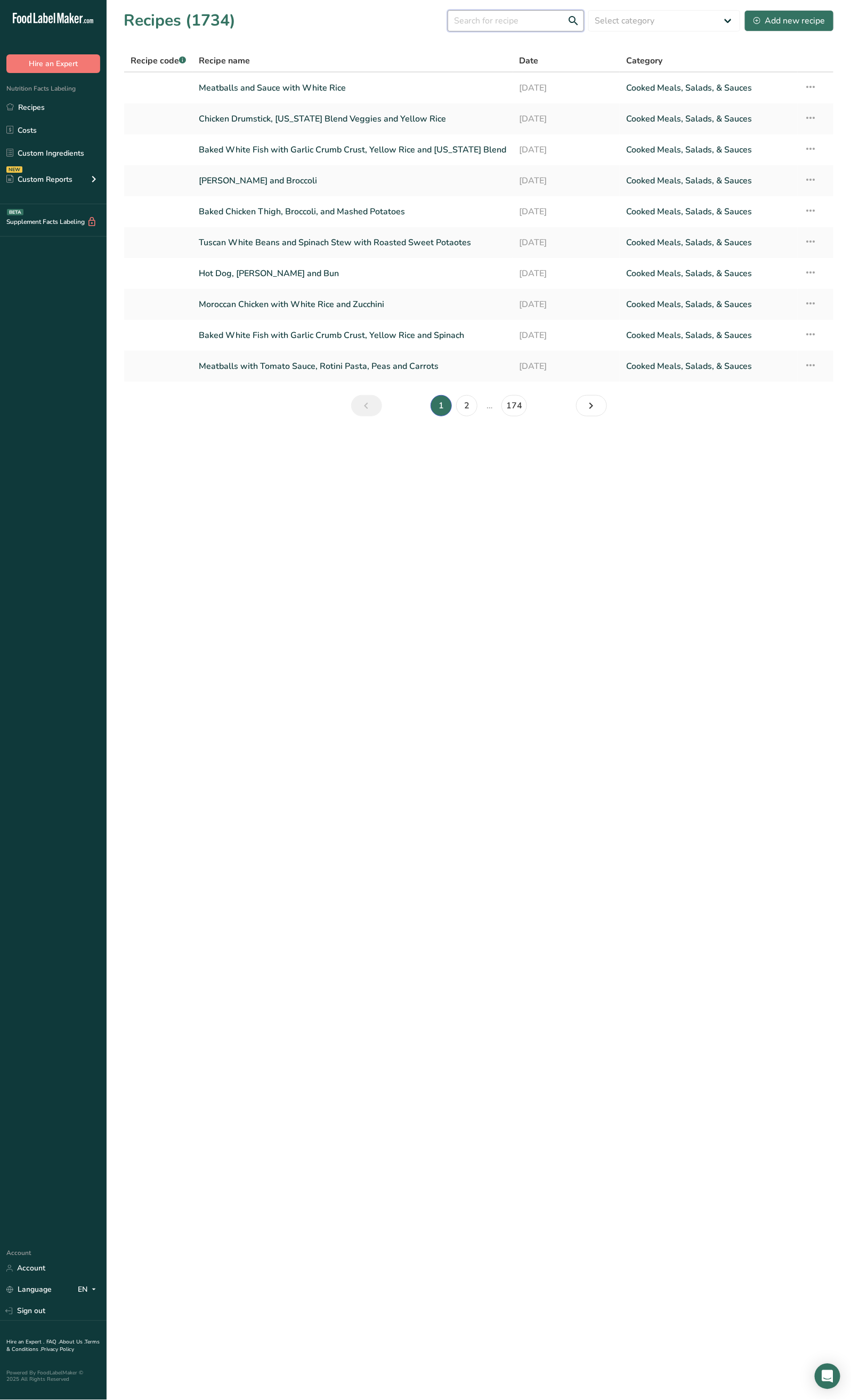
click at [525, 20] on input "text" at bounding box center [516, 20] width 137 height 22
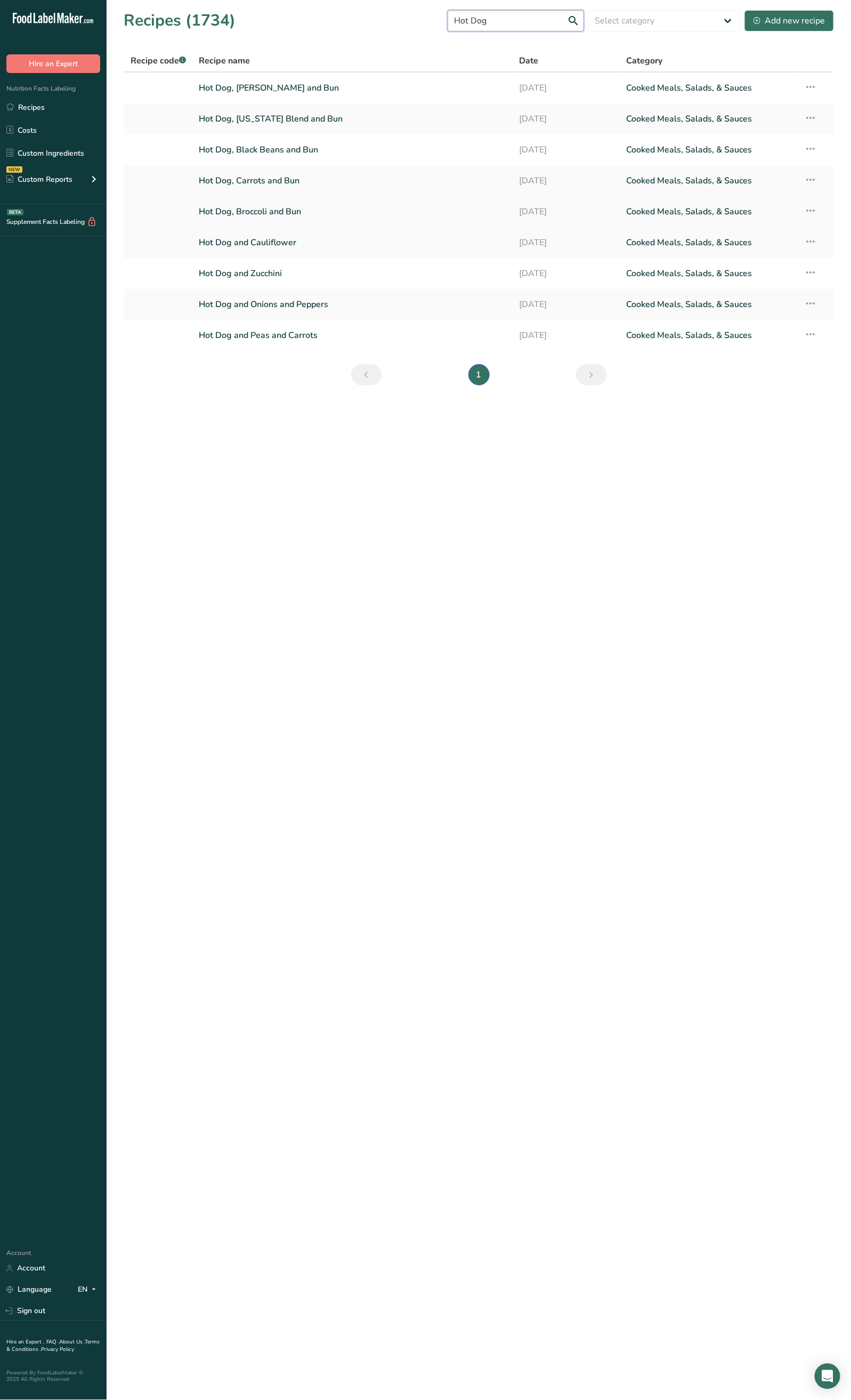
type input "Hot Dog"
click at [295, 216] on link "Hot Dog, Broccoli and Bun" at bounding box center [352, 212] width 308 height 22
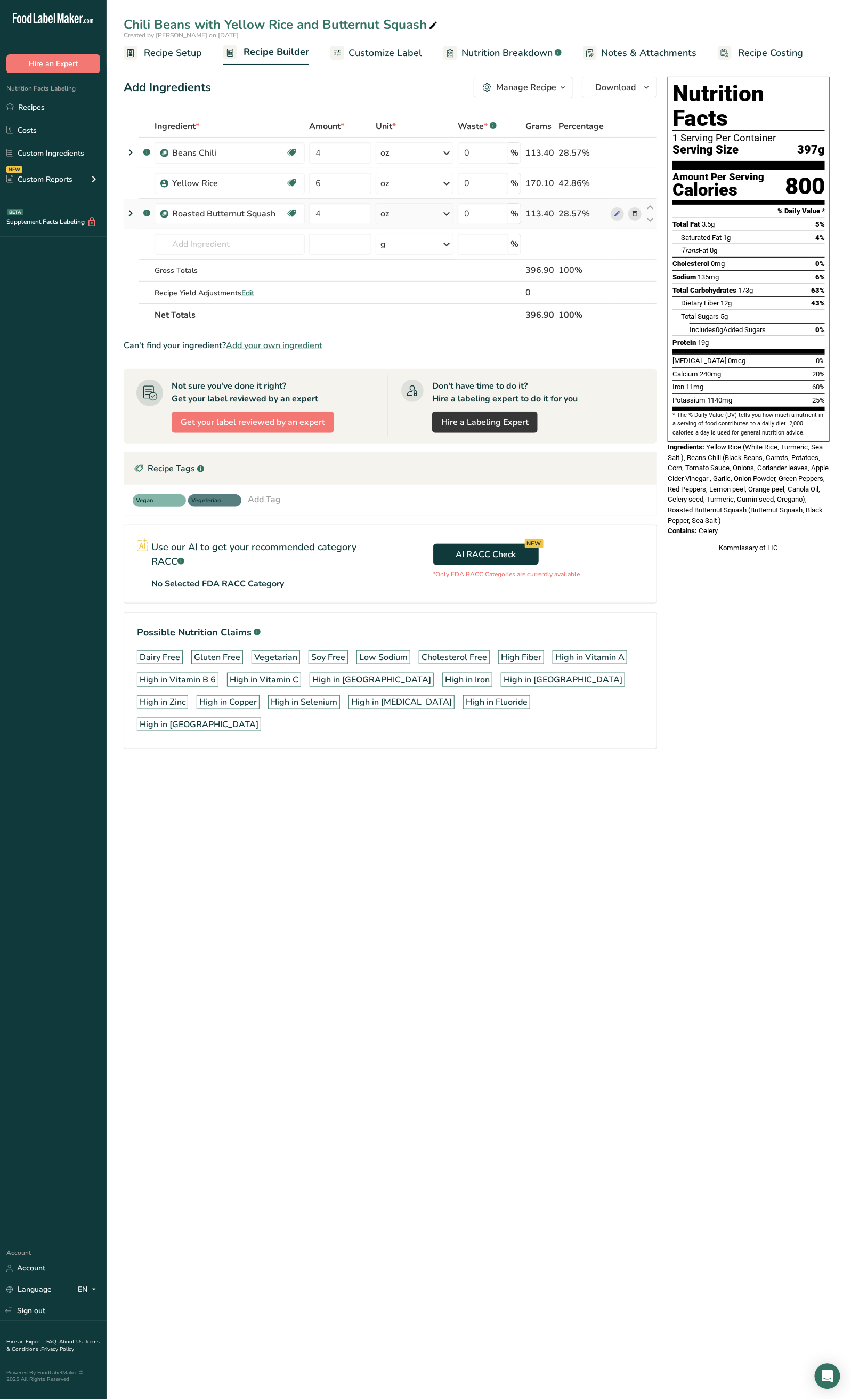
click at [631, 215] on icon at bounding box center [635, 214] width 8 height 11
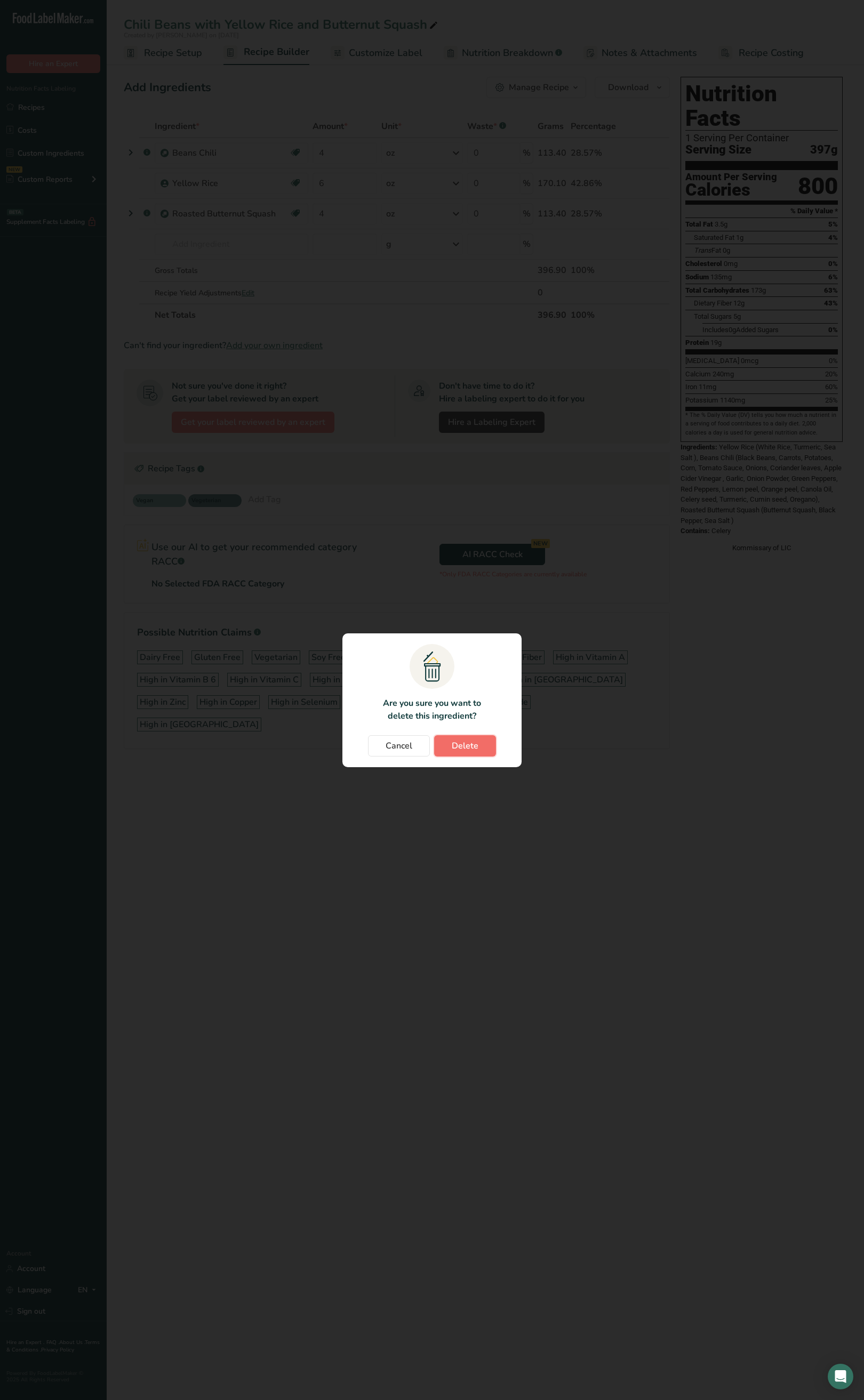
click at [488, 741] on button "Delete" at bounding box center [465, 745] width 62 height 22
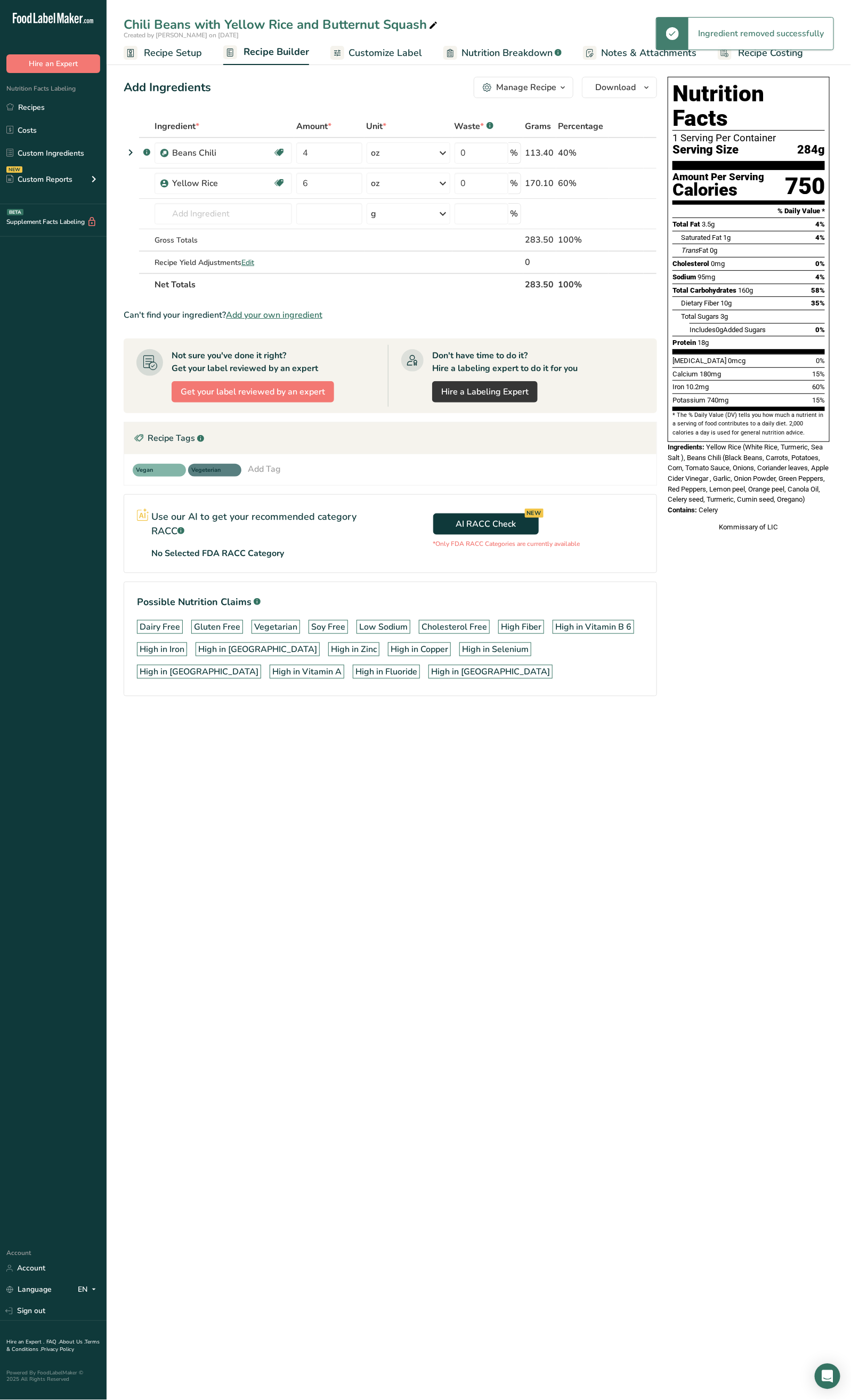
click at [419, 26] on div "Chili Beans with Yellow Rice and Butternut Squash" at bounding box center [282, 24] width 316 height 19
drag, startPoint x: 425, startPoint y: 22, endPoint x: 293, endPoint y: 41, distance: 133.4
click at [293, 41] on div "Chili Beans with Yellow Rice and Butternut Squash Created by Kimberly Felipe on…" at bounding box center [479, 33] width 745 height 65
type input "Chili Beans with Yellow Rice"
